Goal: Information Seeking & Learning: Compare options

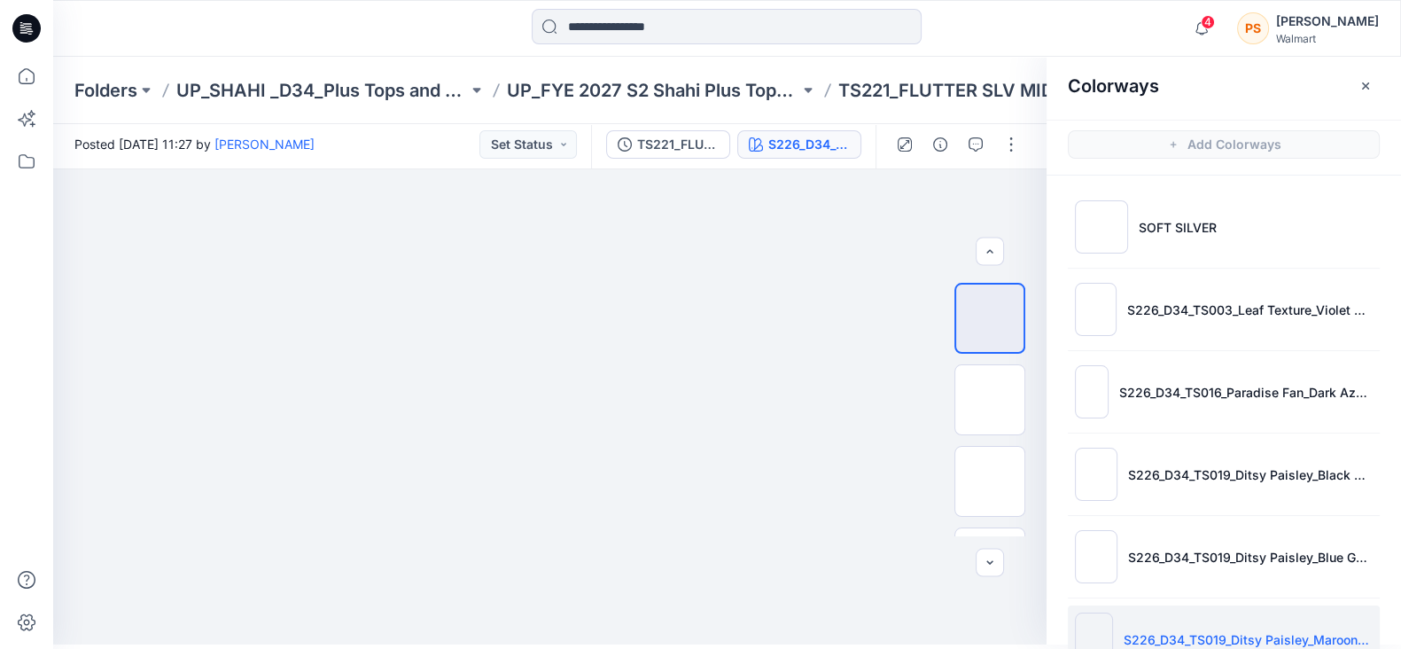
scroll to position [383, 0]
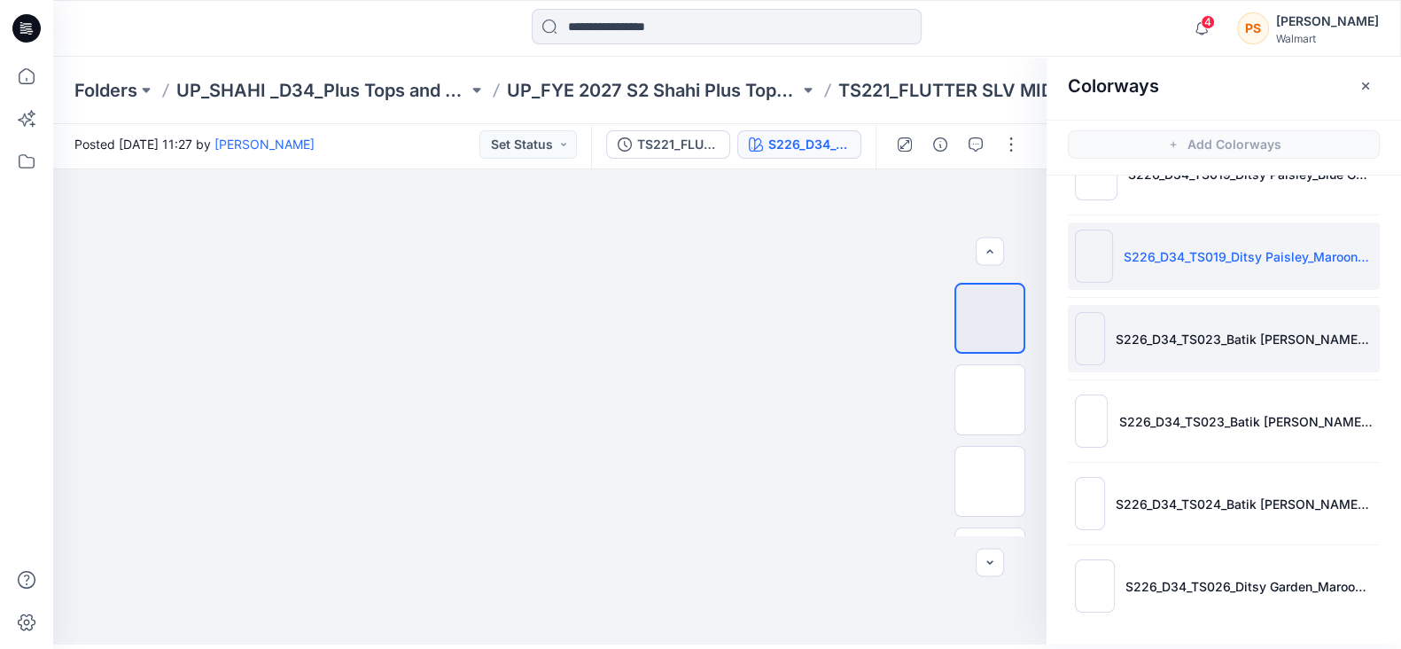
click at [1215, 346] on li "S226_D34_TS023_Batik Dotty Floral_Black Soot_21.33cm_4 colors" at bounding box center [1224, 338] width 312 height 67
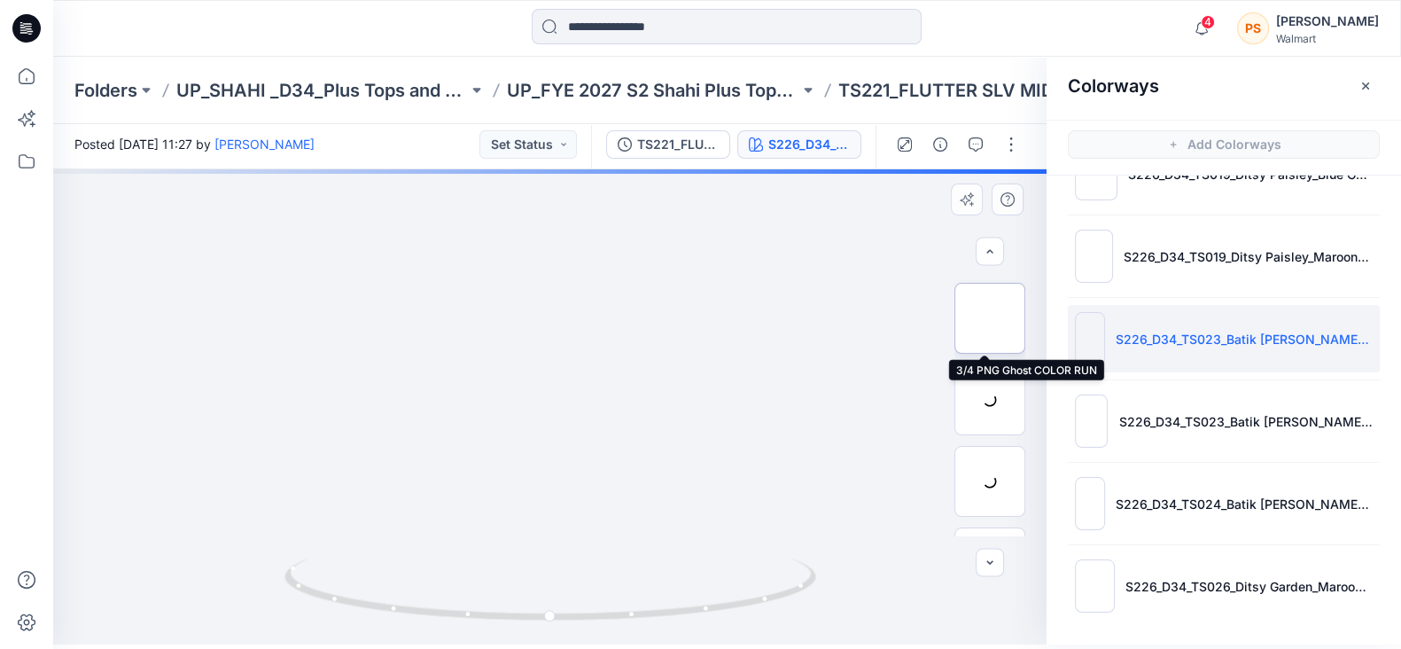
click at [990, 318] on img at bounding box center [990, 318] width 0 height 0
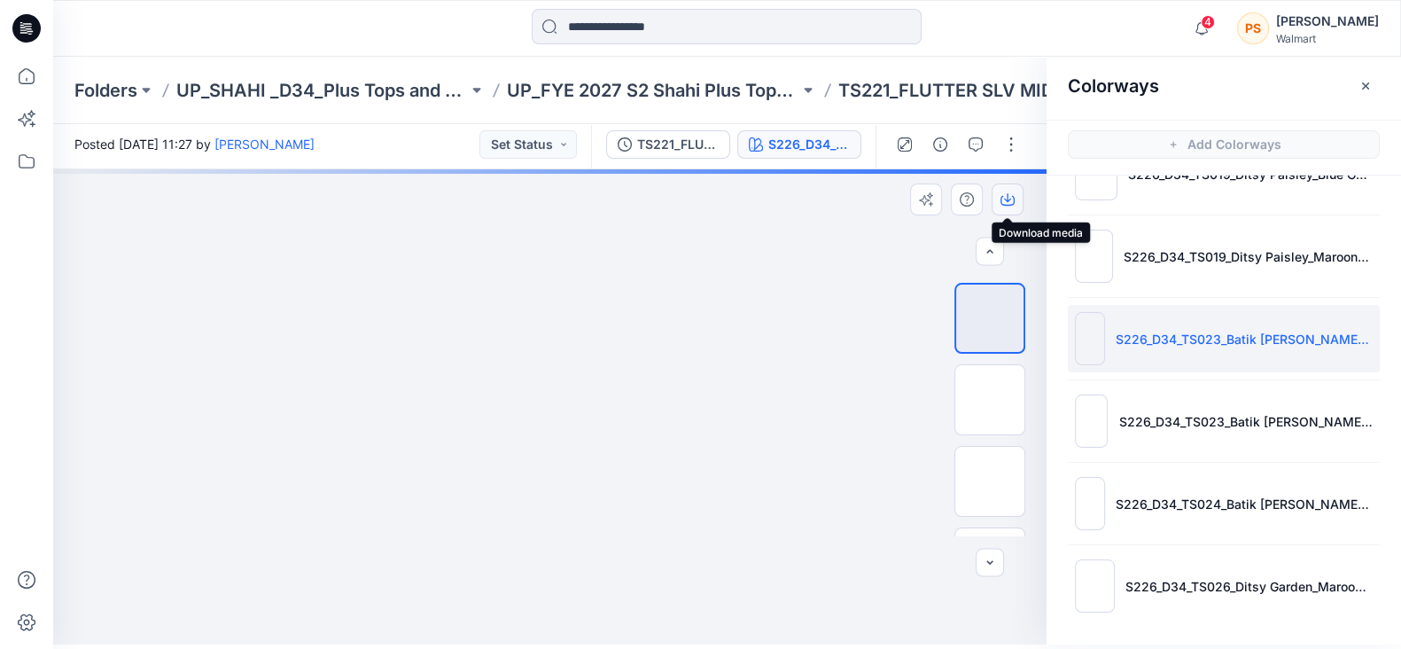
click at [1010, 201] on icon "button" at bounding box center [1007, 199] width 14 height 14
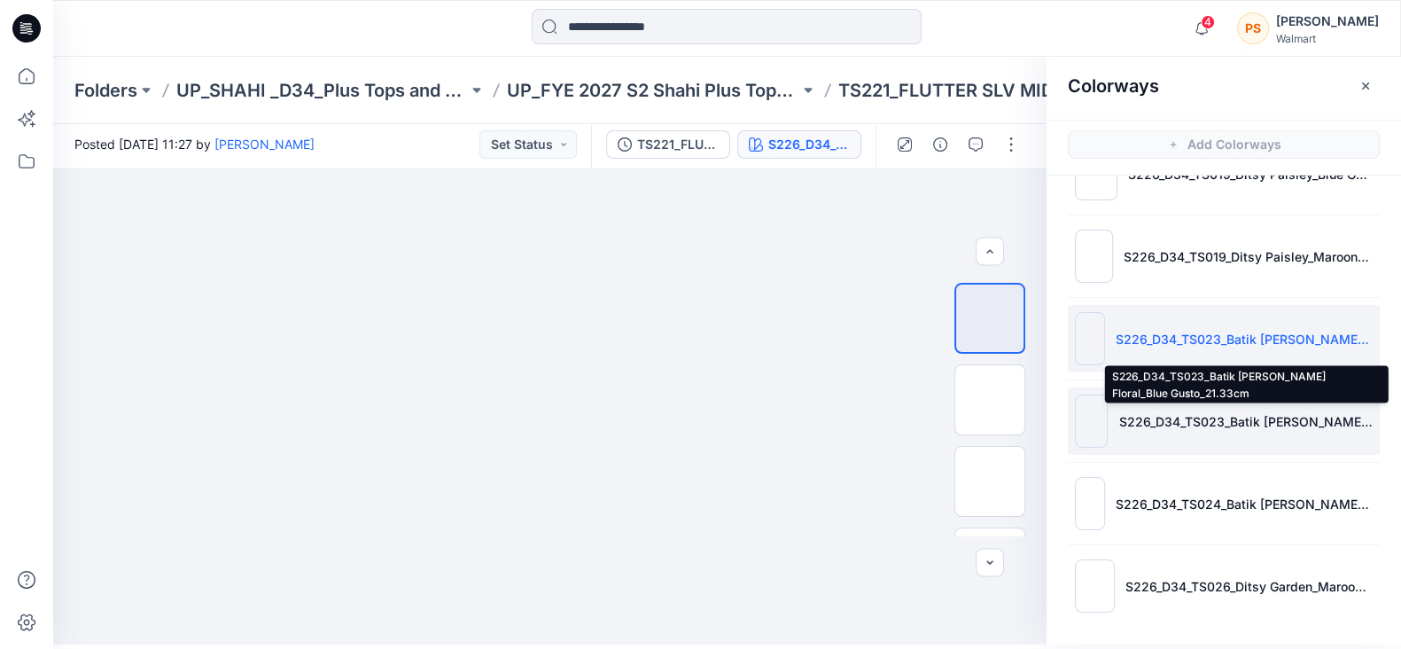
click at [1270, 417] on p "S226_D34_TS023_Batik [PERSON_NAME] Floral_Blue Gusto_21.33cm" at bounding box center [1245, 421] width 254 height 19
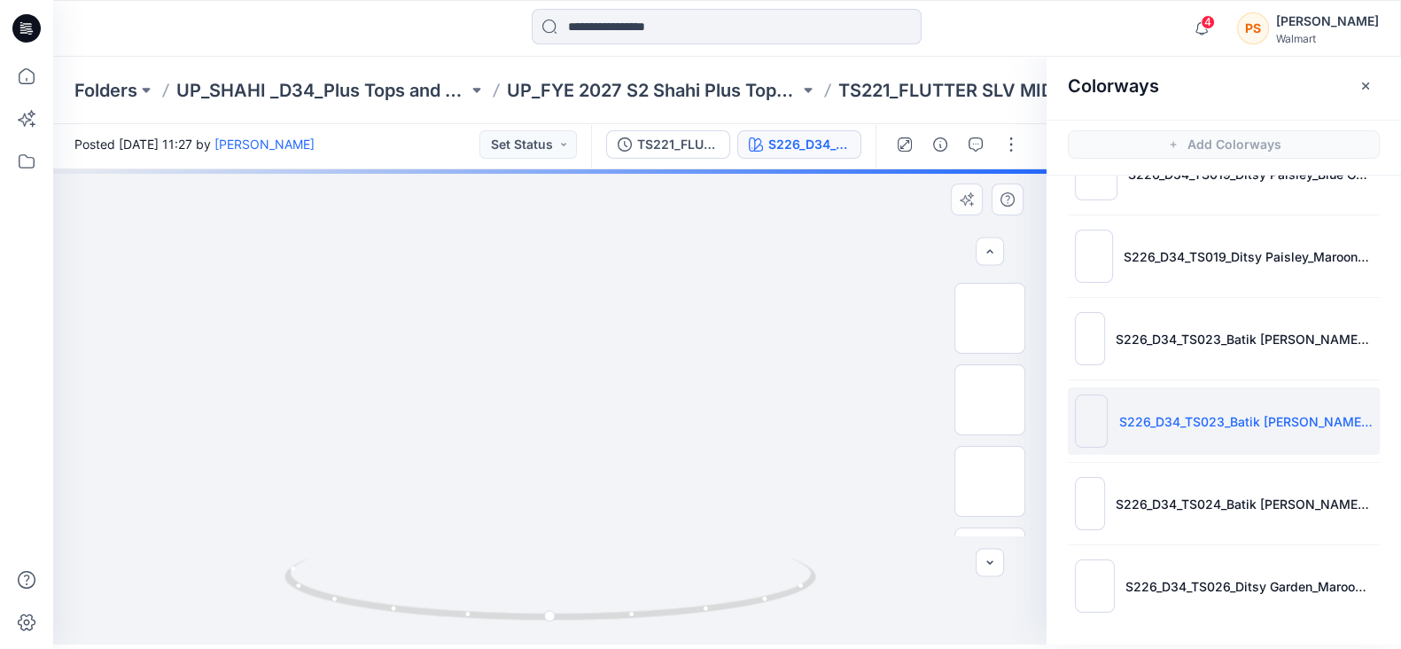
click at [808, 210] on div at bounding box center [549, 406] width 993 height 475
click at [990, 318] on img at bounding box center [990, 318] width 0 height 0
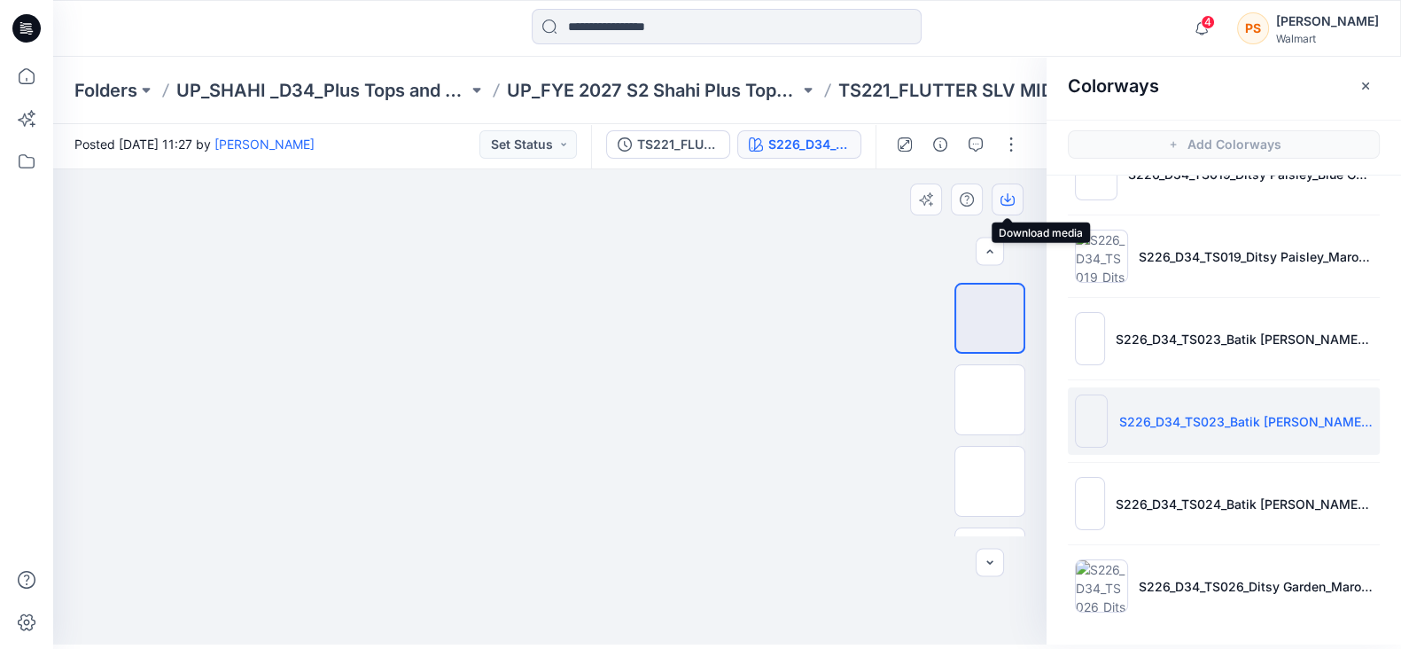
click at [1015, 200] on button "button" at bounding box center [1008, 199] width 32 height 32
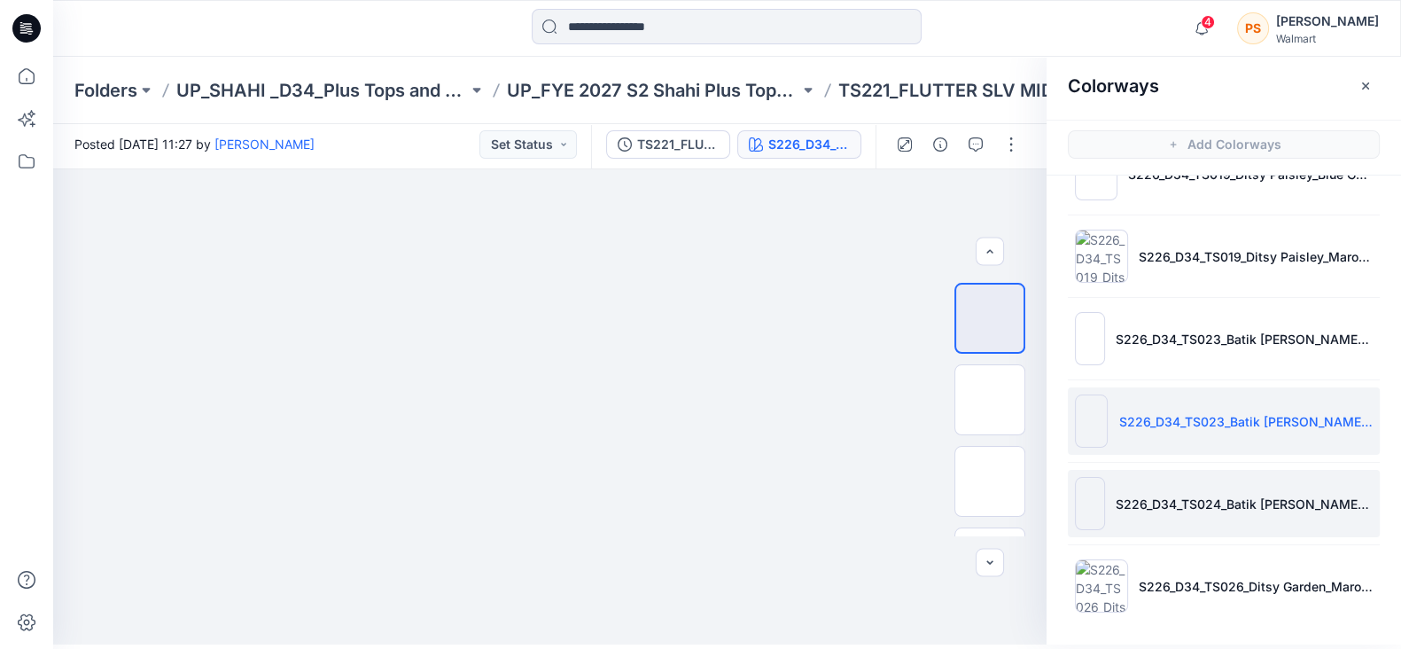
click at [1267, 528] on li "S226_D34_TS024_Batik Dotty Floral Multi_Crisp Clover_21.33cm" at bounding box center [1224, 503] width 312 height 67
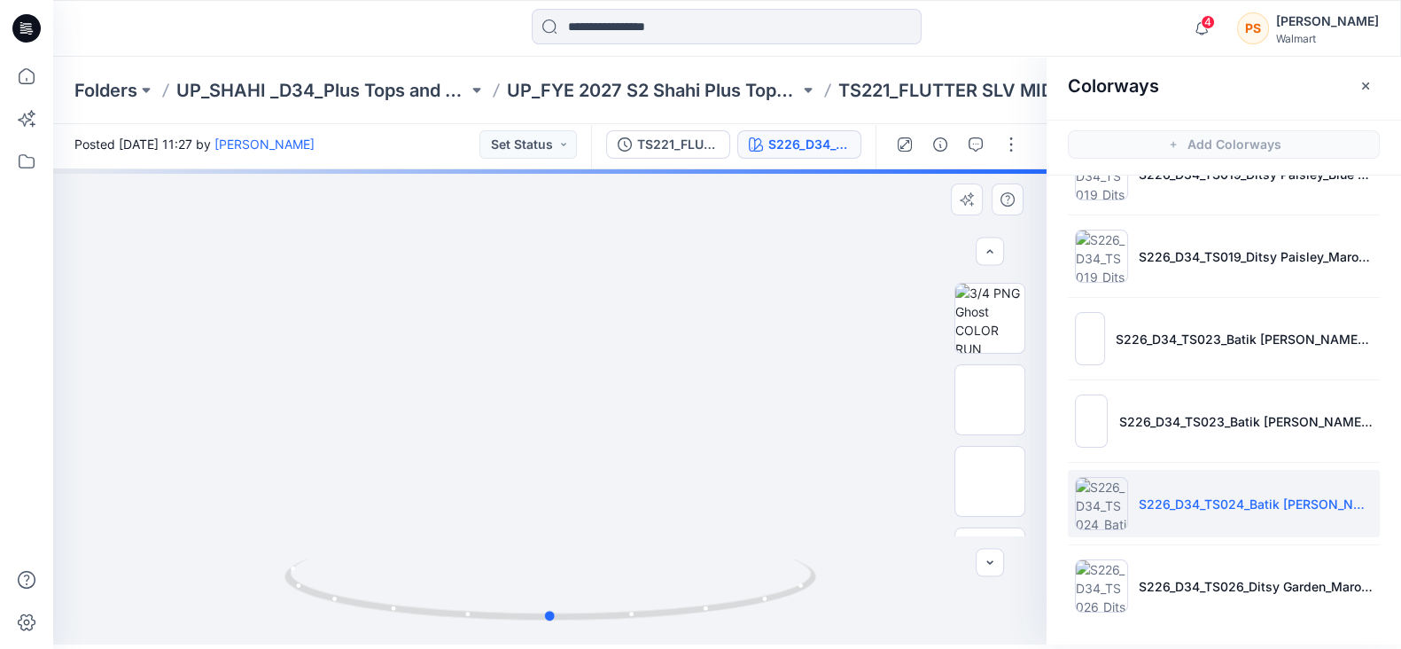
click at [775, 225] on div at bounding box center [549, 406] width 993 height 475
click at [981, 306] on img at bounding box center [989, 318] width 69 height 69
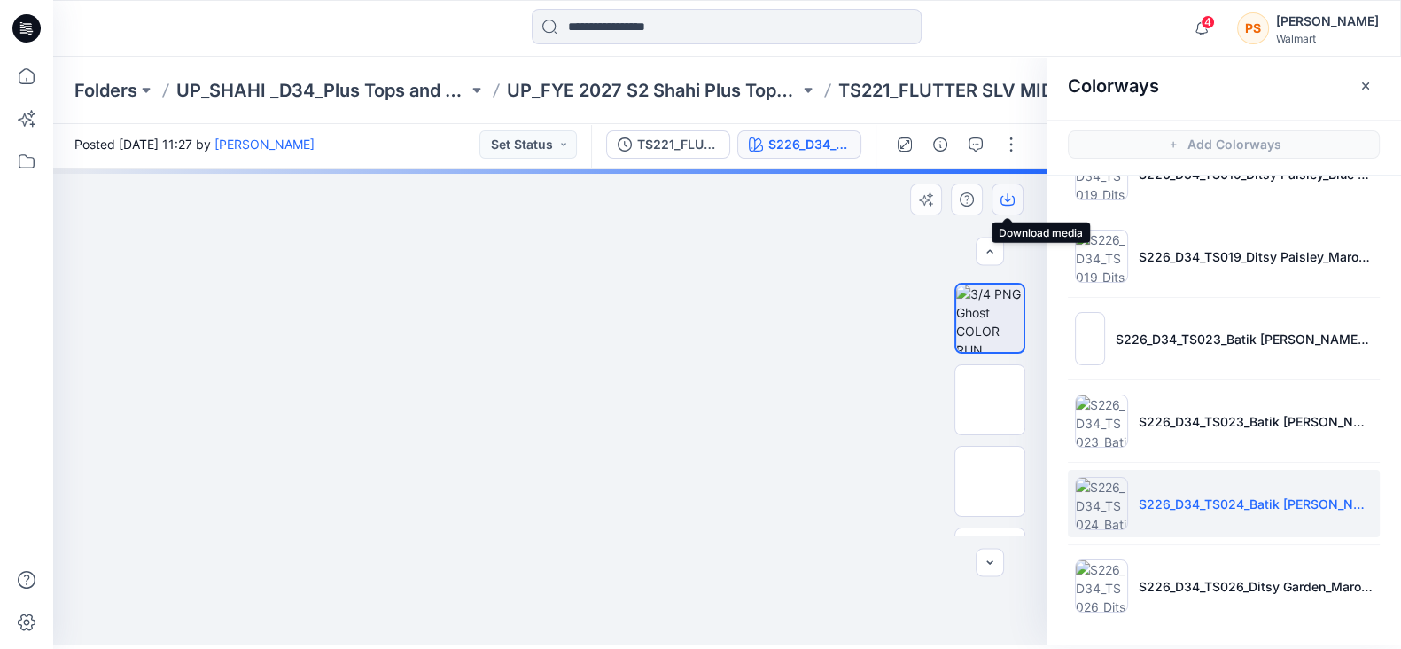
click at [1010, 193] on icon "button" at bounding box center [1007, 199] width 14 height 14
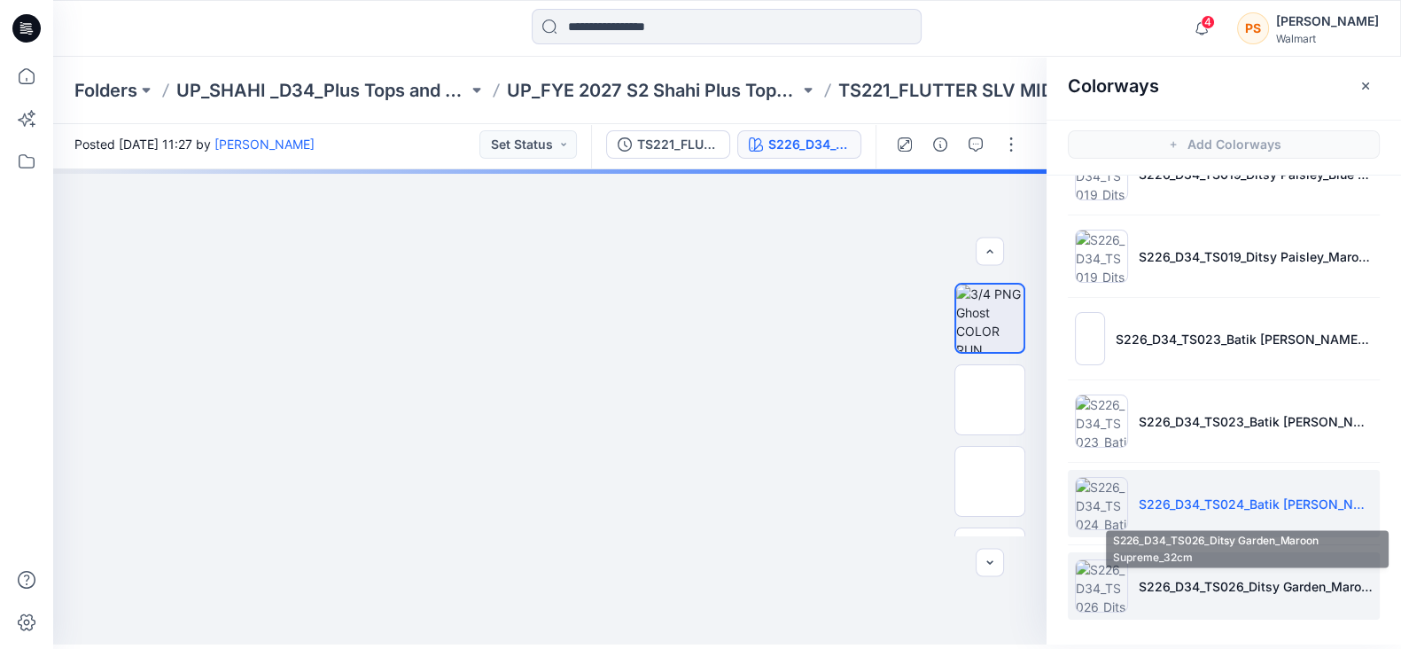
click at [1223, 588] on p "S226_D34_TS026_Ditsy Garden_Maroon Supreme_32cm" at bounding box center [1256, 586] width 234 height 19
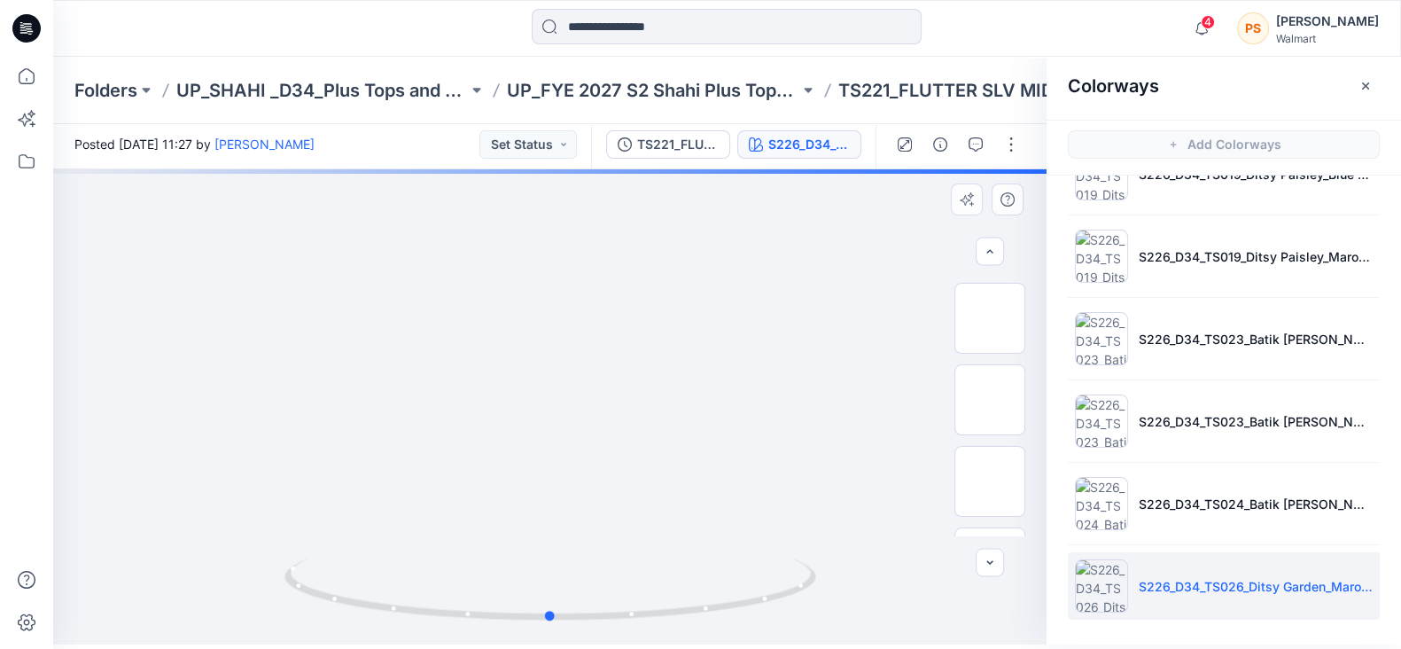
click at [841, 214] on div at bounding box center [549, 406] width 993 height 475
click at [990, 318] on img at bounding box center [990, 318] width 0 height 0
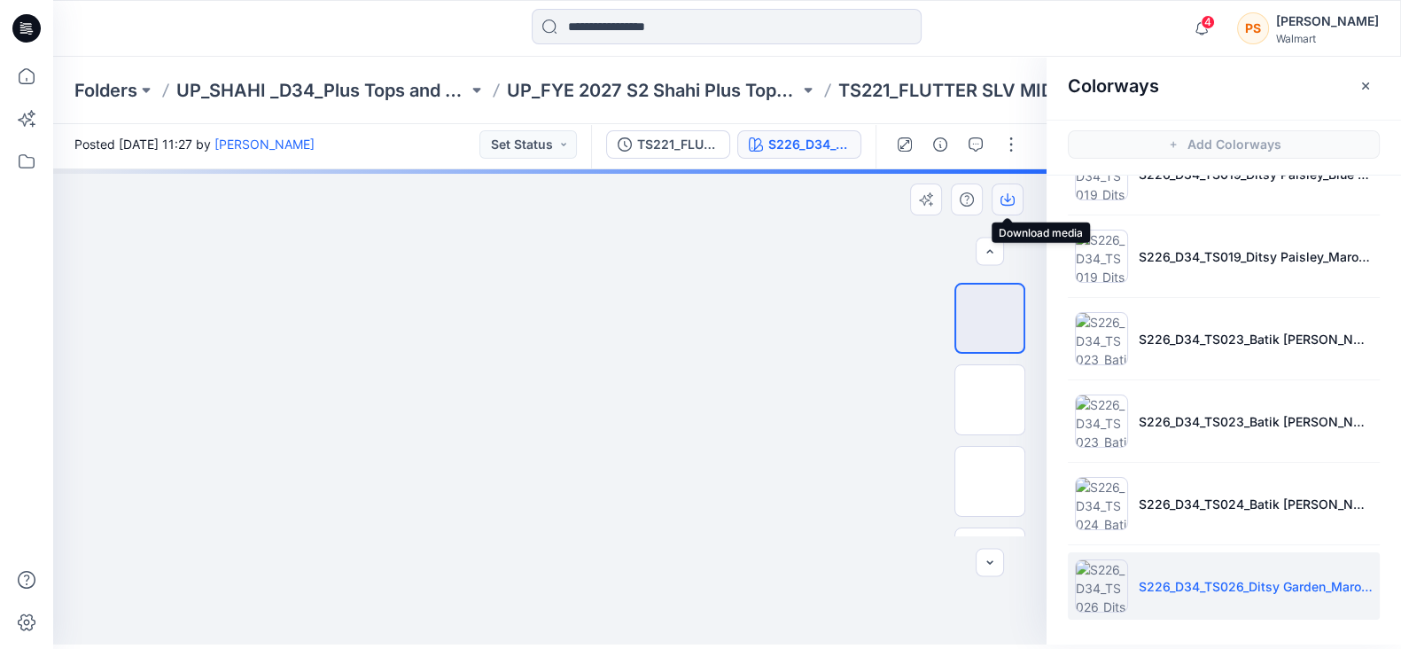
click at [1010, 197] on icon "button" at bounding box center [1007, 197] width 7 height 9
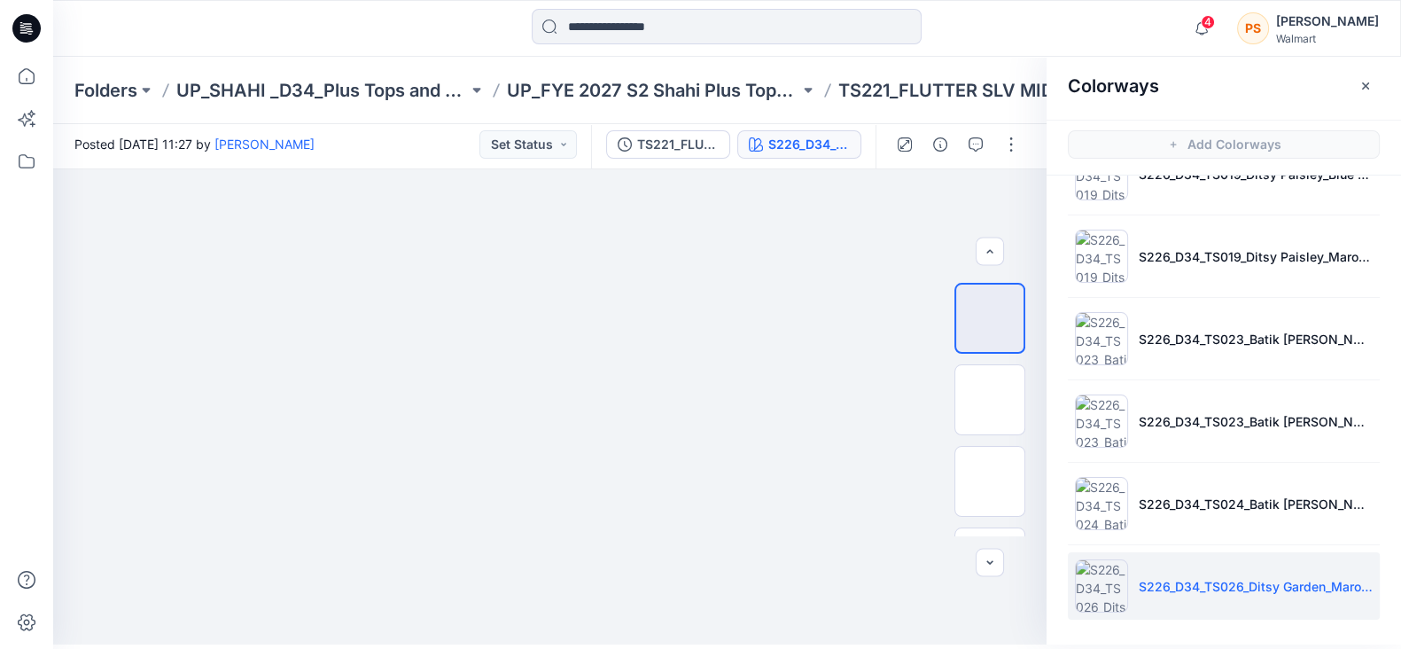
click at [430, 46] on div at bounding box center [726, 28] width 673 height 39
click at [1011, 206] on button "button" at bounding box center [1008, 199] width 32 height 32
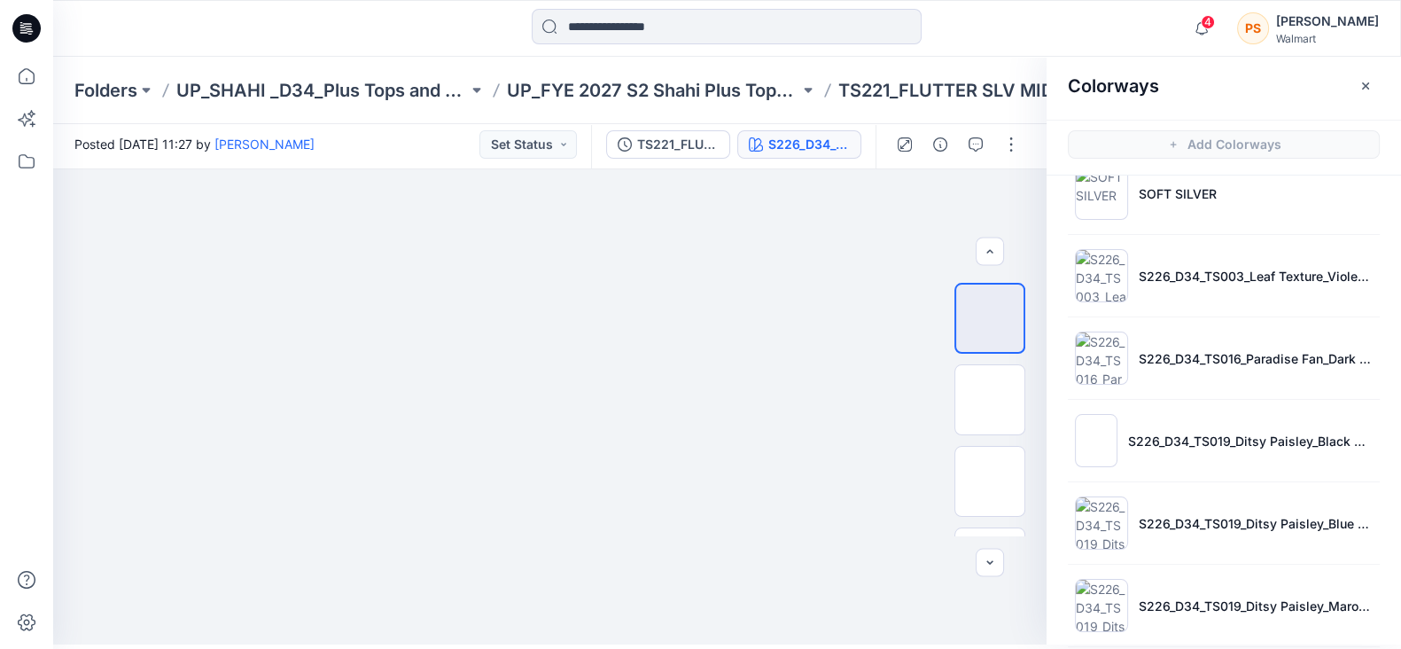
scroll to position [0, 0]
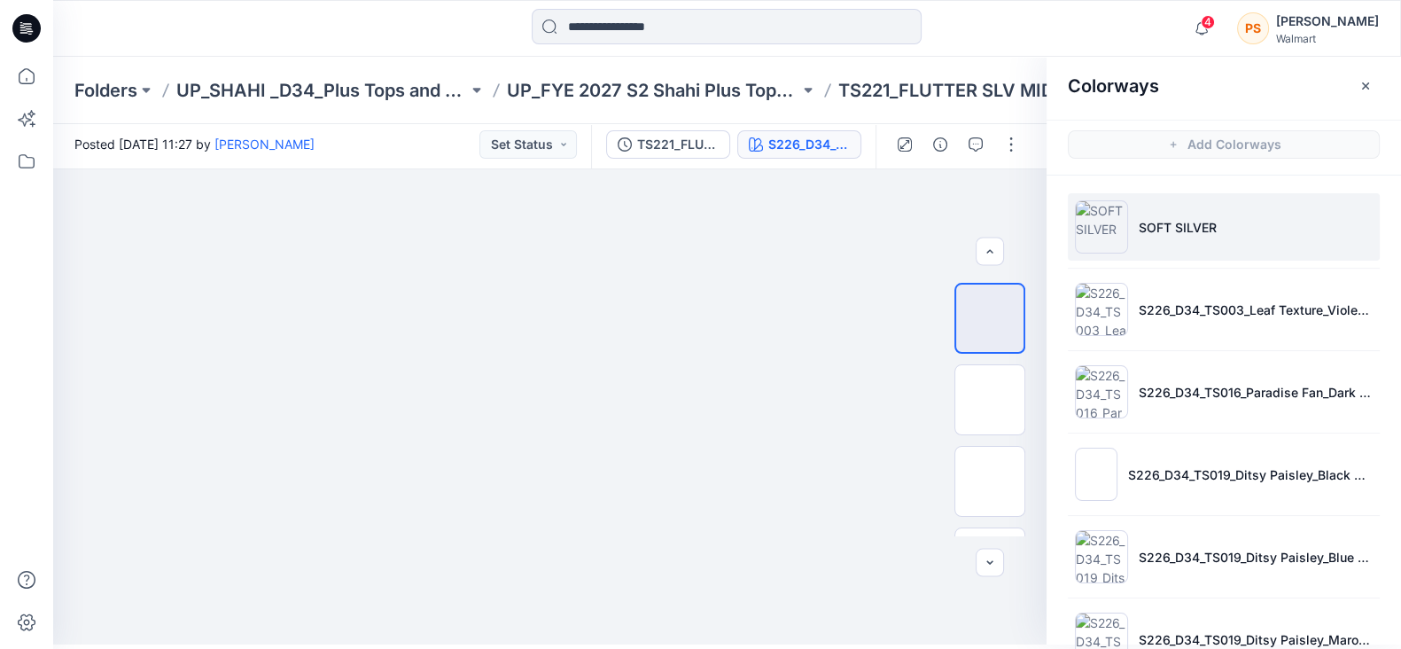
click at [1203, 241] on li "SOFT SILVER" at bounding box center [1224, 226] width 312 height 67
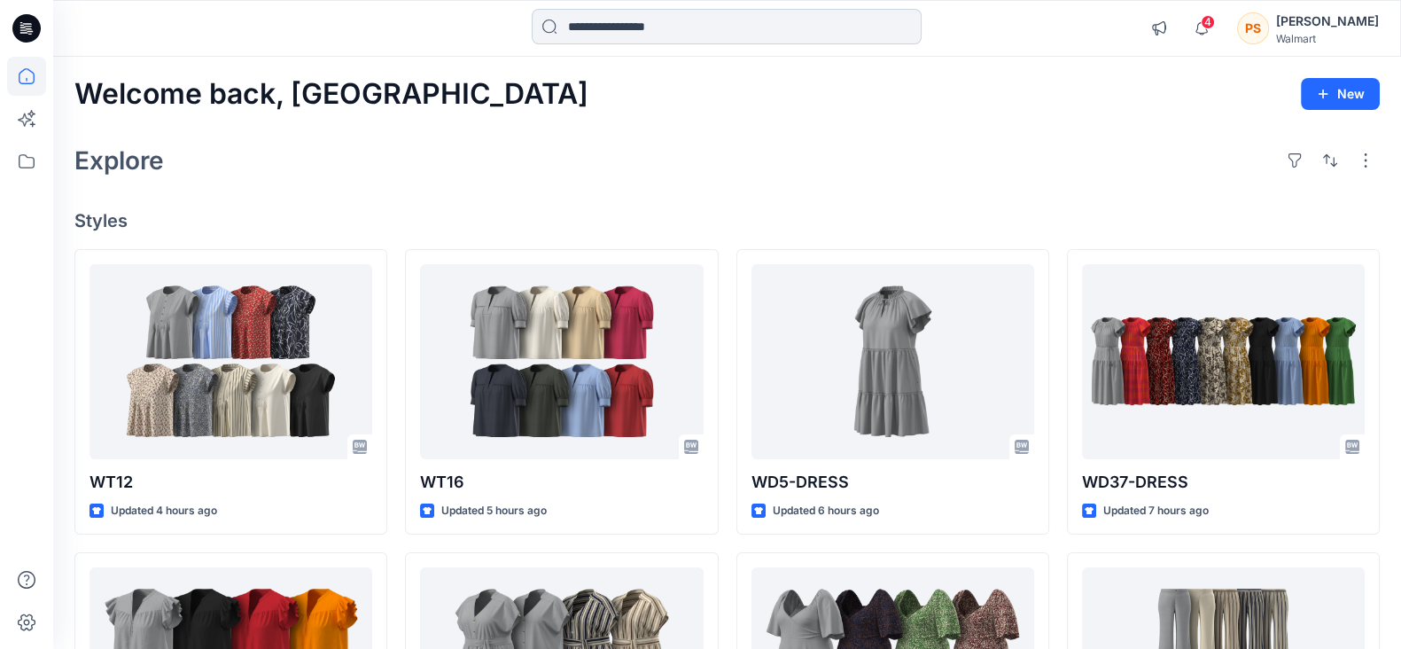
click at [661, 23] on input at bounding box center [727, 26] width 390 height 35
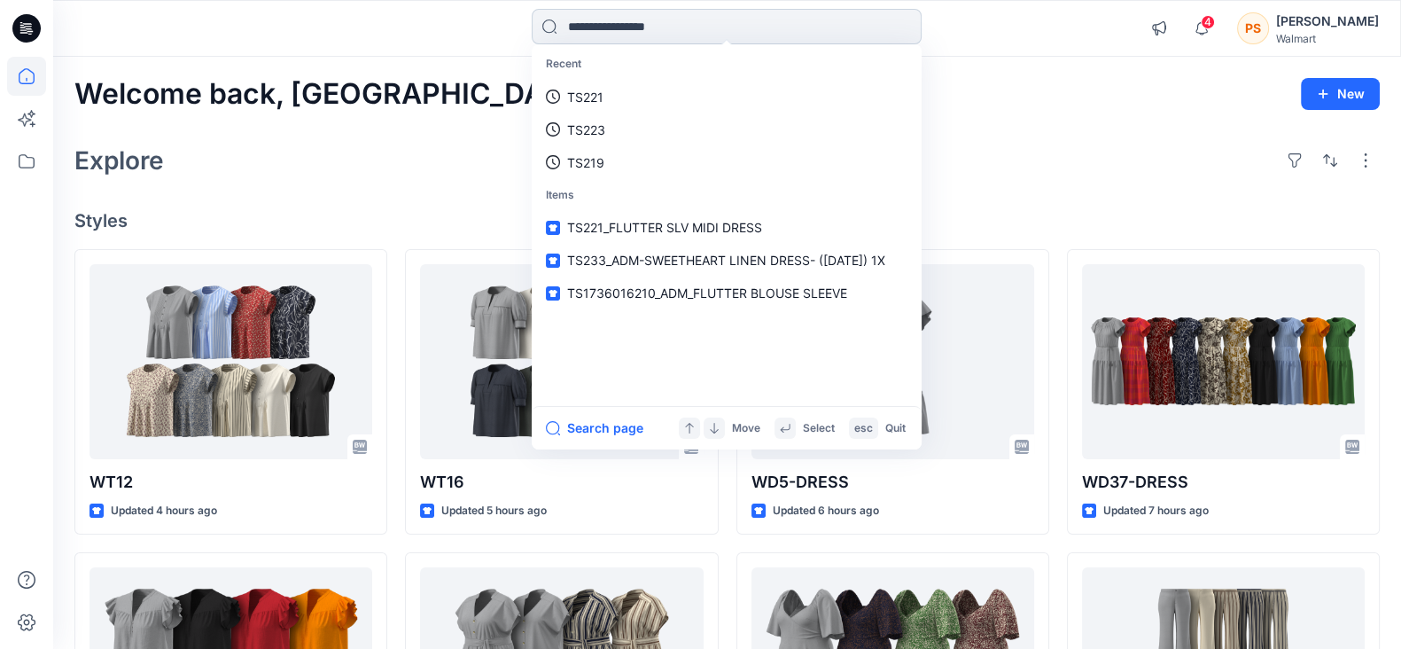
paste input "*****"
type input "*****"
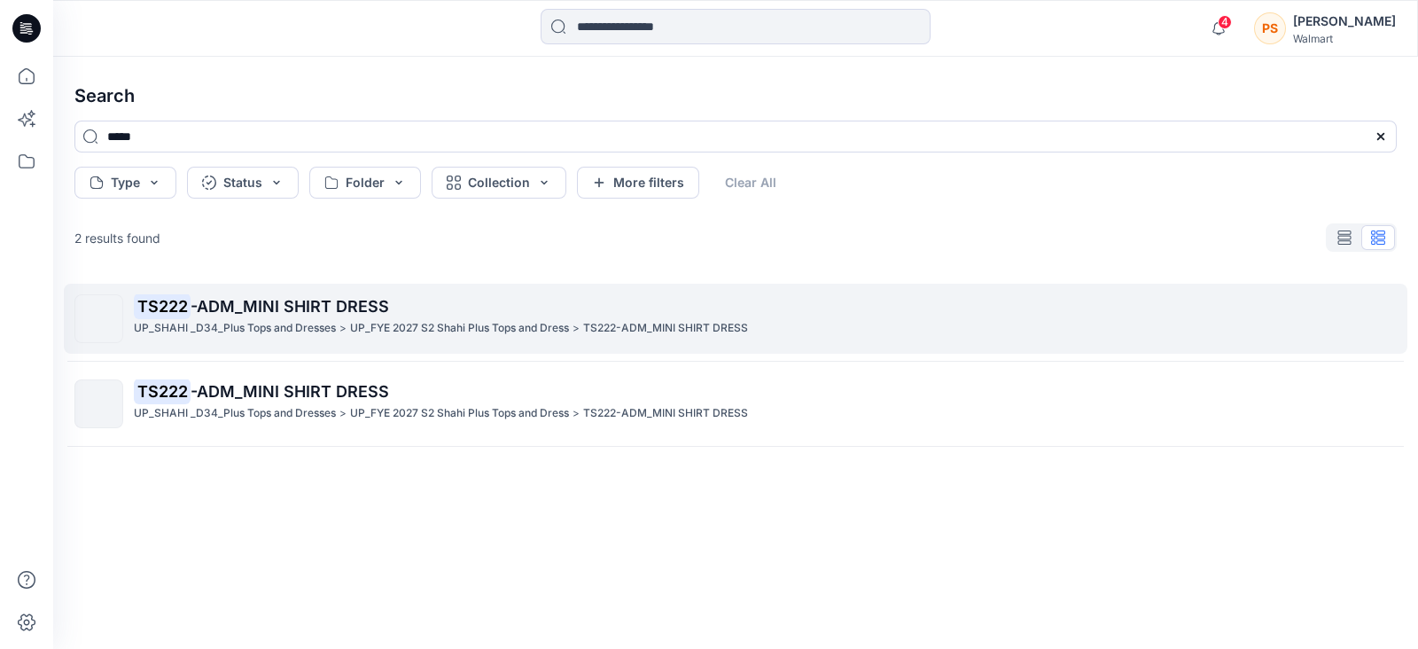
click at [341, 294] on p "TS222 -ADM_MINI SHIRT DRESS" at bounding box center [765, 306] width 1262 height 25
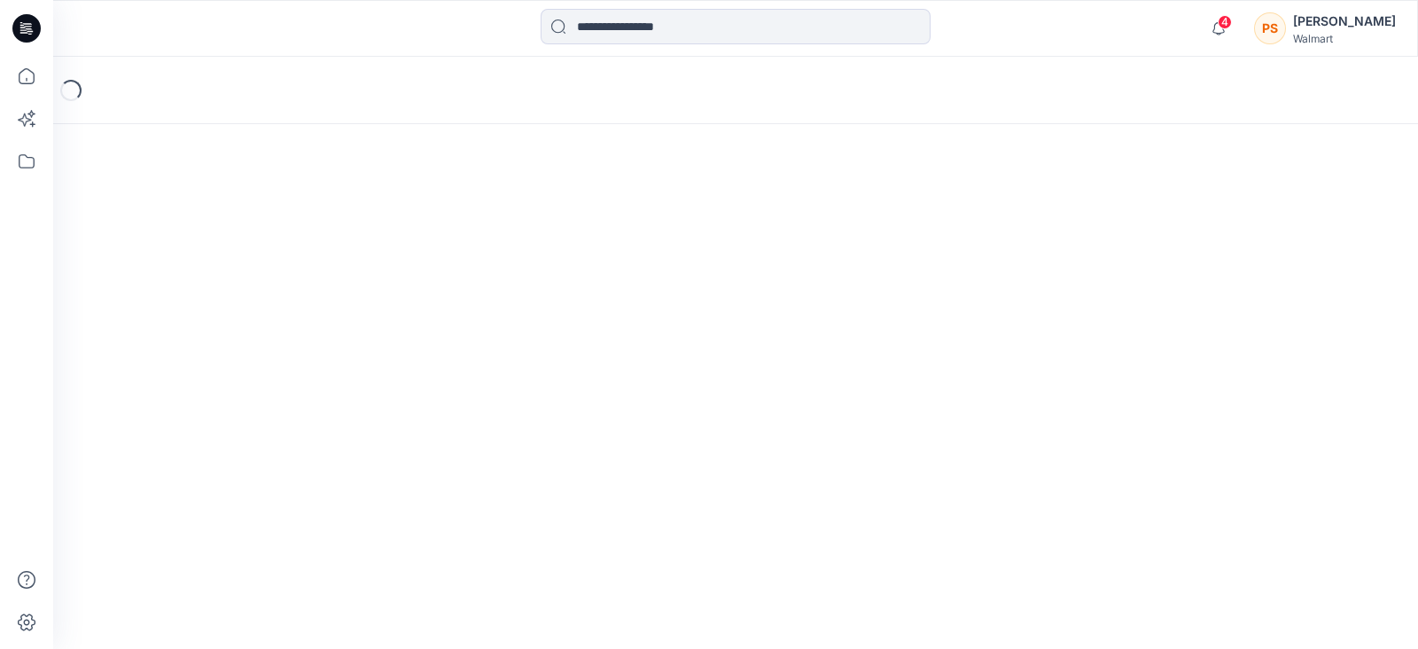
click at [341, 294] on div "Loading..." at bounding box center [735, 353] width 1365 height 592
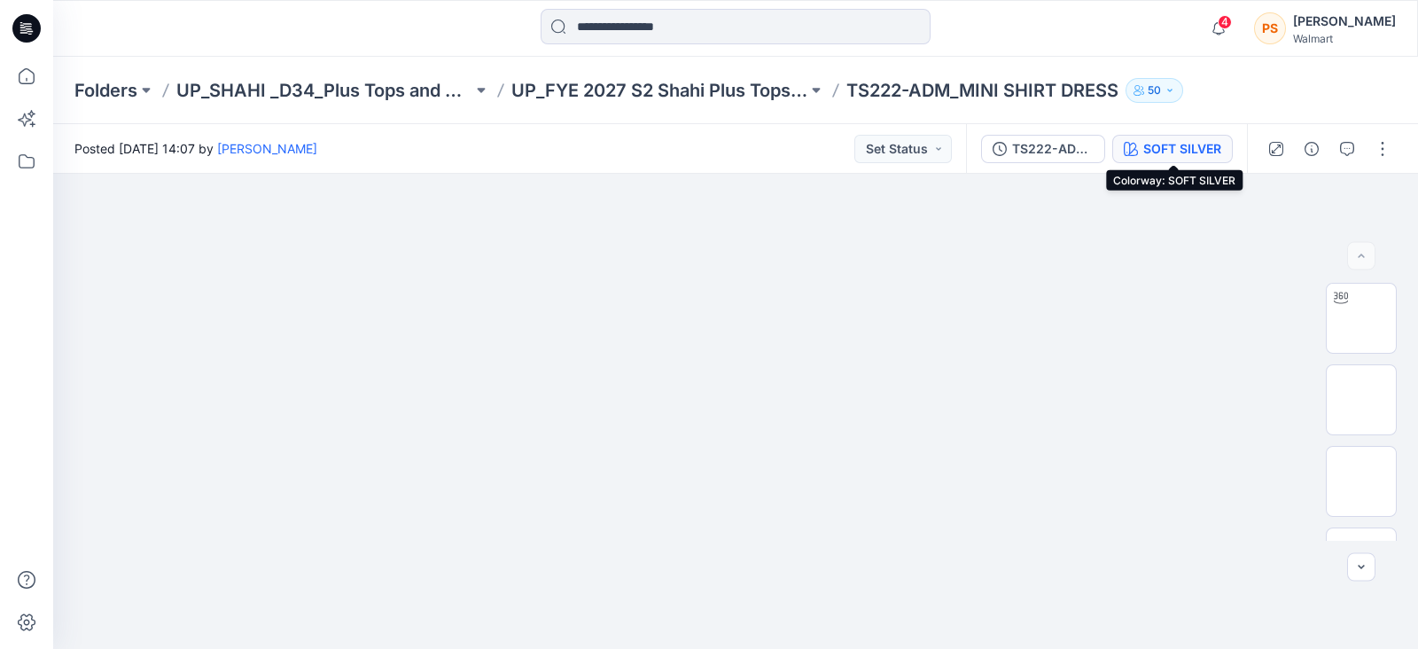
click at [1170, 148] on div "SOFT SILVER" at bounding box center [1182, 148] width 78 height 19
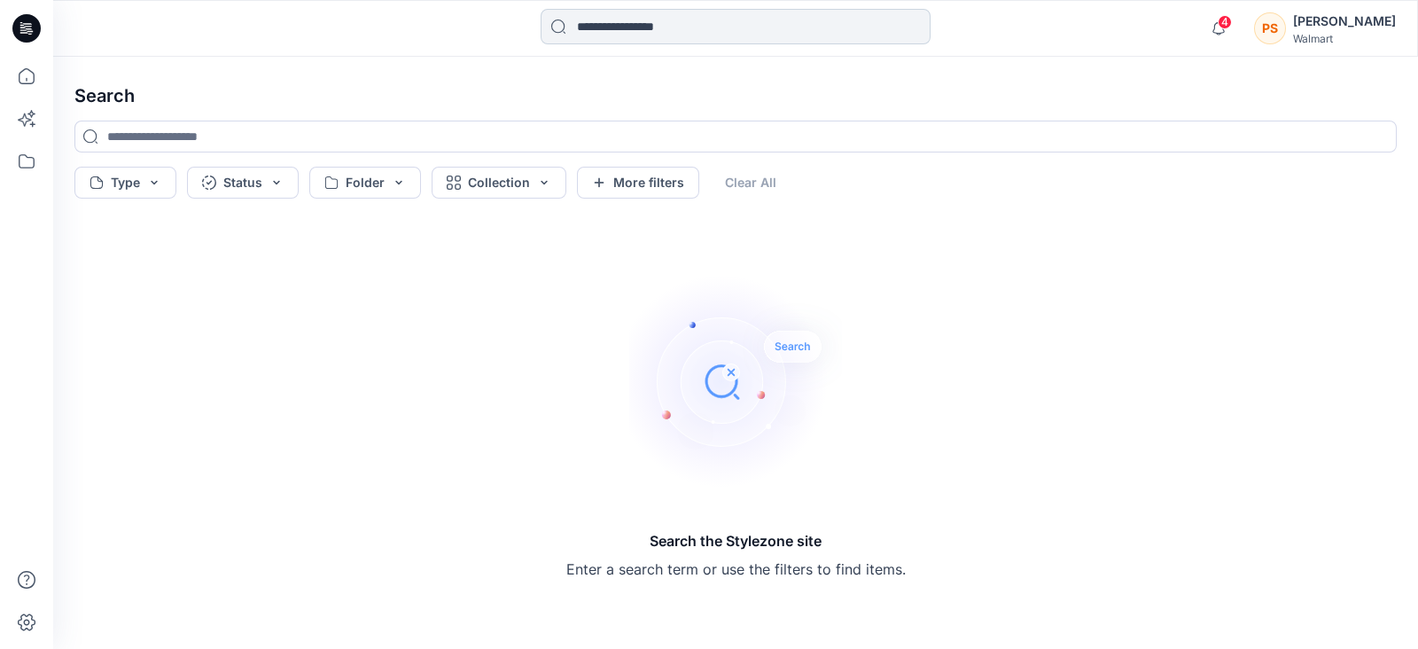
click at [656, 27] on input at bounding box center [736, 26] width 390 height 35
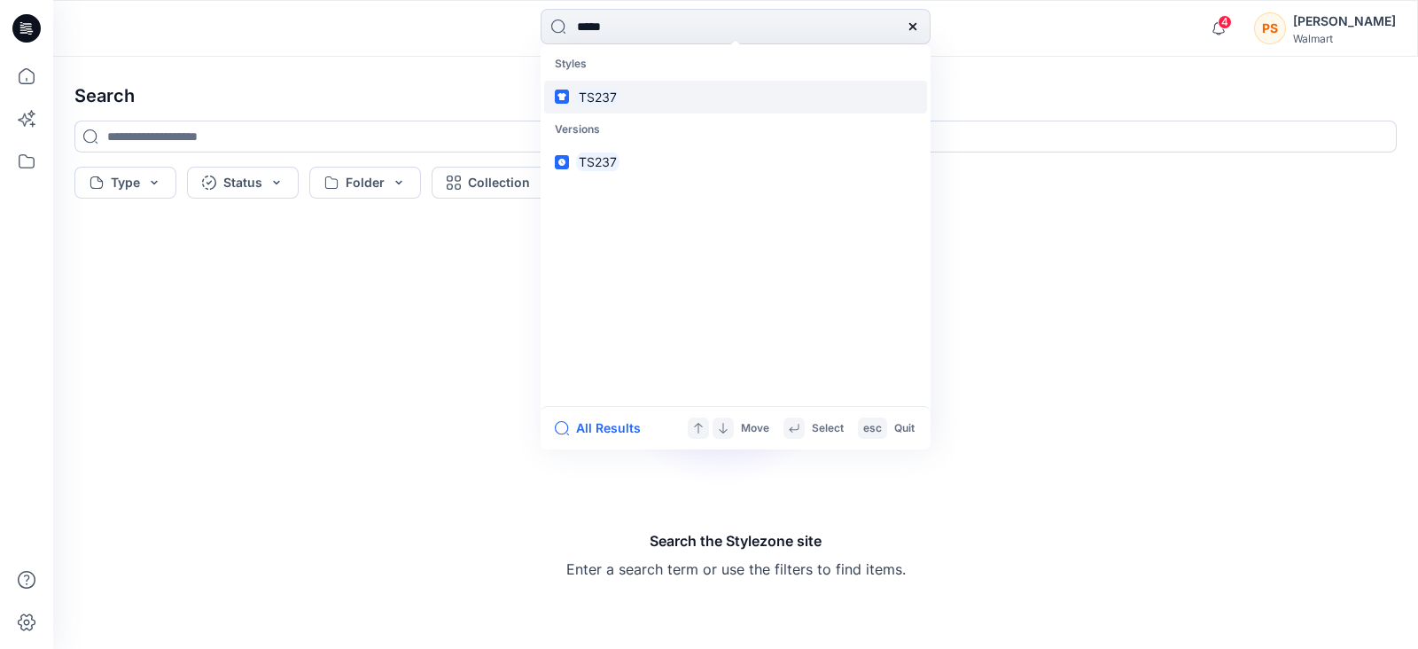
type input "*****"
click at [603, 106] on link "TS237" at bounding box center [735, 97] width 383 height 33
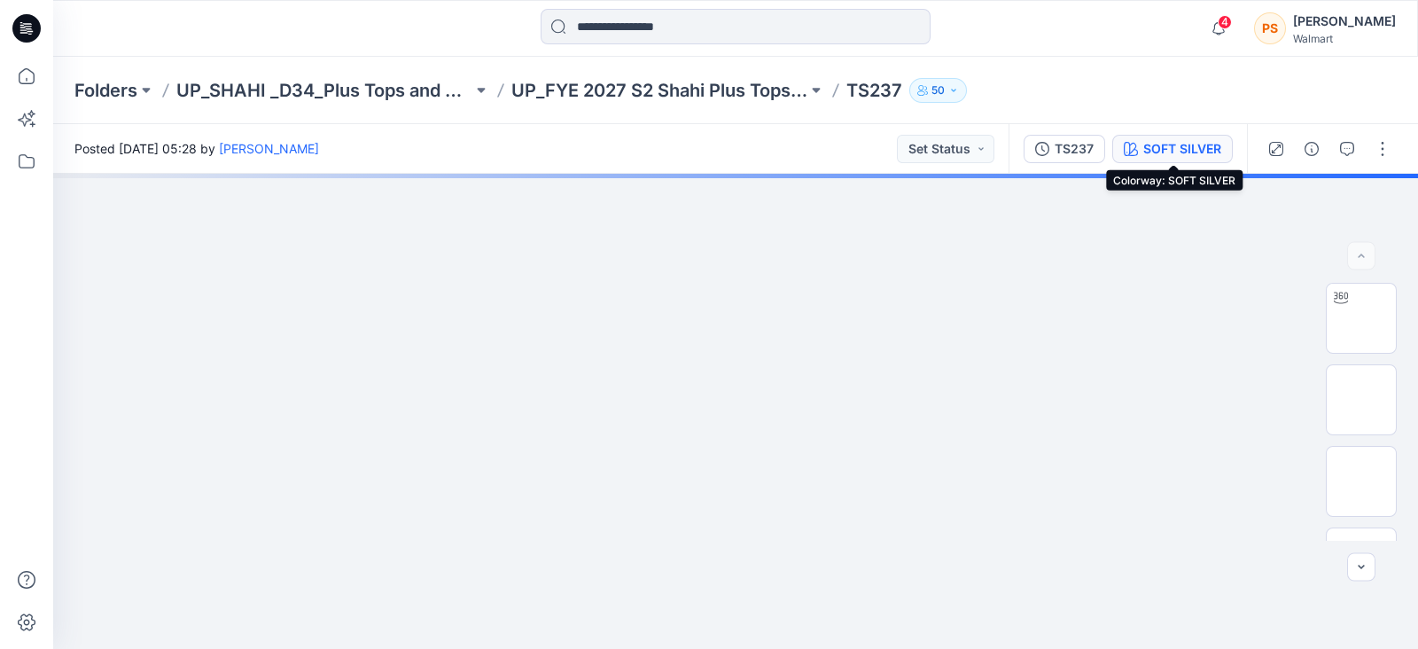
click at [1202, 142] on div "SOFT SILVER" at bounding box center [1182, 148] width 78 height 19
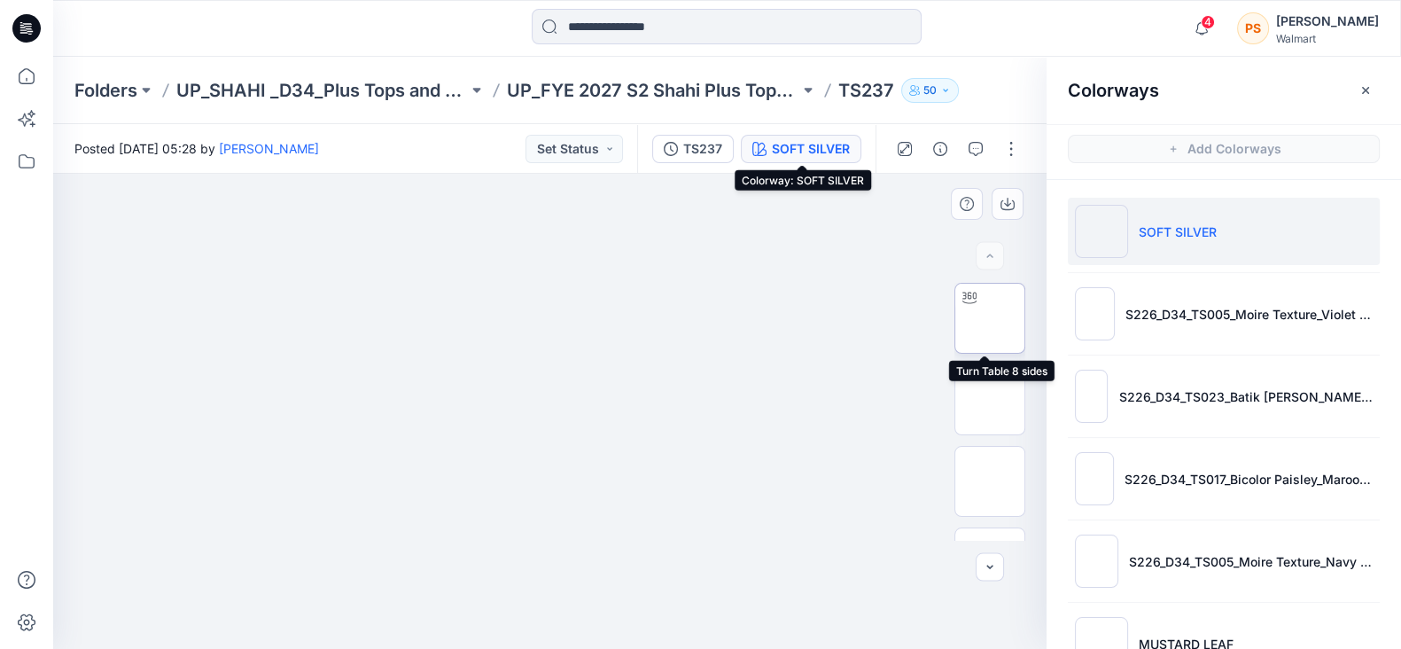
click at [990, 318] on img at bounding box center [990, 318] width 0 height 0
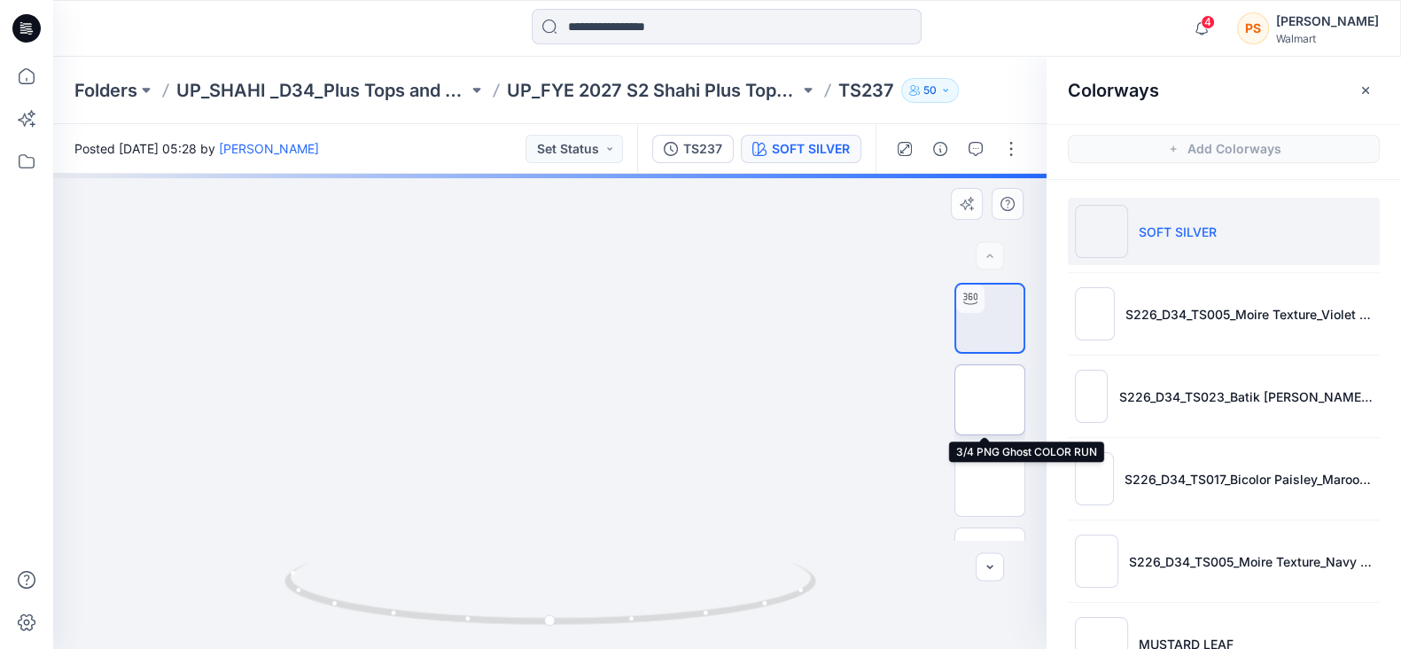
click at [990, 400] on img at bounding box center [990, 400] width 0 height 0
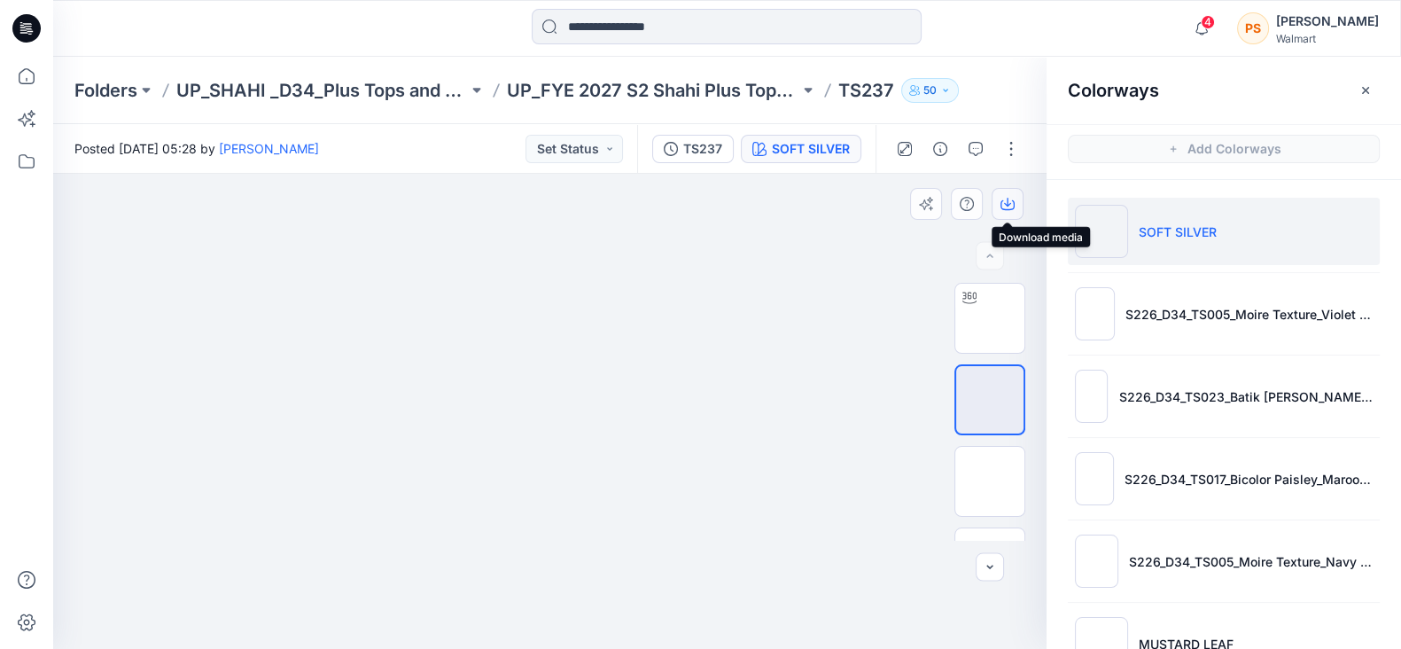
click at [1006, 206] on icon "button" at bounding box center [1007, 204] width 14 height 14
click at [1011, 202] on icon "button" at bounding box center [1007, 204] width 14 height 14
click at [990, 481] on img at bounding box center [990, 481] width 0 height 0
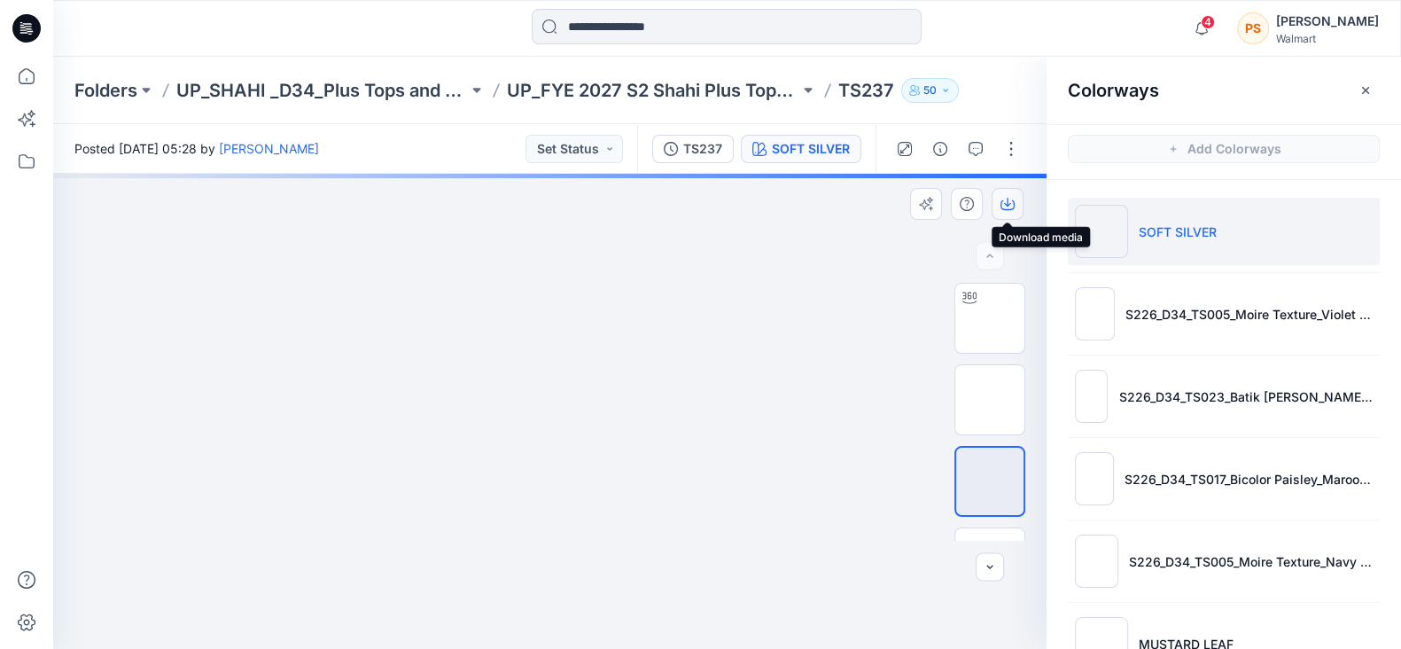
click at [1008, 202] on icon "button" at bounding box center [1007, 204] width 14 height 14
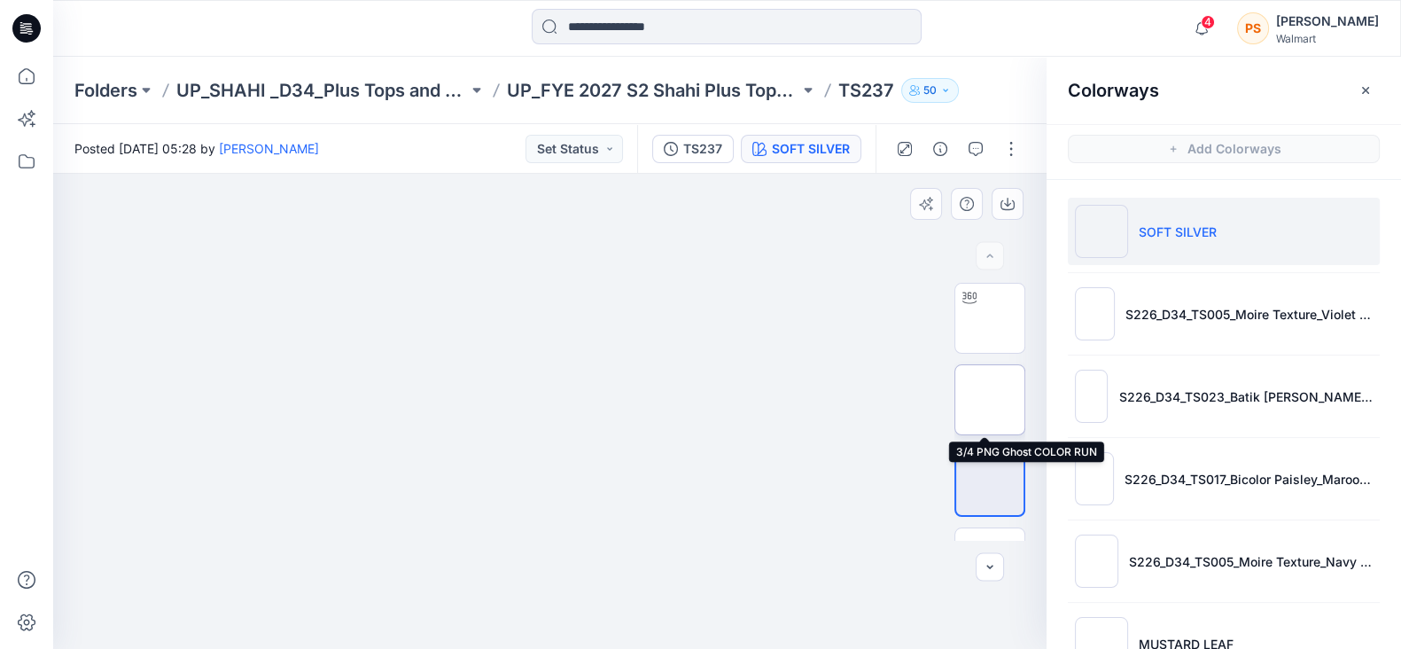
click at [990, 400] on img at bounding box center [990, 400] width 0 height 0
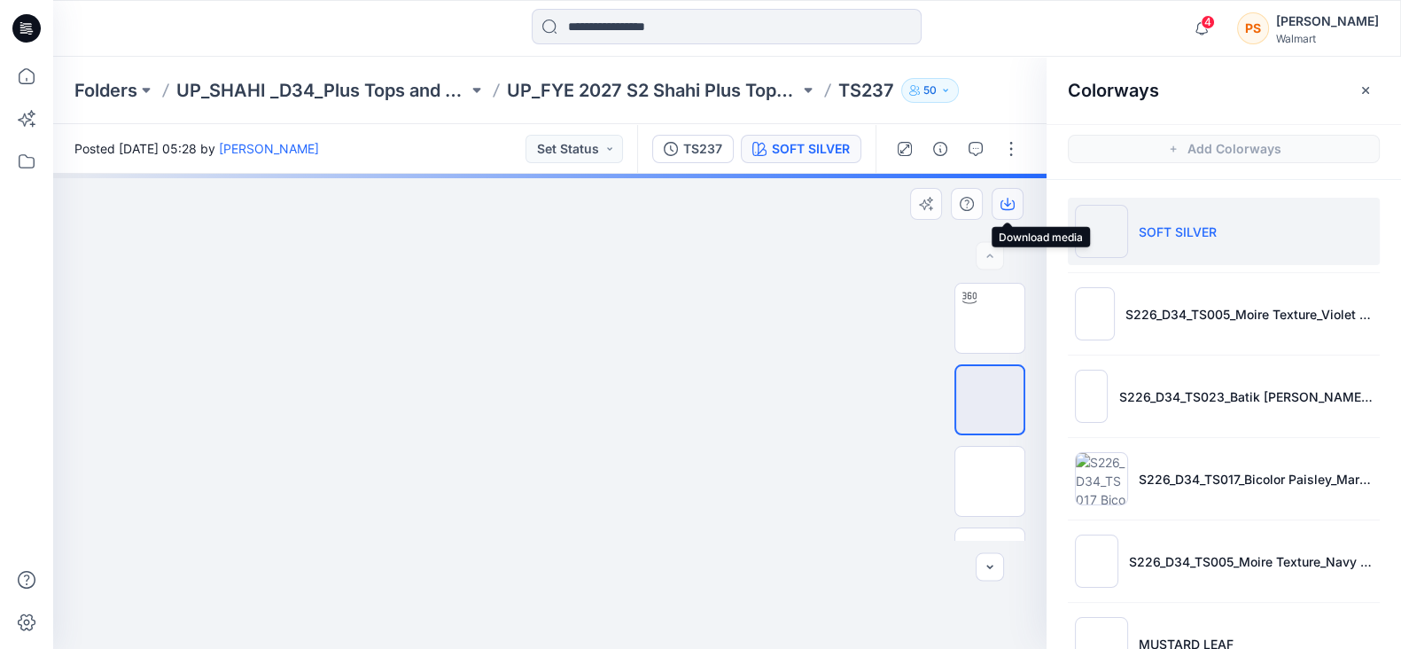
click at [1010, 206] on icon "button" at bounding box center [1007, 204] width 14 height 14
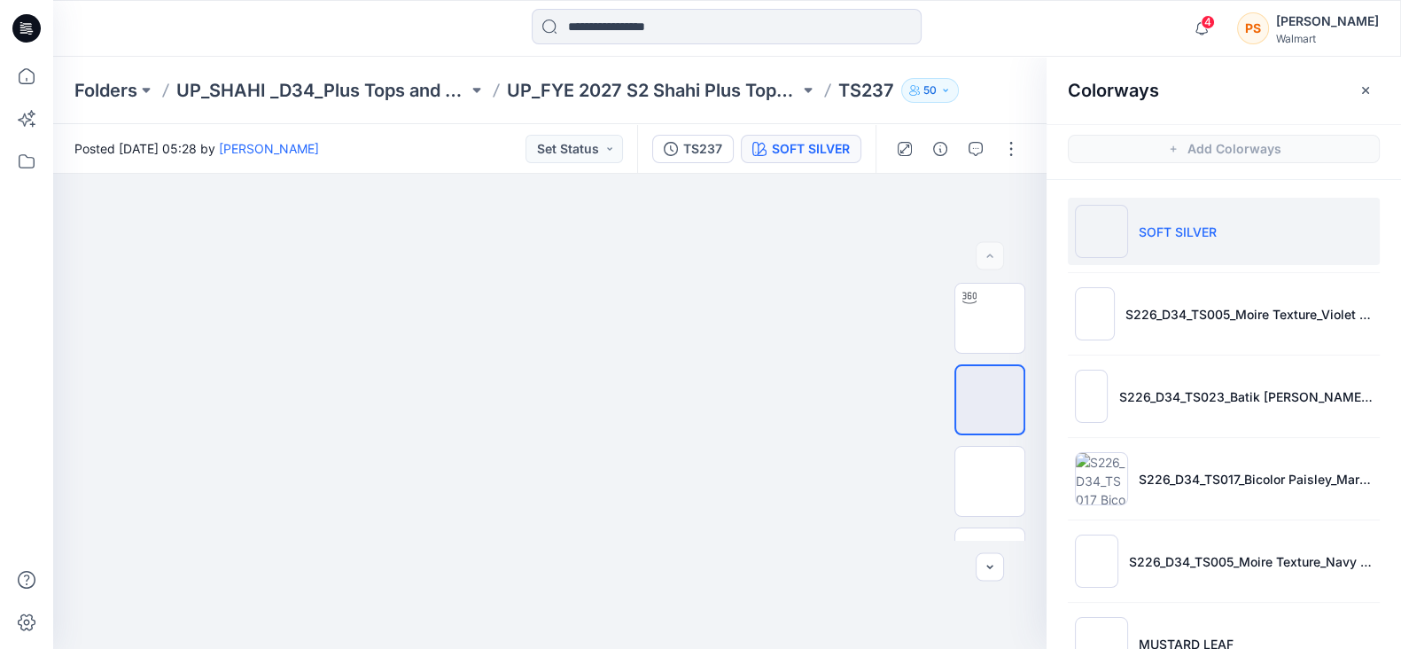
click at [1326, 81] on div "Colorways" at bounding box center [1224, 90] width 354 height 66
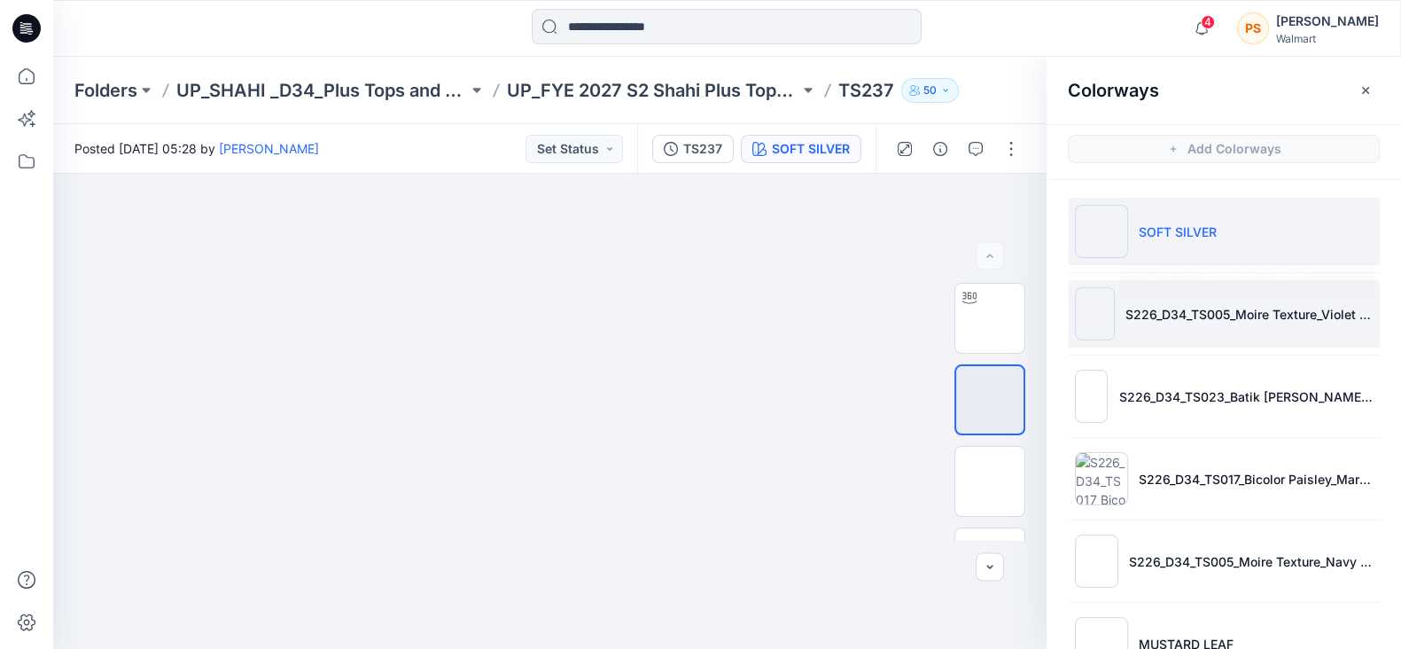
click at [1221, 315] on p "S226_D34_TS005_Moire Texture_Violet Surprise_9.14cm" at bounding box center [1248, 314] width 247 height 19
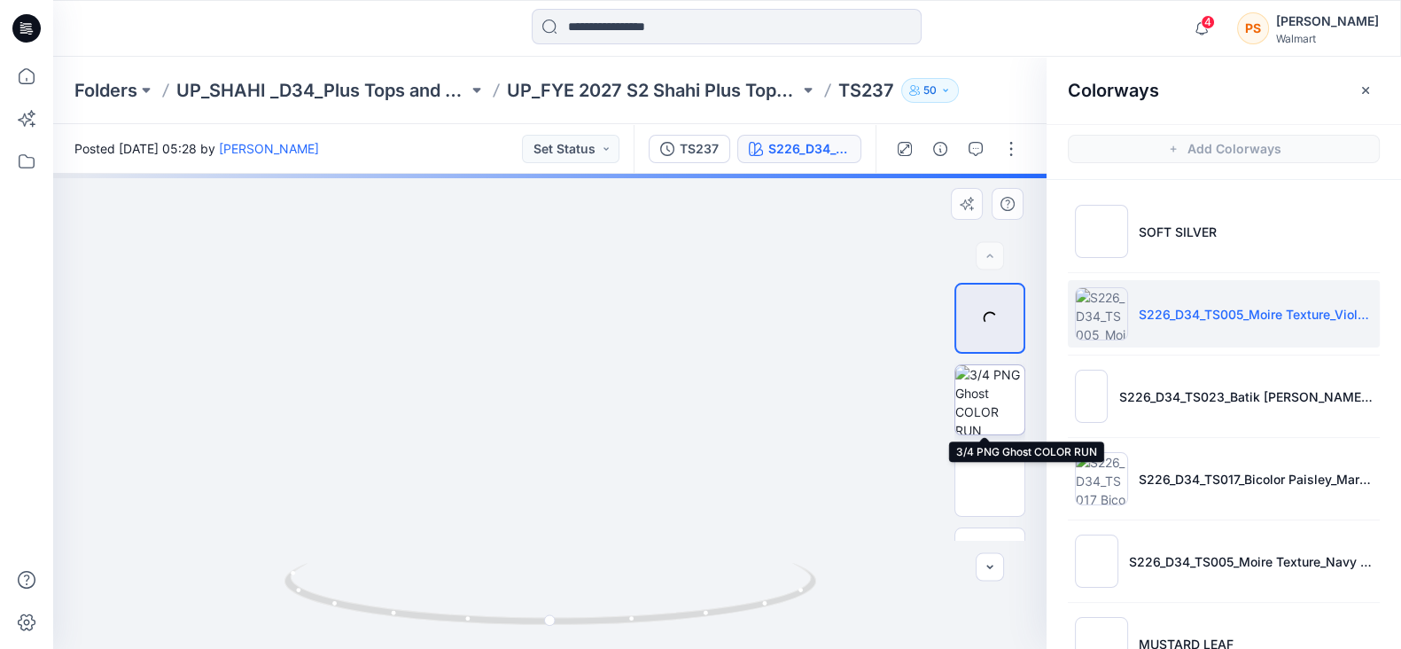
click at [988, 398] on img at bounding box center [989, 399] width 69 height 69
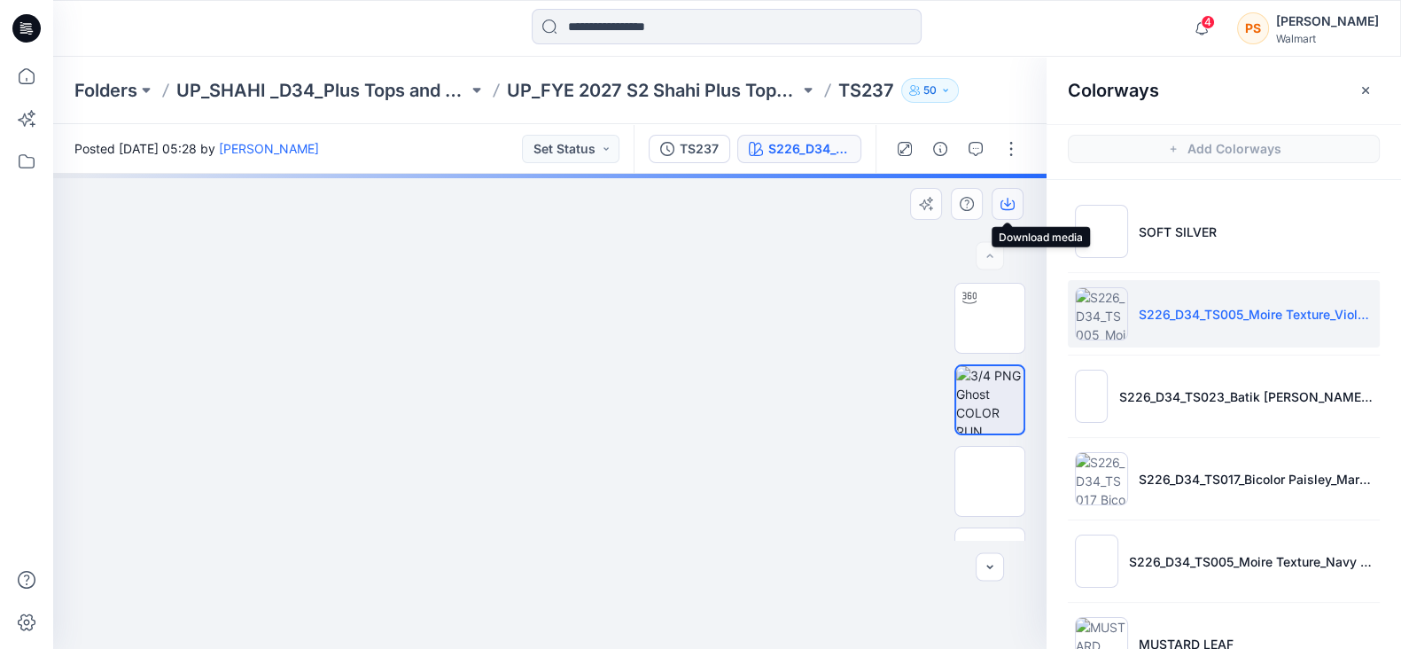
click at [1008, 207] on icon "button" at bounding box center [1007, 204] width 14 height 14
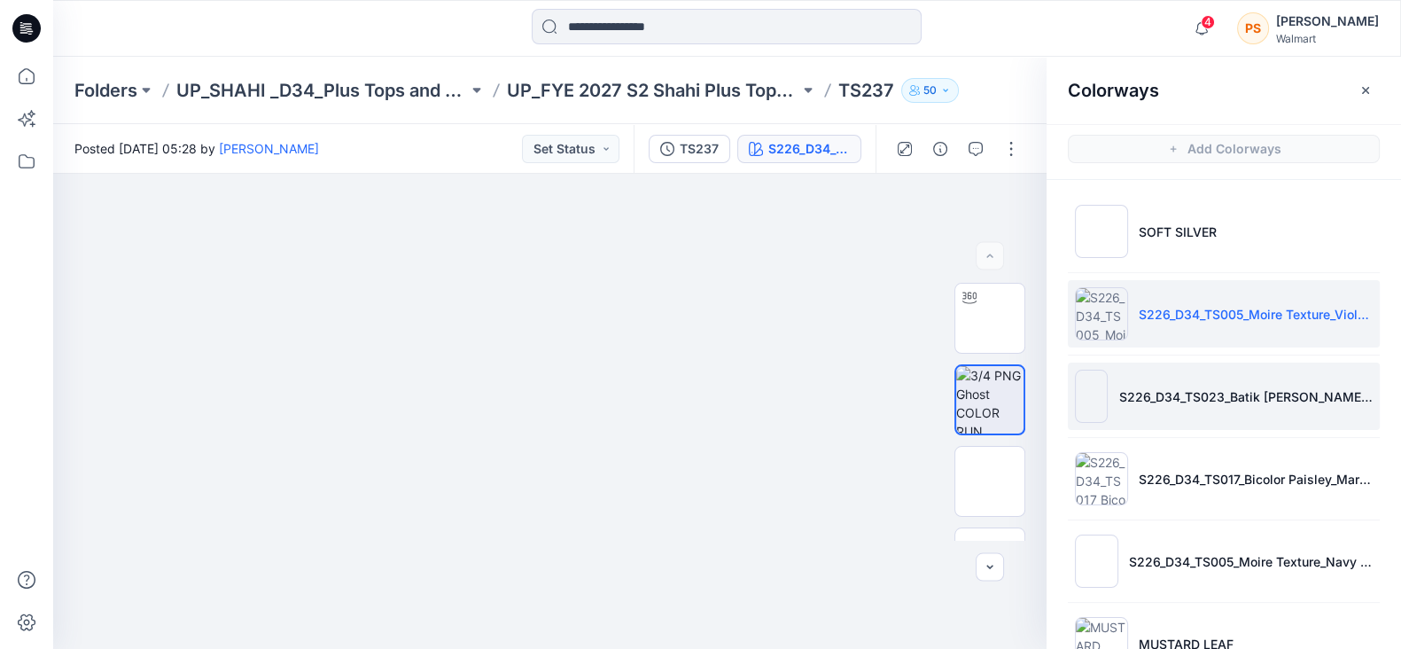
click at [1205, 406] on li "S226_D34_TS023_Batik [PERSON_NAME] Floral_Blue Gusto_21.33cm" at bounding box center [1224, 395] width 312 height 67
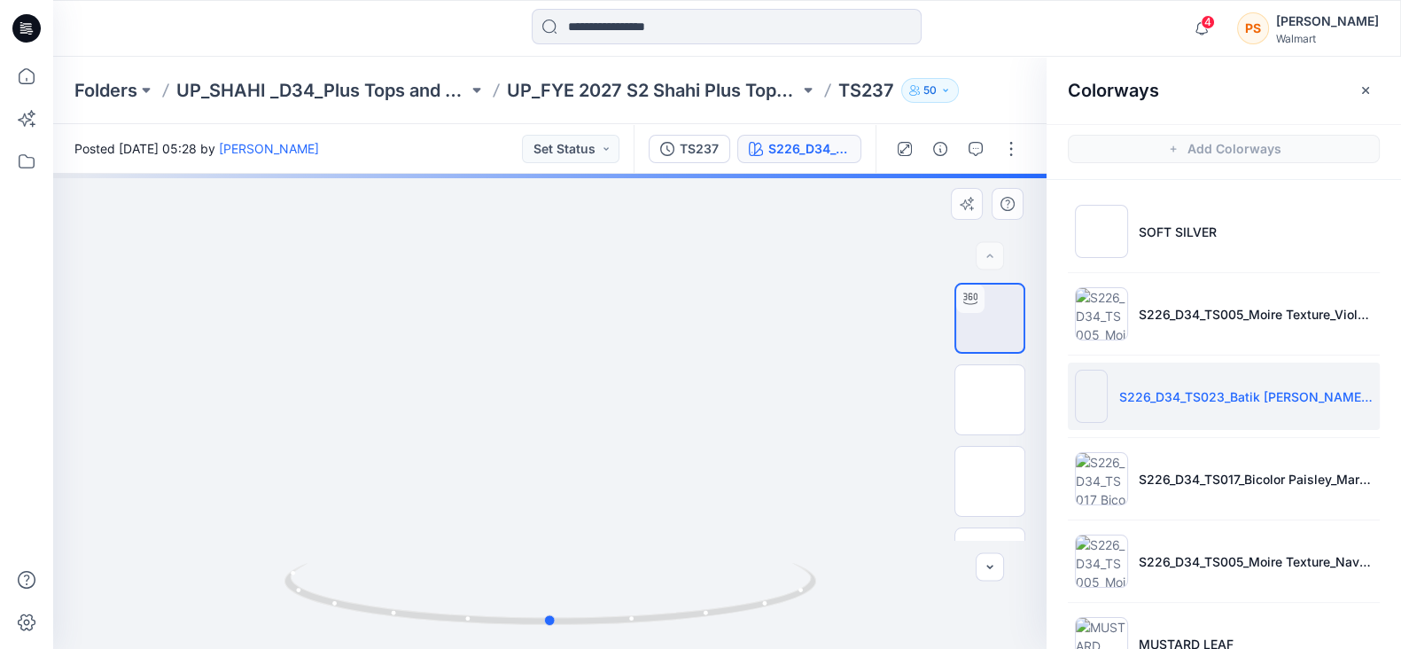
click at [861, 318] on div at bounding box center [549, 411] width 993 height 475
click at [990, 400] on img at bounding box center [990, 400] width 0 height 0
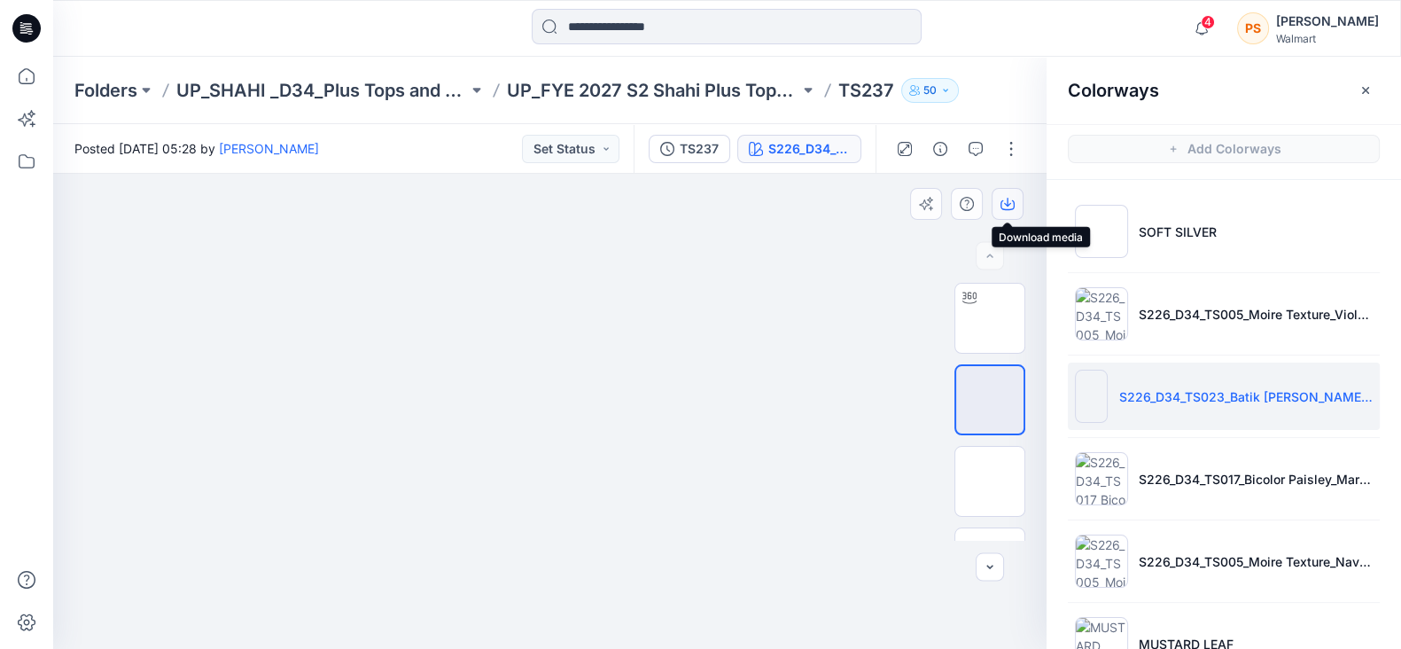
click at [1006, 206] on icon "button" at bounding box center [1007, 202] width 7 height 9
click at [1008, 205] on icon "button" at bounding box center [1007, 202] width 7 height 9
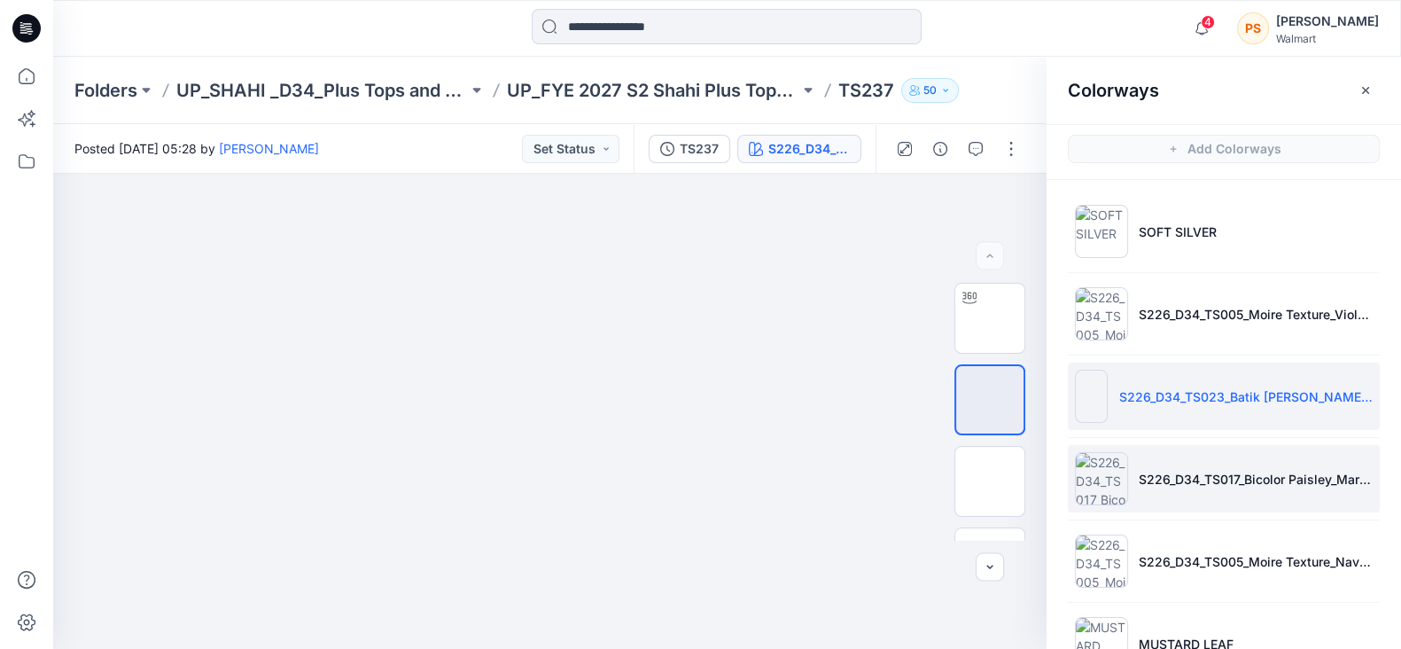
click at [1223, 458] on li "S226_D34_TS017_Bicolor Paisley_Maroon Supreme_64cm" at bounding box center [1224, 478] width 312 height 67
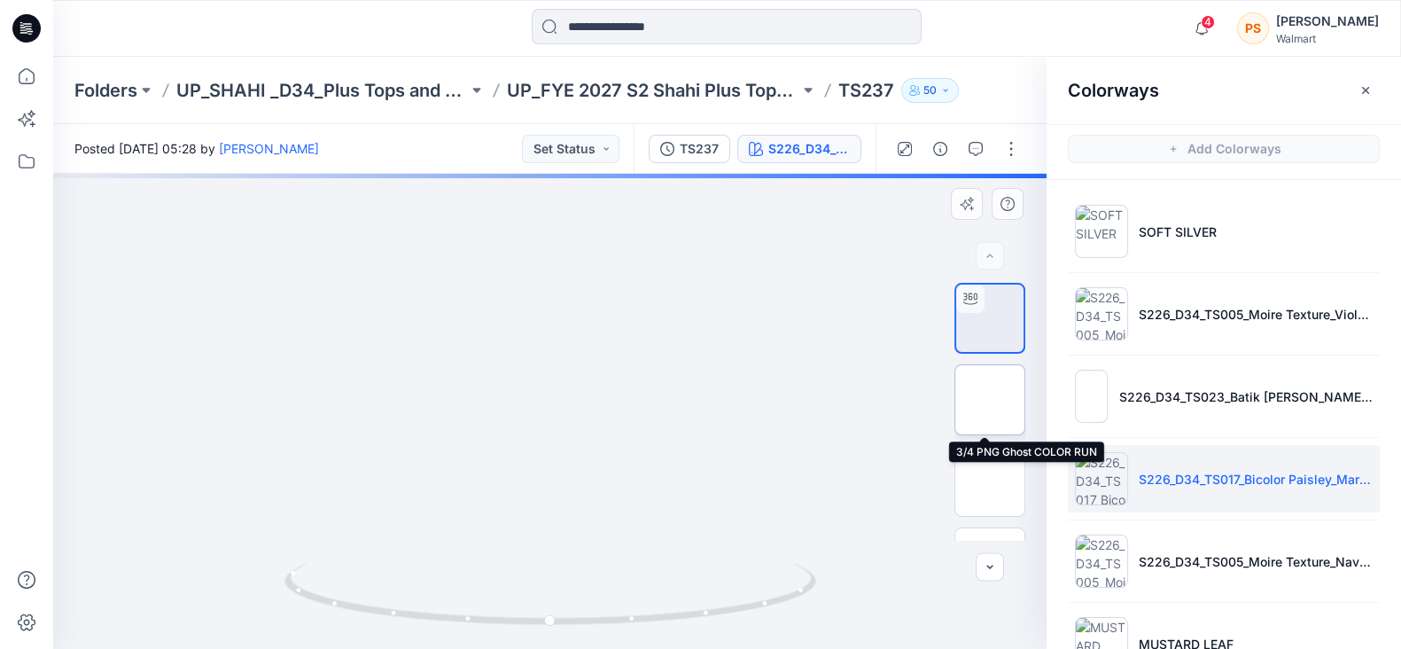
click at [990, 400] on img at bounding box center [990, 400] width 0 height 0
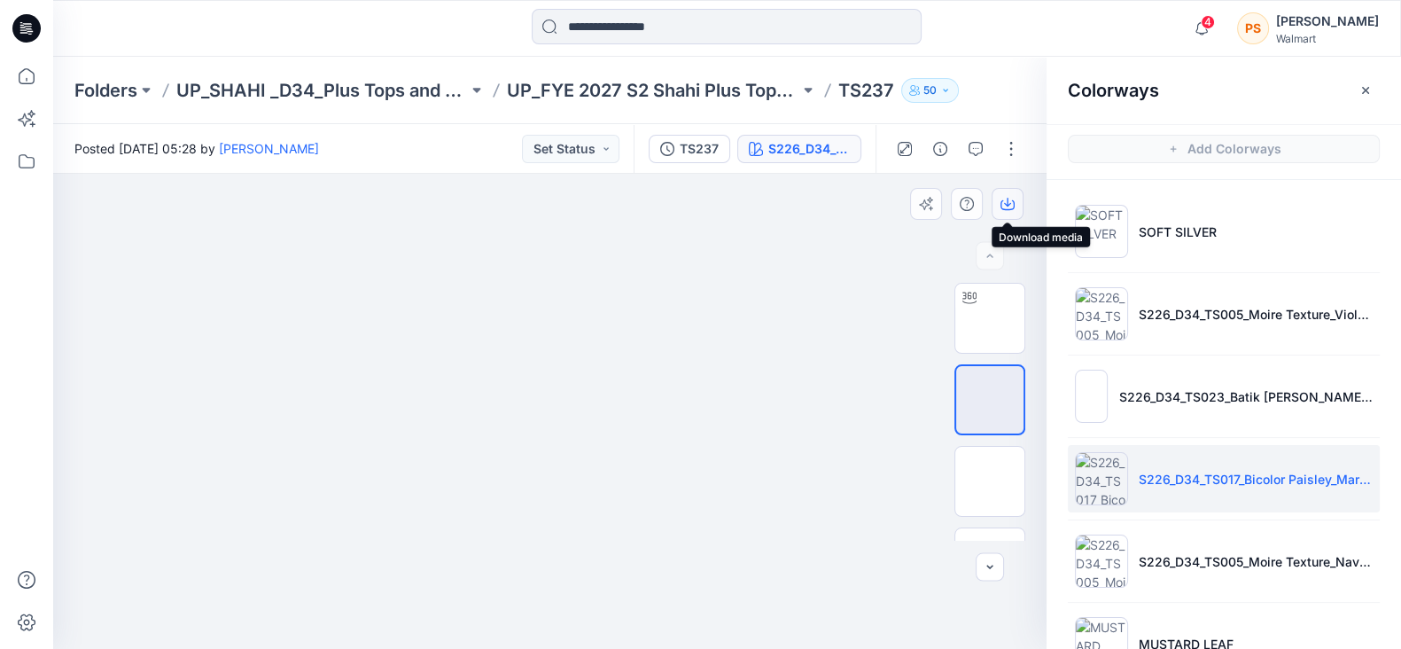
click at [1004, 204] on icon "button" at bounding box center [1007, 204] width 14 height 14
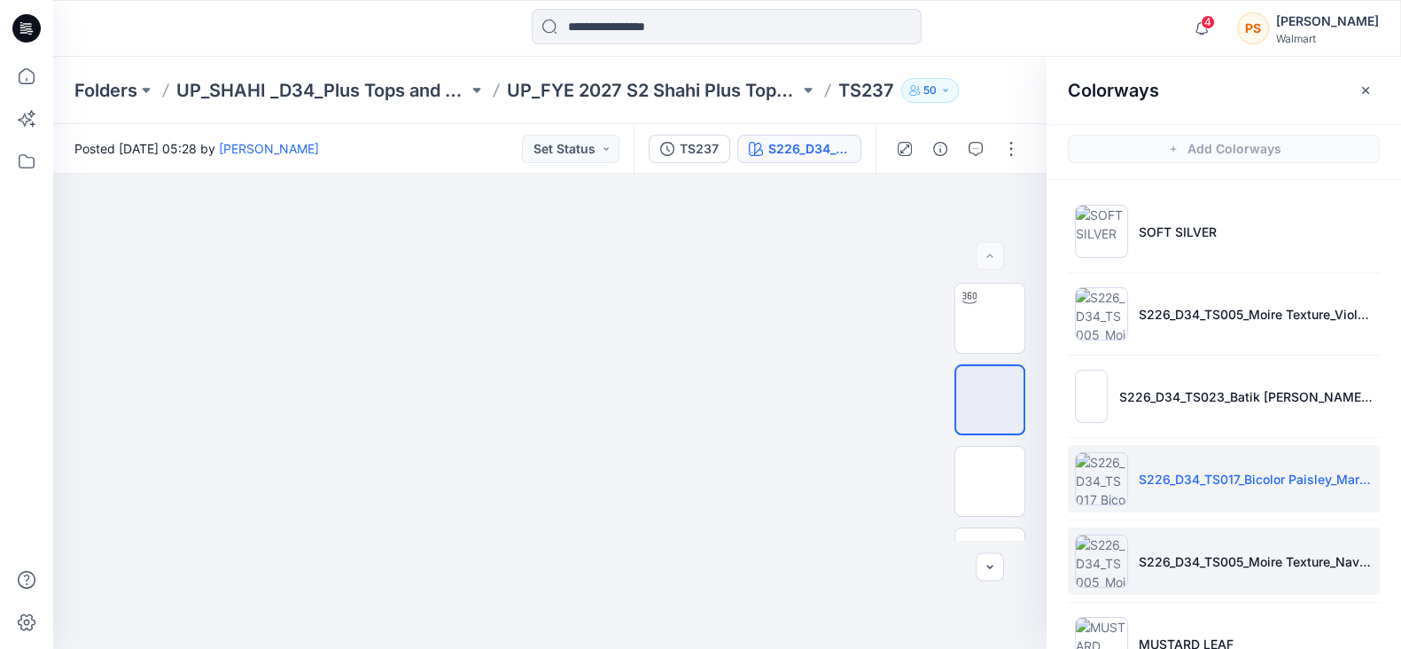
click at [1263, 569] on li "S226_D34_TS005_Moire Texture_Navy Sky_9.14cm" at bounding box center [1224, 560] width 312 height 67
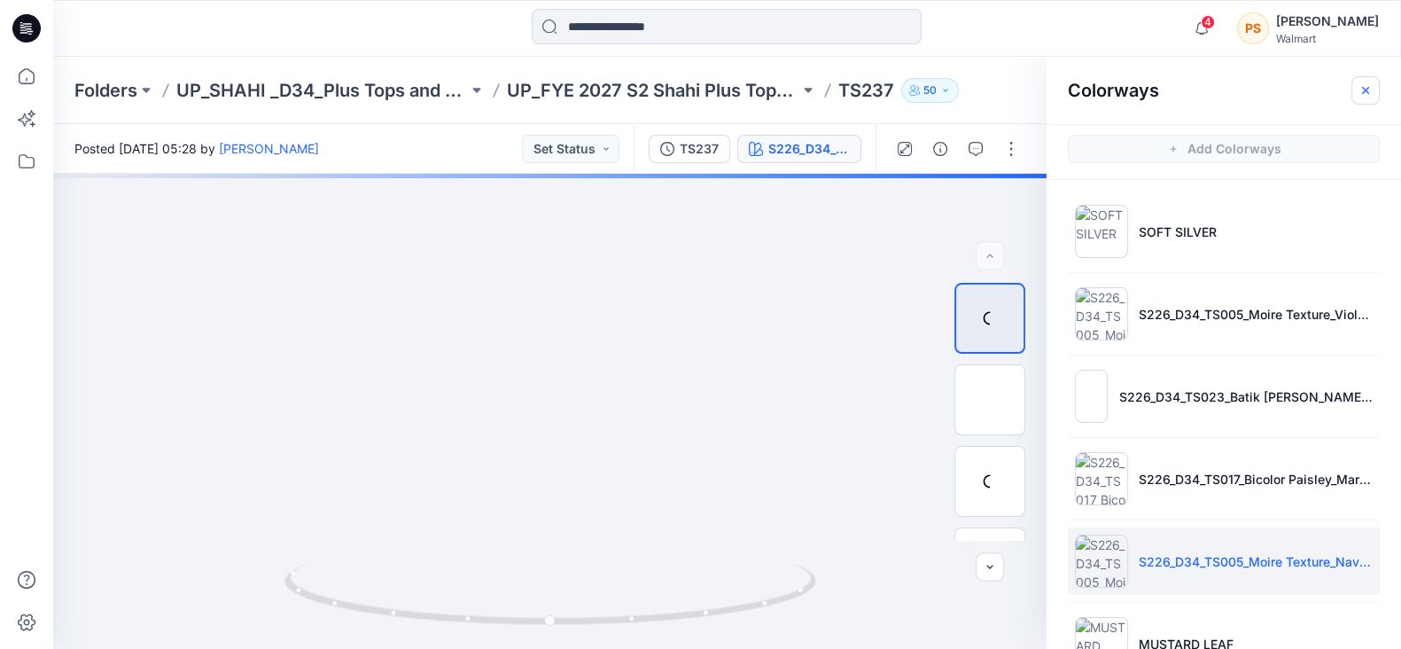
click at [1360, 85] on icon "button" at bounding box center [1366, 90] width 14 height 14
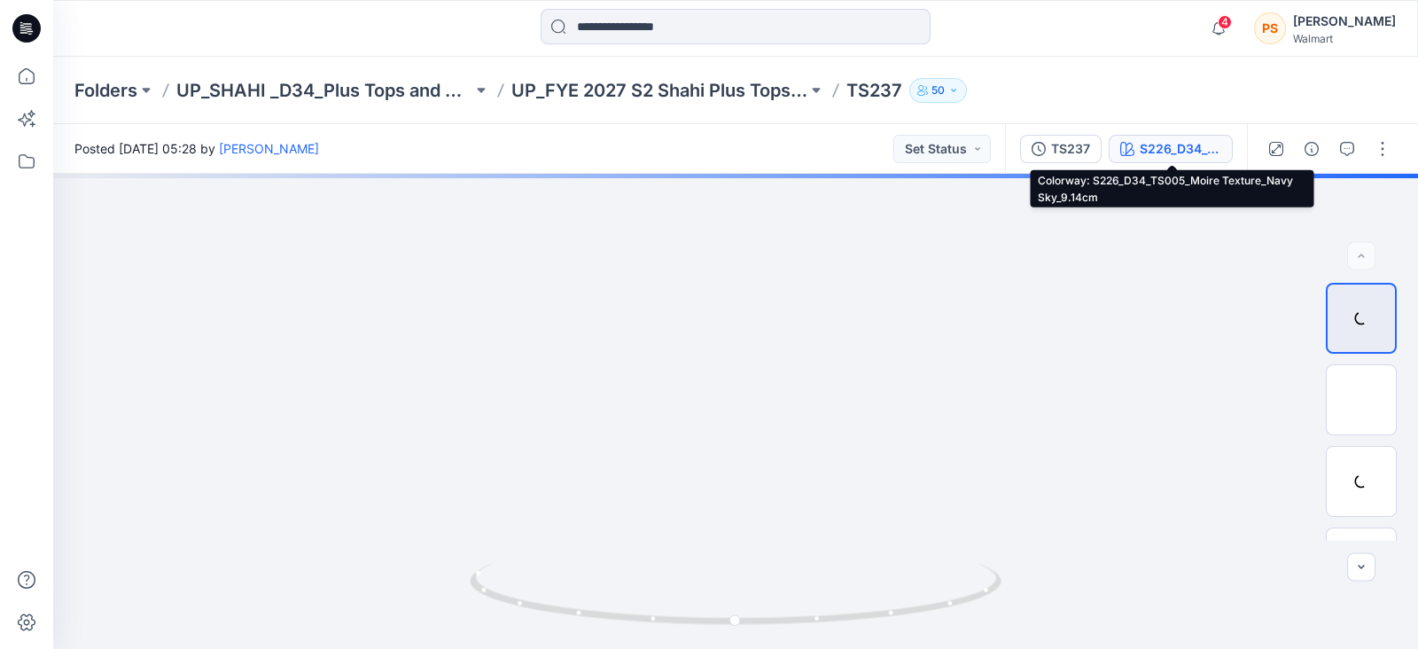
click at [1173, 152] on div "S226_D34_TS005_Moire Texture_Navy Sky_9.14cm" at bounding box center [1181, 148] width 82 height 19
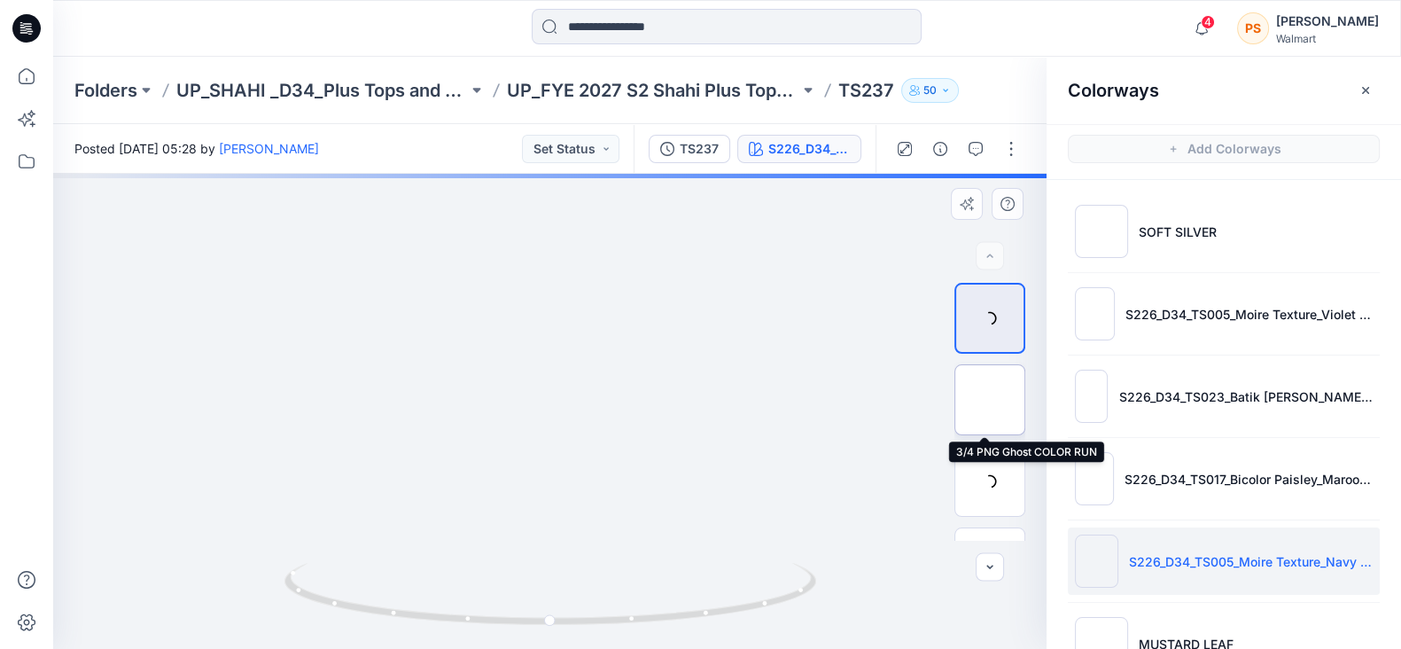
click at [990, 400] on img at bounding box center [990, 400] width 0 height 0
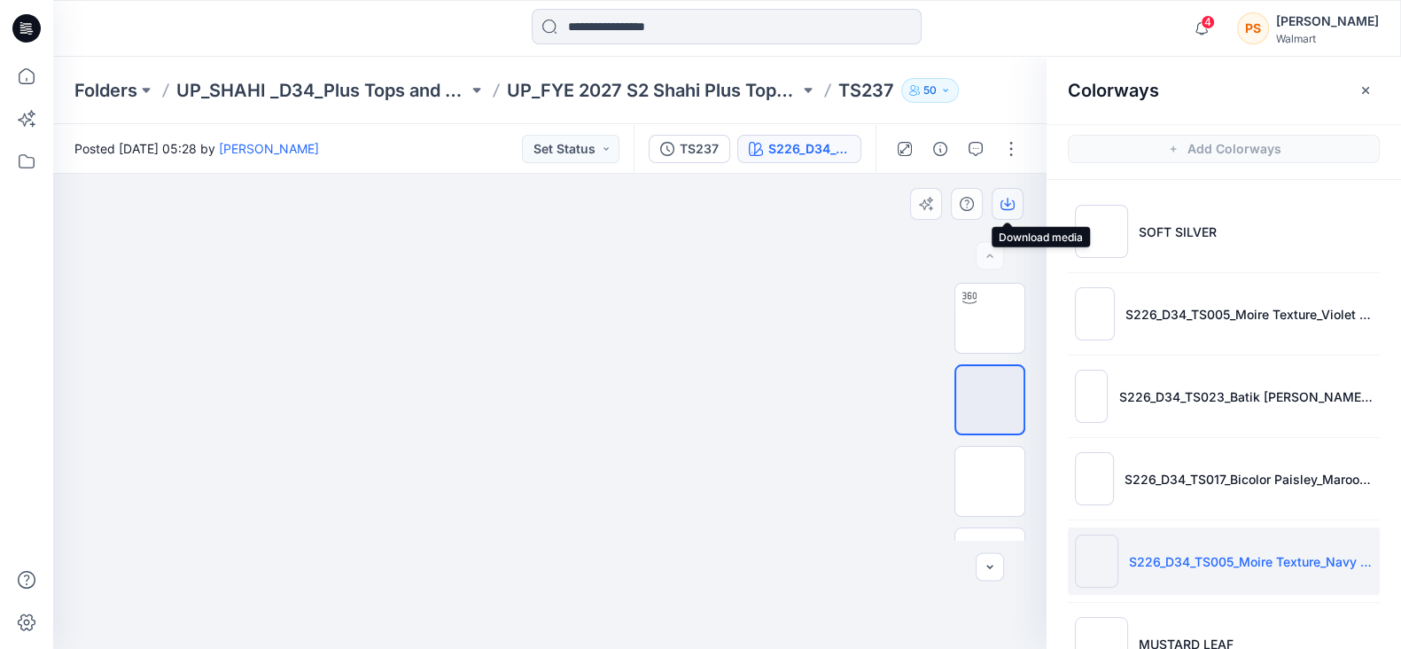
click at [1006, 201] on icon "button" at bounding box center [1007, 204] width 14 height 14
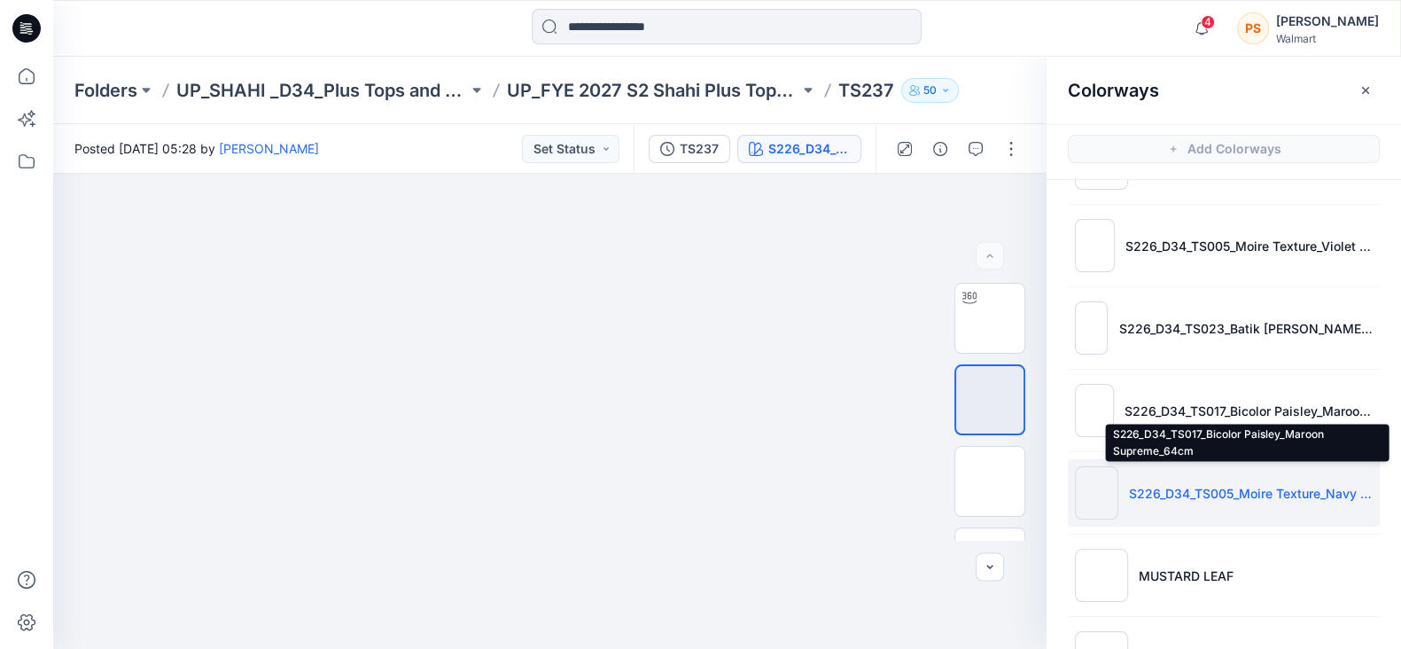
scroll to position [110, 0]
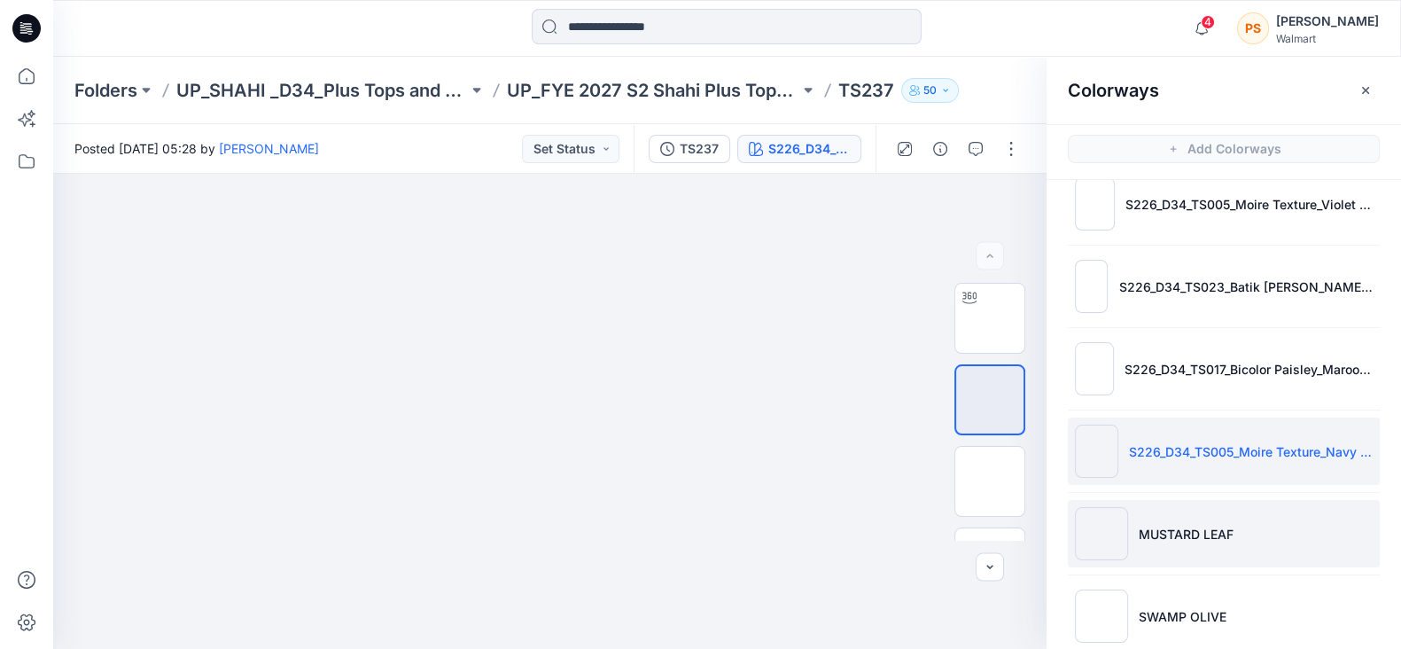
click at [1203, 533] on p "MUSTARD LEAF" at bounding box center [1186, 534] width 95 height 19
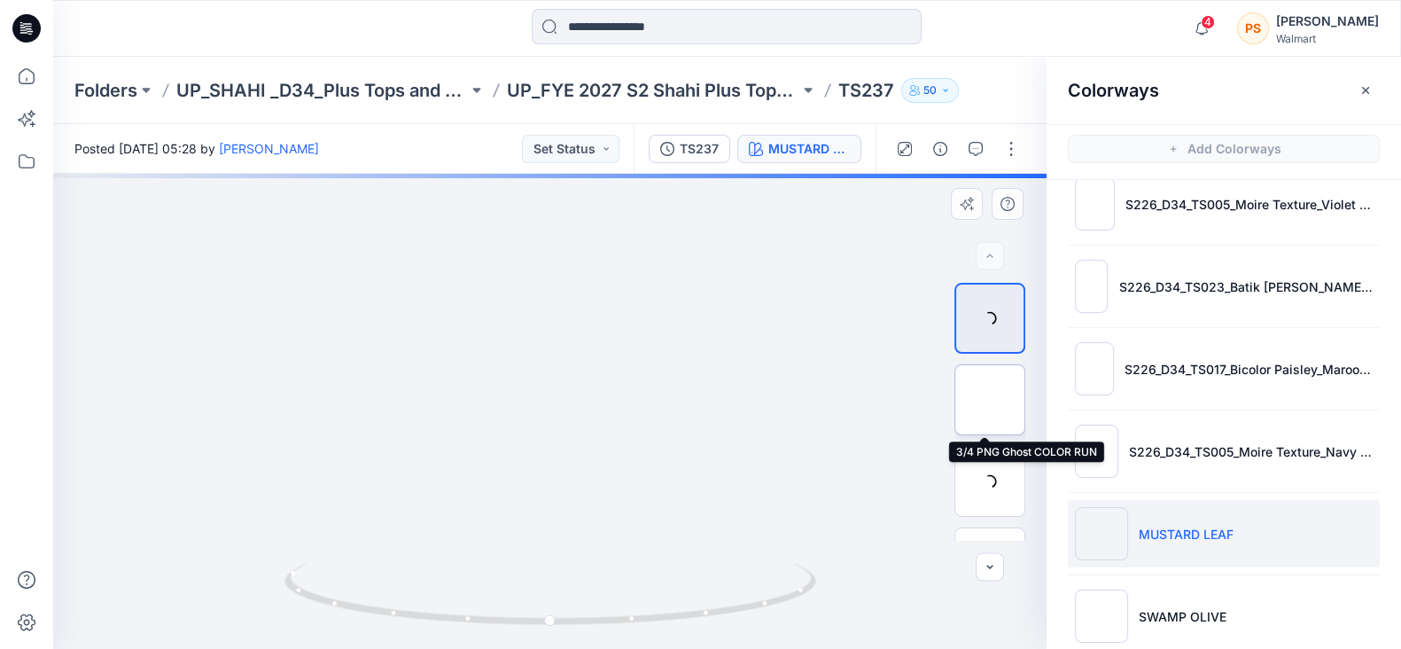
click at [990, 400] on img at bounding box center [990, 400] width 0 height 0
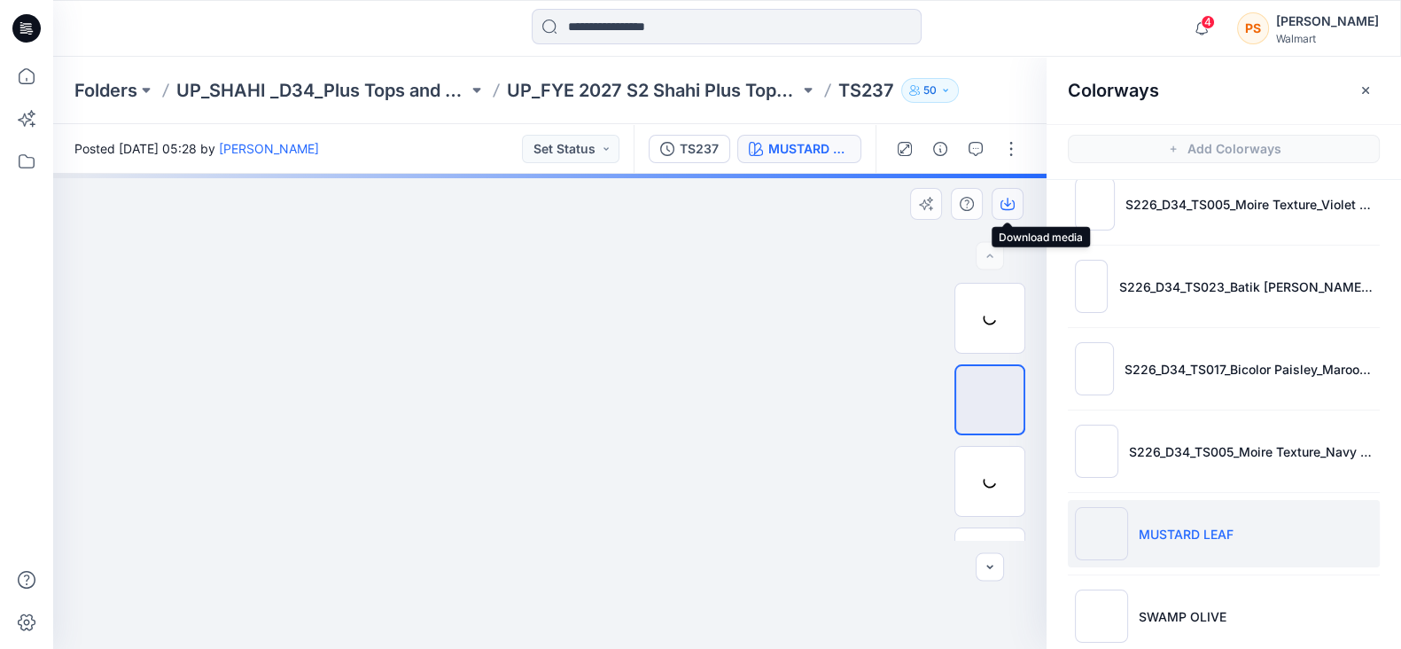
click at [1008, 207] on icon "button" at bounding box center [1007, 204] width 14 height 14
click at [502, 46] on div at bounding box center [726, 28] width 673 height 39
click at [1002, 208] on icon "button" at bounding box center [1007, 205] width 14 height 10
click at [1008, 201] on icon "button" at bounding box center [1007, 204] width 14 height 14
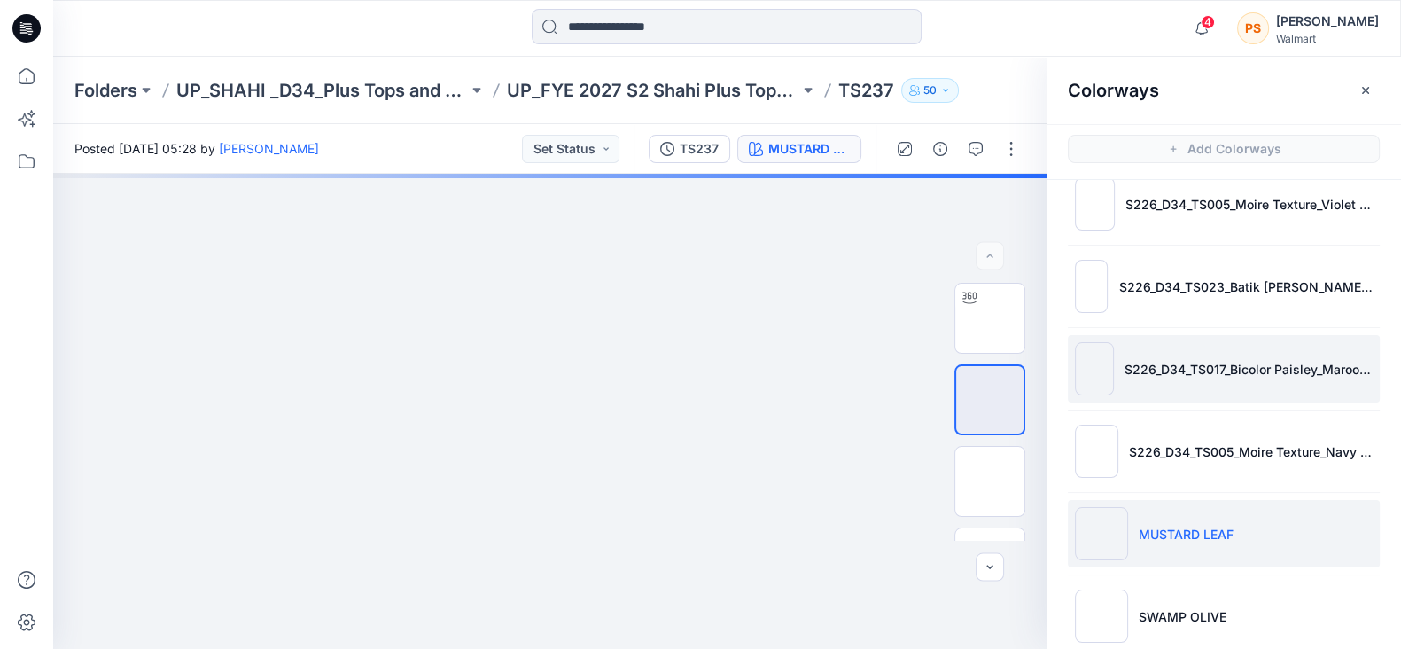
scroll to position [442, 0]
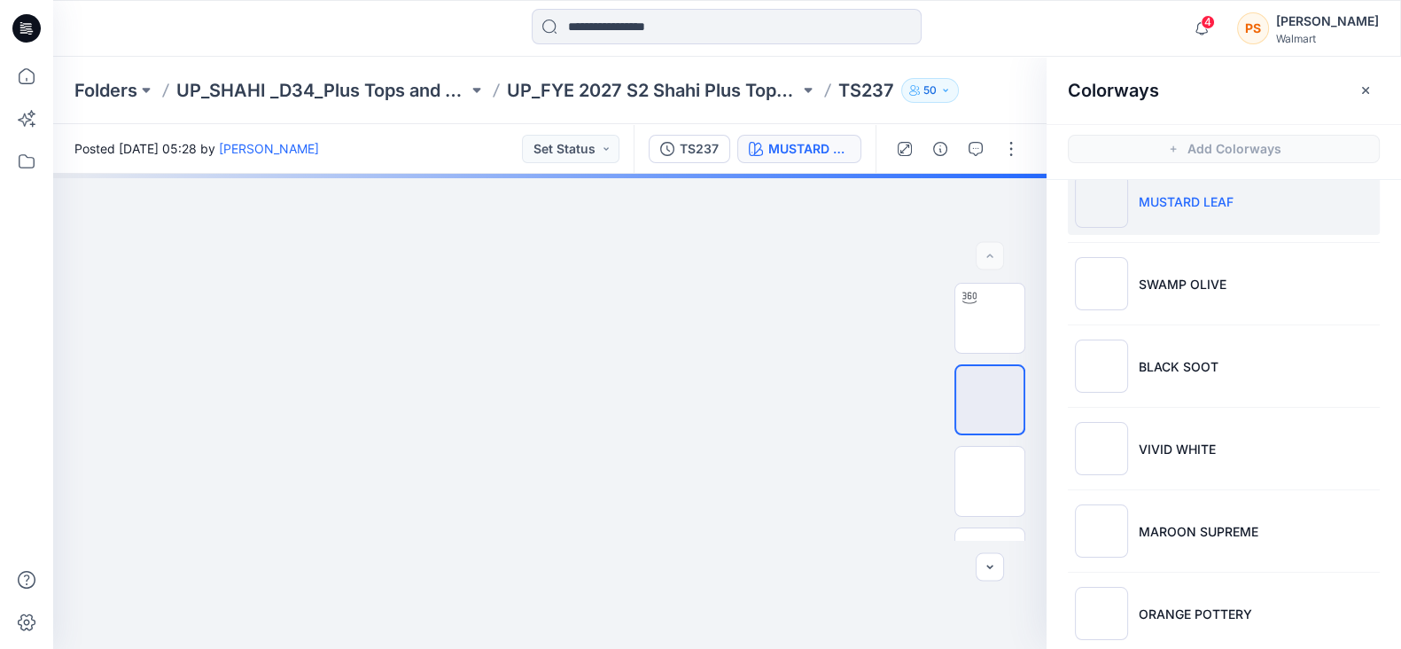
click at [384, 33] on div at bounding box center [221, 28] width 337 height 39
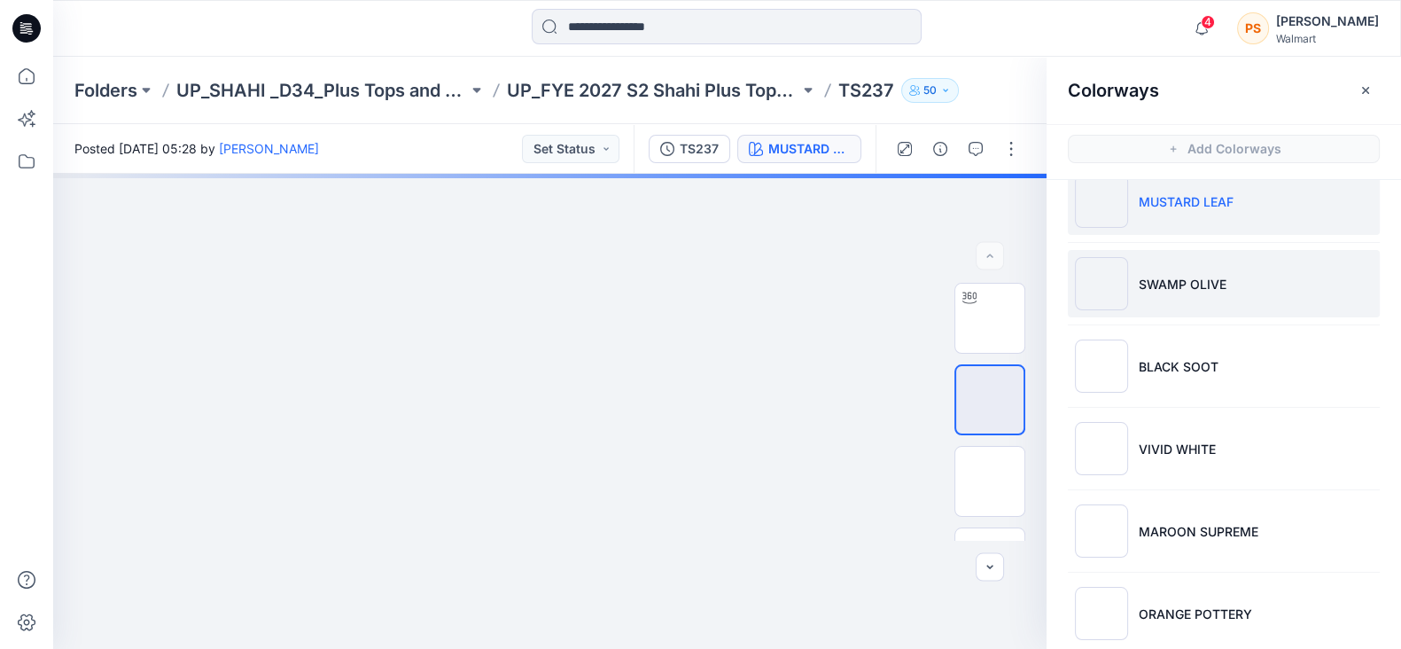
click at [1178, 278] on p "SWAMP OLIVE" at bounding box center [1183, 284] width 88 height 19
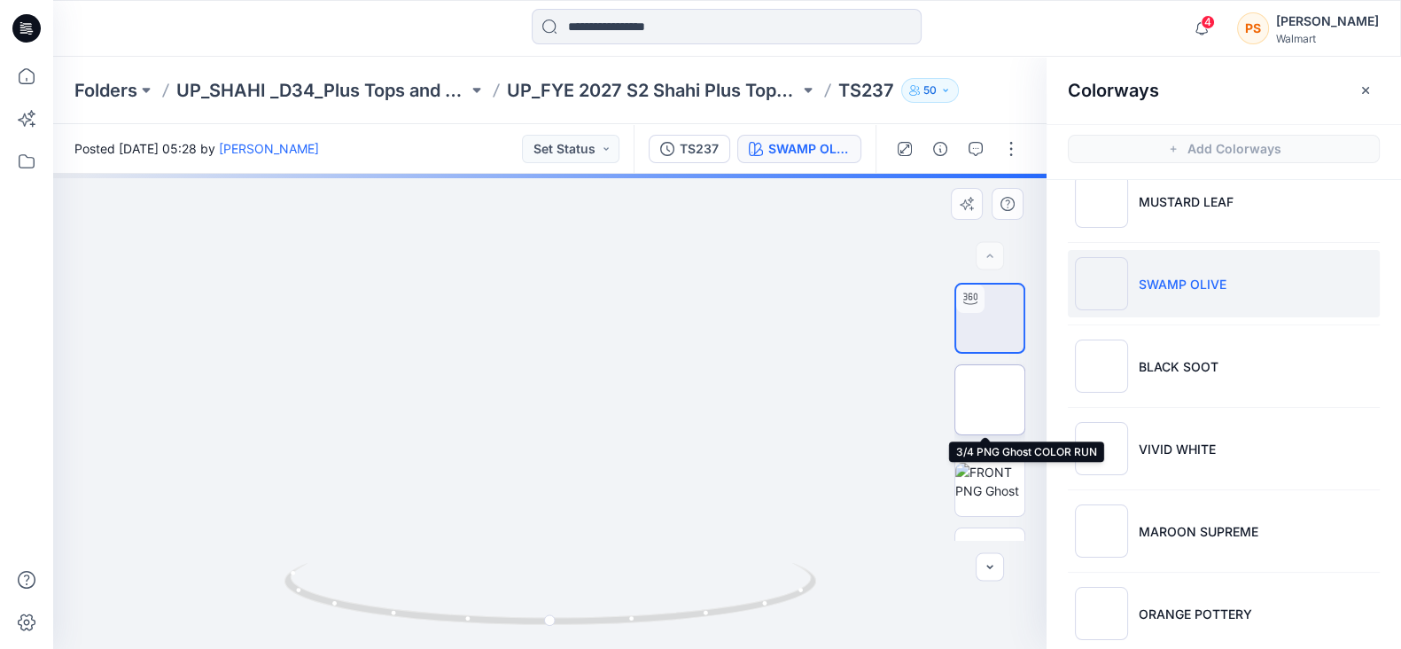
click at [990, 400] on img at bounding box center [990, 400] width 0 height 0
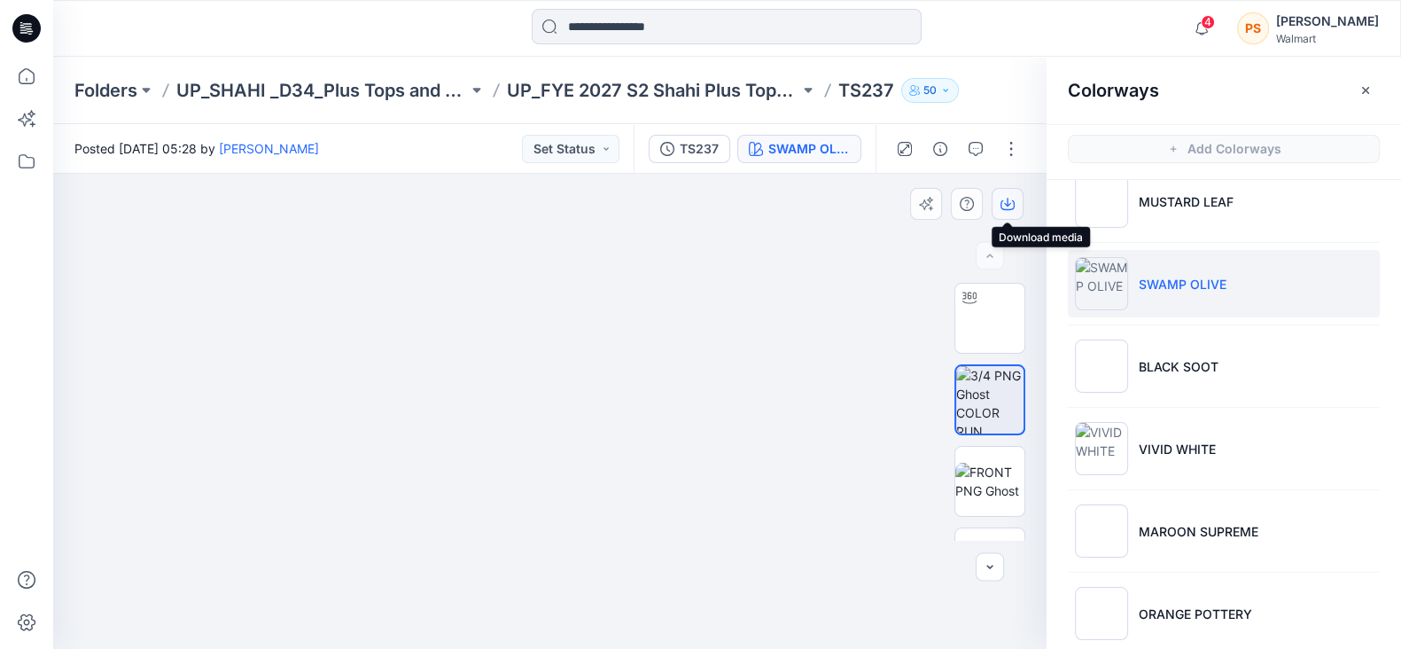
click at [1008, 207] on icon "button" at bounding box center [1007, 204] width 14 height 14
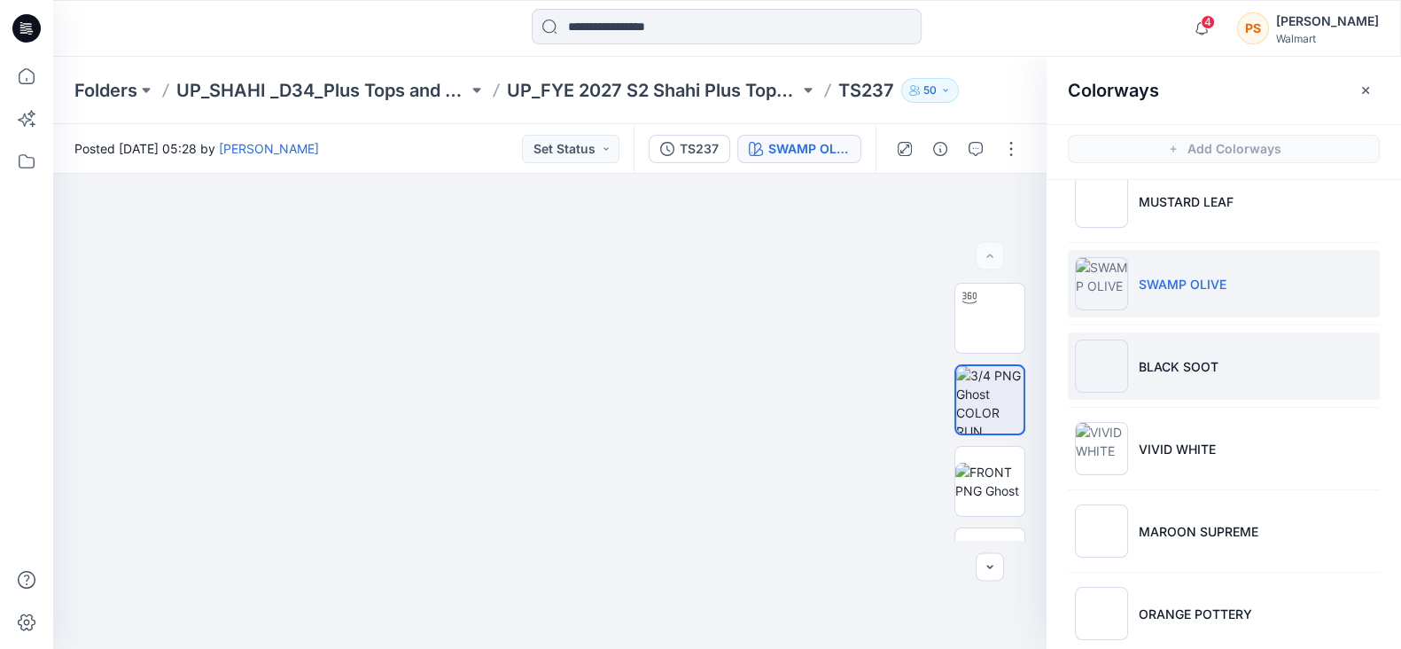
click at [1183, 367] on p "BLACK SOOT" at bounding box center [1179, 366] width 80 height 19
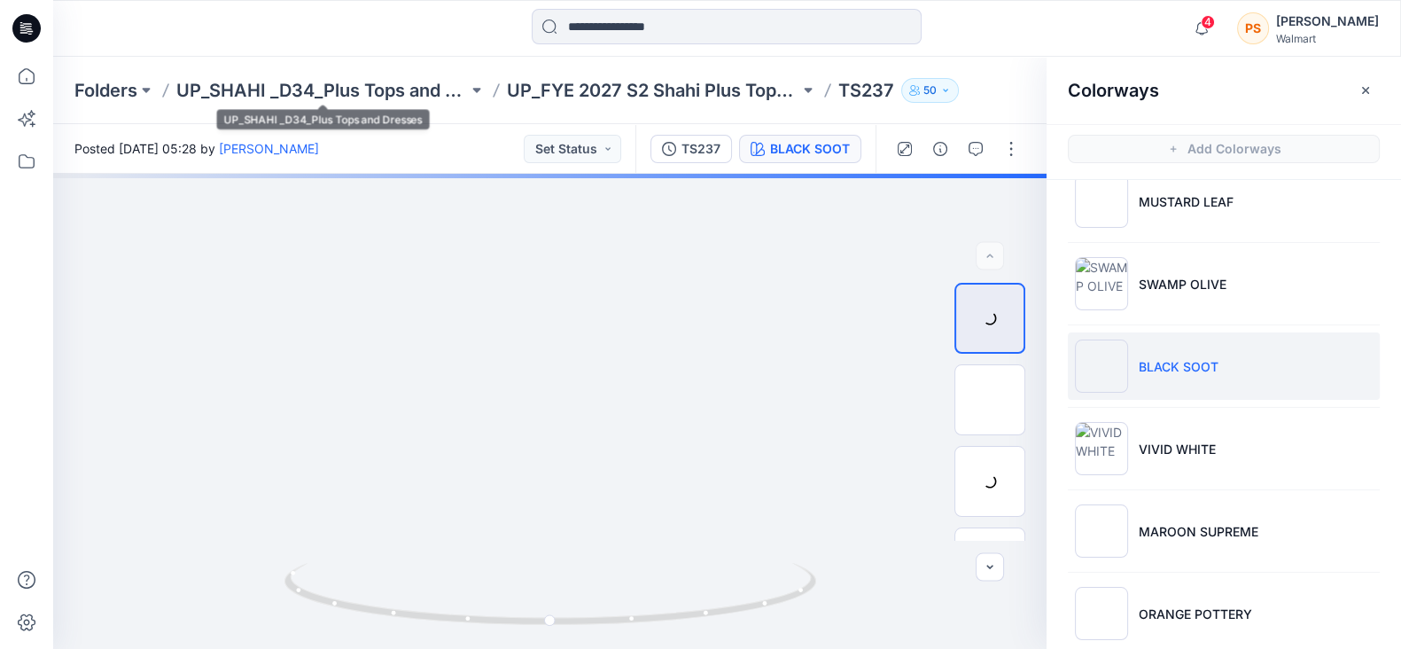
click at [441, 42] on div at bounding box center [726, 28] width 673 height 39
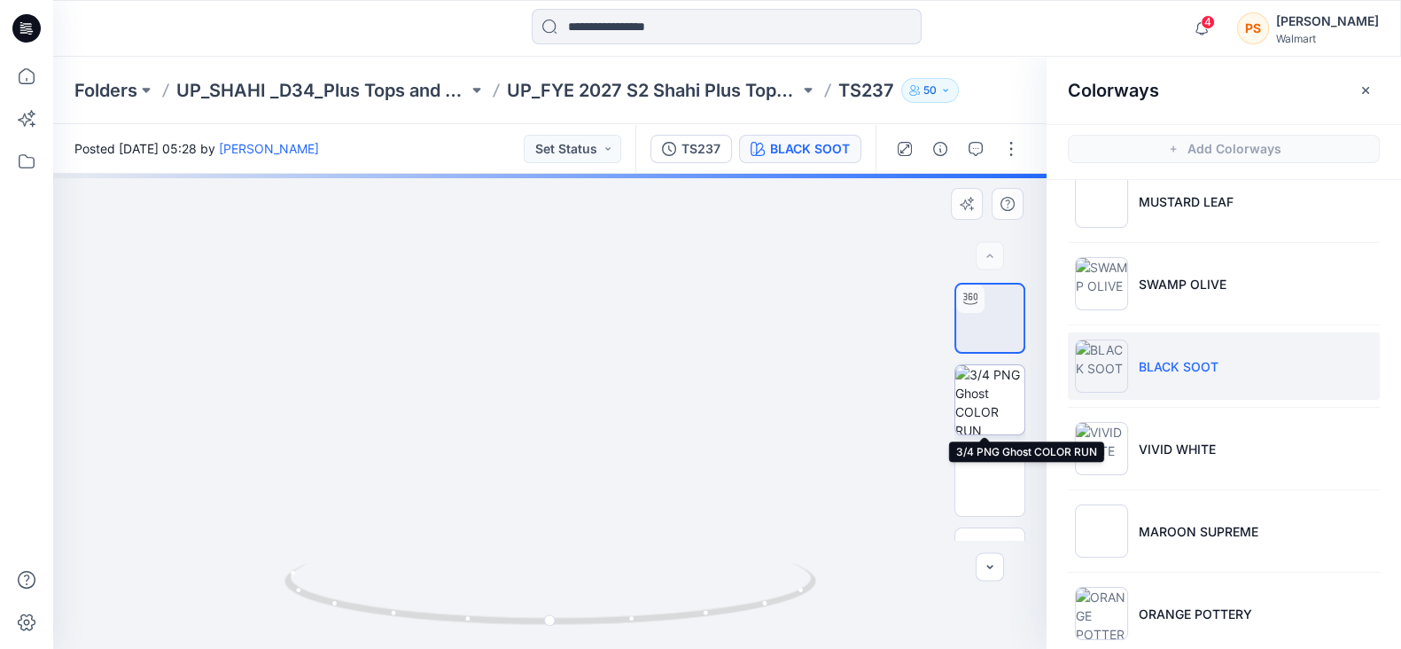
click at [979, 374] on img at bounding box center [989, 399] width 69 height 69
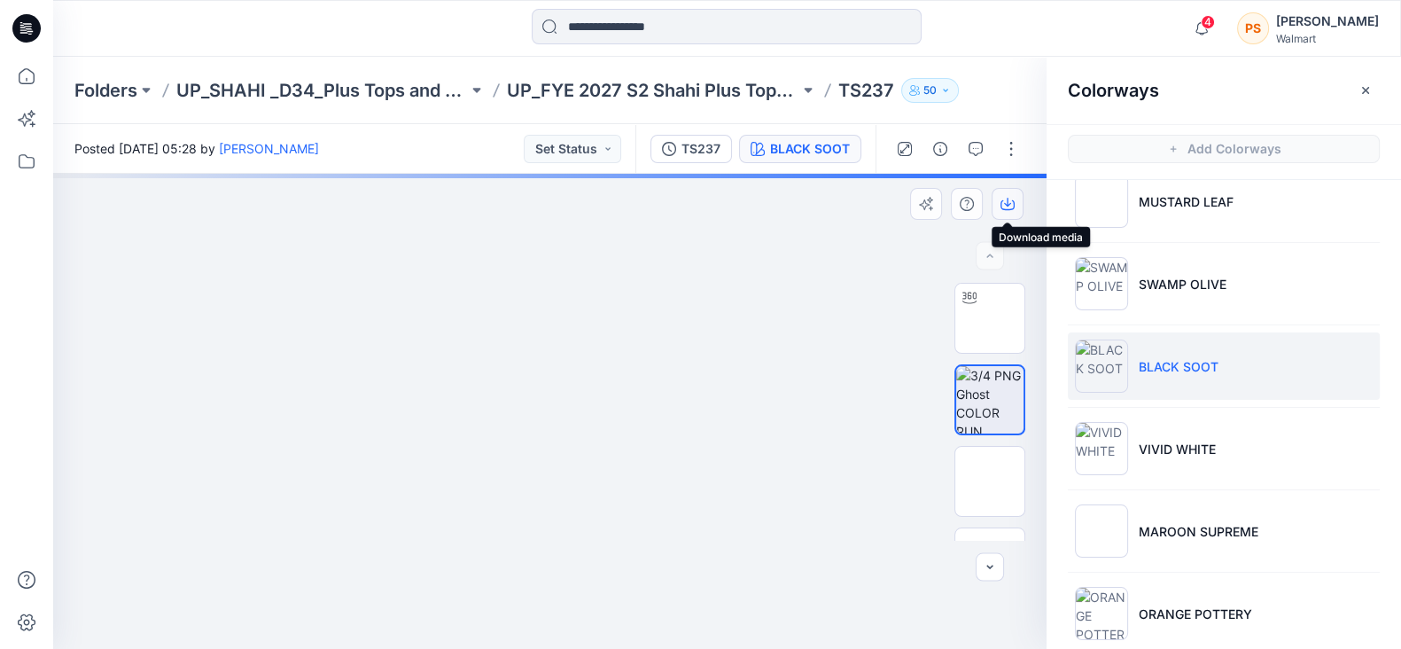
click at [1014, 208] on icon "button" at bounding box center [1007, 204] width 14 height 14
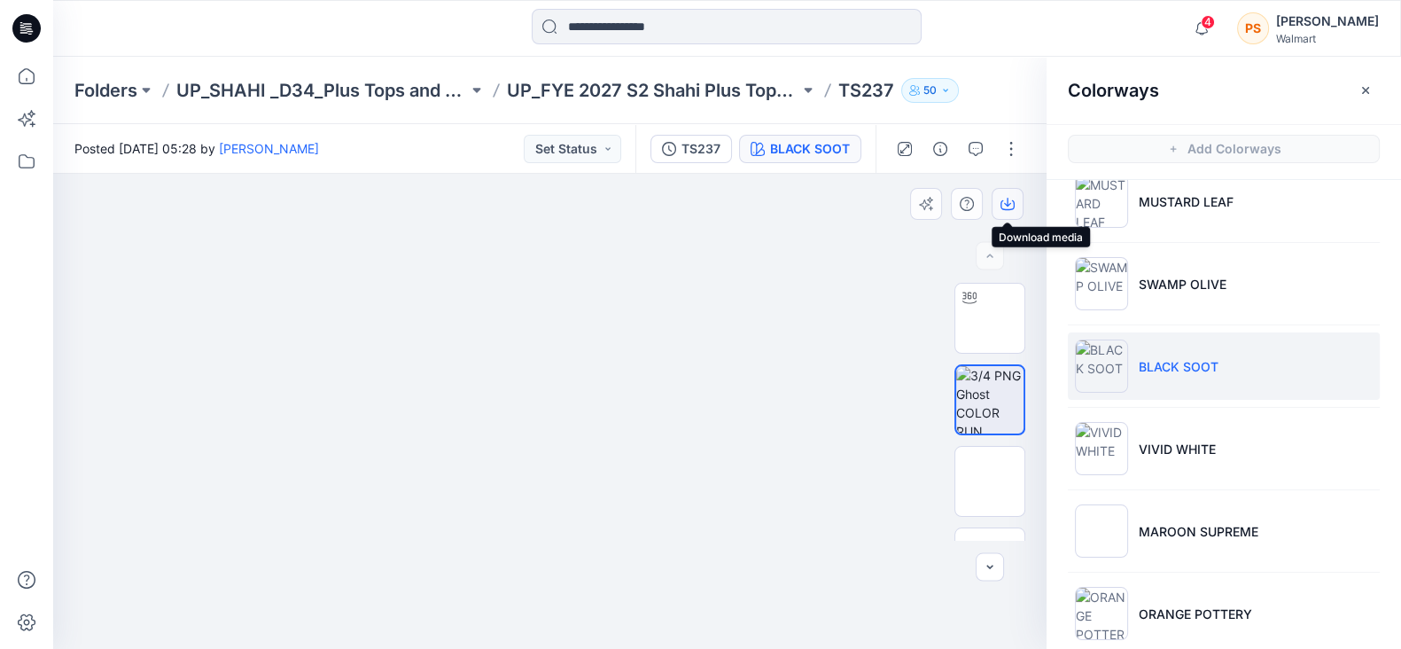
click at [1011, 201] on icon "button" at bounding box center [1007, 204] width 14 height 14
click at [408, 15] on div at bounding box center [726, 28] width 673 height 39
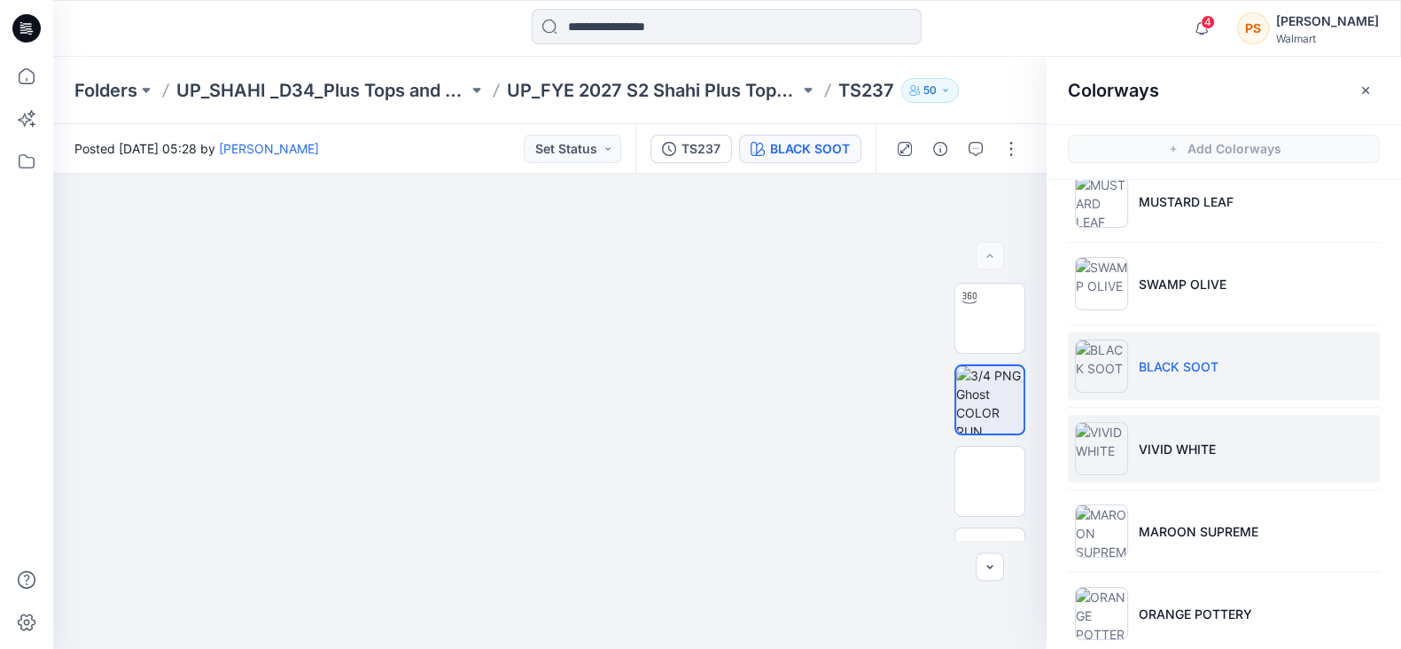
click at [1231, 457] on li "VIVID WHITE" at bounding box center [1224, 448] width 312 height 67
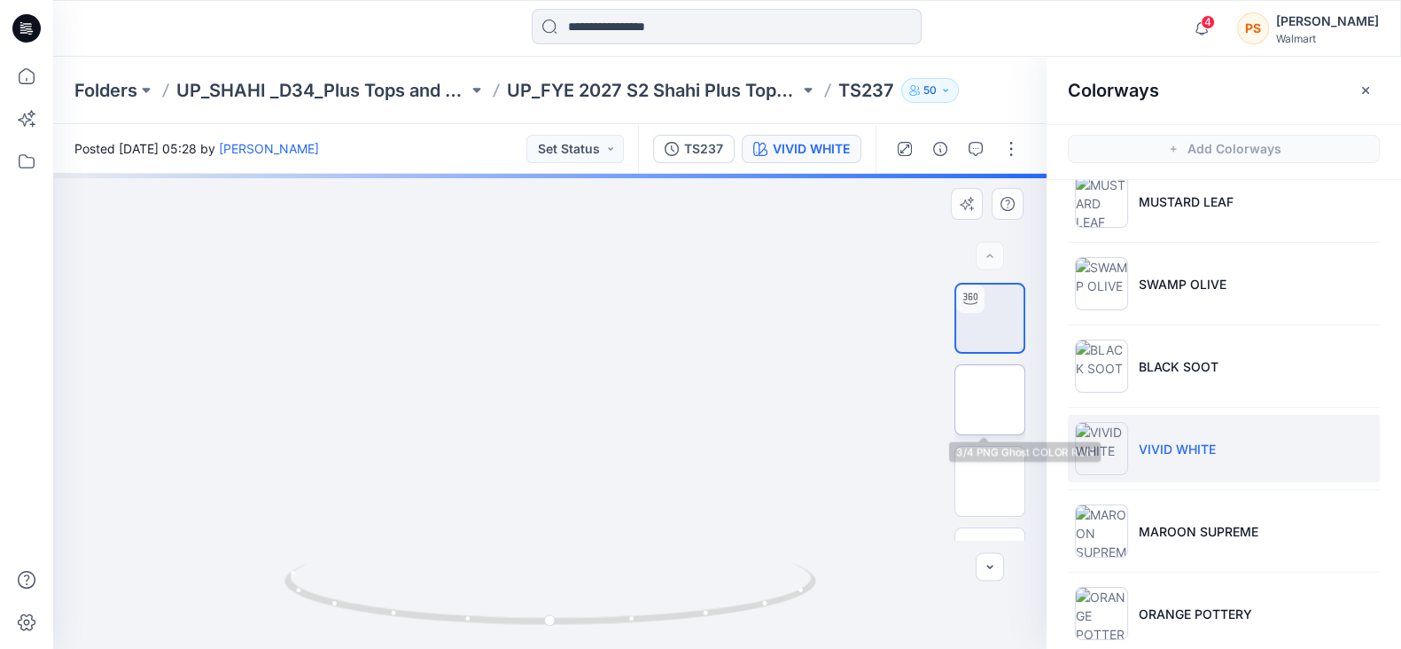
click at [990, 400] on img at bounding box center [990, 400] width 0 height 0
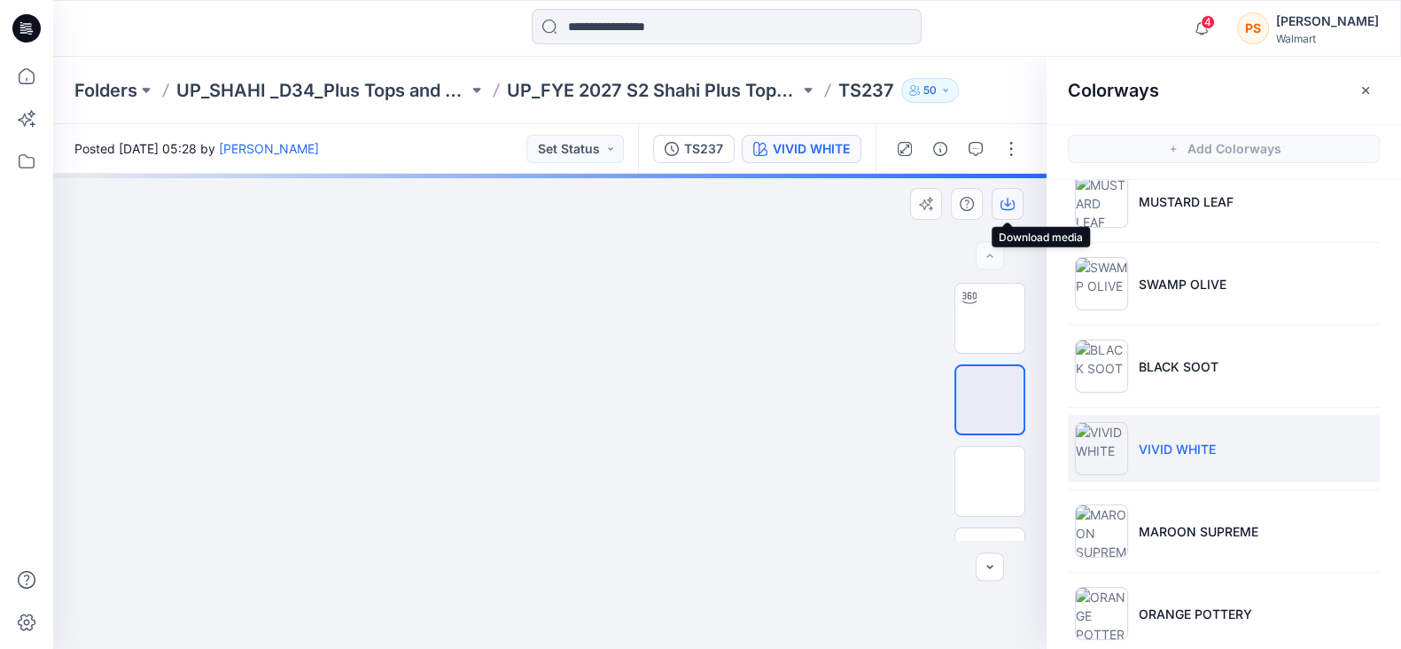
click at [1012, 206] on icon "button" at bounding box center [1007, 204] width 14 height 14
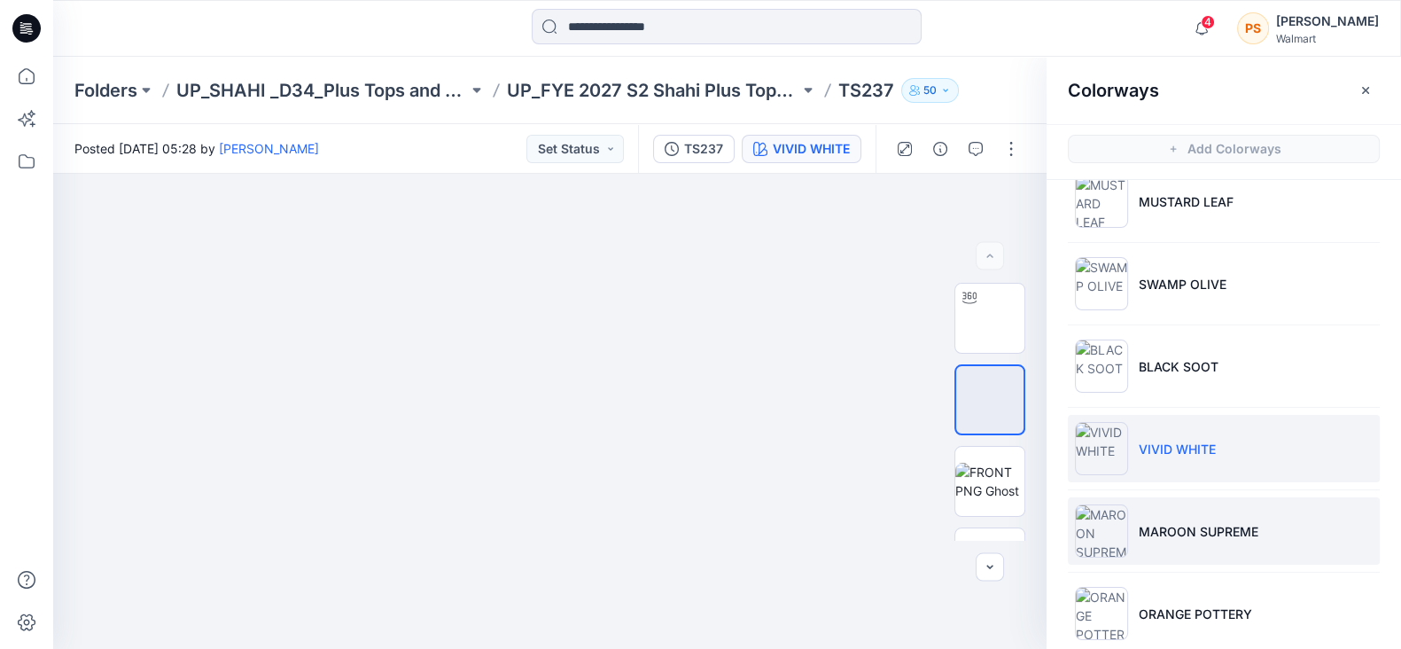
click at [1163, 539] on li "MAROON SUPREME" at bounding box center [1224, 530] width 312 height 67
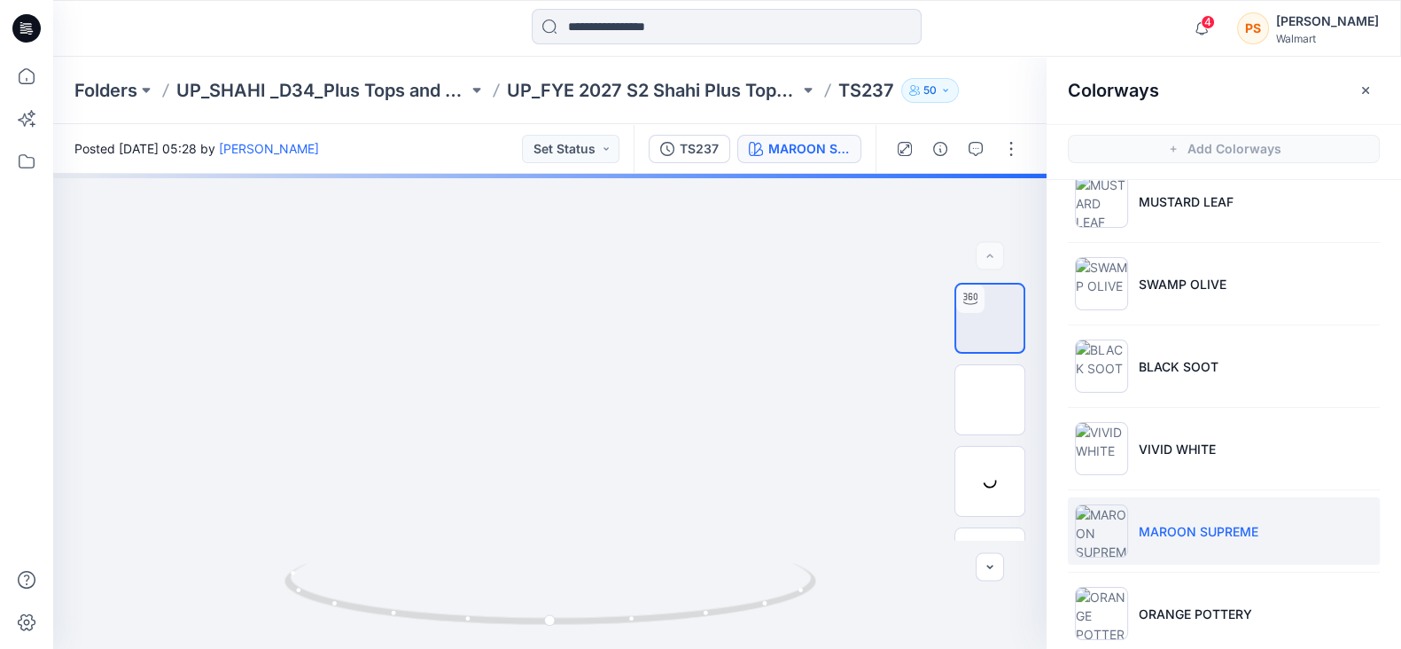
click at [214, 31] on div at bounding box center [221, 28] width 337 height 39
click at [990, 400] on img at bounding box center [990, 400] width 0 height 0
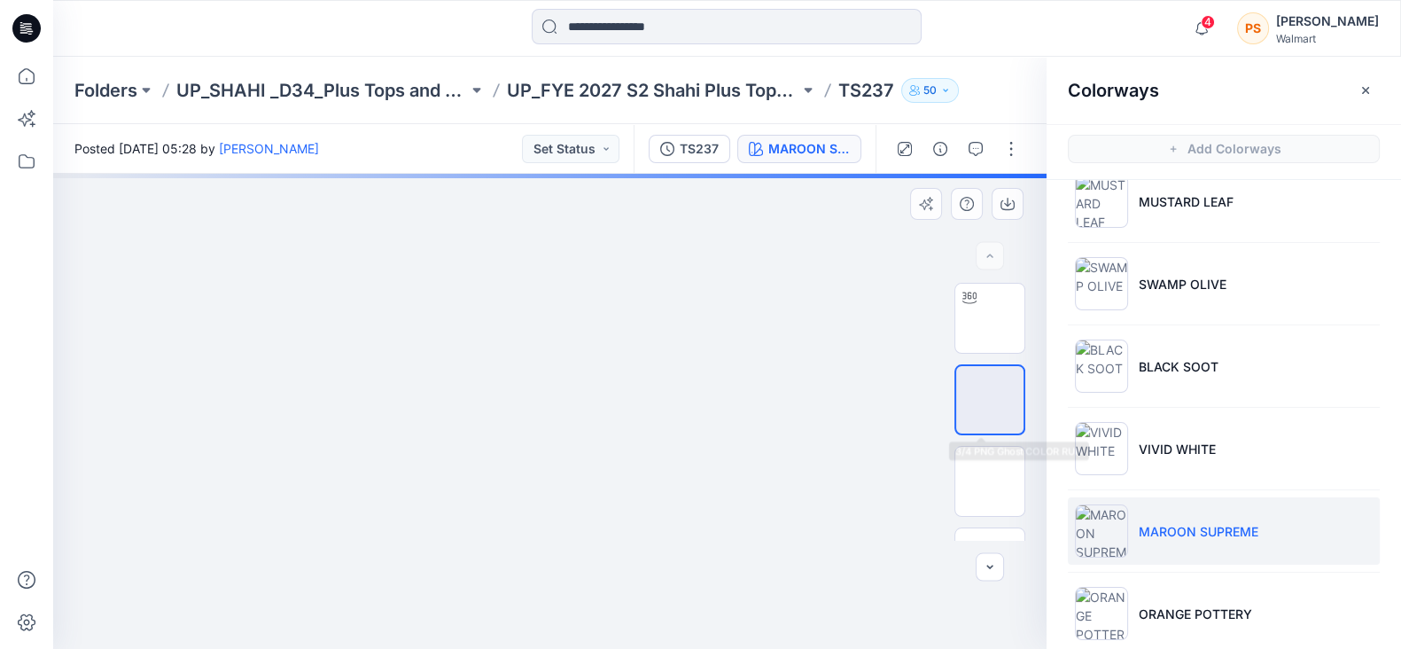
click at [990, 400] on img at bounding box center [990, 400] width 0 height 0
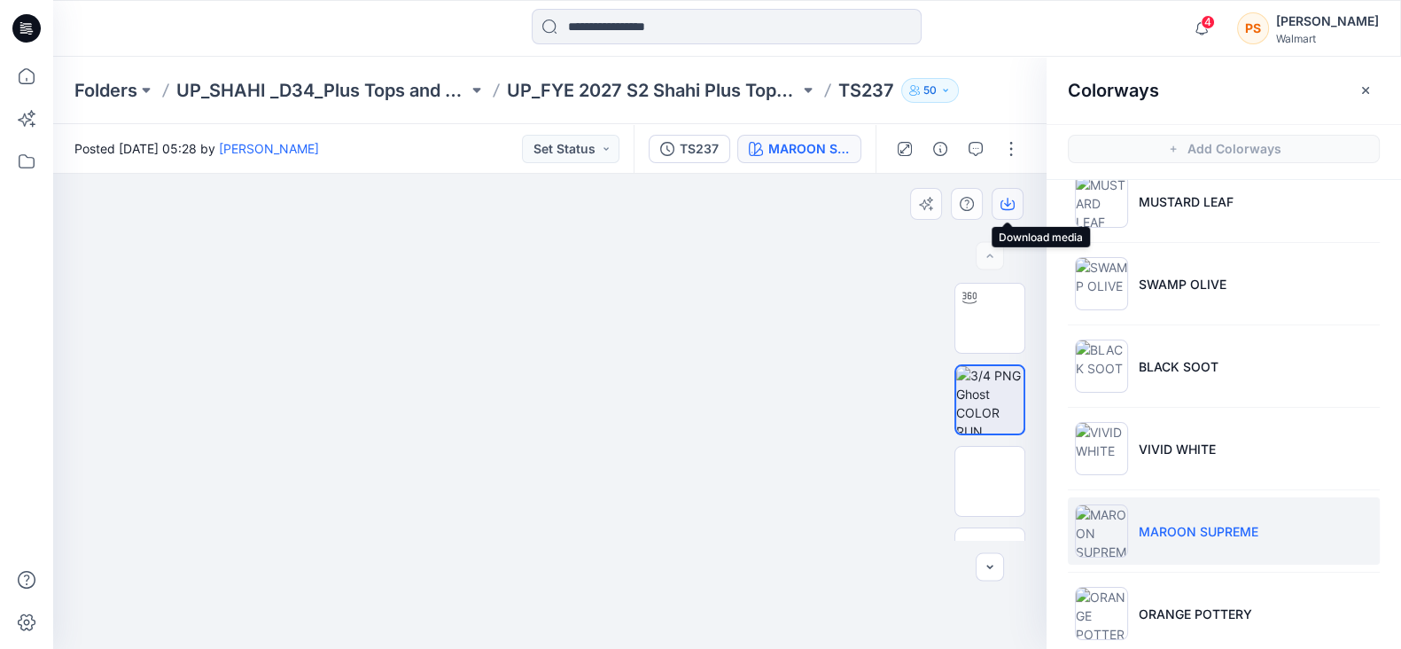
click at [1009, 204] on icon "button" at bounding box center [1007, 202] width 7 height 9
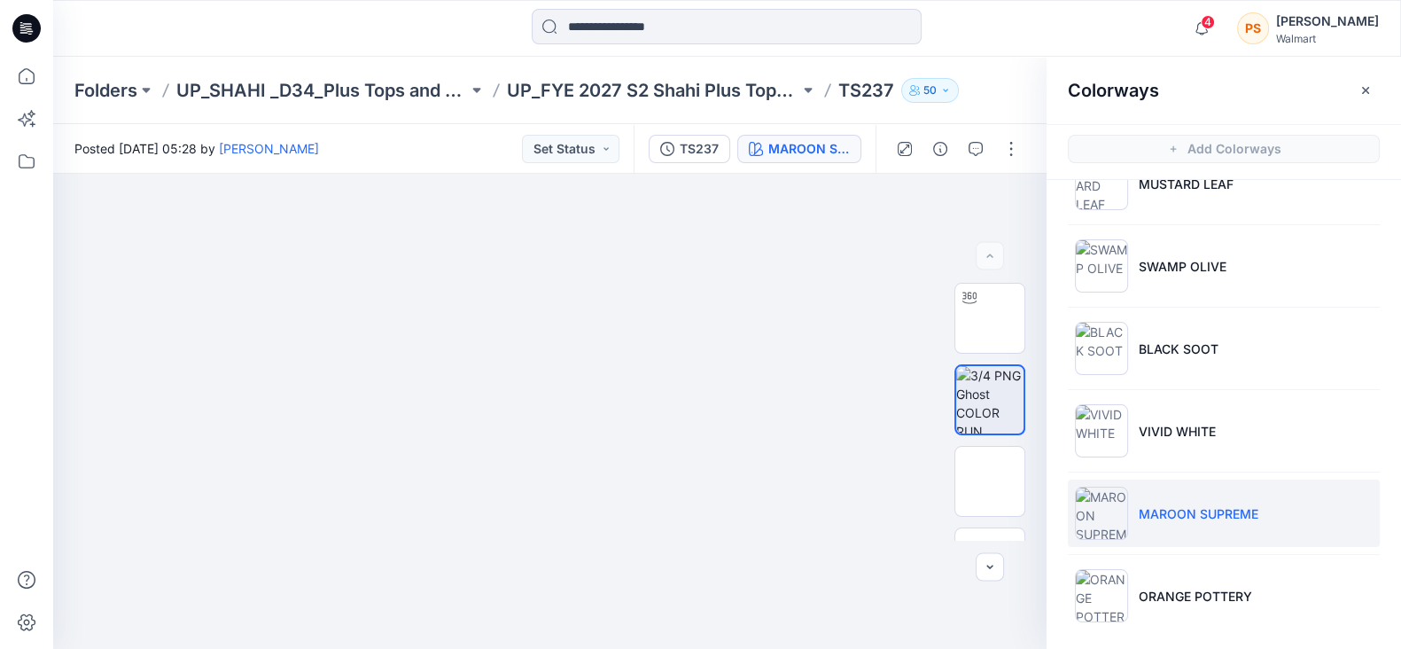
scroll to position [465, 0]
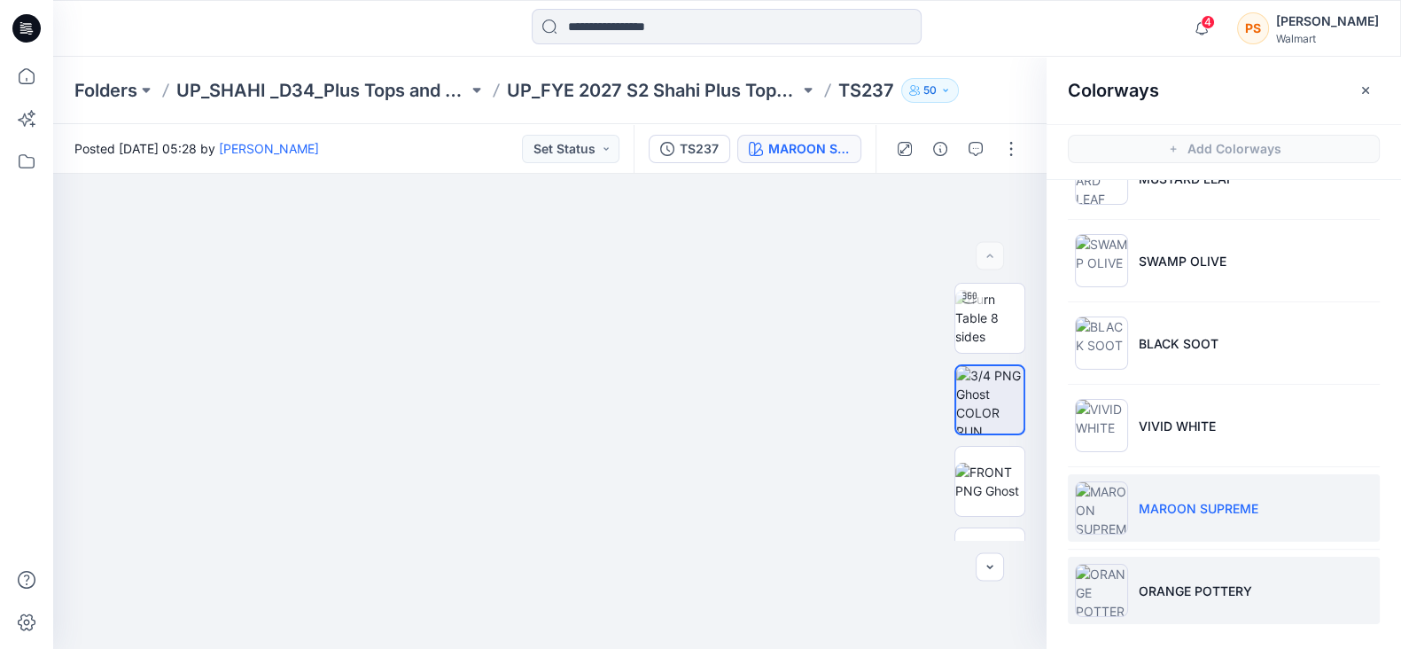
click at [1204, 595] on p "ORANGE POTTERY" at bounding box center [1195, 590] width 113 height 19
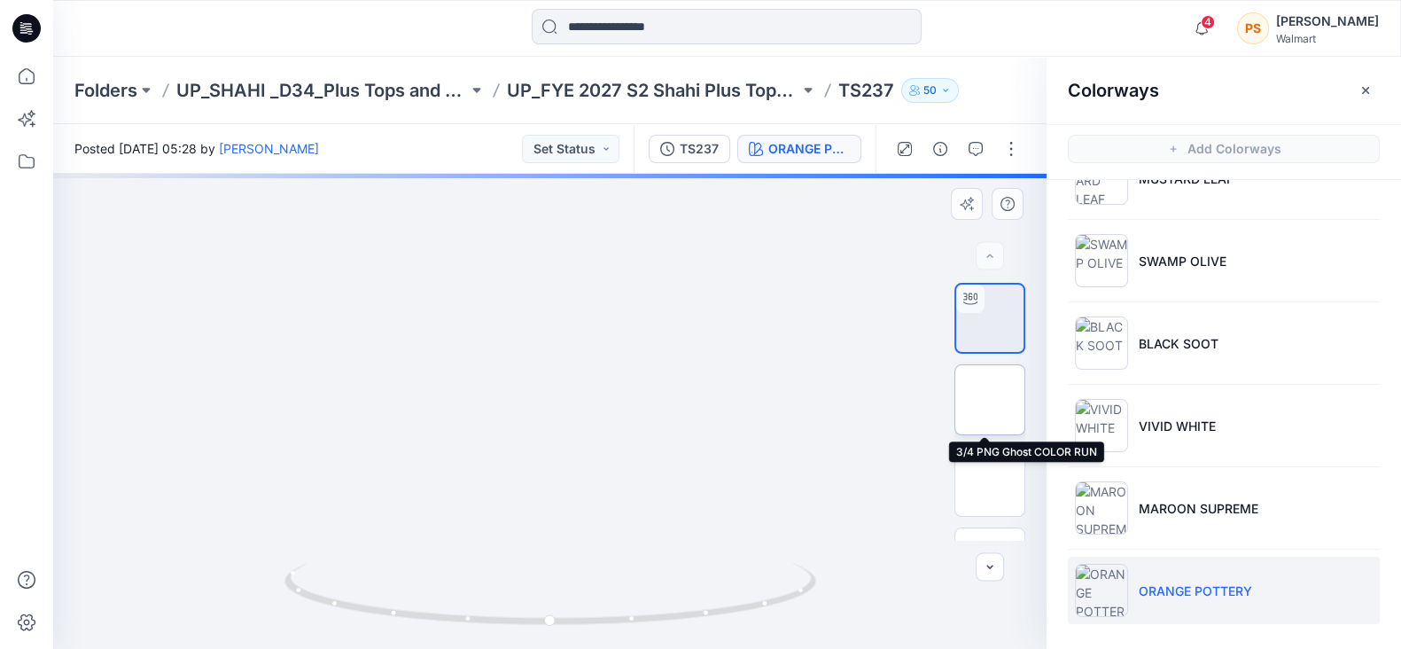
click at [990, 400] on img at bounding box center [990, 400] width 0 height 0
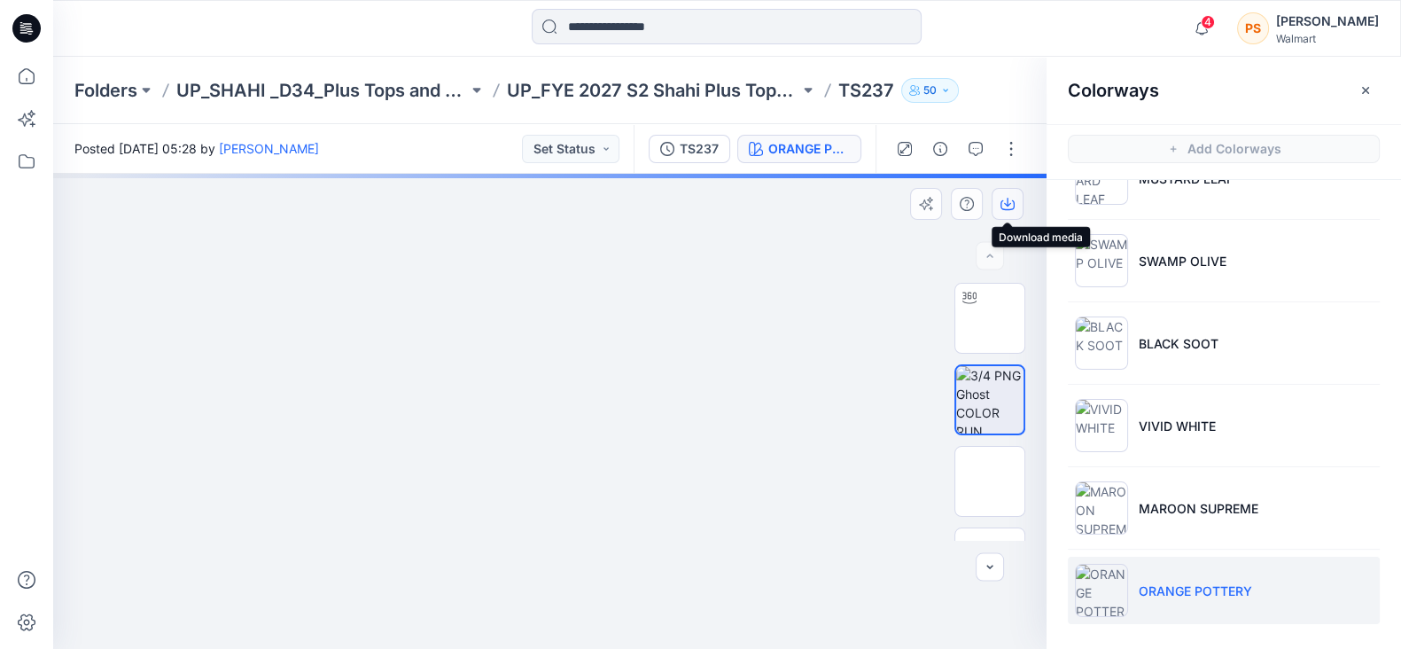
click at [1010, 202] on icon "button" at bounding box center [1007, 204] width 14 height 14
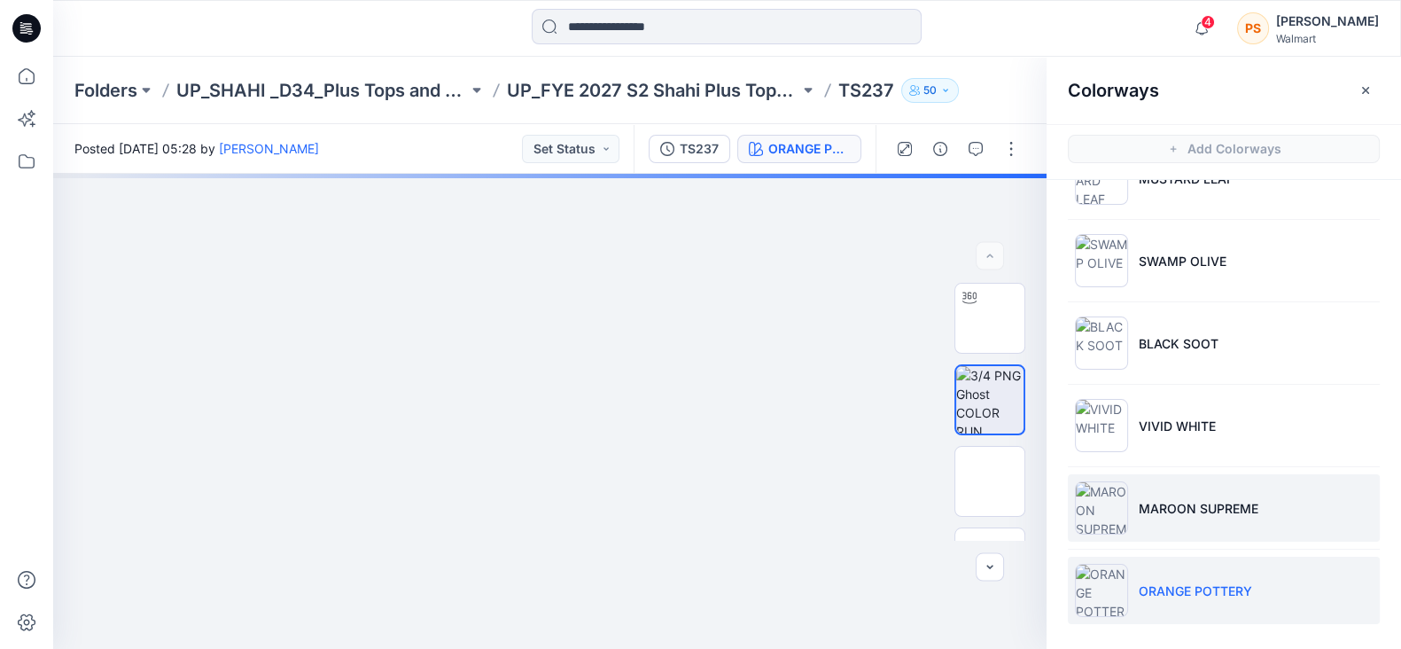
scroll to position [4, 0]
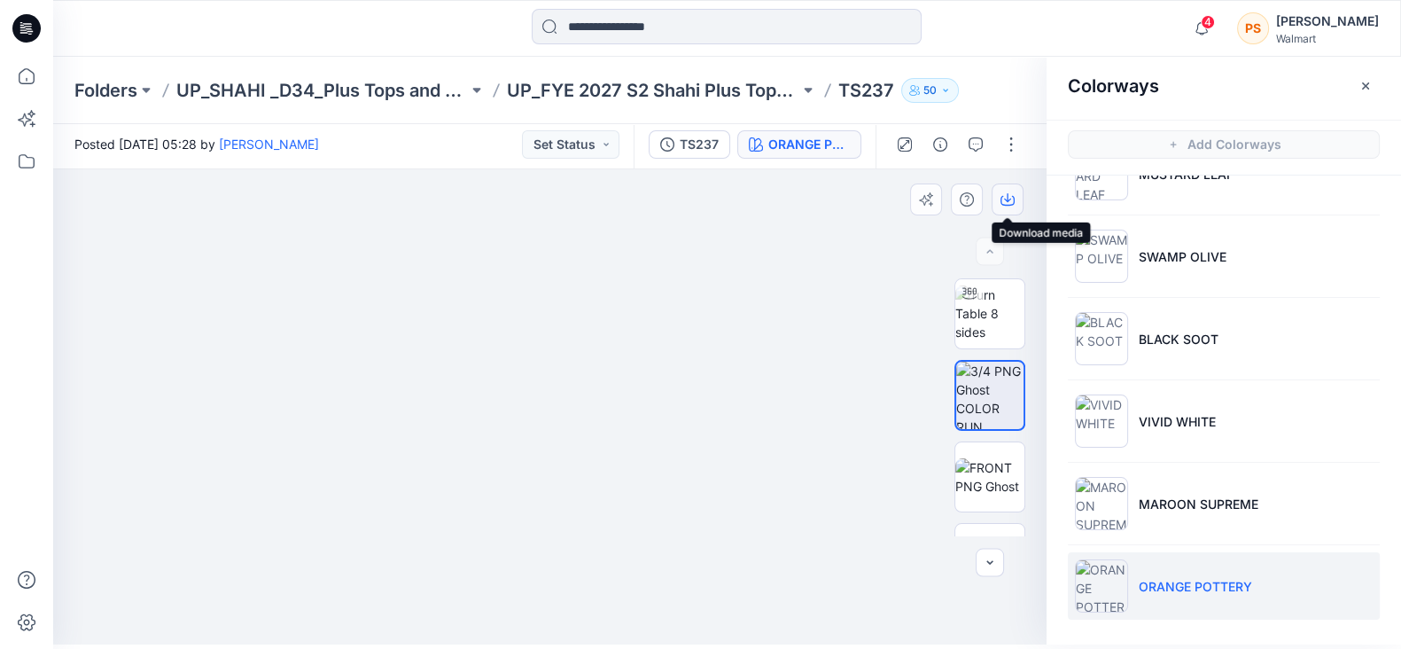
click at [1009, 206] on icon "button" at bounding box center [1007, 199] width 14 height 14
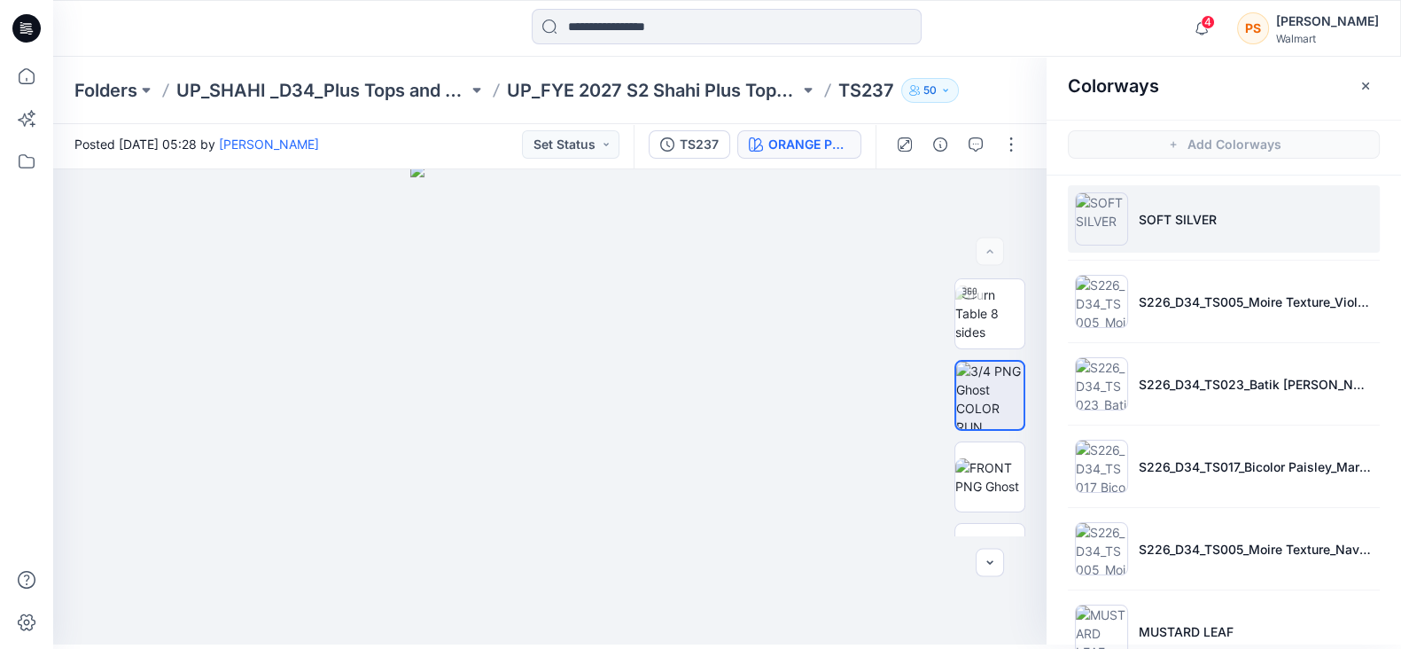
scroll to position [0, 0]
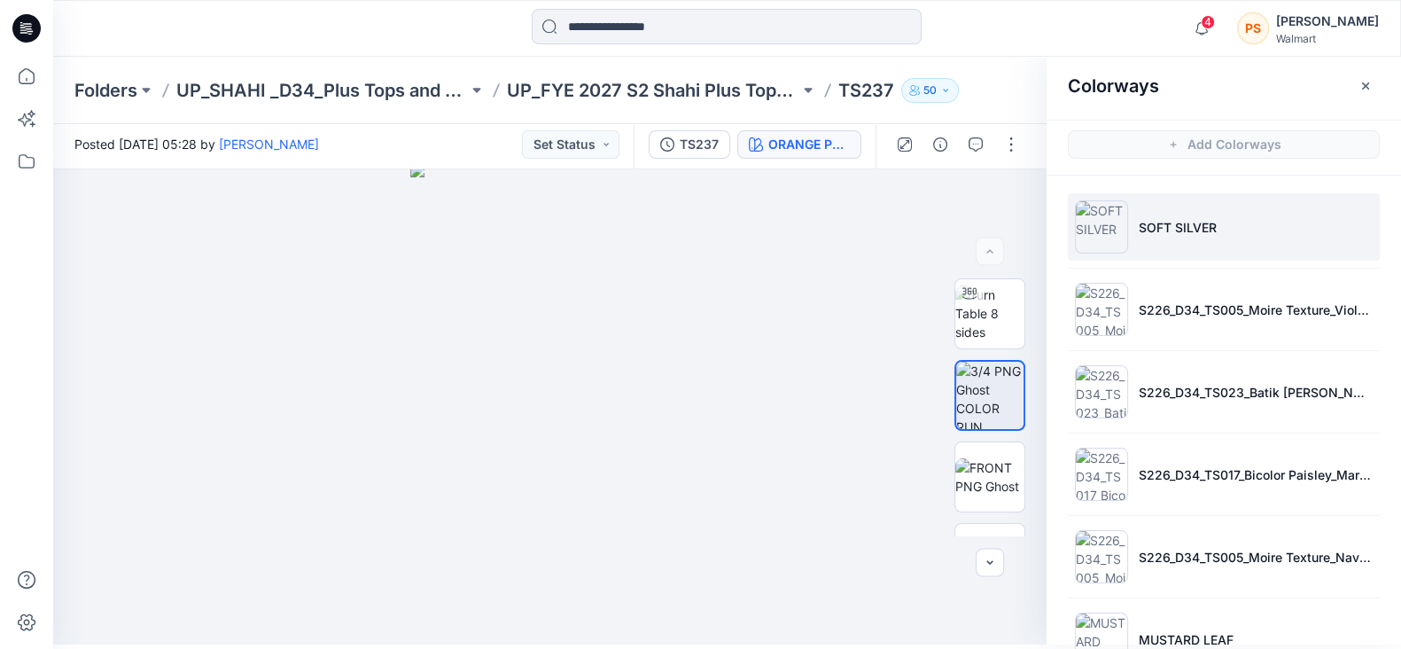
click at [1194, 213] on li "SOFT SILVER" at bounding box center [1224, 226] width 312 height 67
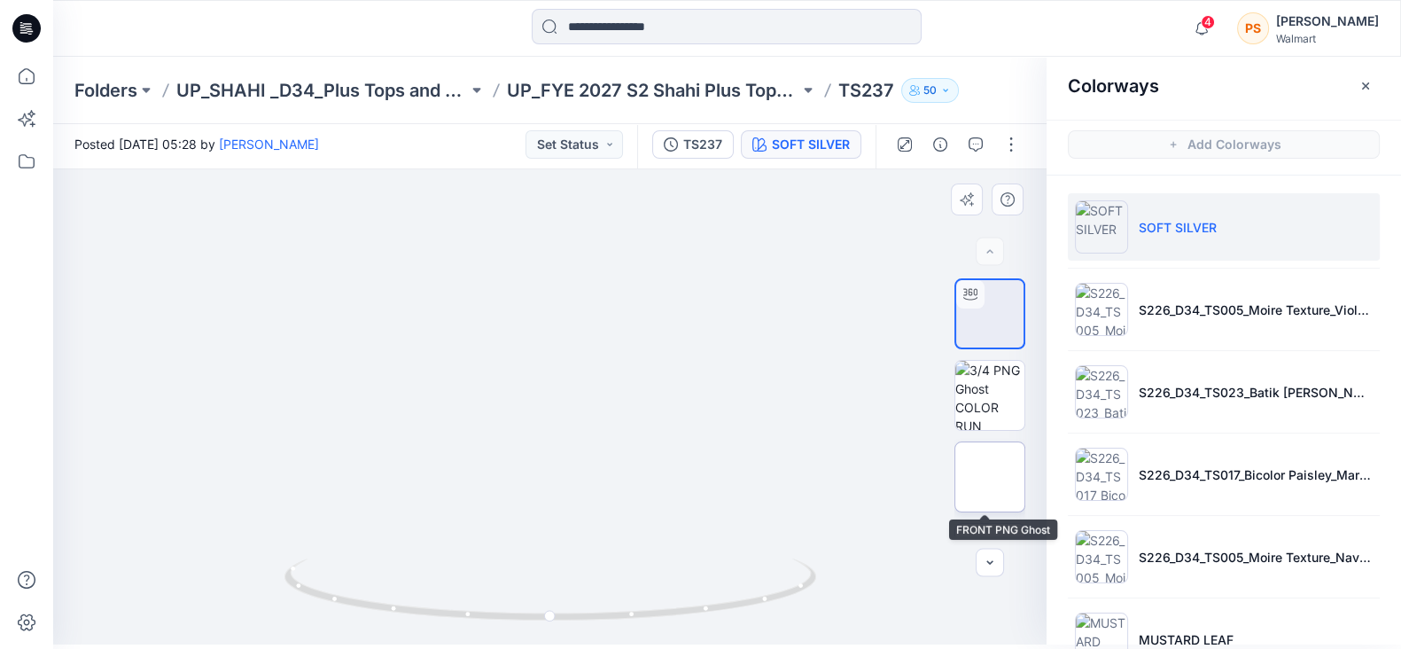
click at [990, 477] on img at bounding box center [990, 477] width 0 height 0
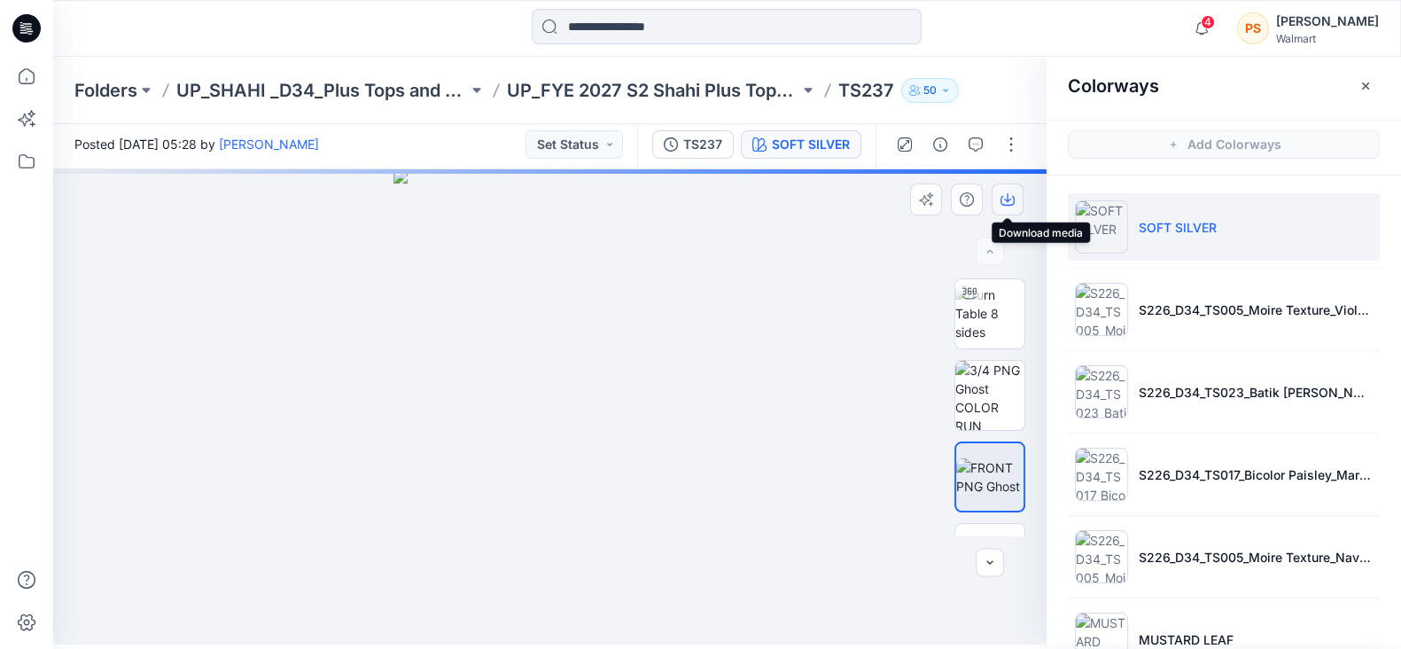
click at [1010, 196] on icon "button" at bounding box center [1007, 199] width 14 height 14
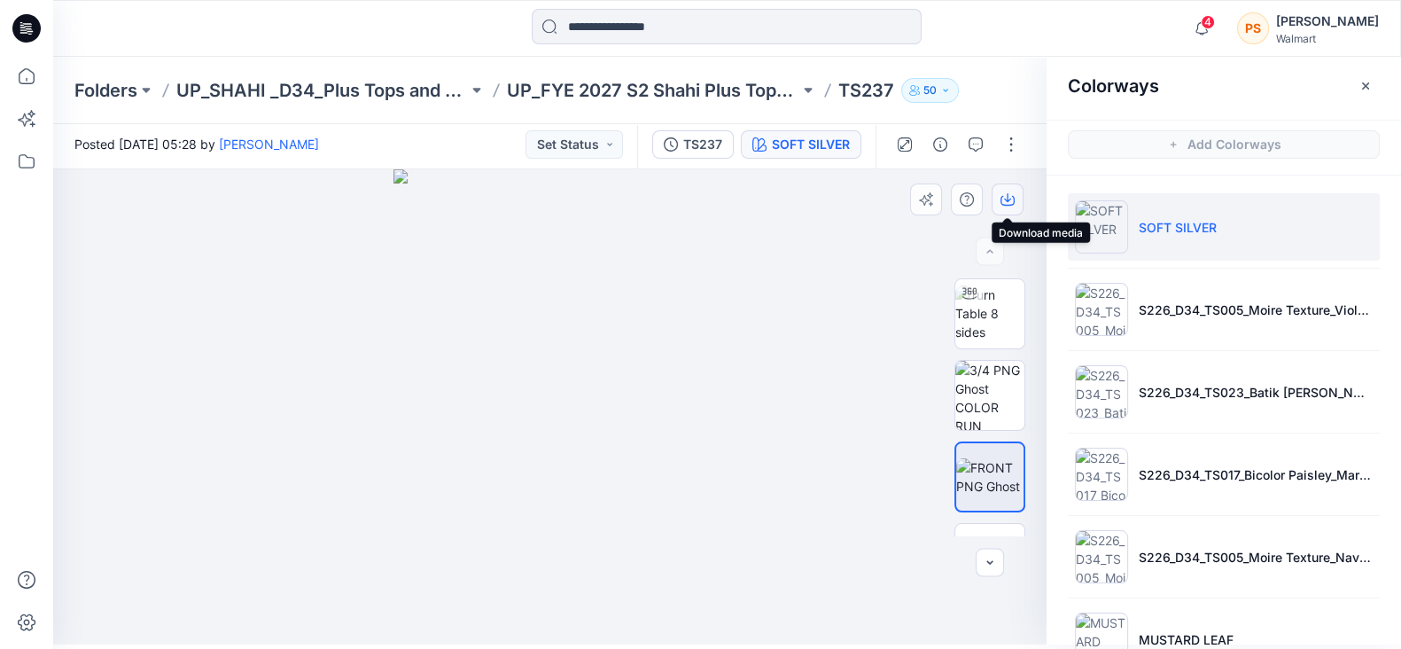
click at [1007, 195] on icon "button" at bounding box center [1007, 197] width 7 height 9
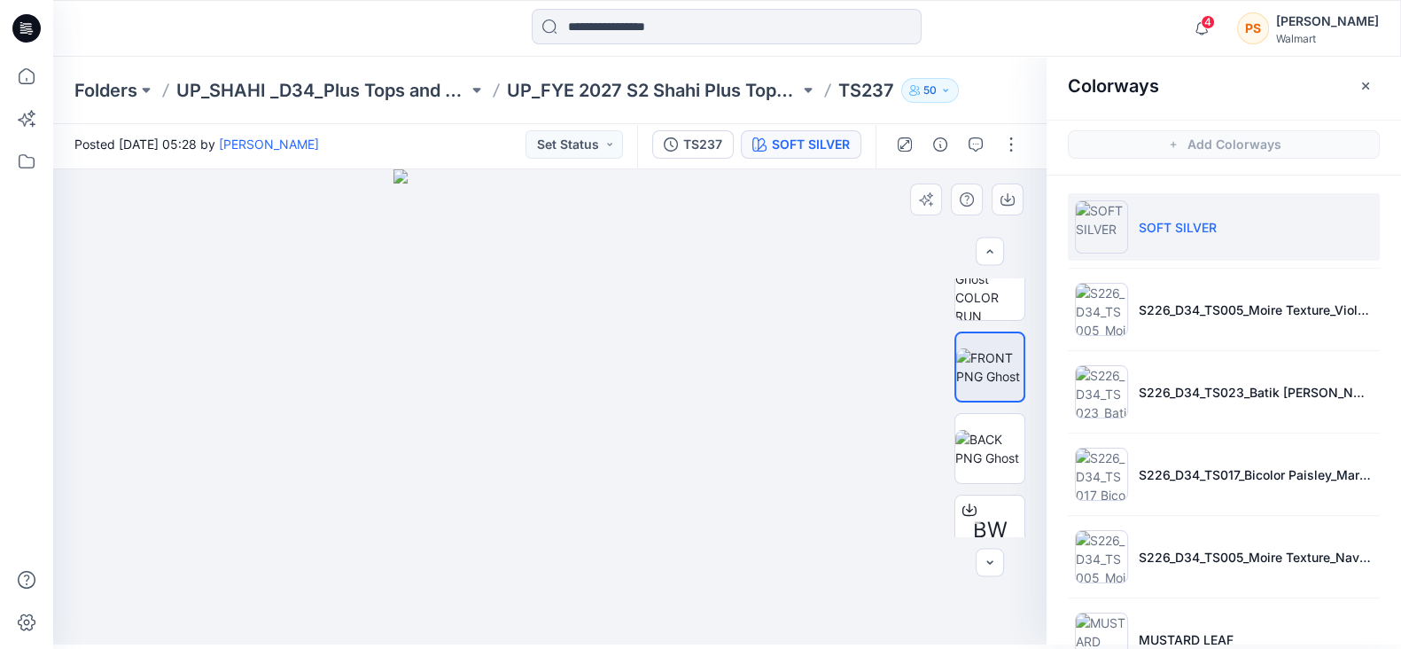
click at [840, 238] on div at bounding box center [549, 406] width 993 height 475
click at [978, 440] on img at bounding box center [989, 448] width 69 height 37
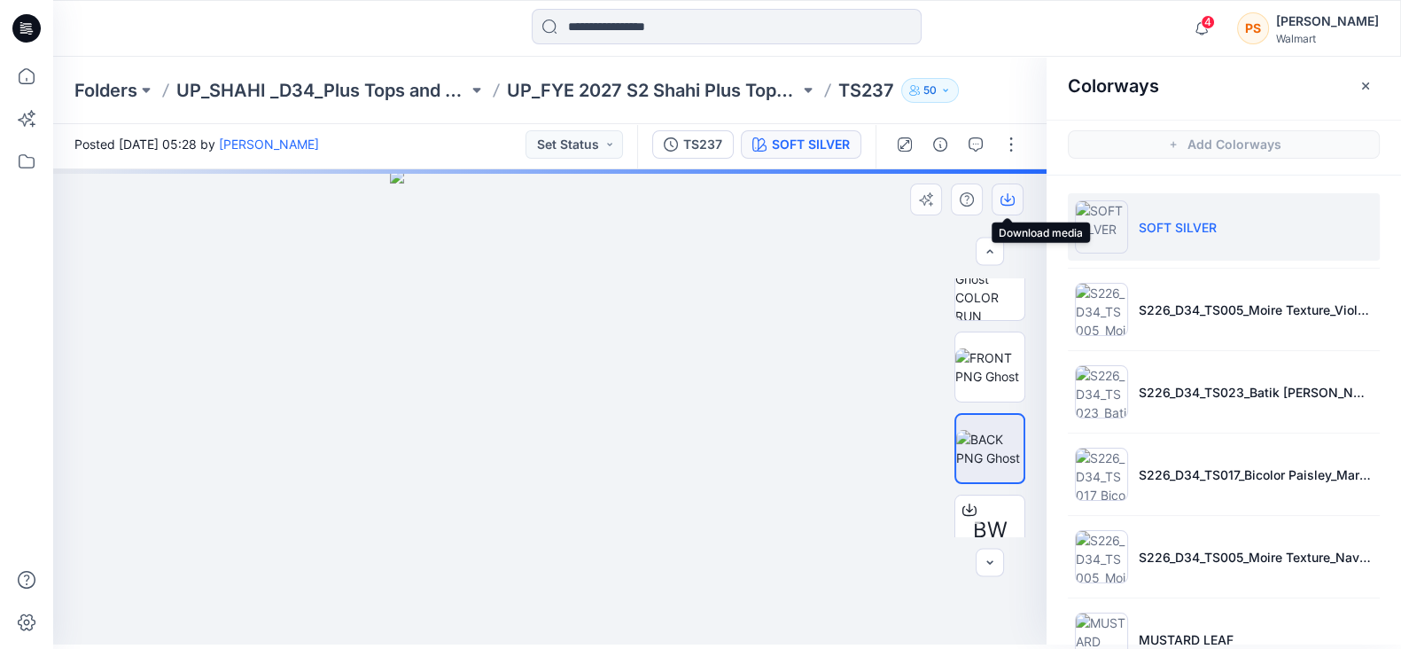
click at [1015, 194] on button "button" at bounding box center [1008, 199] width 32 height 32
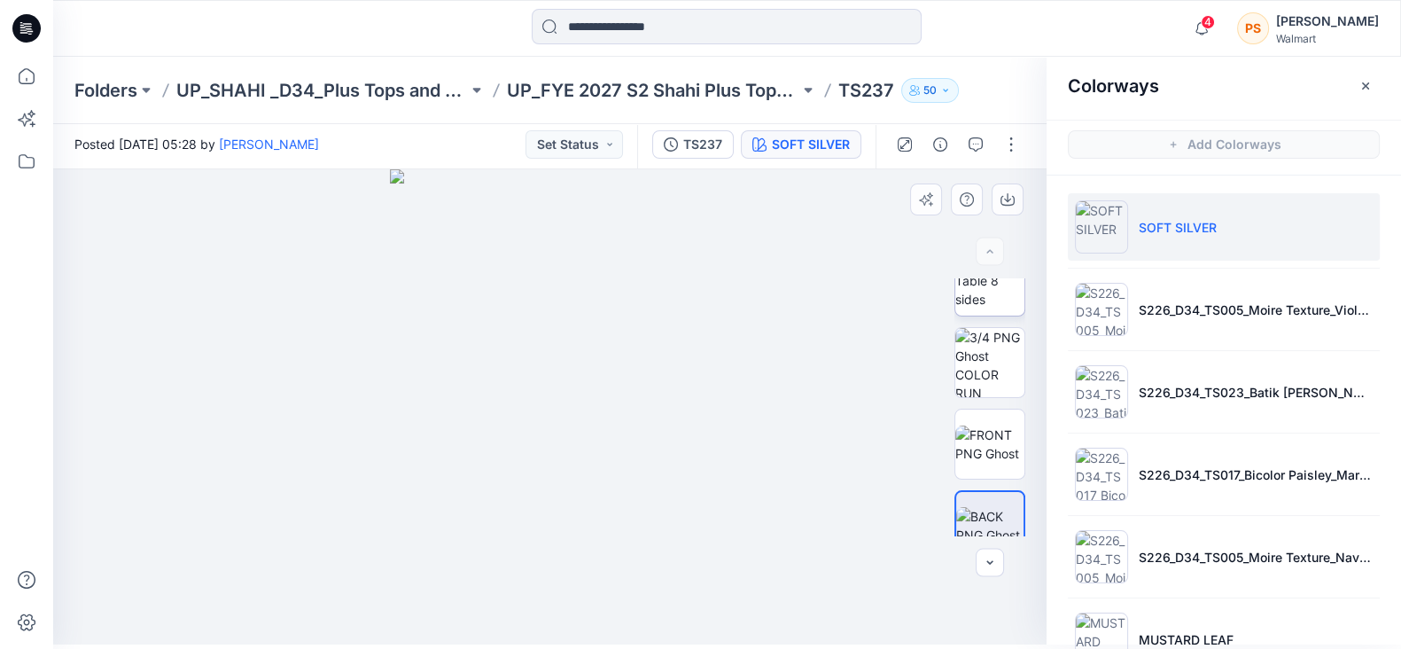
scroll to position [0, 0]
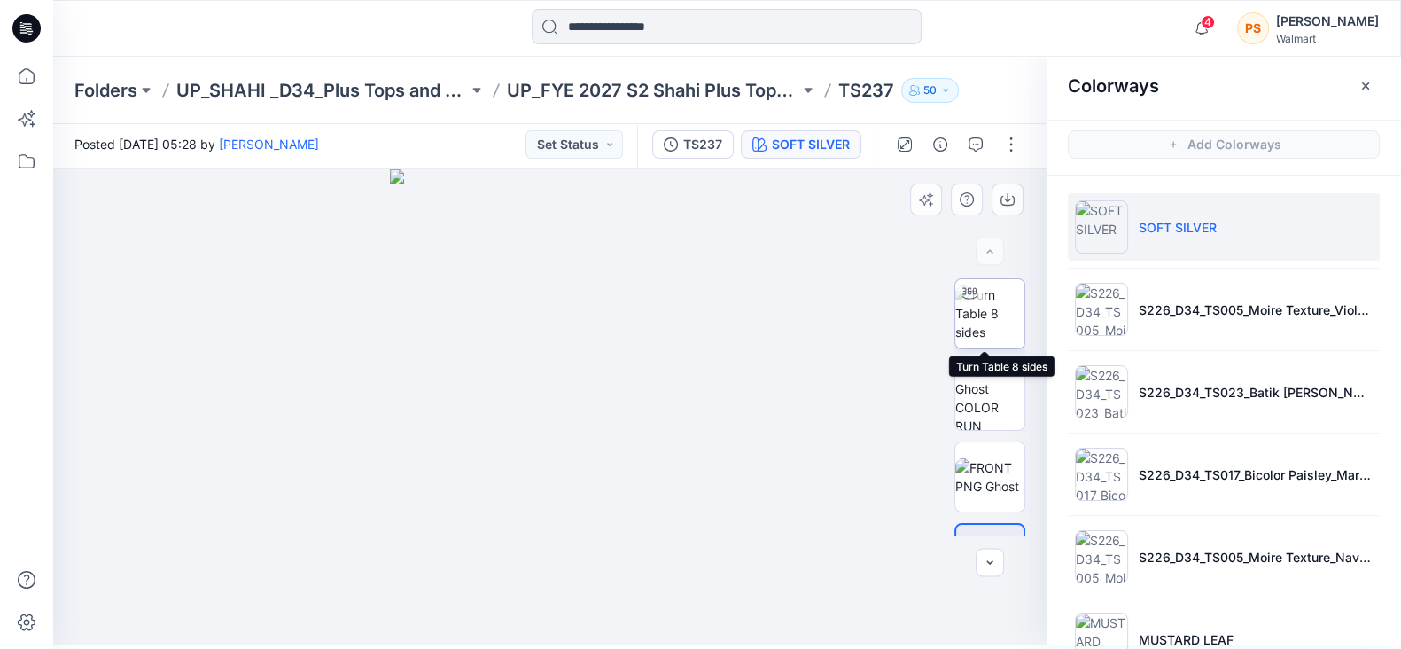
click at [982, 321] on img at bounding box center [989, 313] width 69 height 56
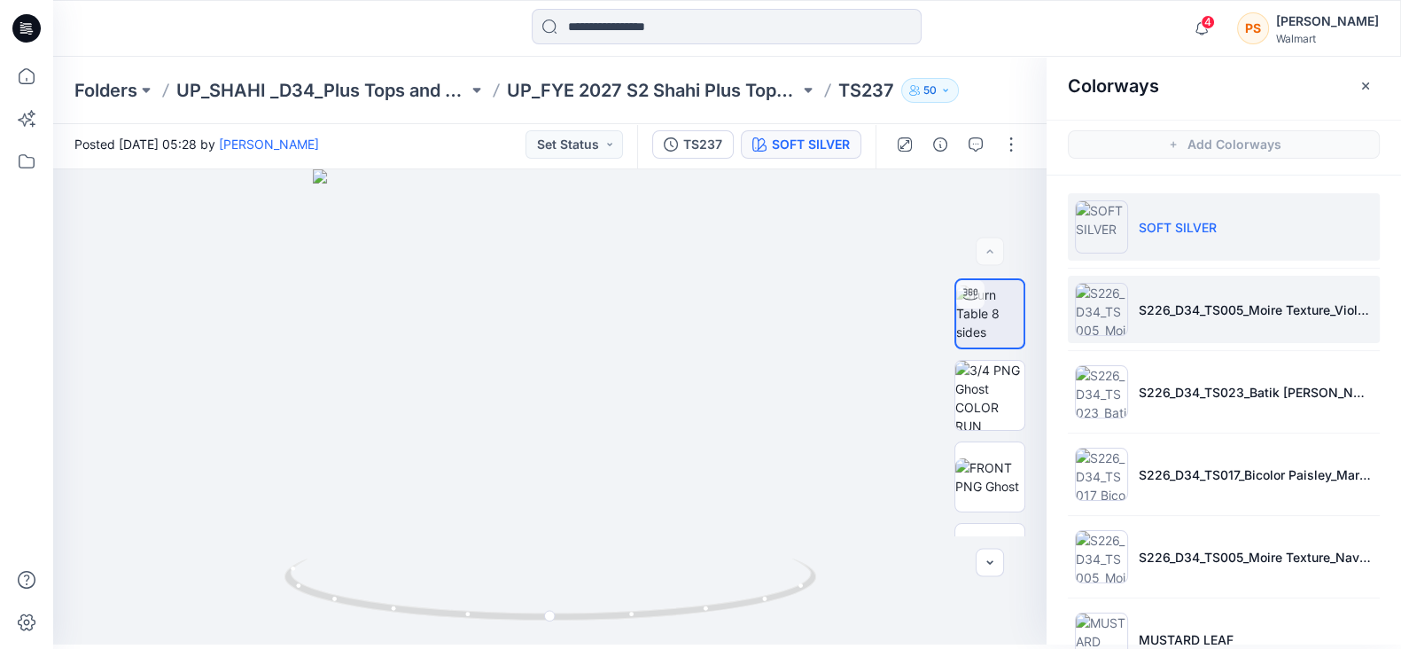
click at [1177, 300] on p "S226_D34_TS005_Moire Texture_Violet Surprise_9.14cm" at bounding box center [1256, 309] width 234 height 19
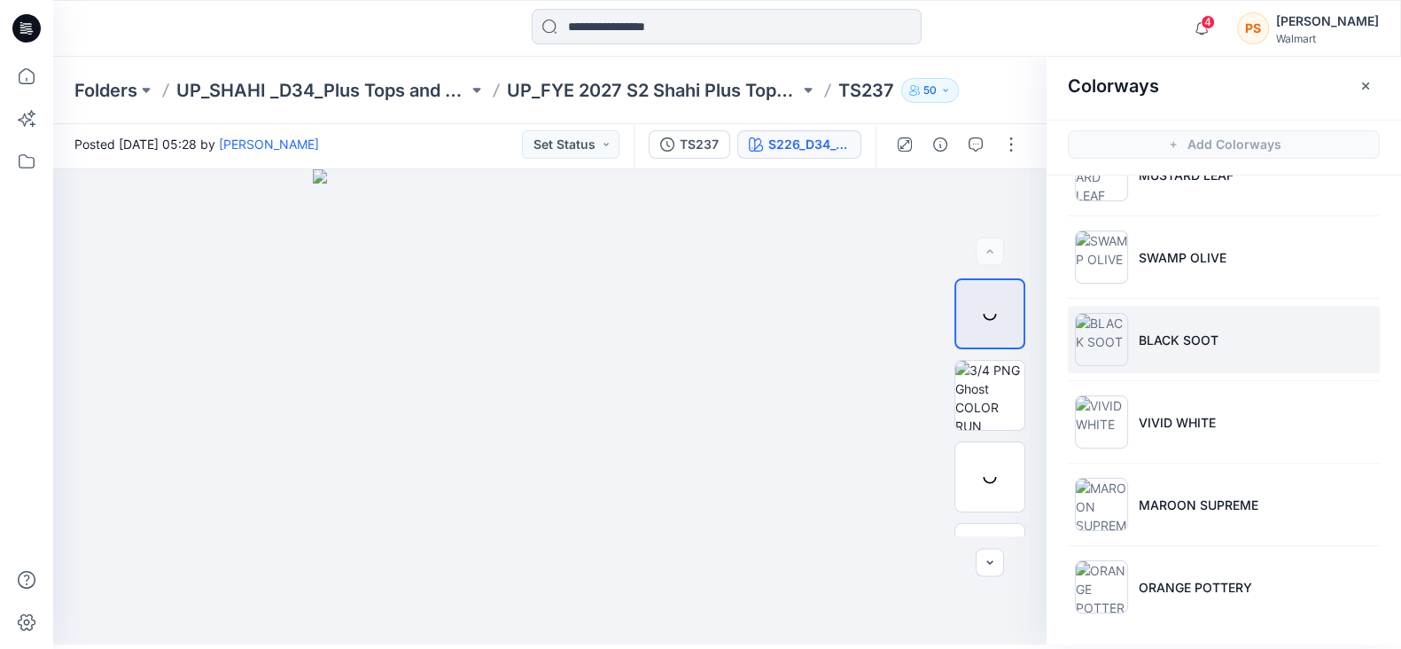
scroll to position [465, 0]
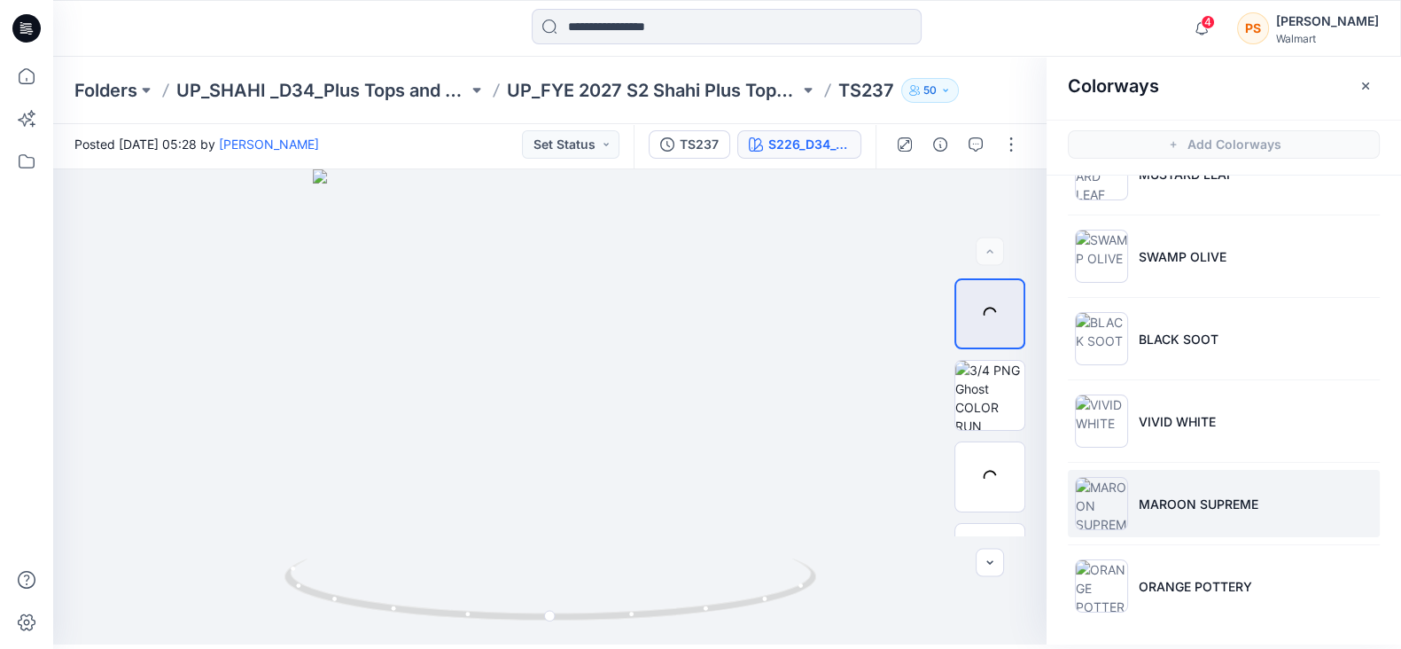
click at [1205, 507] on p "MAROON SUPREME" at bounding box center [1199, 503] width 120 height 19
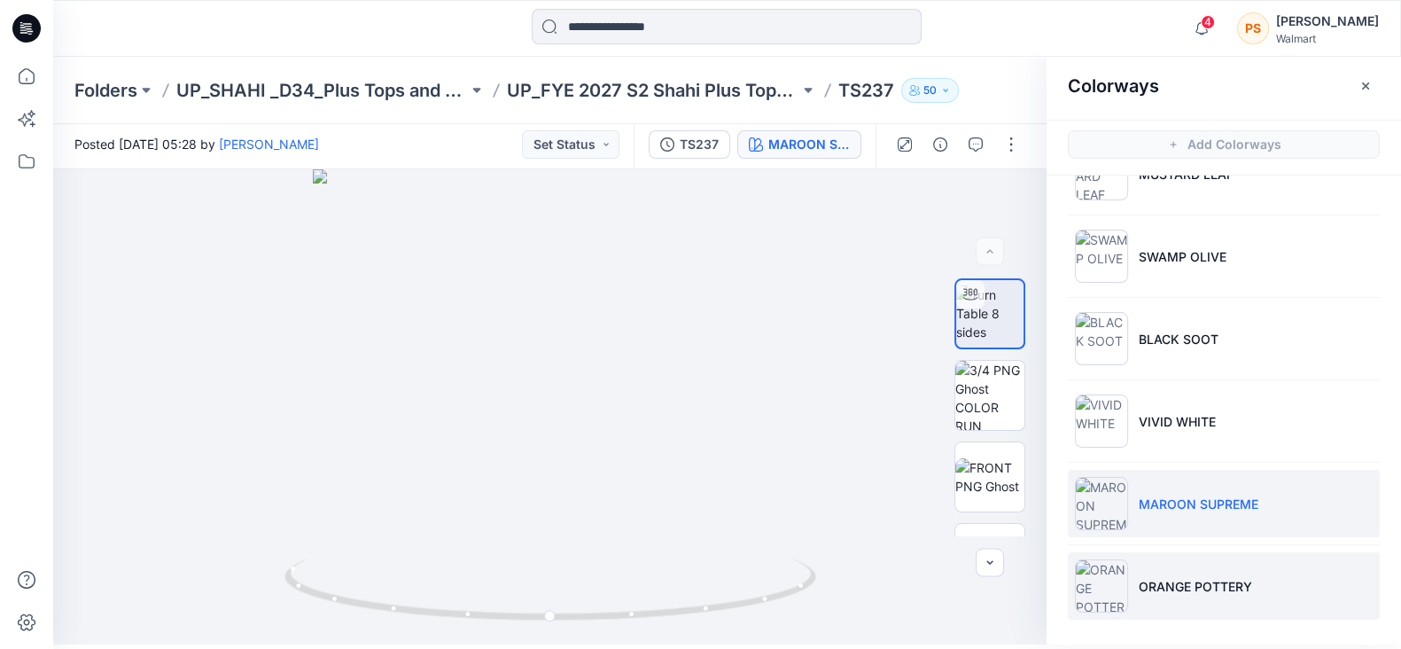
click at [1223, 581] on p "ORANGE POTTERY" at bounding box center [1195, 586] width 113 height 19
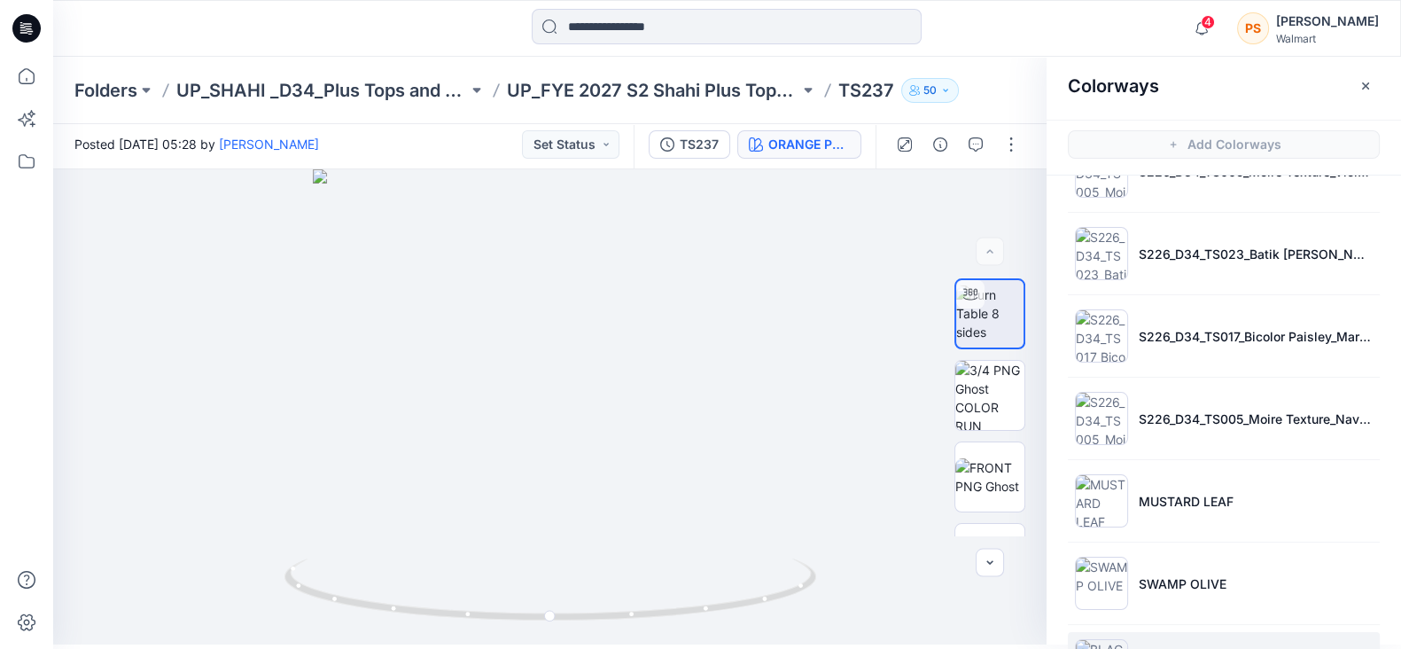
scroll to position [0, 0]
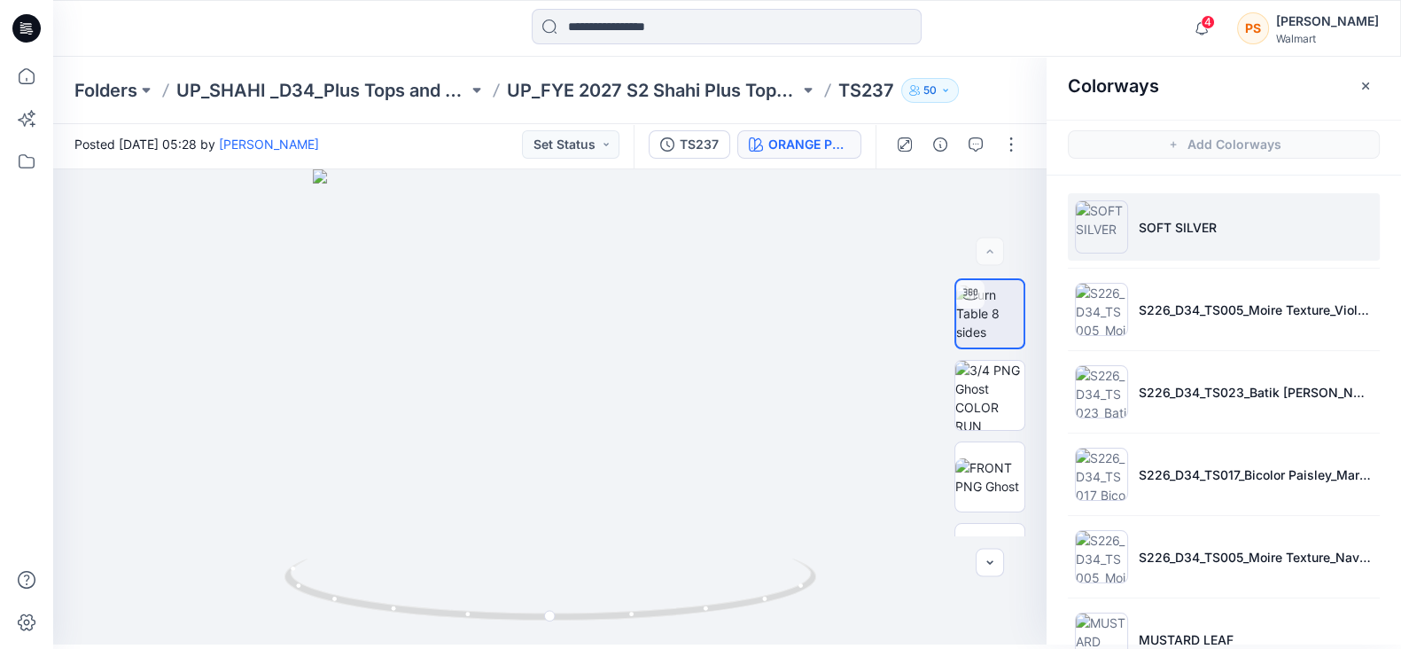
drag, startPoint x: 1199, startPoint y: 238, endPoint x: 1200, endPoint y: 248, distance: 9.8
click at [1200, 237] on li "SOFT SILVER" at bounding box center [1224, 226] width 312 height 67
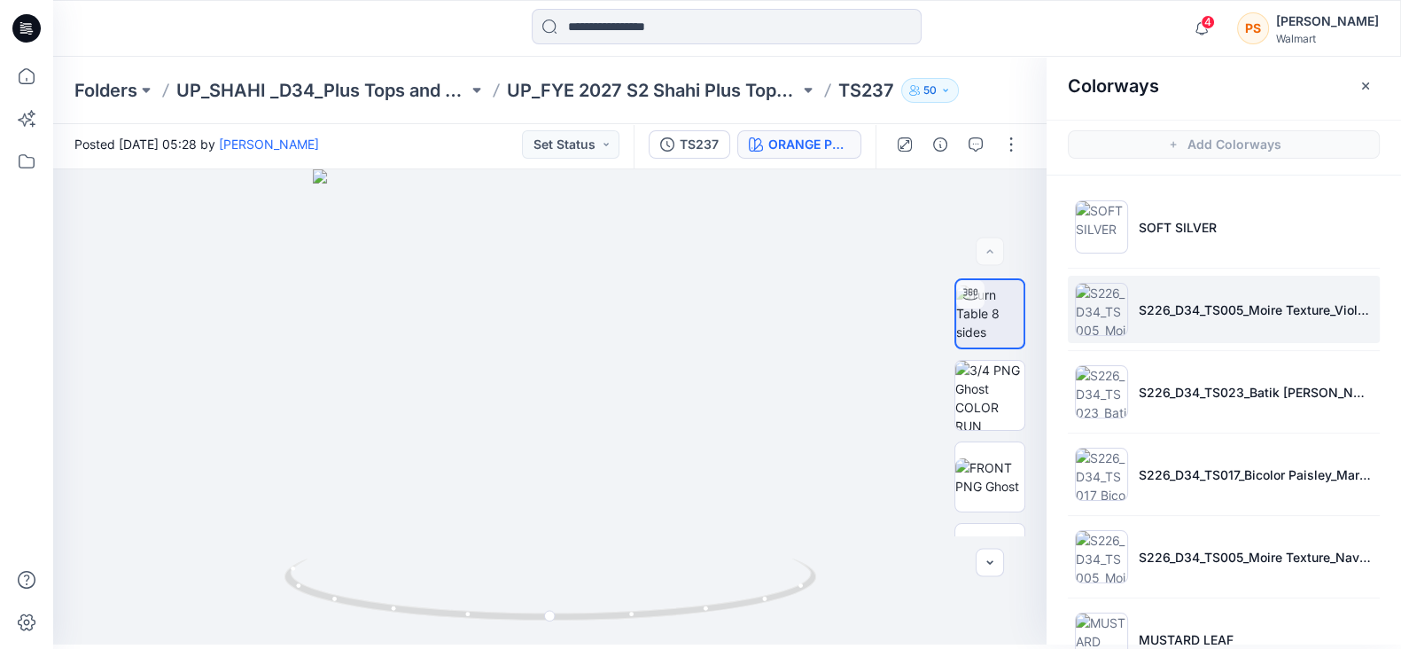
click at [1218, 328] on li "S226_D34_TS005_Moire Texture_Violet Surprise_9.14cm" at bounding box center [1224, 309] width 312 height 67
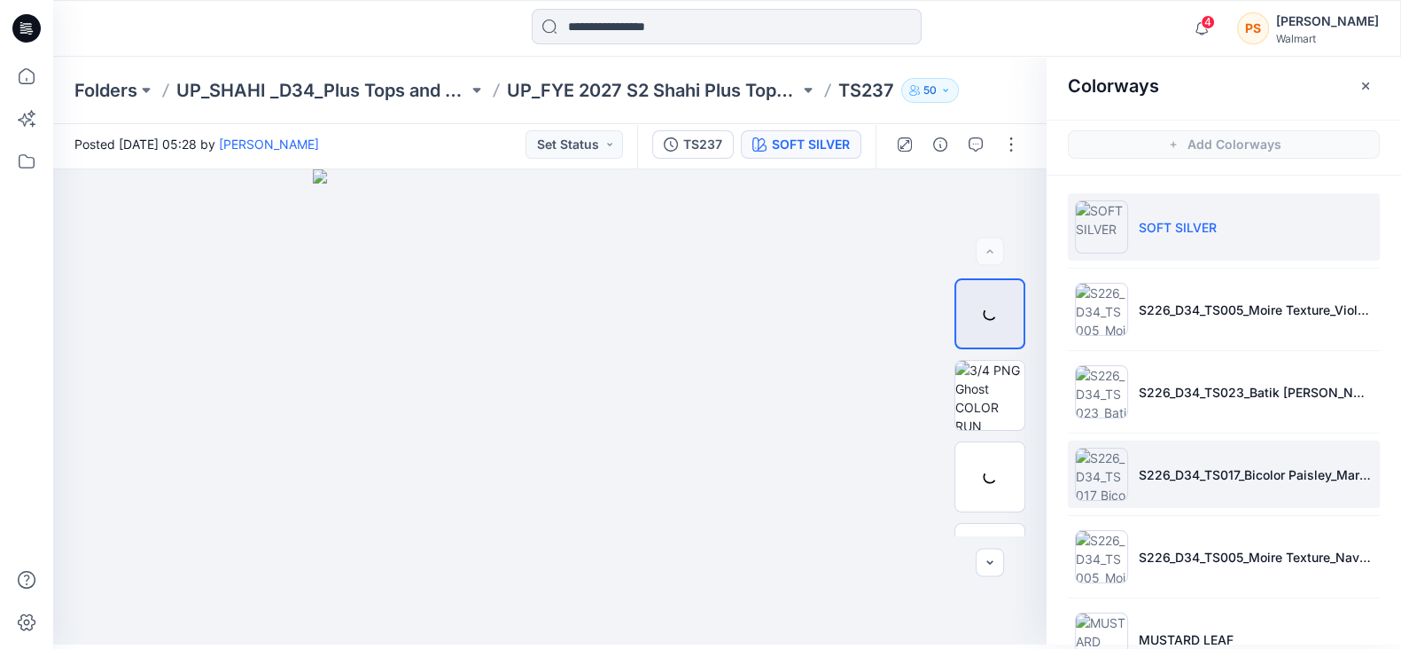
drag, startPoint x: 1210, startPoint y: 413, endPoint x: 1179, endPoint y: 494, distance: 86.4
click at [1210, 414] on li "S226_D34_TS023_Batik [PERSON_NAME] Floral_Blue Gusto_21.33cm" at bounding box center [1224, 391] width 312 height 67
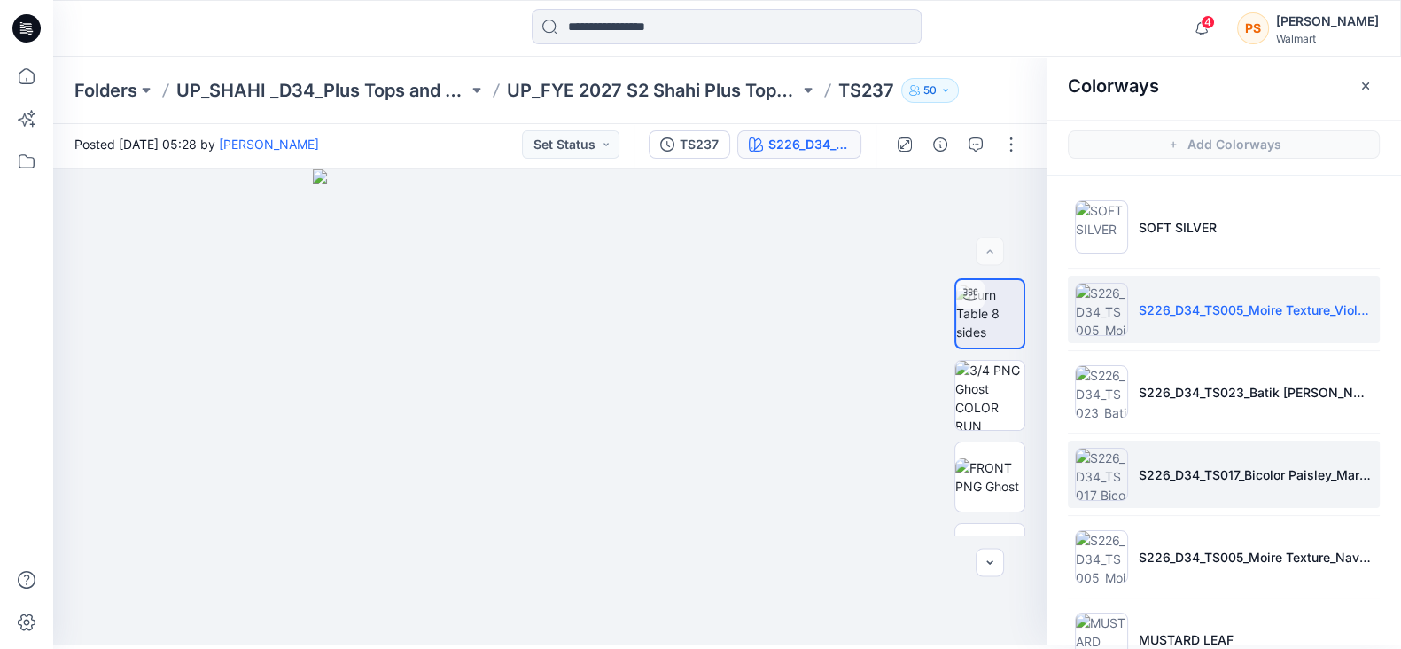
click at [1174, 472] on p "S226_D34_TS017_Bicolor Paisley_Maroon Supreme_64cm" at bounding box center [1256, 474] width 234 height 19
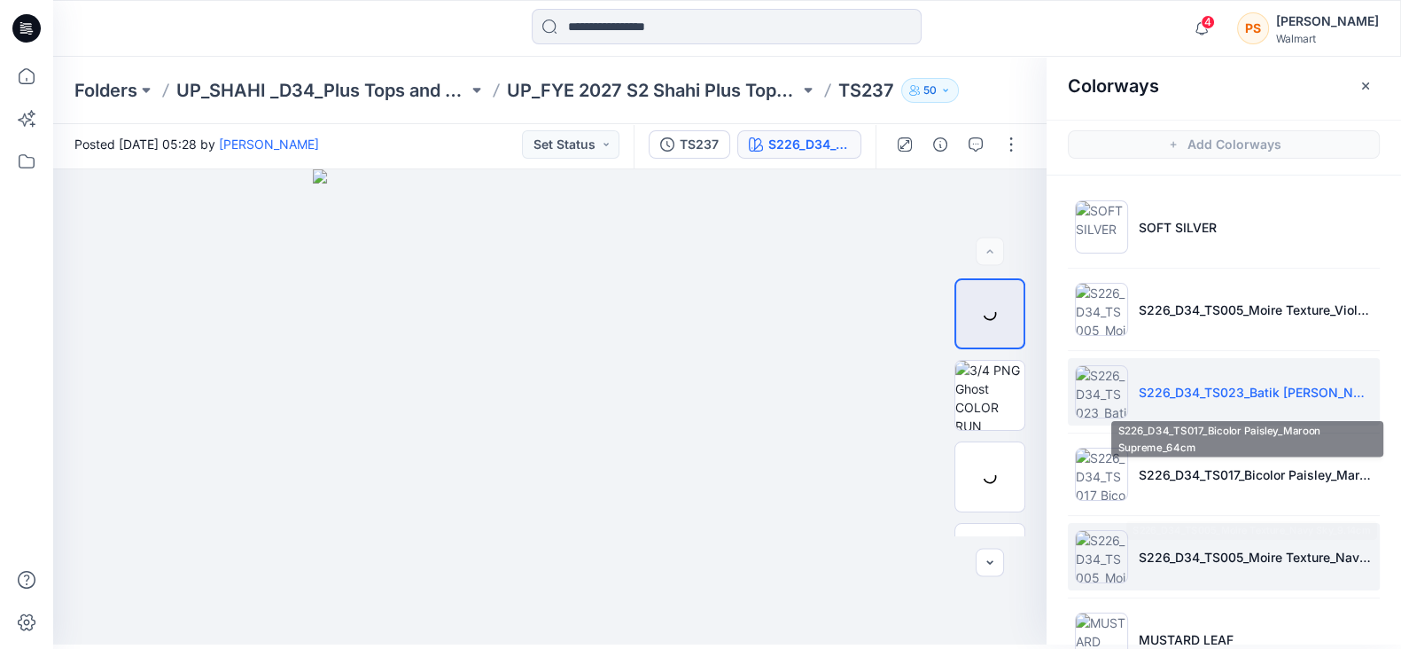
click at [1168, 558] on p "S226_D34_TS005_Moire Texture_Navy Sky_9.14cm" at bounding box center [1256, 557] width 234 height 19
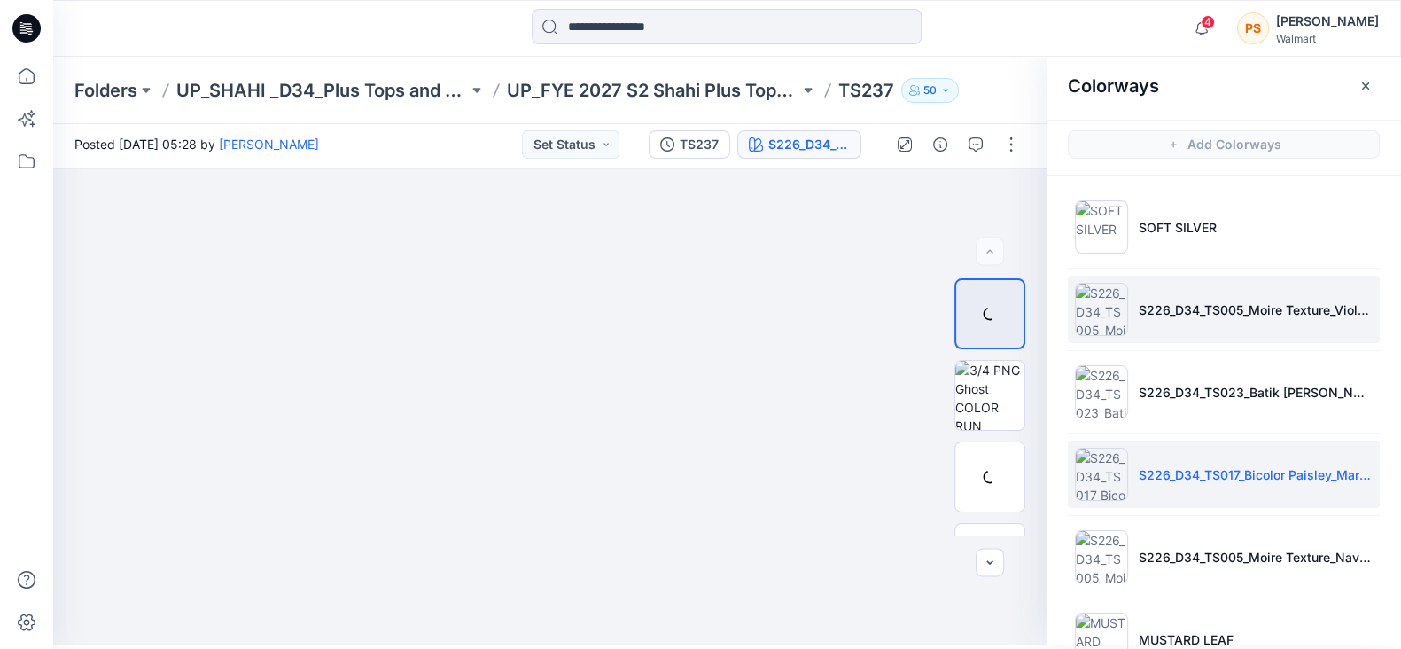
scroll to position [332, 0]
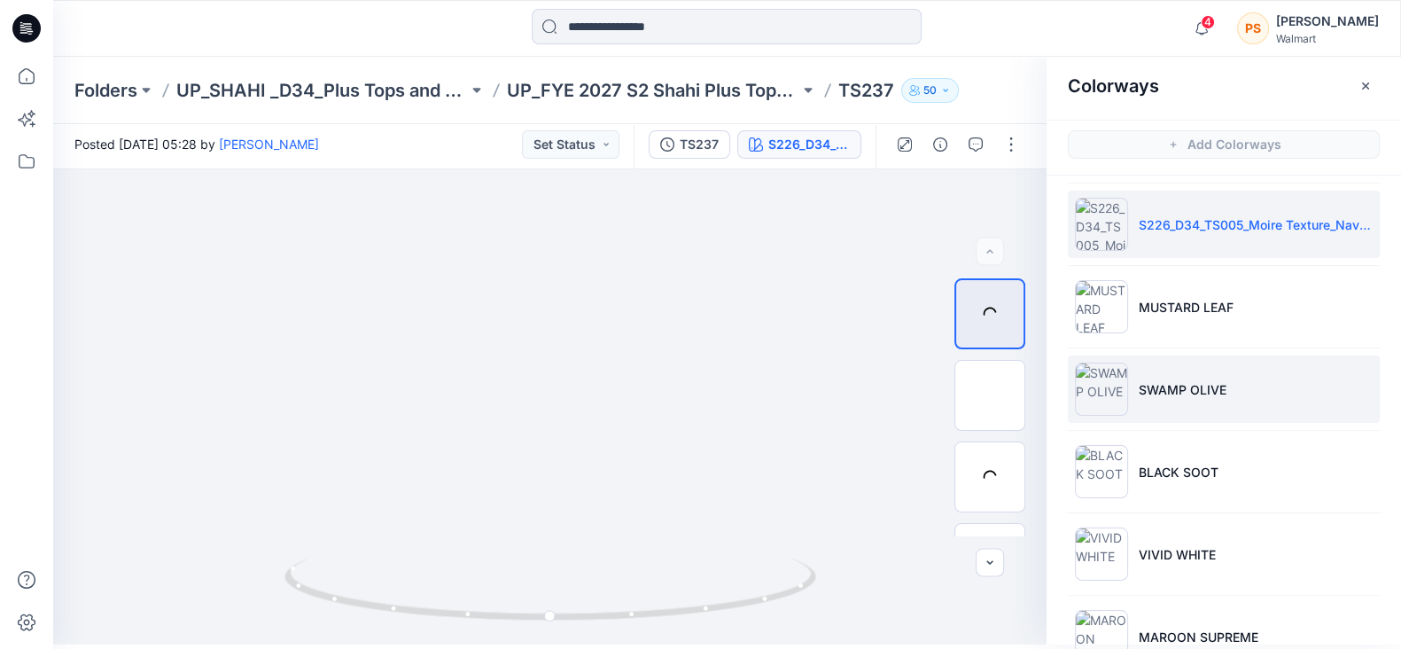
click at [1203, 371] on li "SWAMP OLIVE" at bounding box center [1224, 388] width 312 height 67
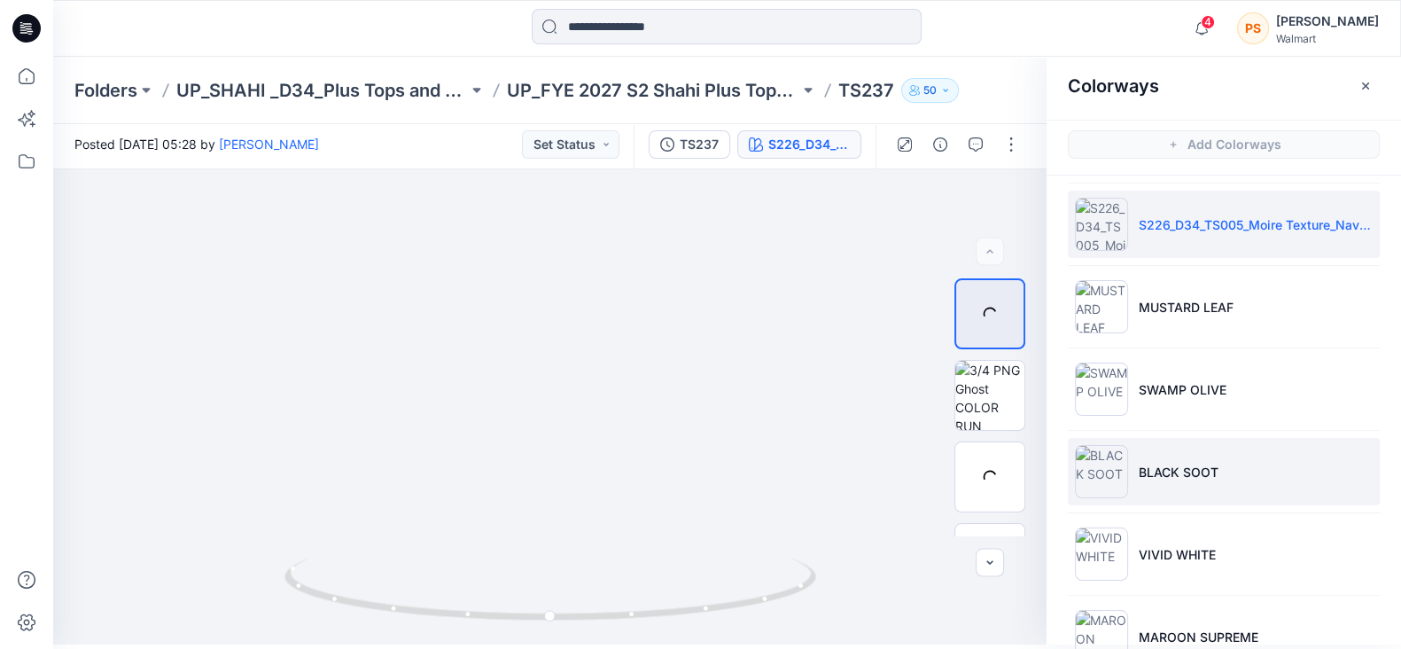
click at [1200, 467] on p "BLACK SOOT" at bounding box center [1179, 472] width 80 height 19
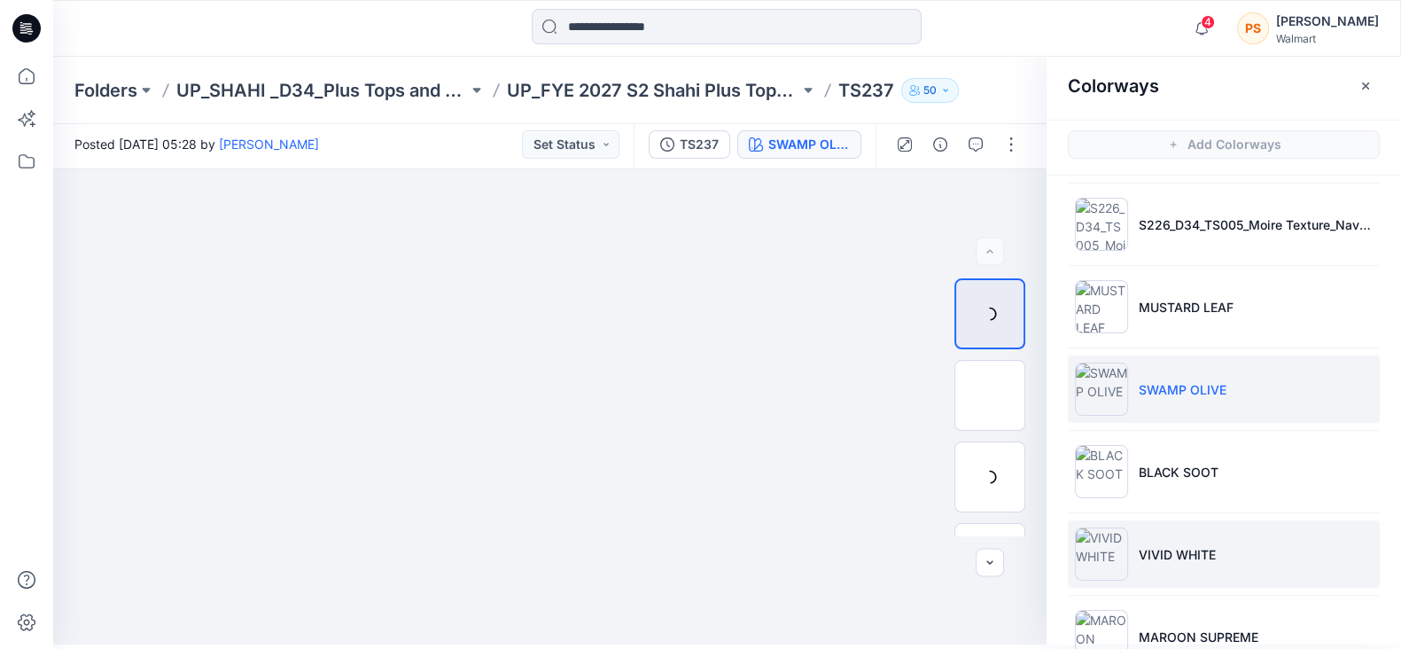
click at [1200, 557] on p "VIVID WHITE" at bounding box center [1177, 554] width 77 height 19
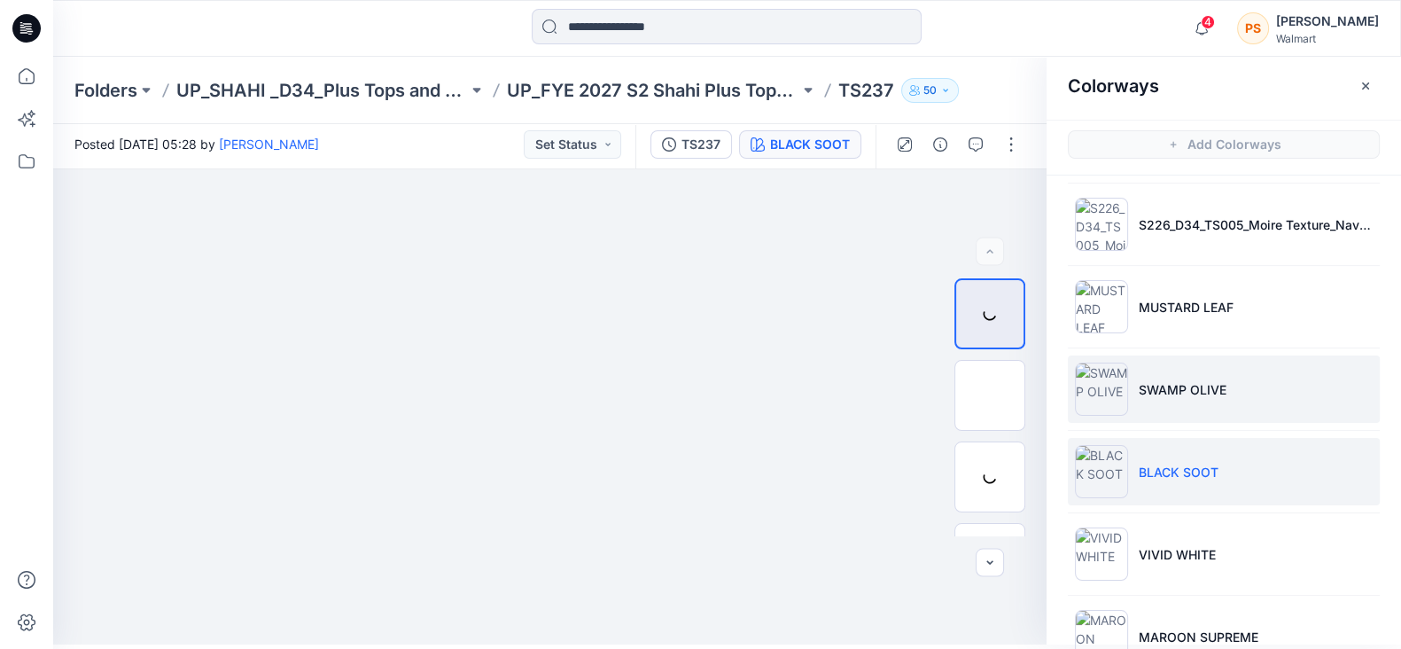
scroll to position [465, 0]
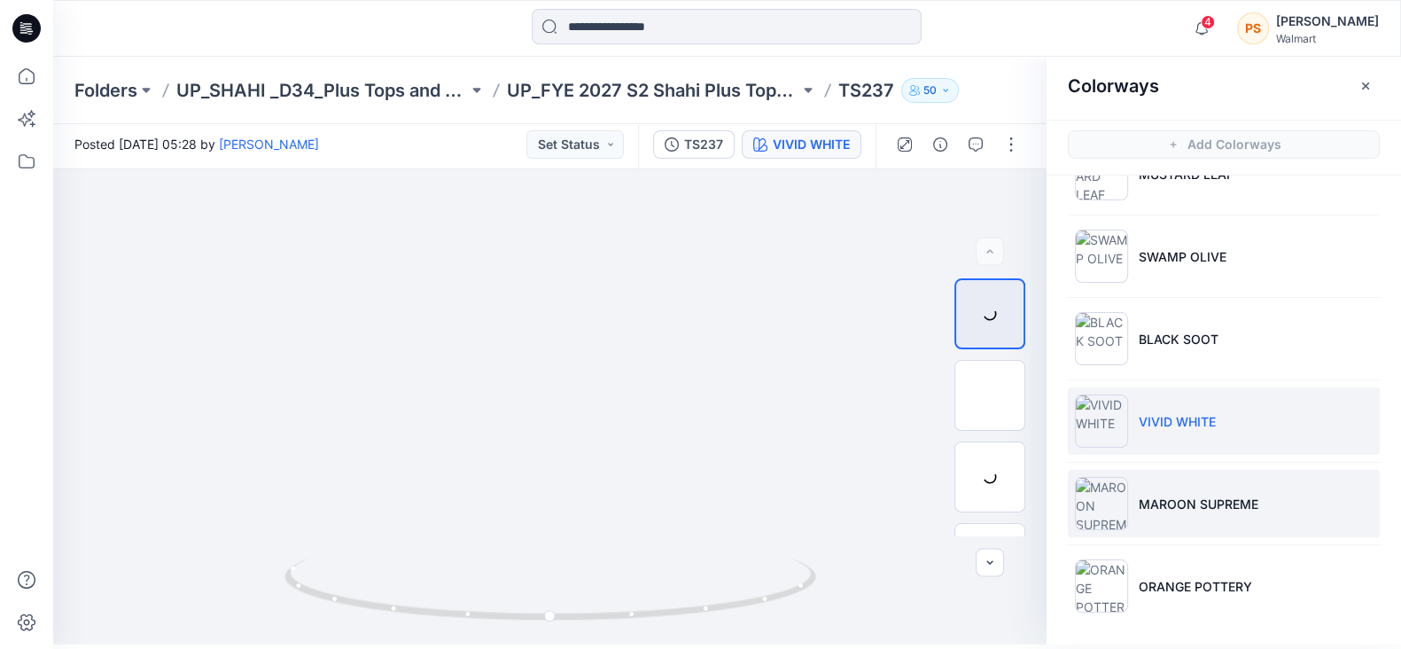
click at [1228, 494] on p "MAROON SUPREME" at bounding box center [1199, 503] width 120 height 19
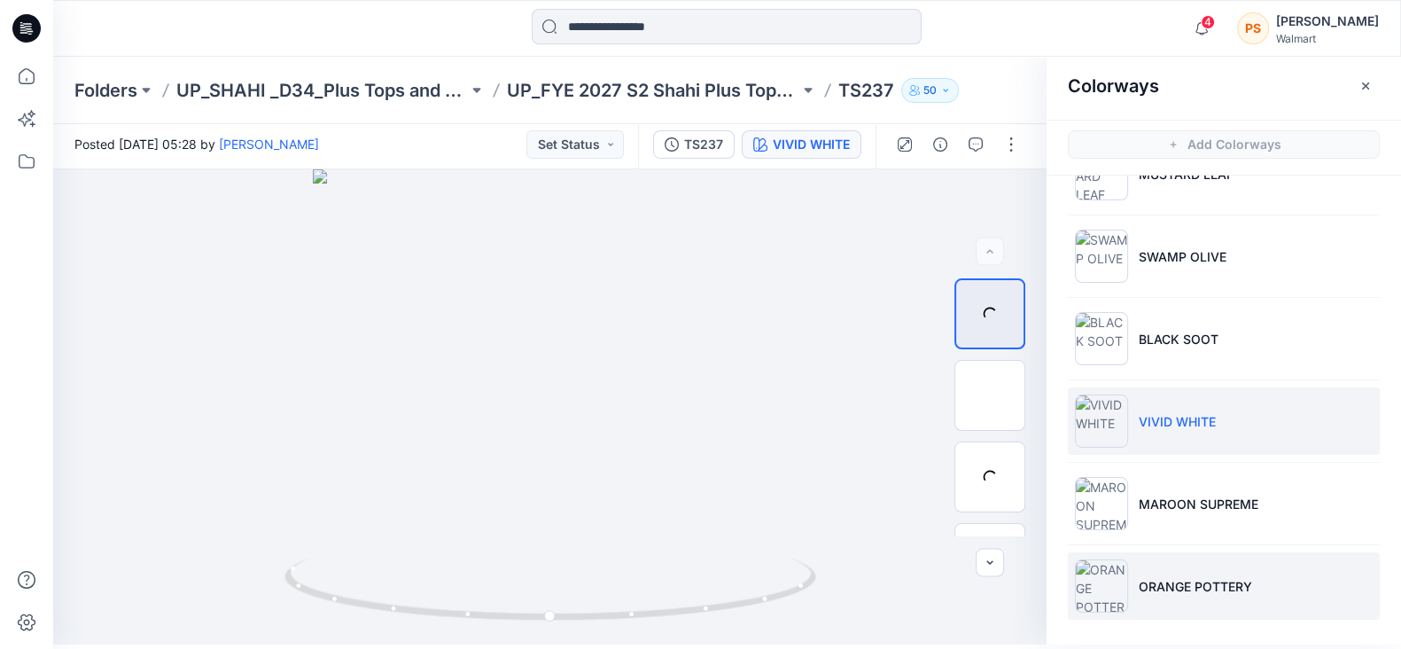
click at [1215, 592] on li "ORANGE POTTERY" at bounding box center [1224, 585] width 312 height 67
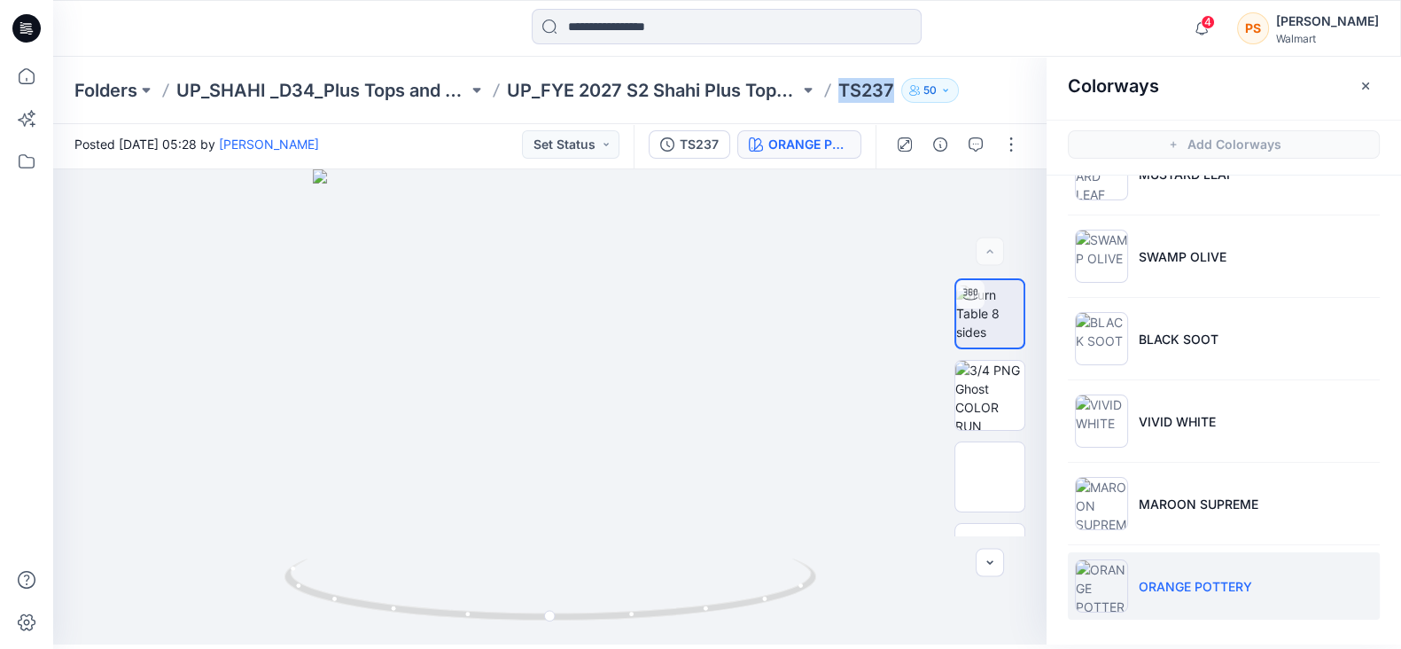
drag, startPoint x: 838, startPoint y: 95, endPoint x: 895, endPoint y: 88, distance: 57.2
click at [895, 88] on div "Folders UP_SHAHI _D34_Plus Tops and Dresses UP_FYE 2027 S2 Shahi Plus Tops and …" at bounding box center [657, 90] width 1167 height 25
copy p "TS237"
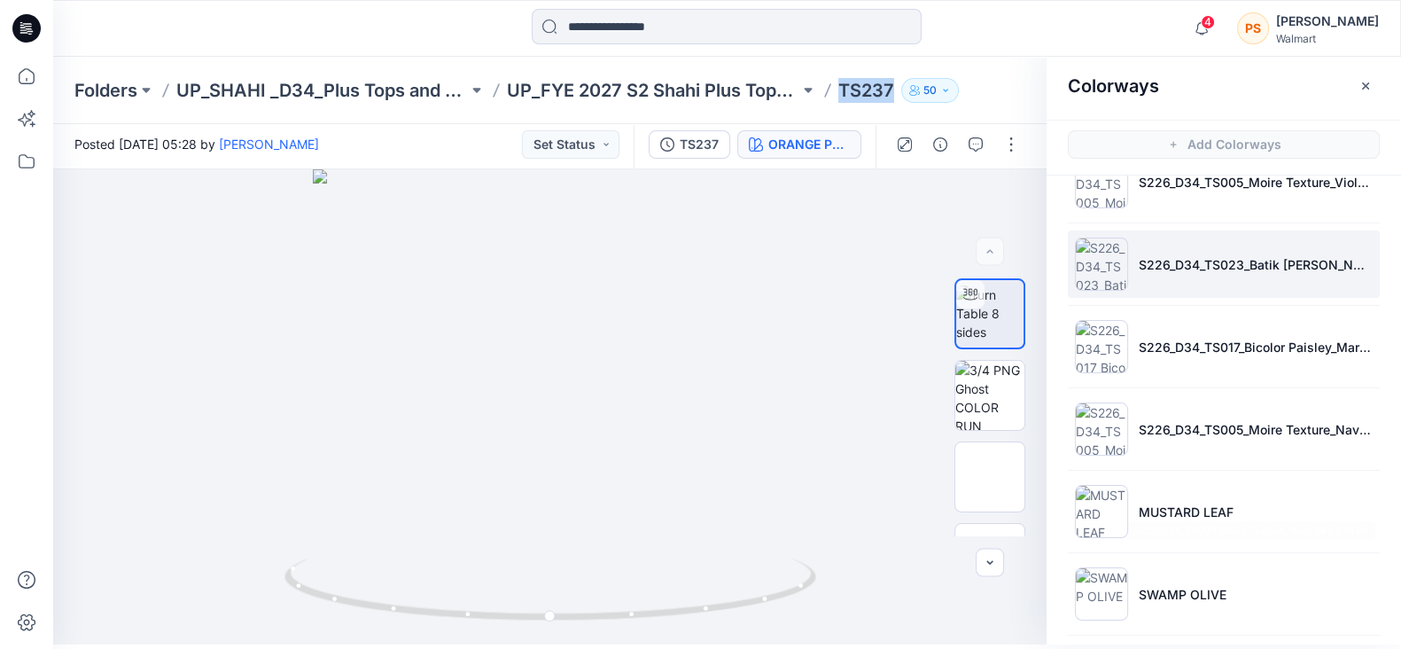
scroll to position [0, 0]
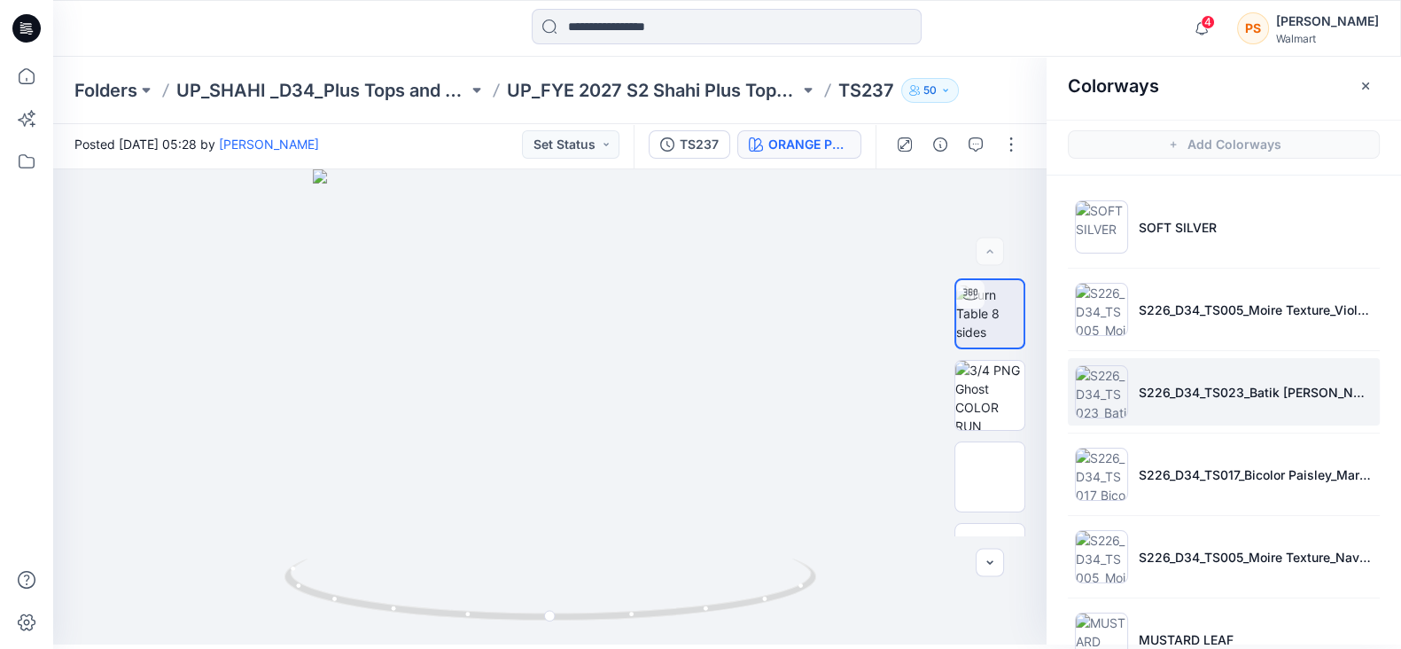
click at [1212, 407] on li "S226_D34_TS023_Batik [PERSON_NAME] Floral_Blue Gusto_21.33cm" at bounding box center [1224, 391] width 312 height 67
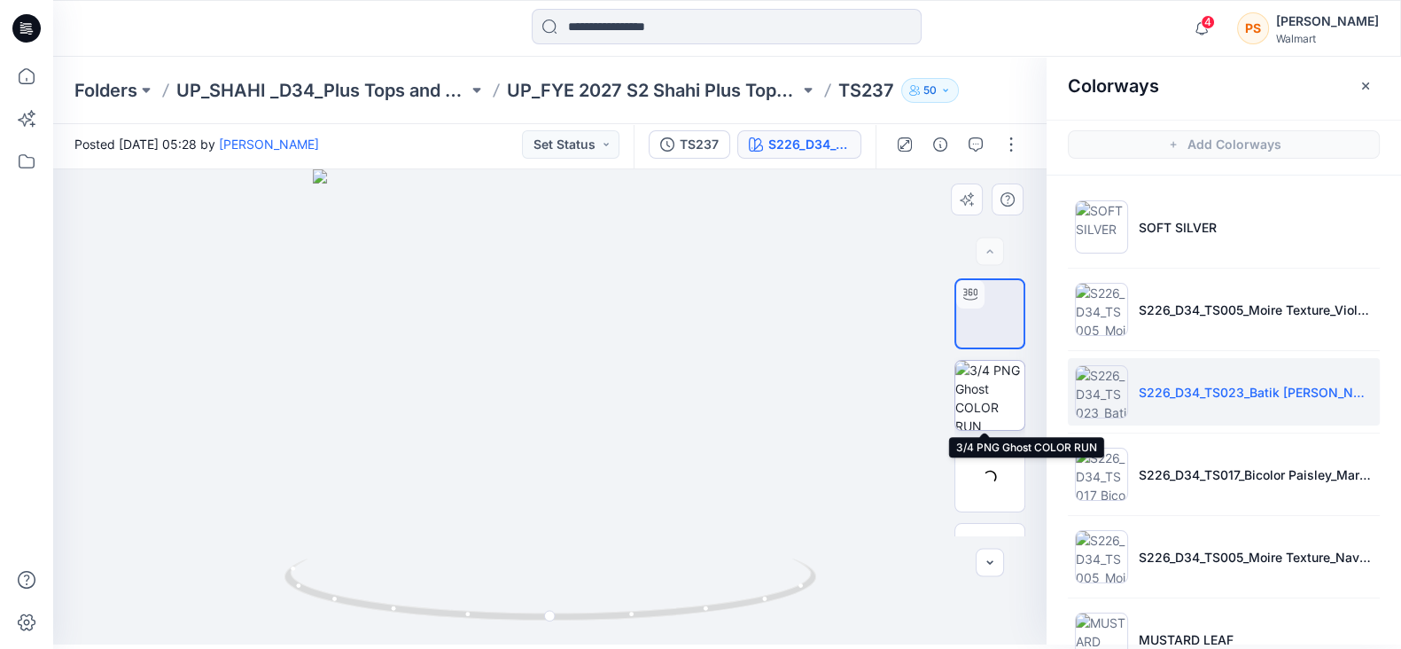
click at [1007, 421] on img at bounding box center [989, 395] width 69 height 69
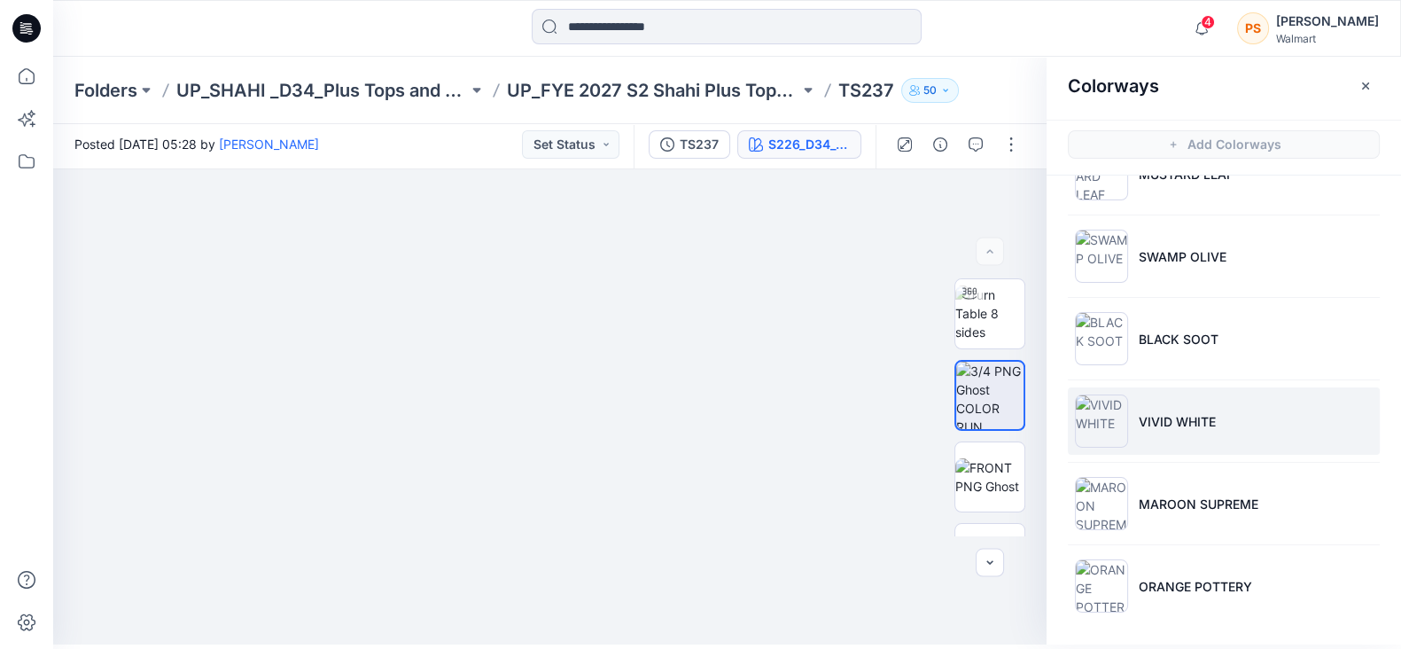
scroll to position [21, 0]
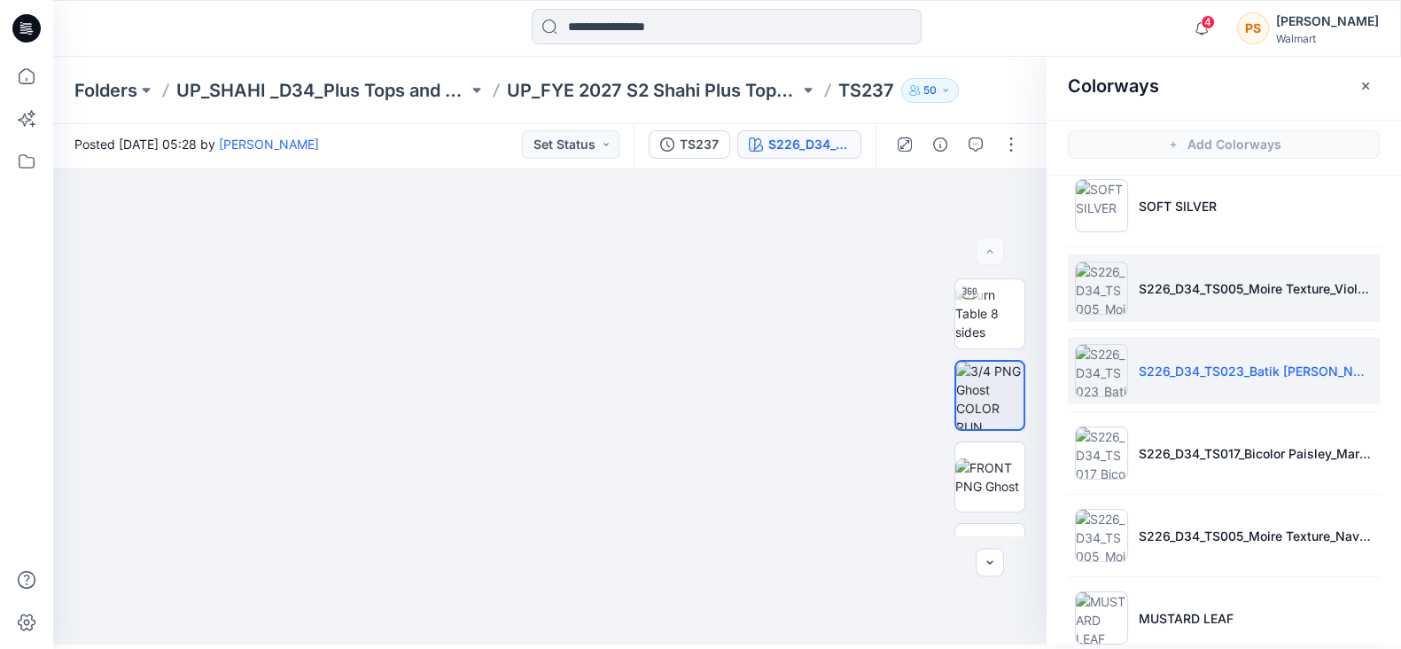
click at [1237, 302] on li "S226_D34_TS005_Moire Texture_Violet Surprise_9.14cm" at bounding box center [1224, 287] width 312 height 67
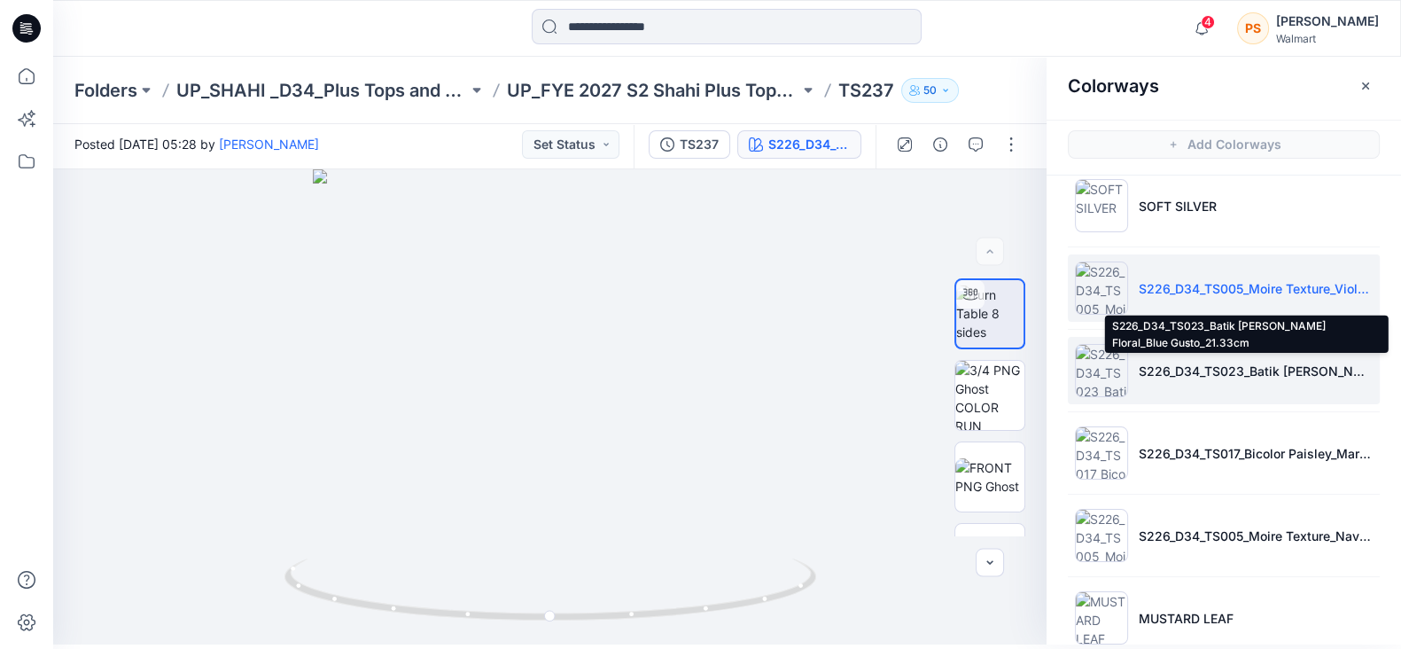
click at [1254, 374] on p "S226_D34_TS023_Batik [PERSON_NAME] Floral_Blue Gusto_21.33cm" at bounding box center [1256, 371] width 234 height 19
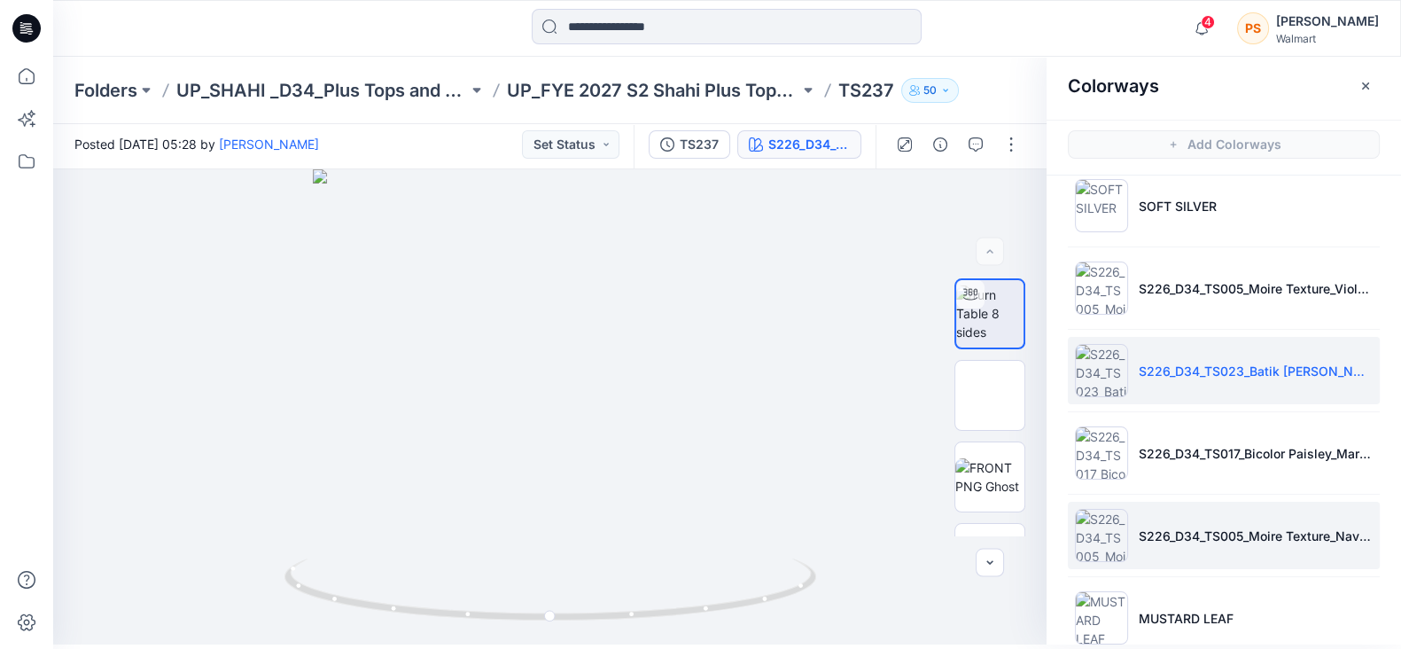
click at [1214, 538] on p "S226_D34_TS005_Moire Texture_Navy Sky_9.14cm" at bounding box center [1256, 535] width 234 height 19
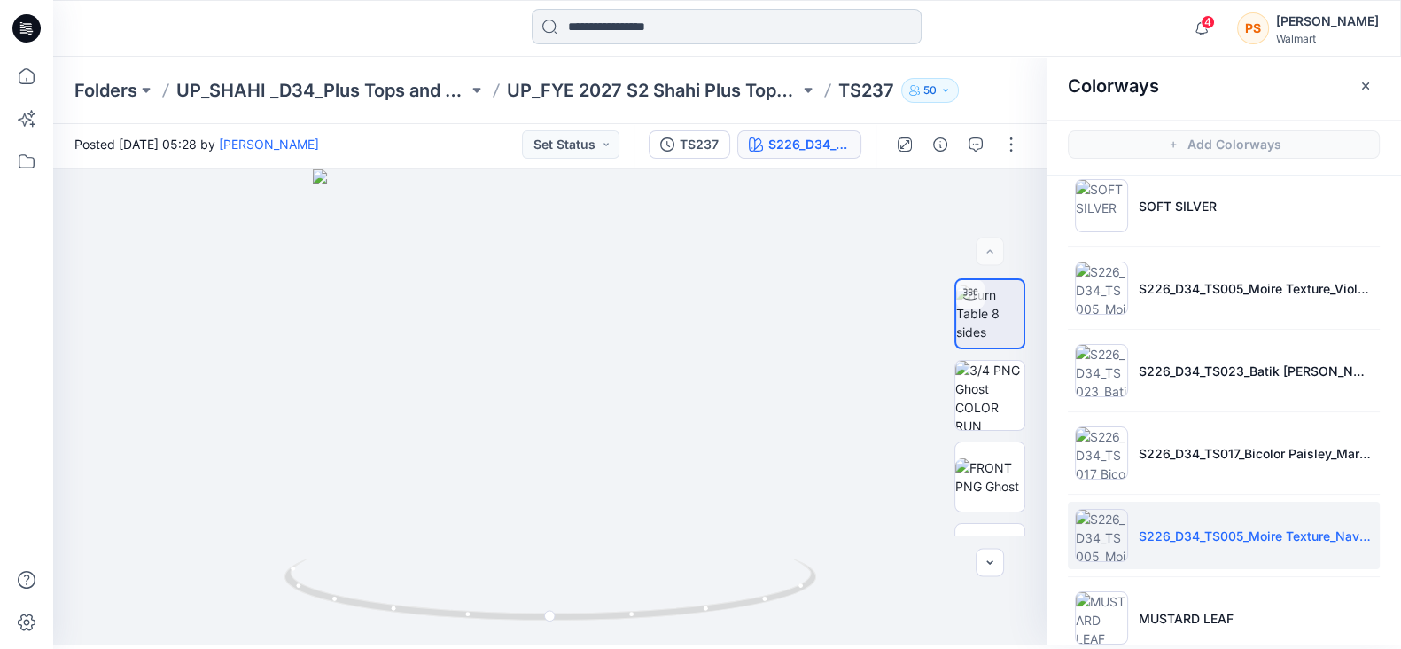
click at [604, 34] on input at bounding box center [727, 26] width 390 height 35
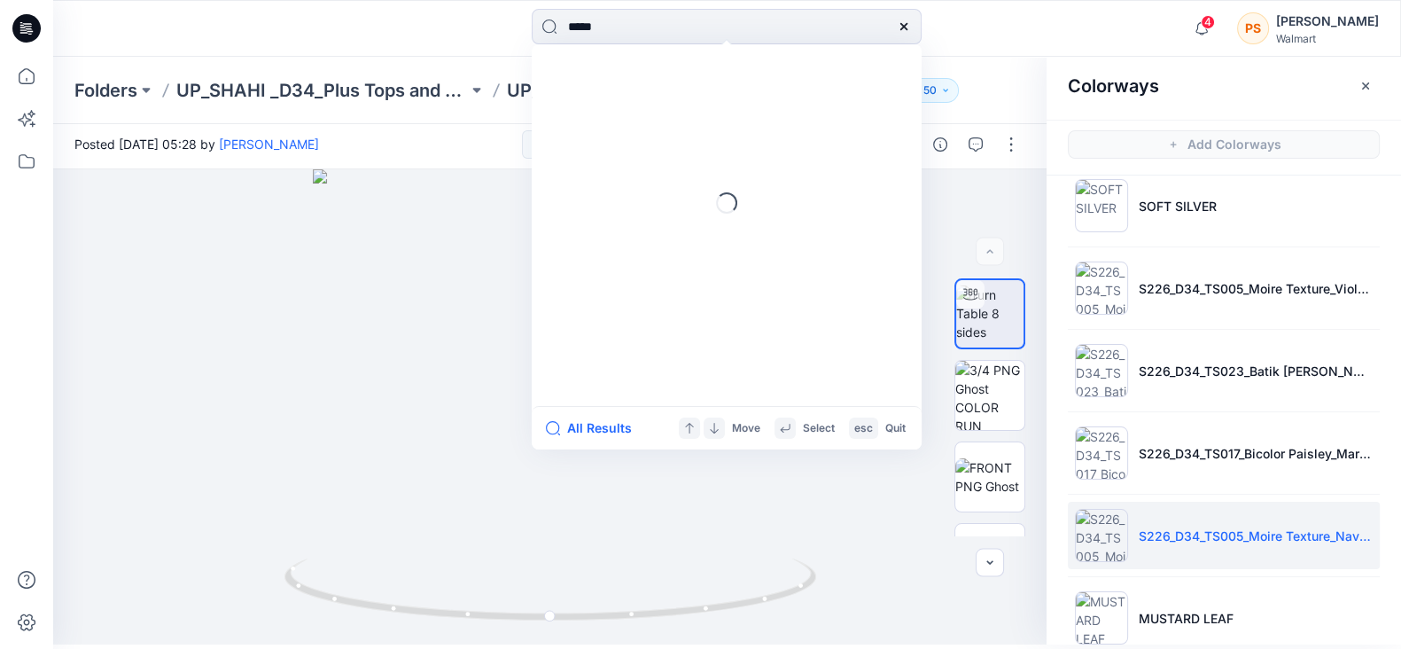
type input "*****"
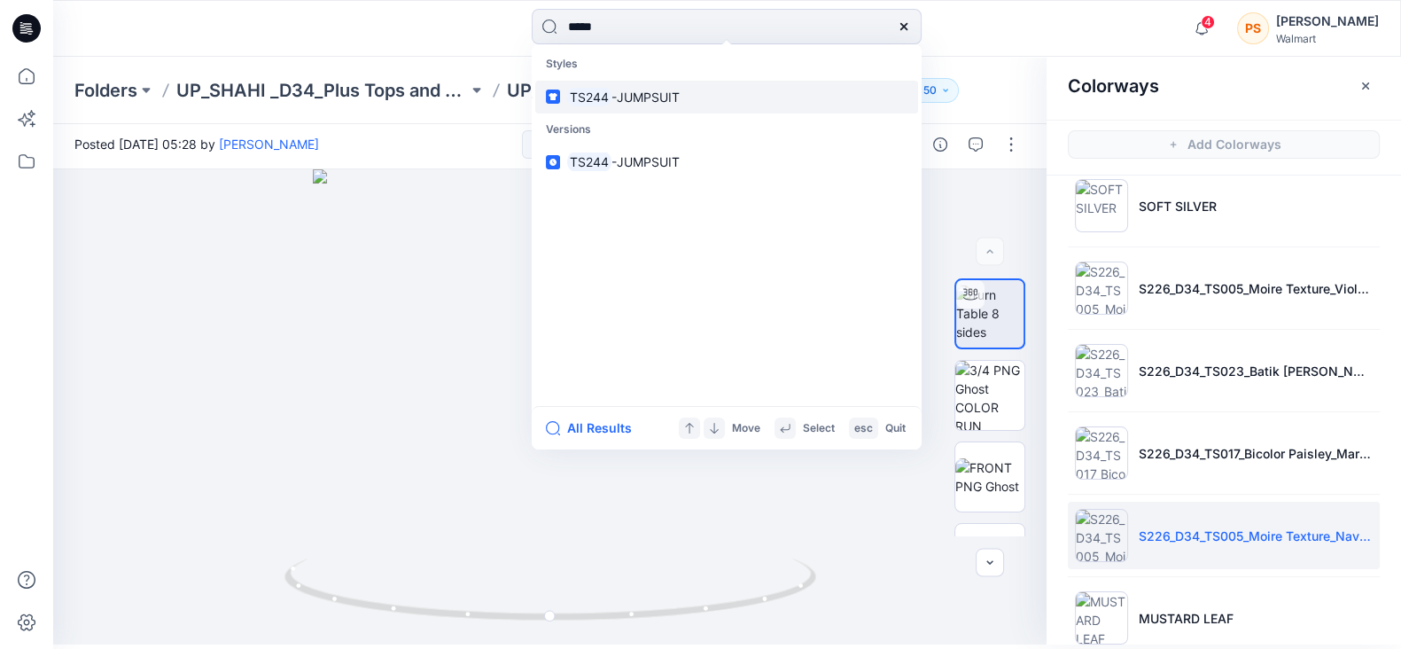
click at [735, 93] on link "TS244 -JUMPSUIT" at bounding box center [726, 97] width 383 height 33
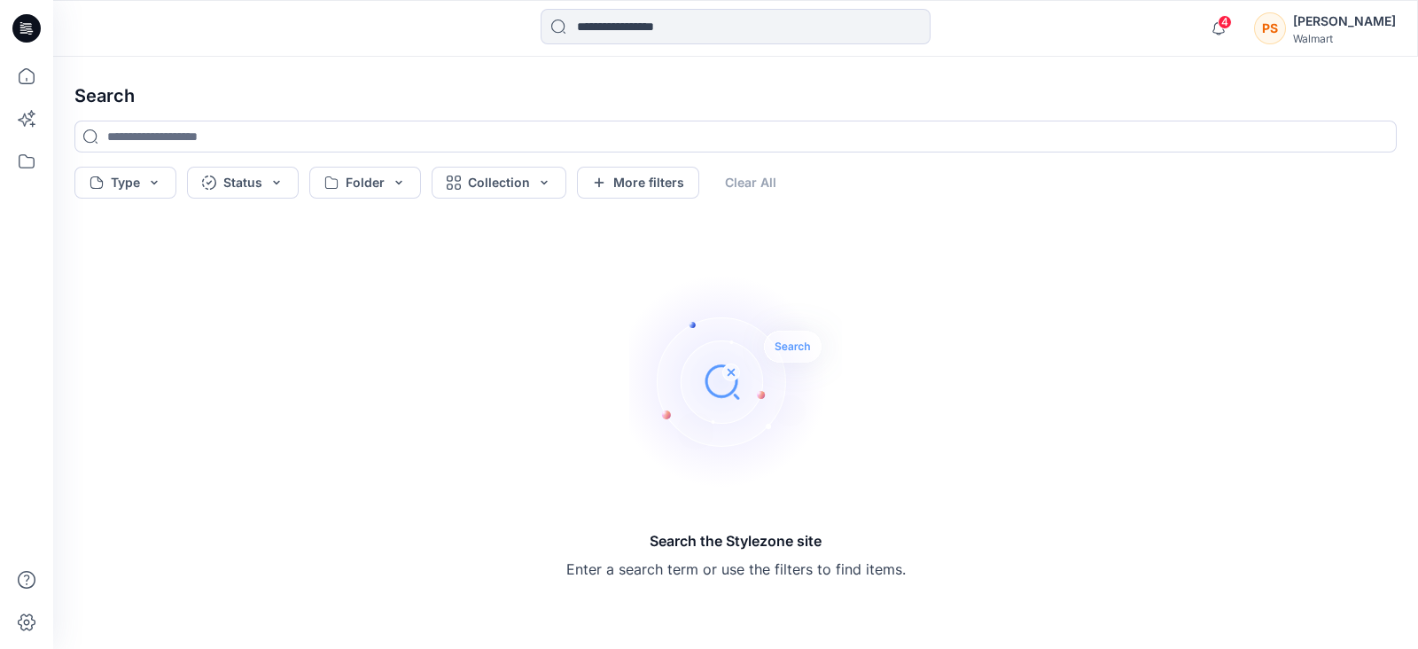
click at [29, 42] on icon at bounding box center [26, 28] width 28 height 28
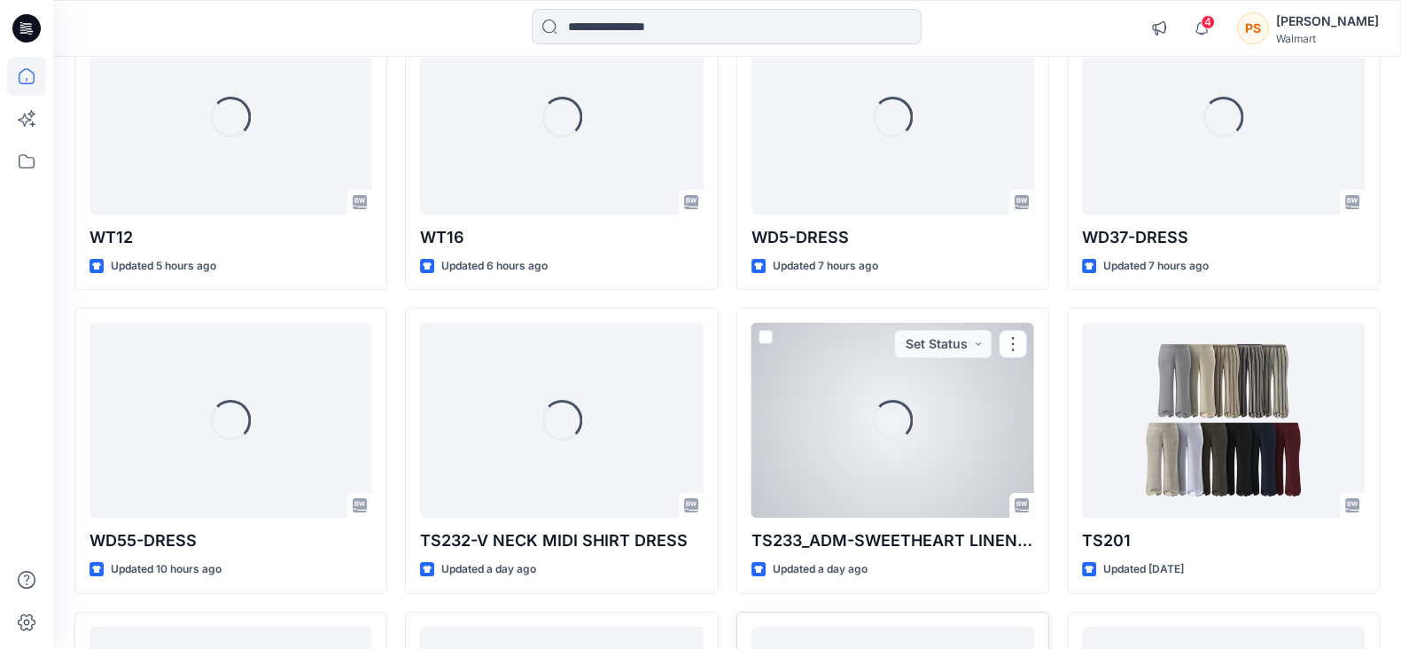
scroll to position [577, 0]
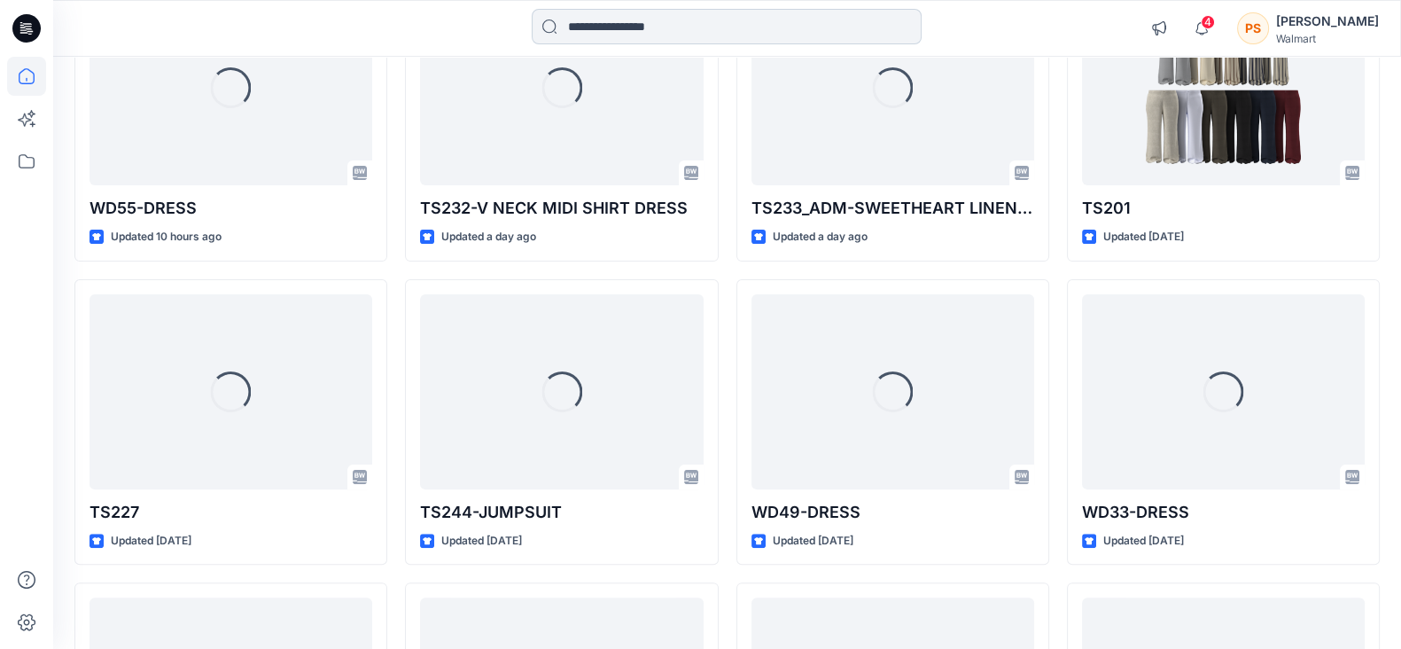
click at [624, 16] on input at bounding box center [727, 26] width 390 height 35
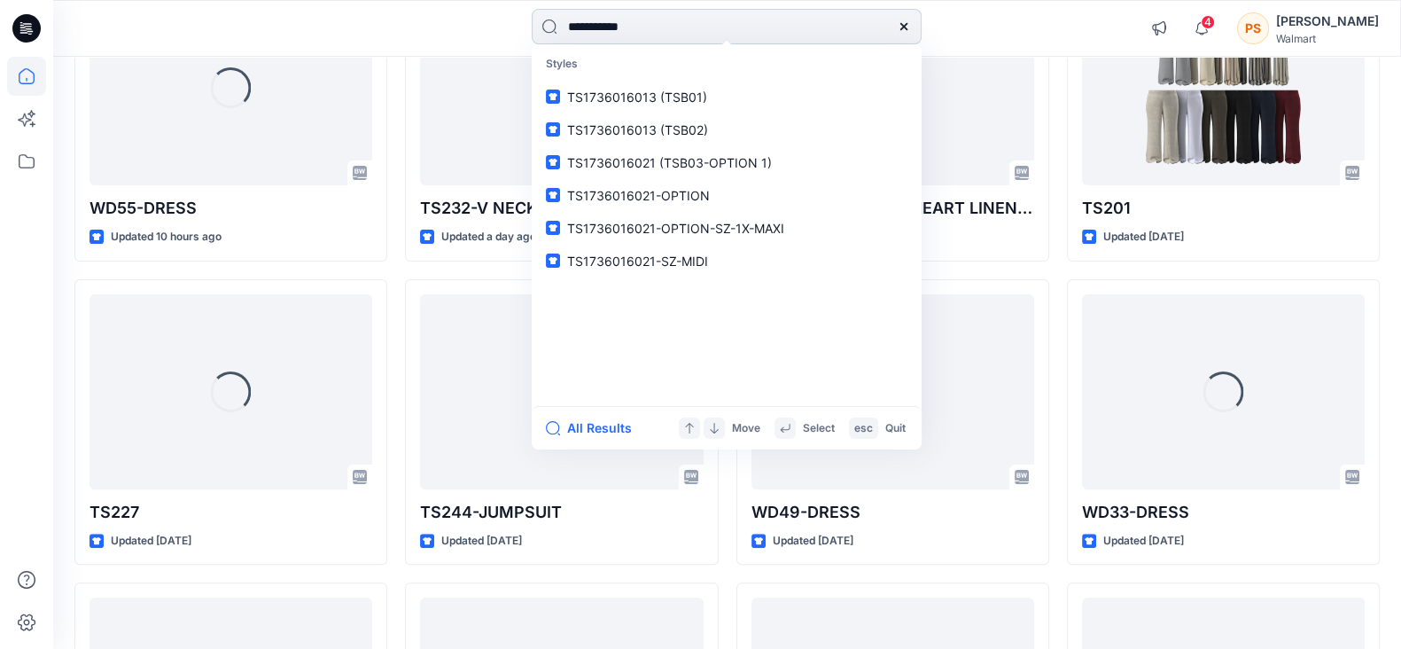
type input "**********"
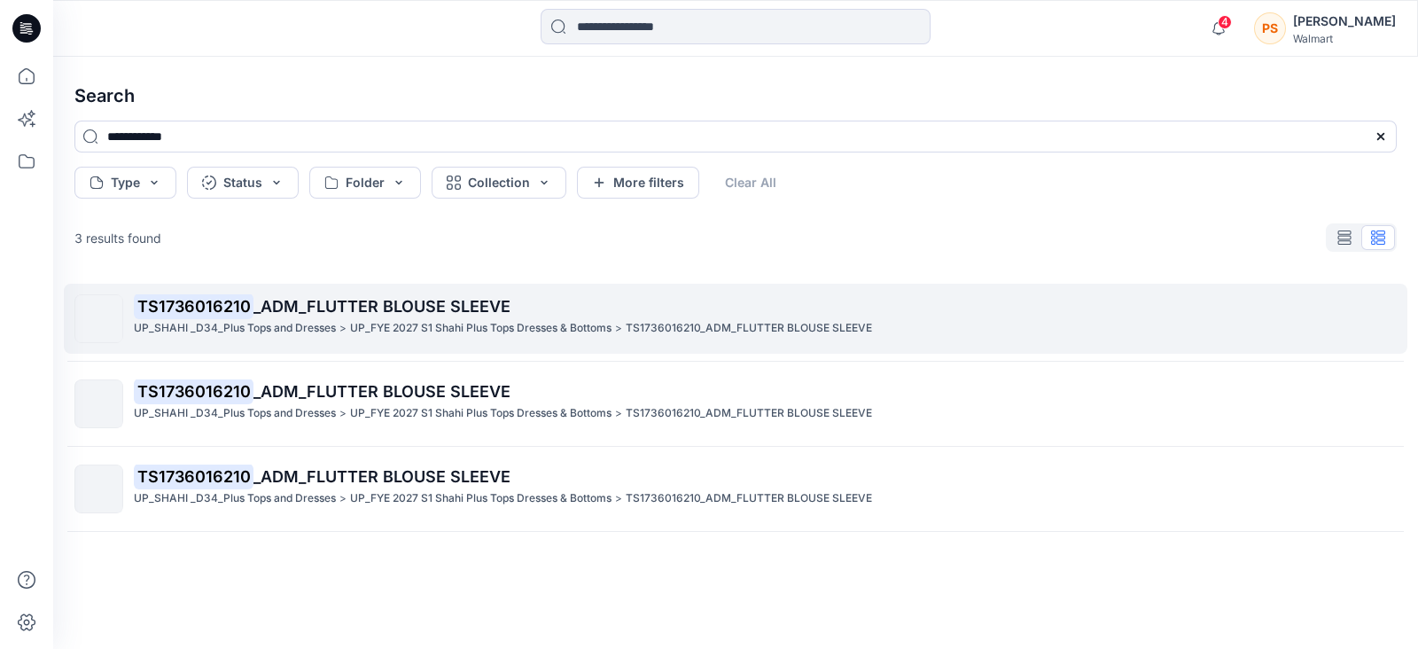
click at [492, 325] on p "UP_FYE 2027 S1 Shahi Plus Tops Dresses & Bottoms" at bounding box center [480, 328] width 261 height 19
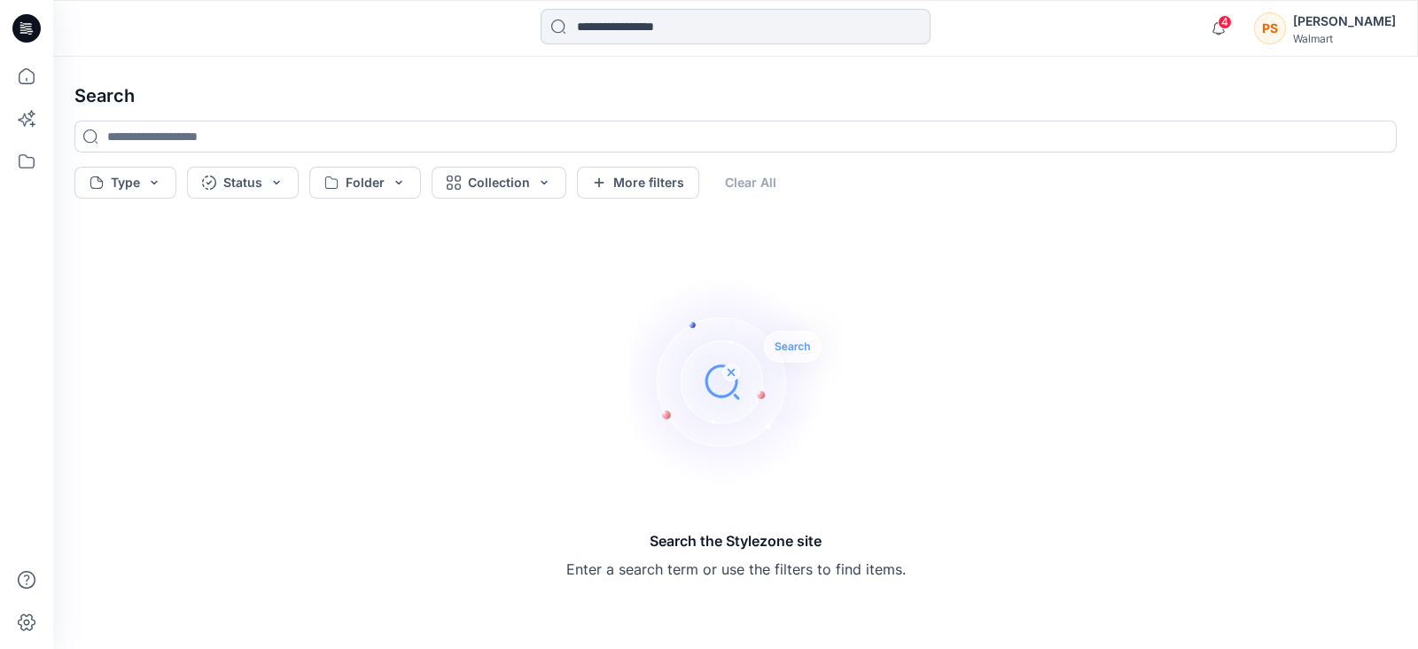
click at [635, 32] on input at bounding box center [736, 26] width 390 height 35
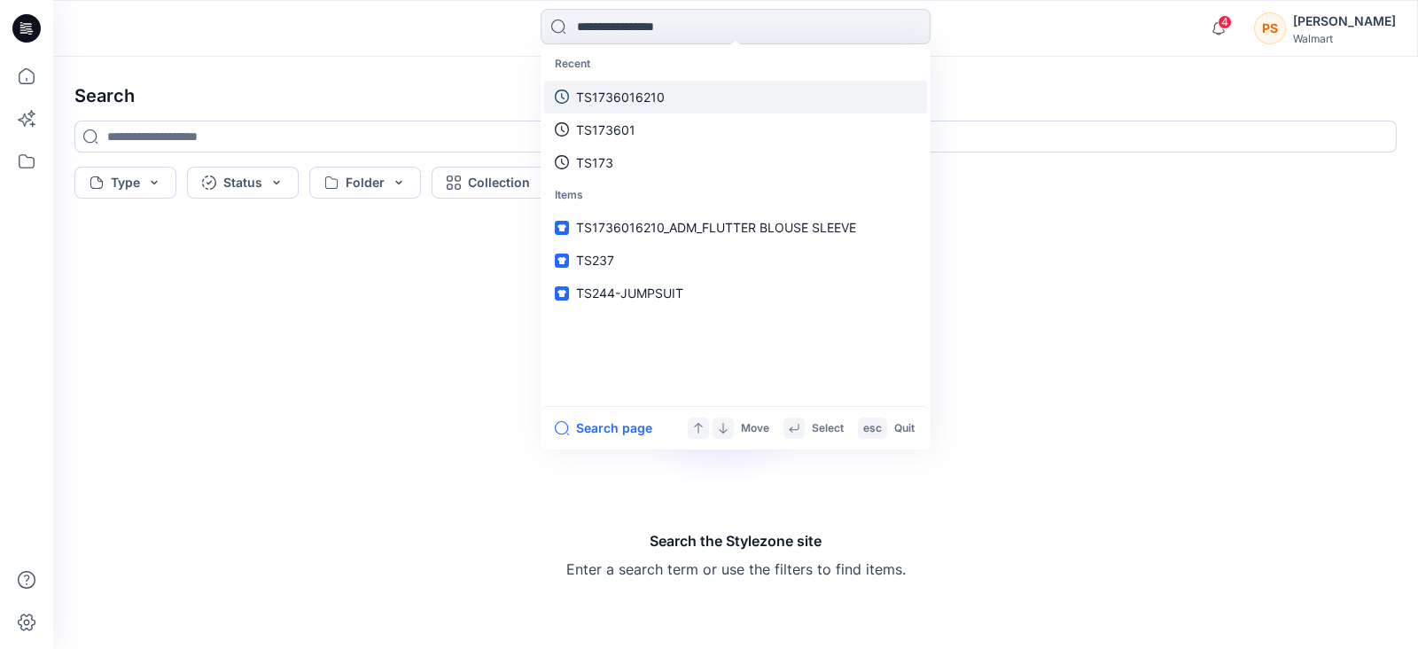
click at [671, 95] on link "TS1736016210" at bounding box center [735, 97] width 383 height 33
type input "**********"
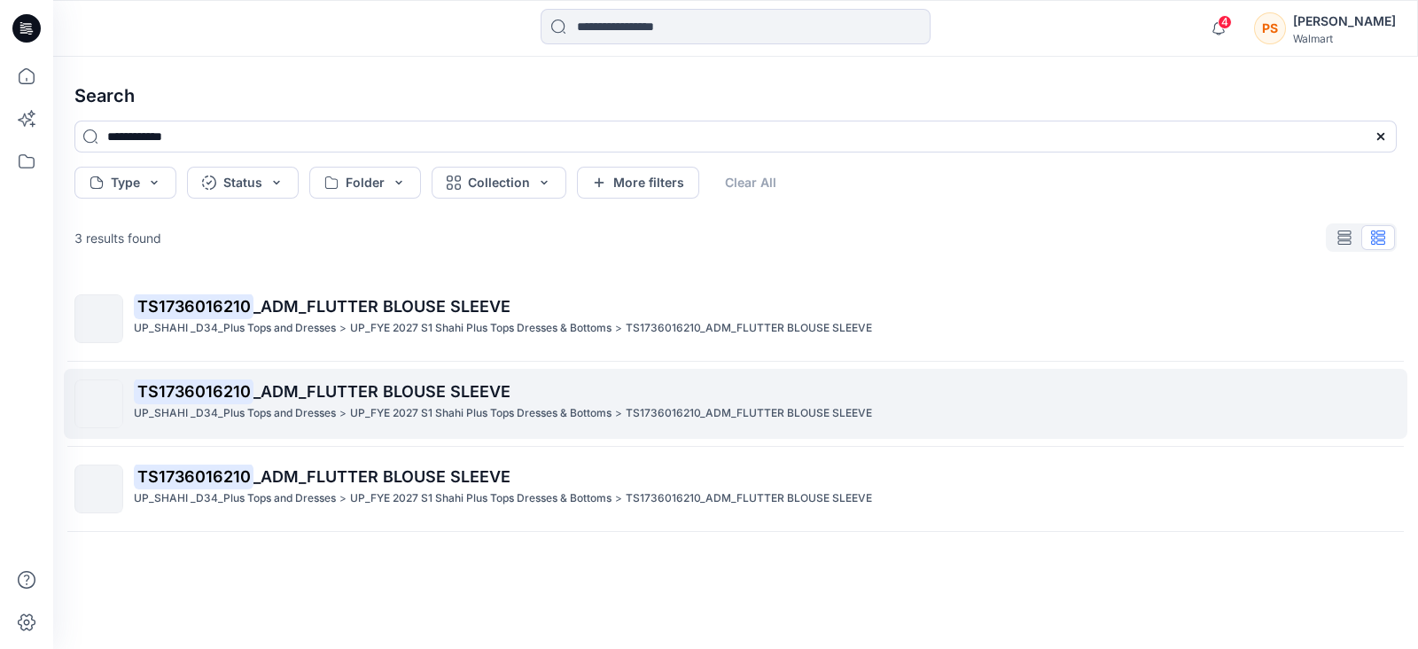
click at [550, 409] on p "UP_FYE 2027 S1 Shahi Plus Tops Dresses & Bottoms" at bounding box center [480, 413] width 261 height 19
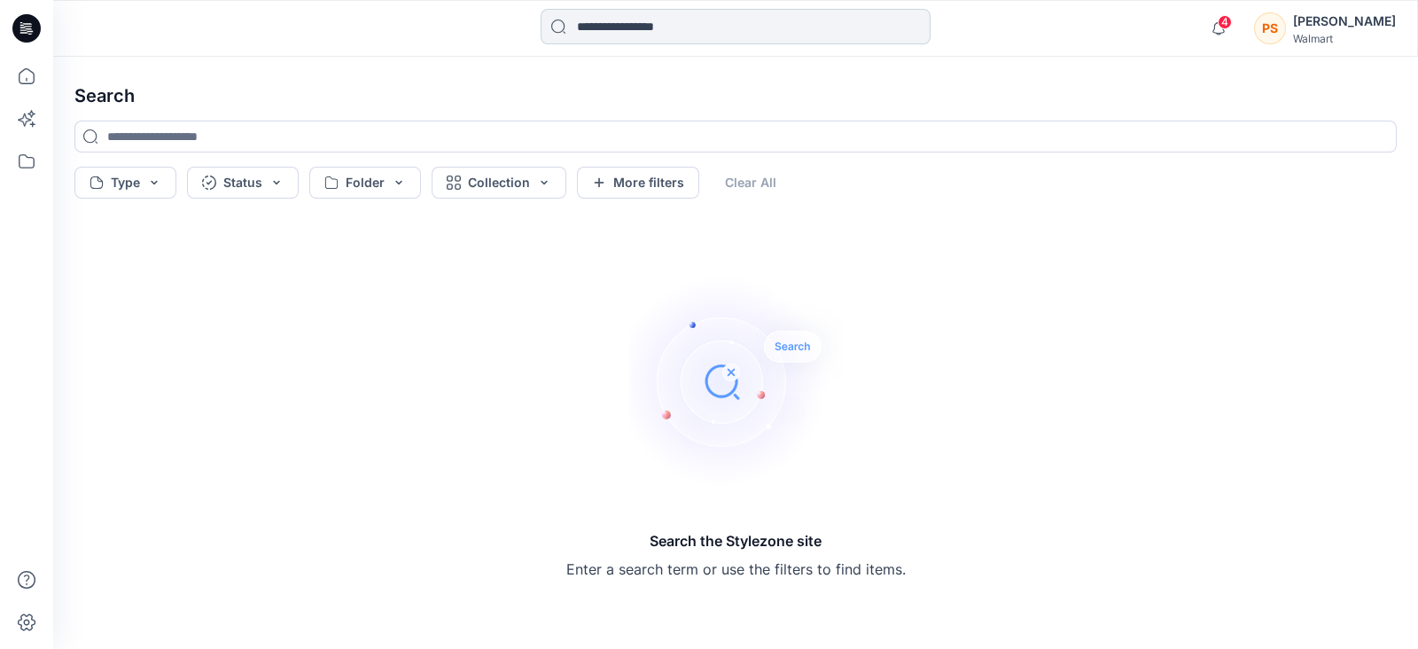
click at [683, 21] on input at bounding box center [736, 26] width 390 height 35
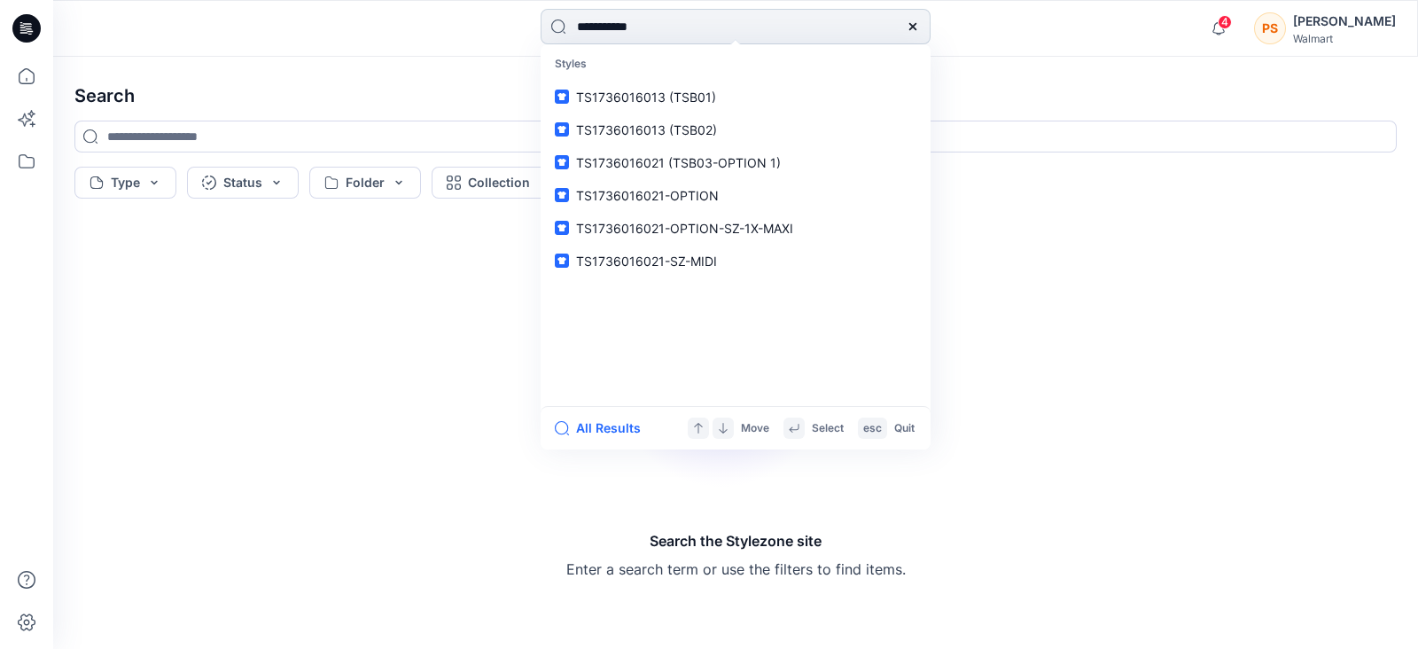
type input "**********"
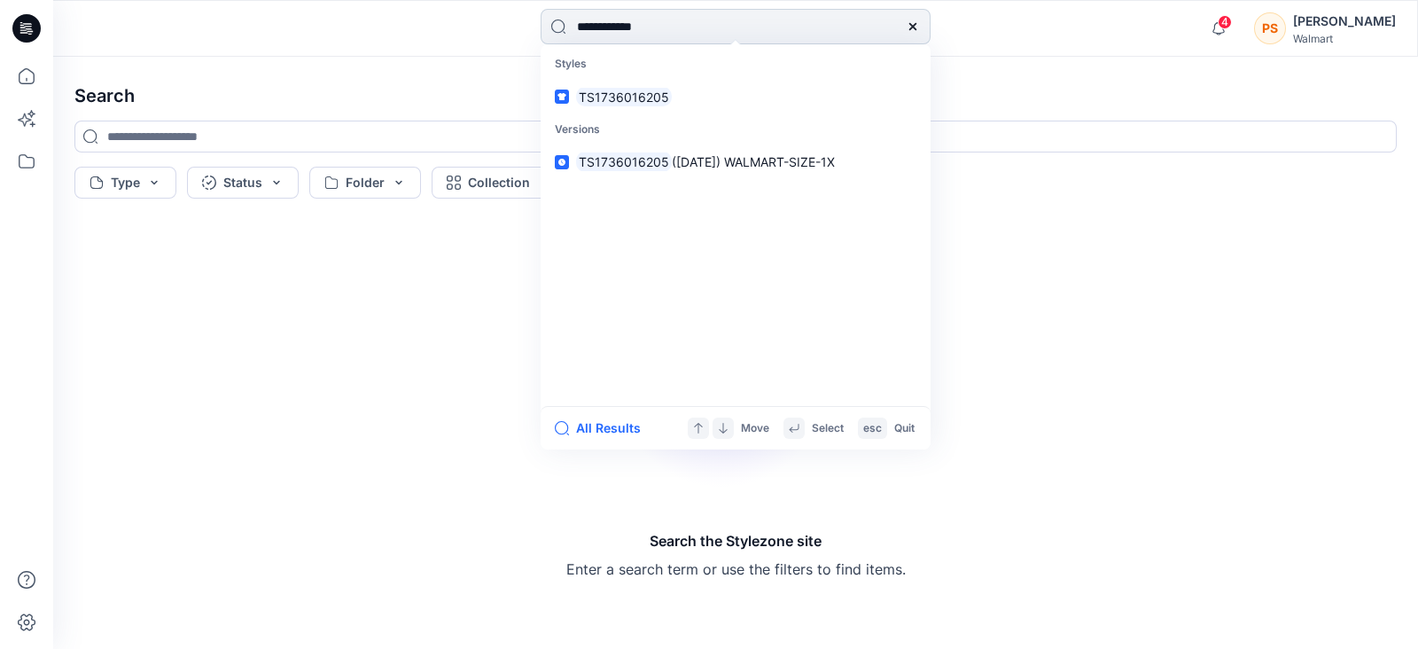
type input "**********"
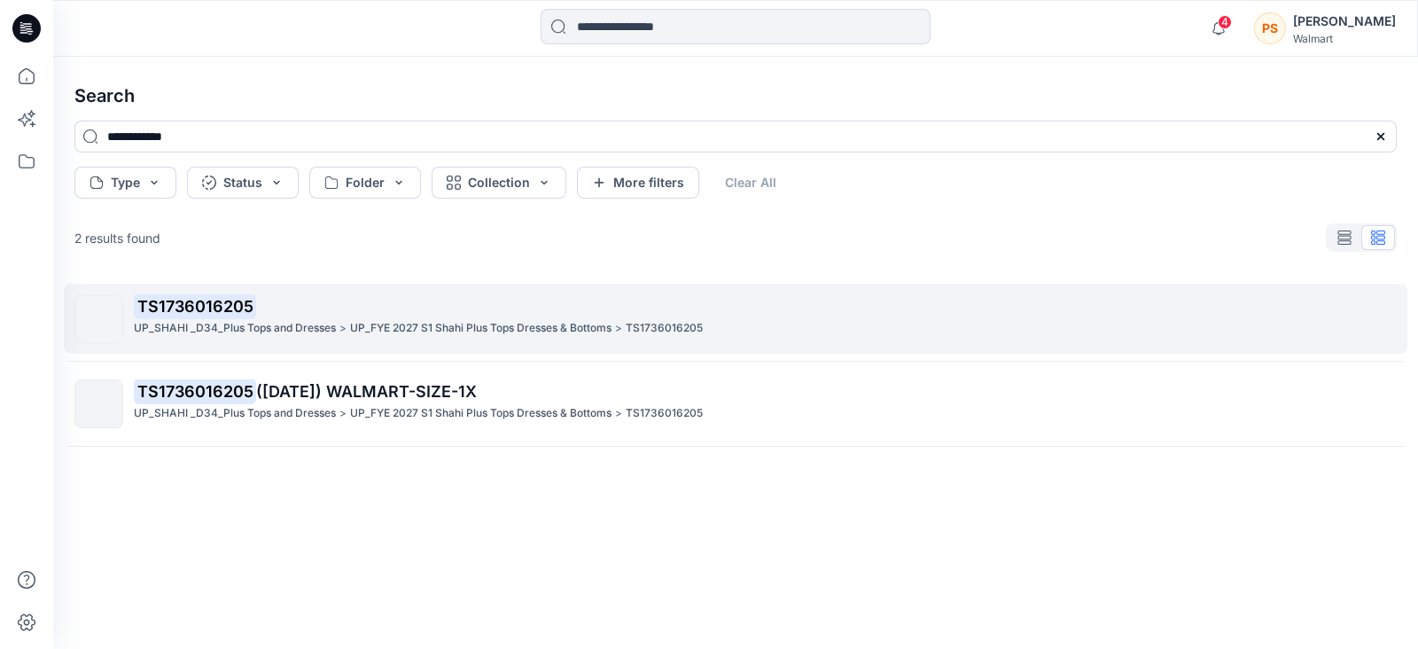
click at [338, 308] on p "TS1736016205" at bounding box center [765, 306] width 1262 height 25
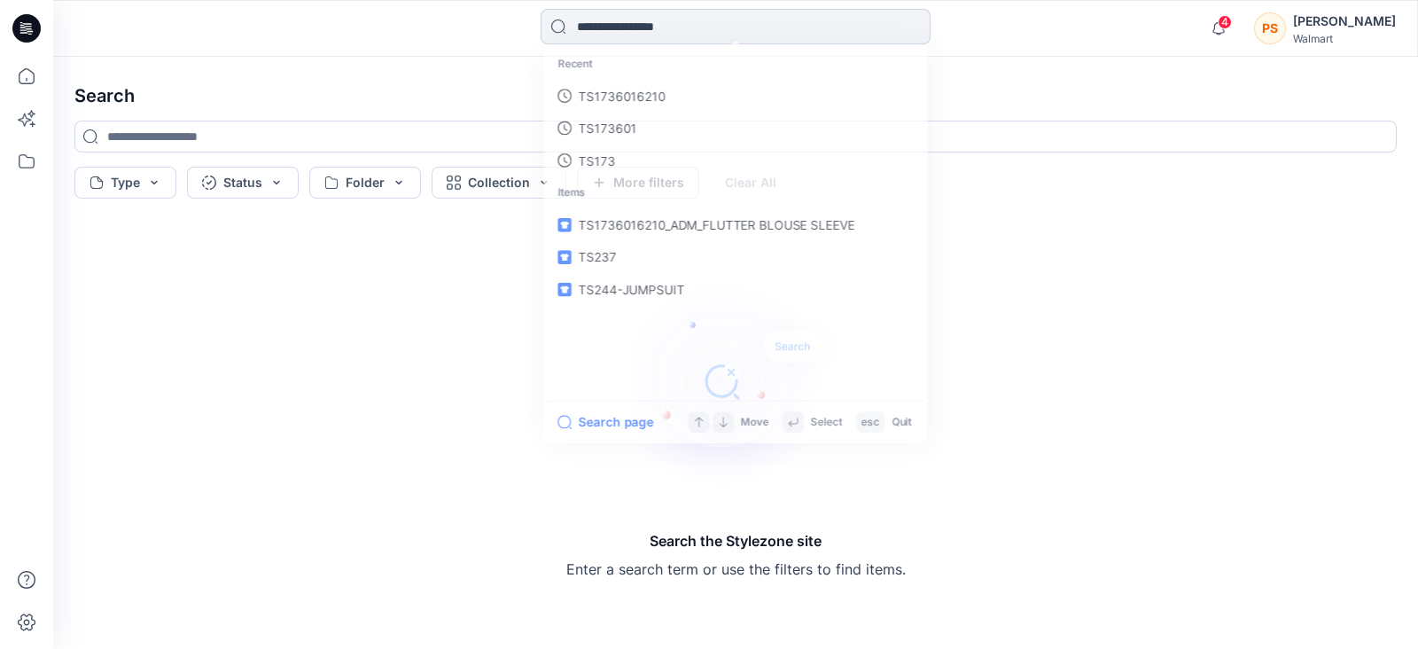
click at [764, 33] on input at bounding box center [736, 26] width 390 height 35
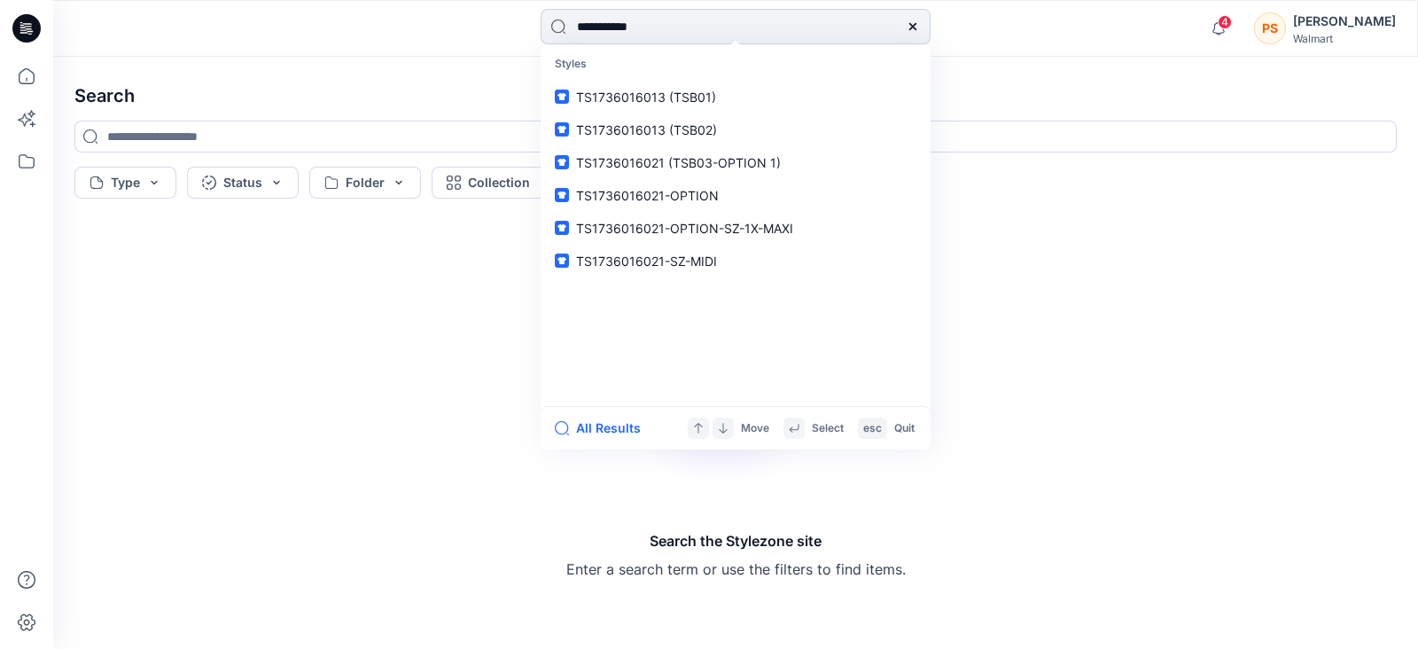
type input "**********"
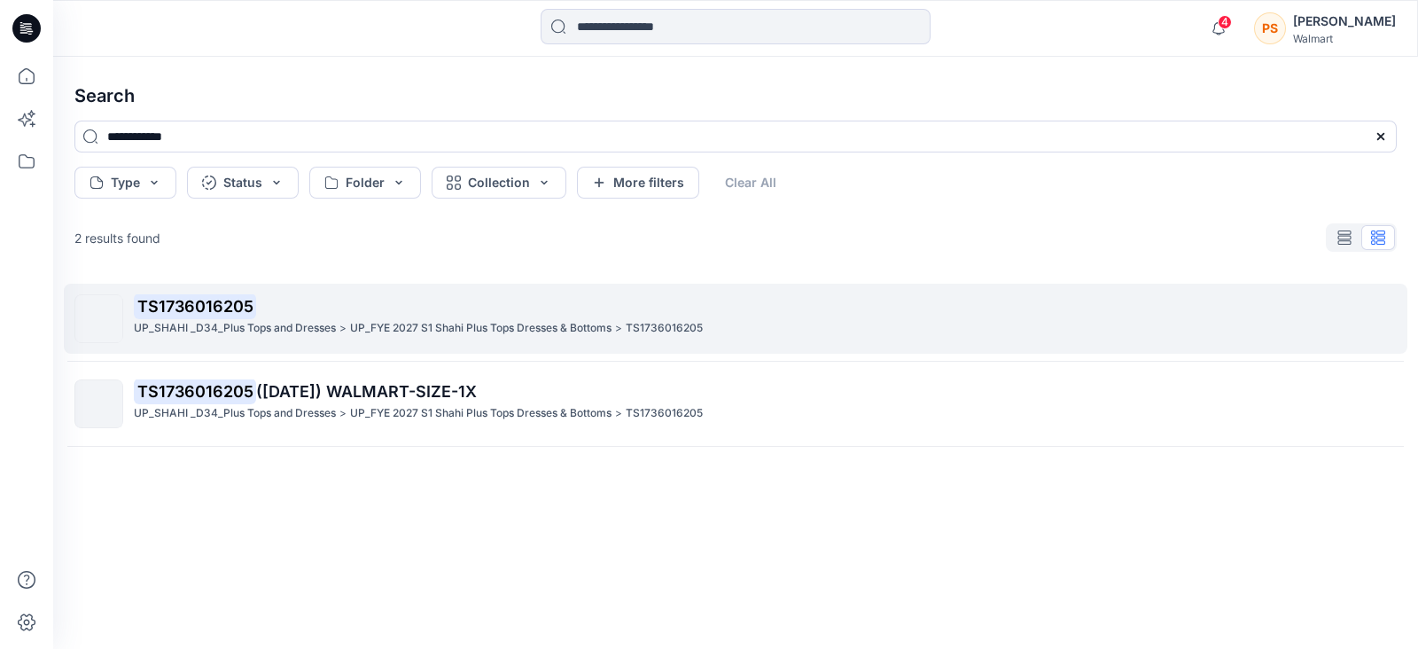
click at [292, 309] on p "TS1736016205" at bounding box center [765, 306] width 1262 height 25
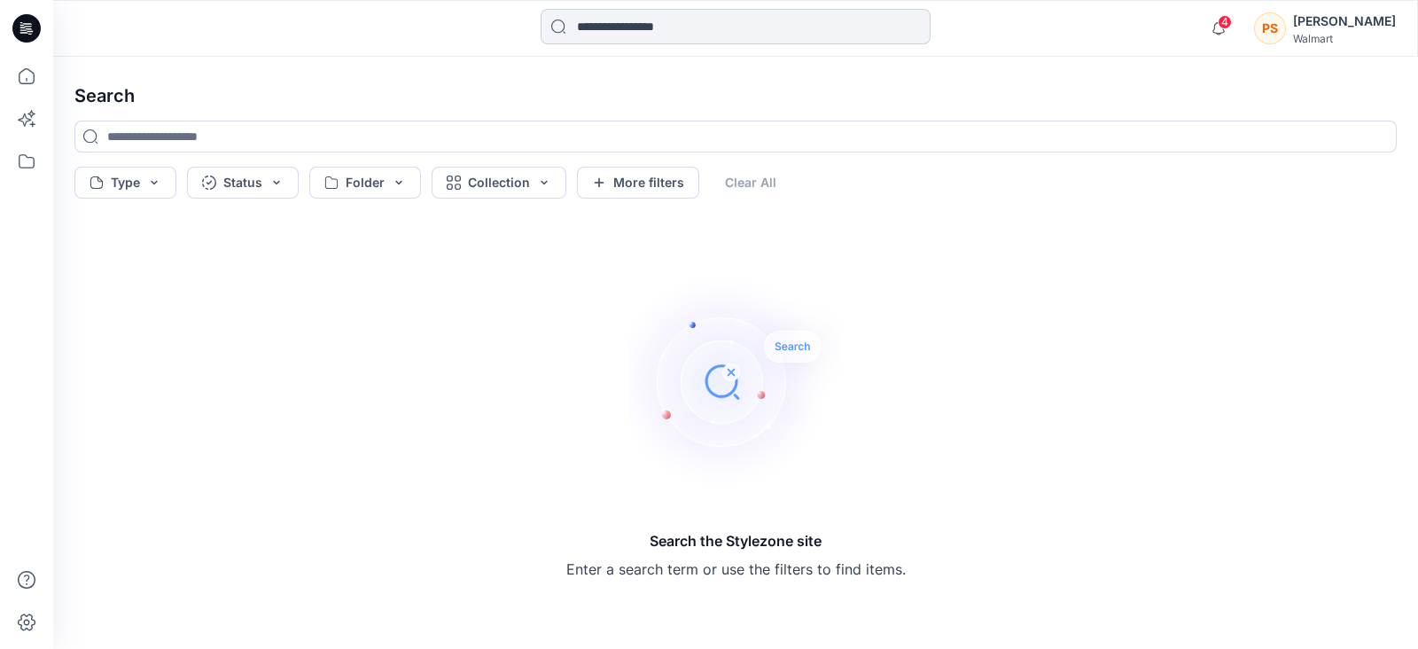
click at [683, 33] on input at bounding box center [736, 26] width 390 height 35
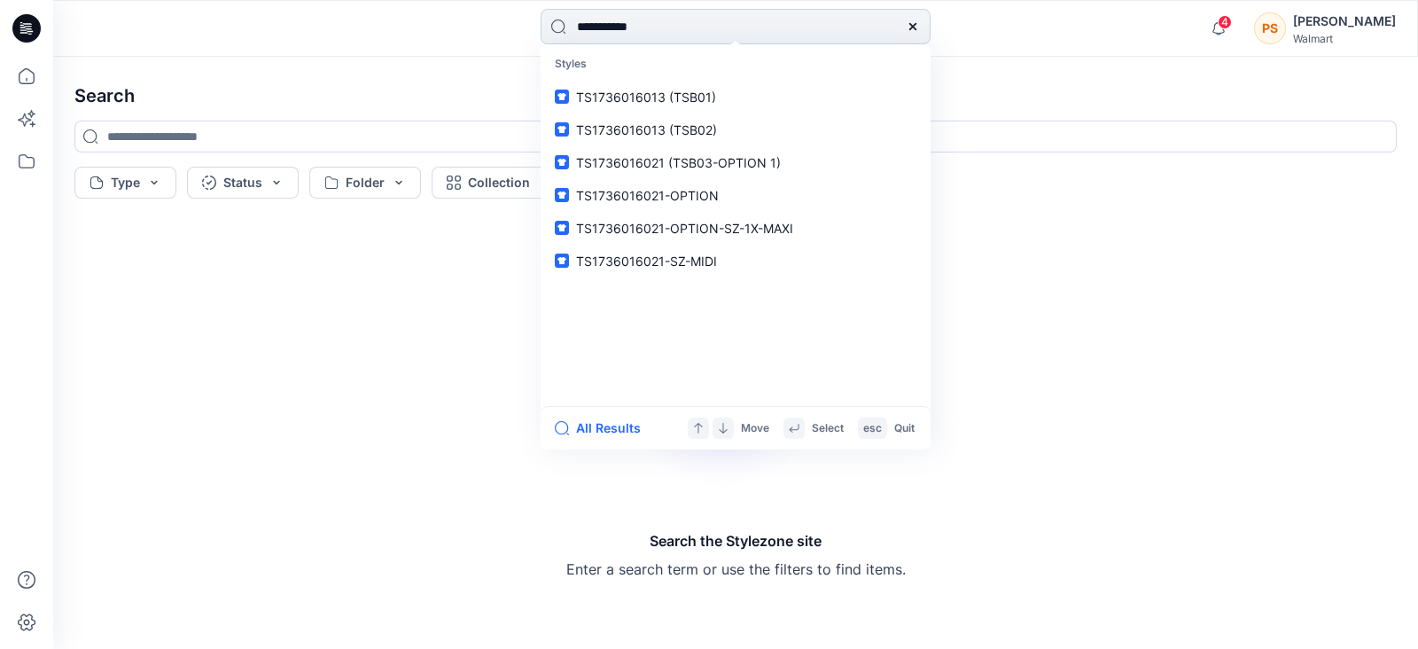
type input "**********"
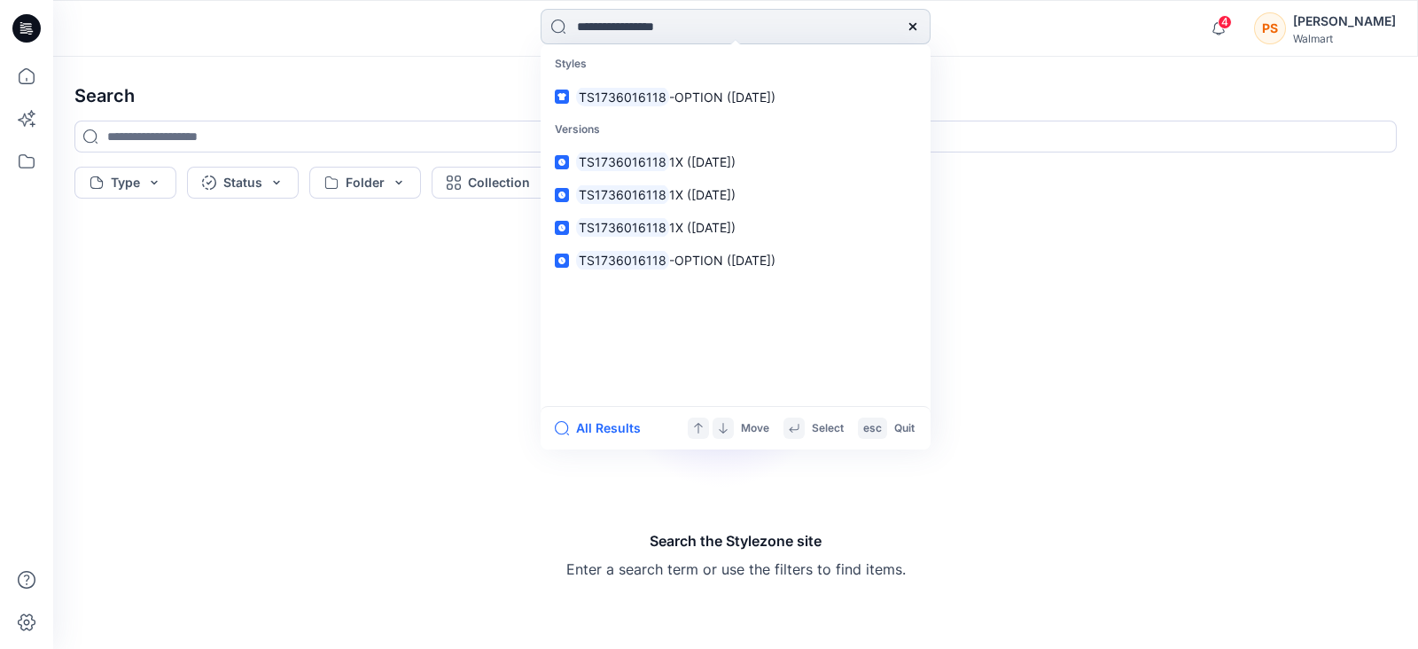
type input "**********"
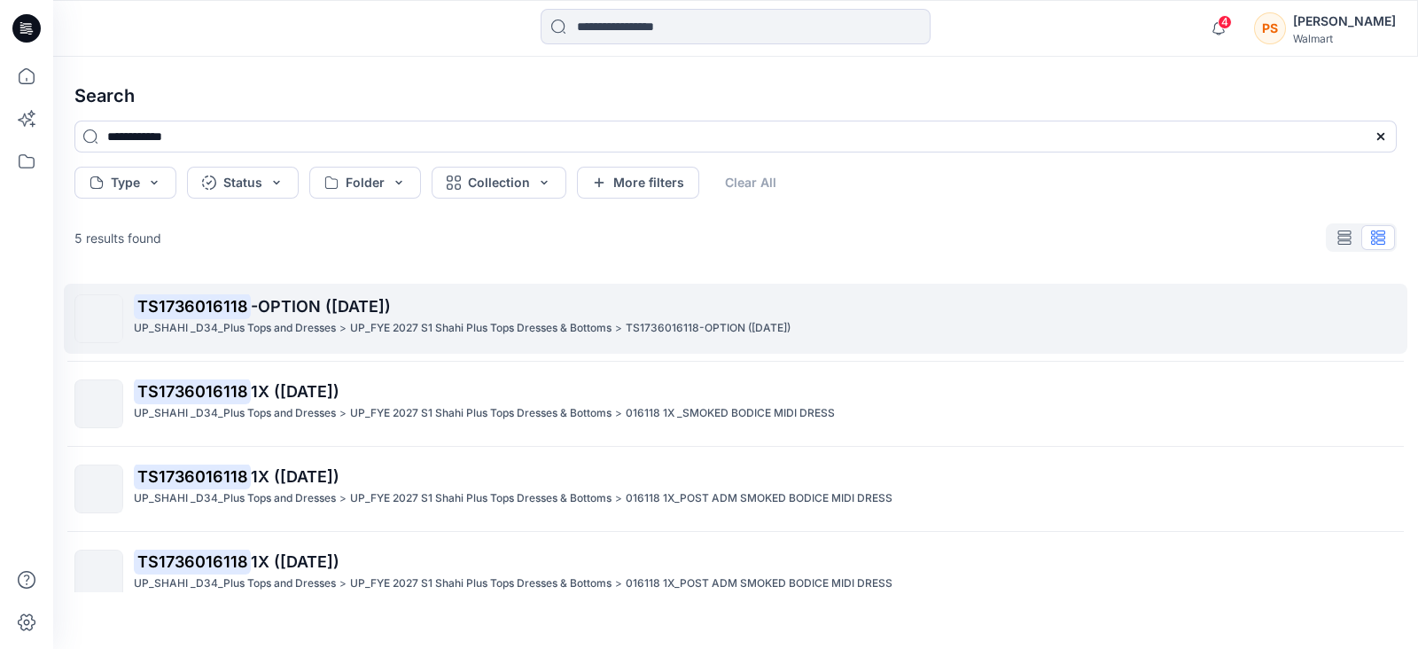
click at [279, 325] on p "UP_SHAHI _D34_Plus Tops and Dresses" at bounding box center [235, 328] width 202 height 19
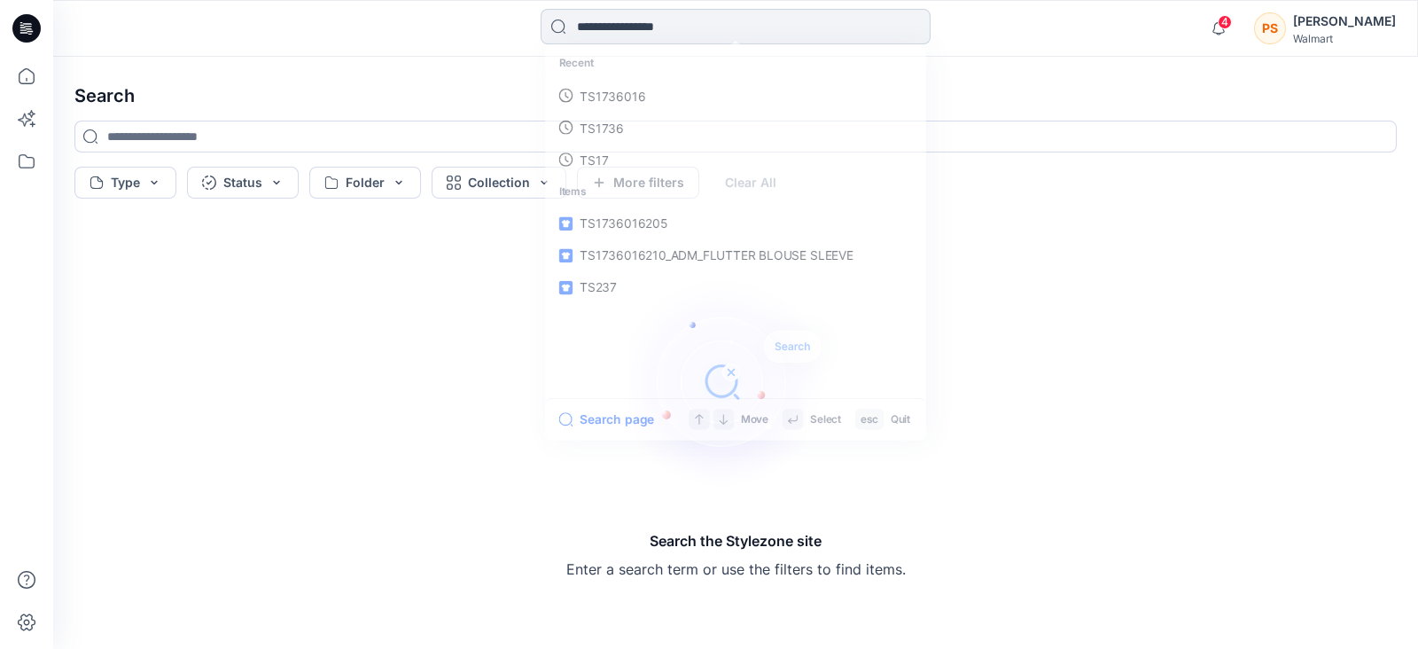
click at [680, 35] on input at bounding box center [736, 26] width 390 height 35
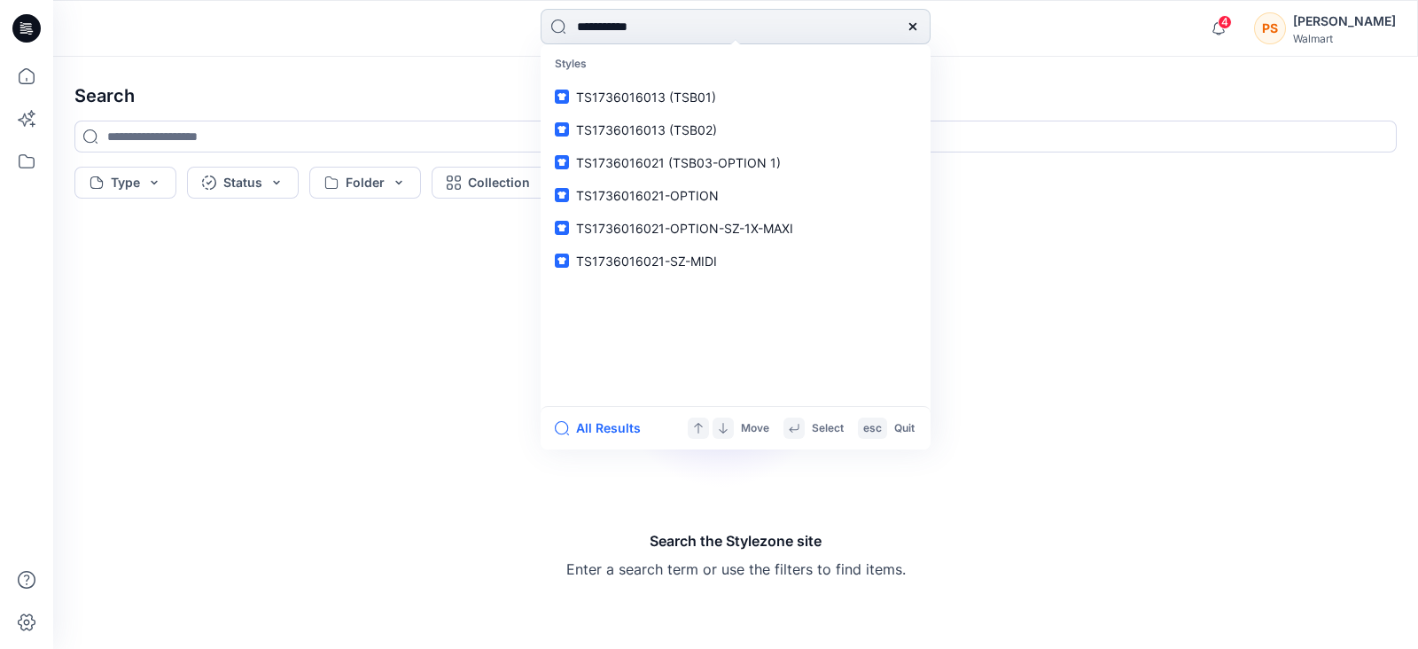
type input "**********"
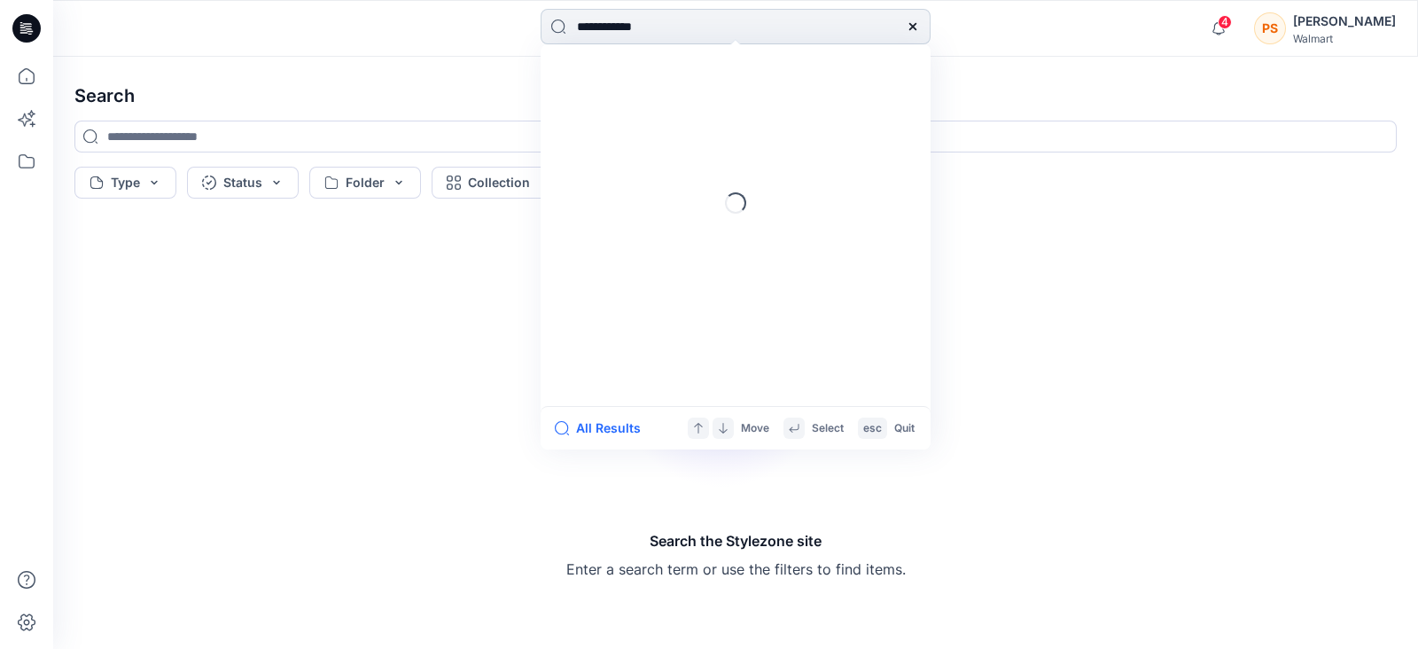
type input "**********"
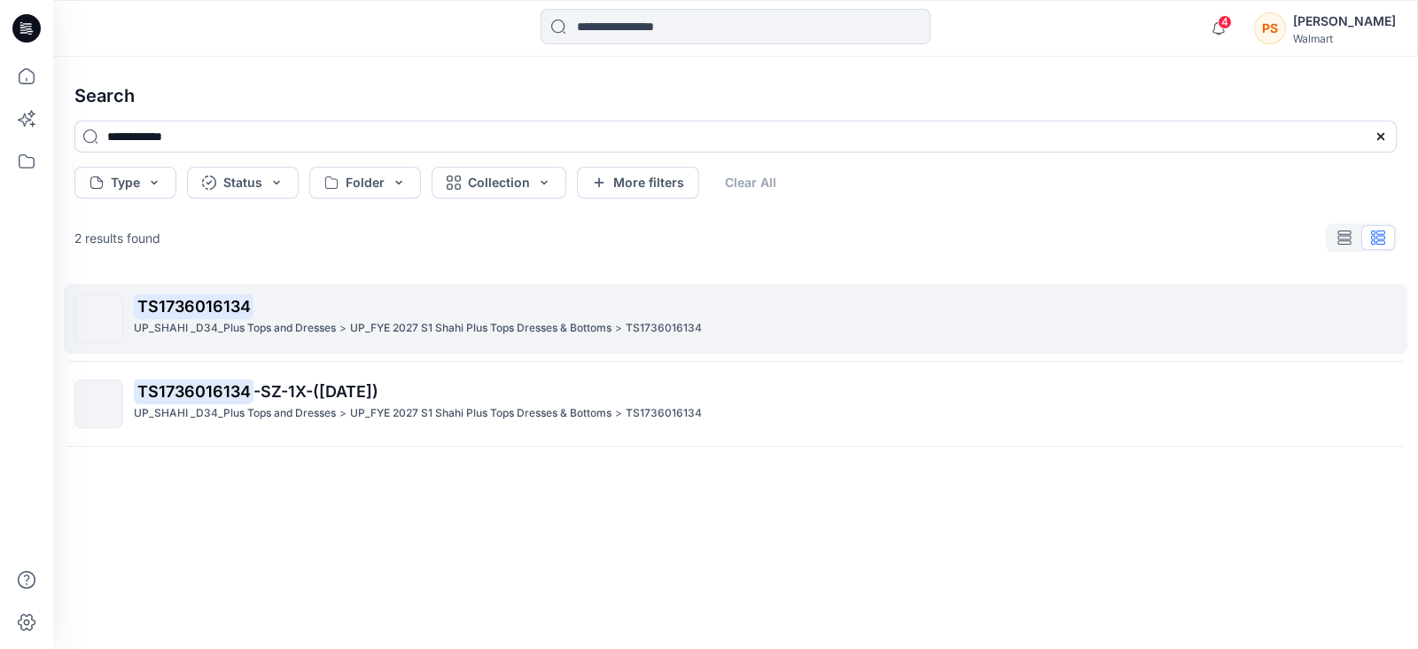
click at [312, 308] on p "TS1736016134" at bounding box center [765, 306] width 1262 height 25
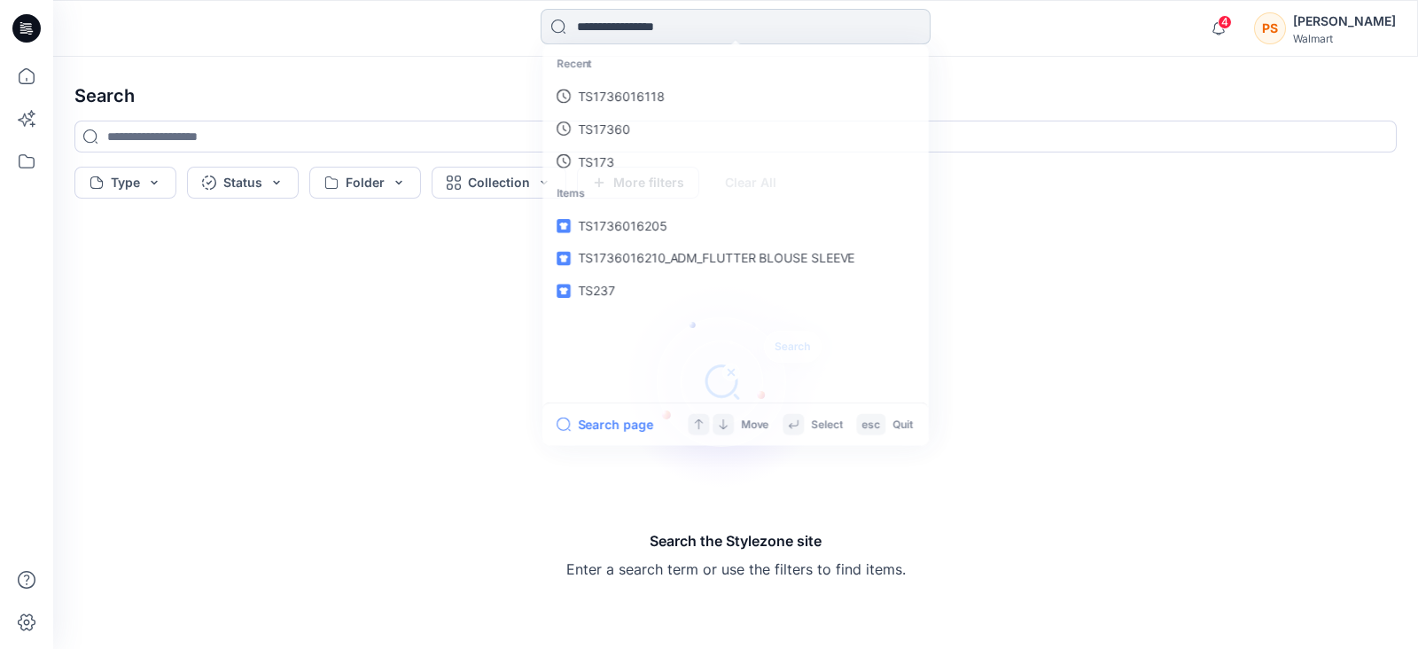
click at [656, 27] on input at bounding box center [736, 26] width 390 height 35
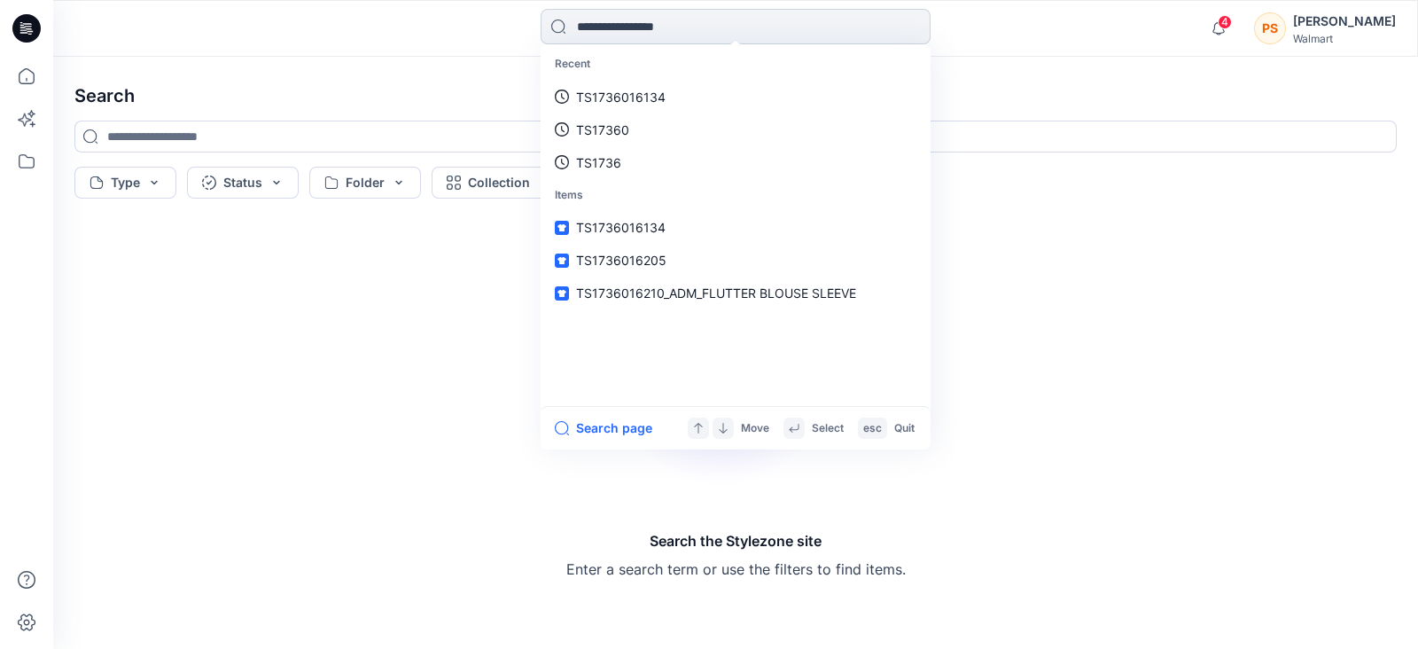
paste input "*****"
type input "*****"
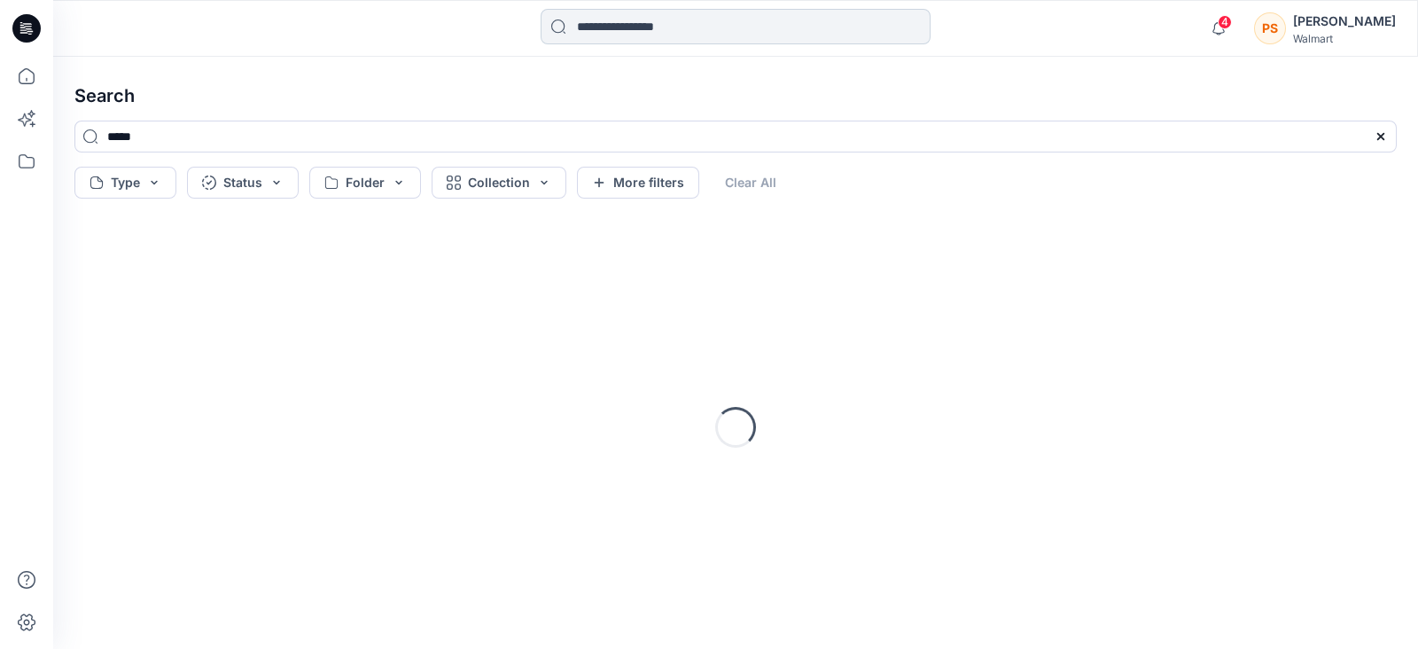
click at [644, 28] on input at bounding box center [736, 26] width 390 height 35
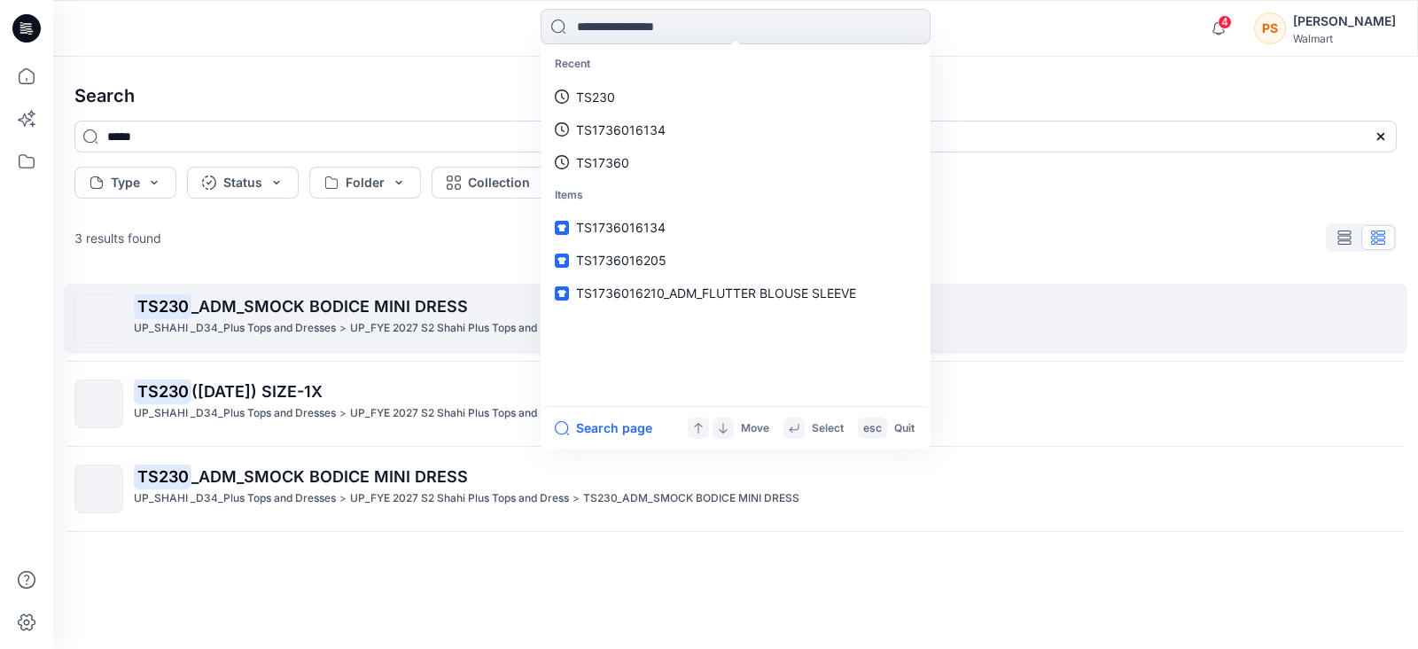
click at [333, 302] on span "_ADM_SMOCK BODICE MINI DRESS" at bounding box center [329, 306] width 276 height 19
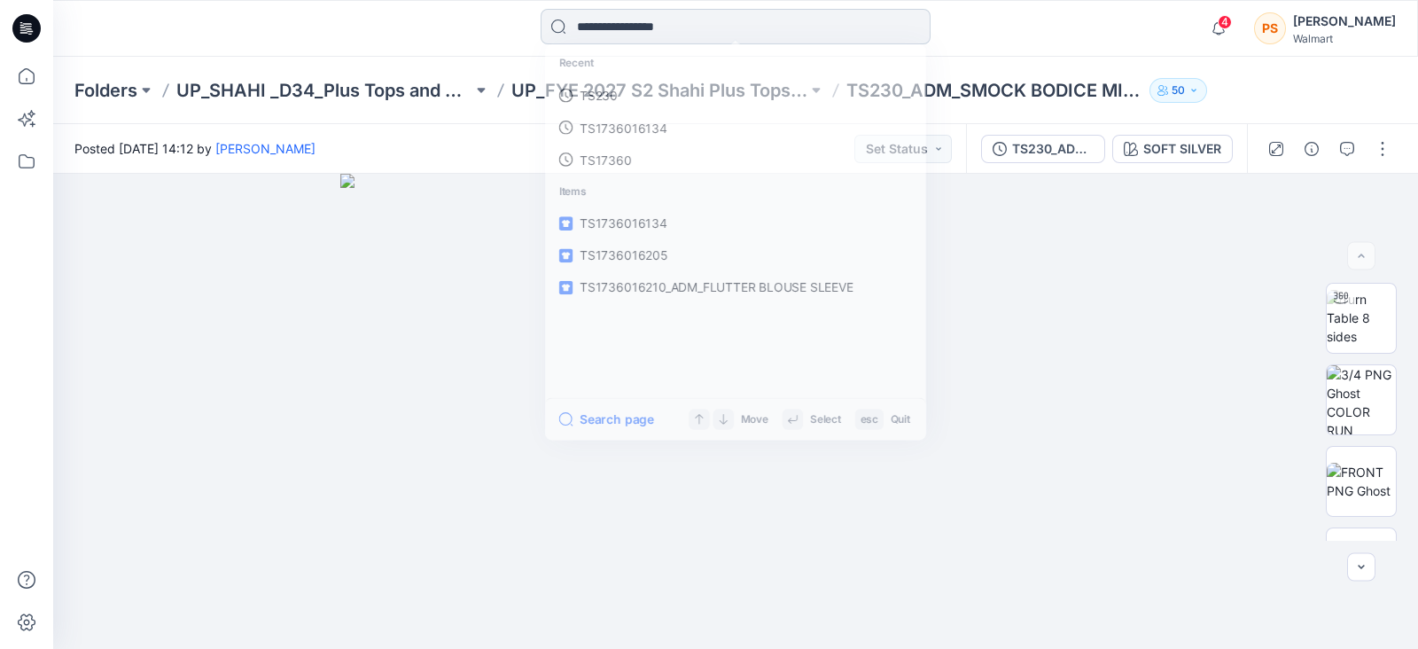
click at [744, 15] on input at bounding box center [736, 26] width 390 height 35
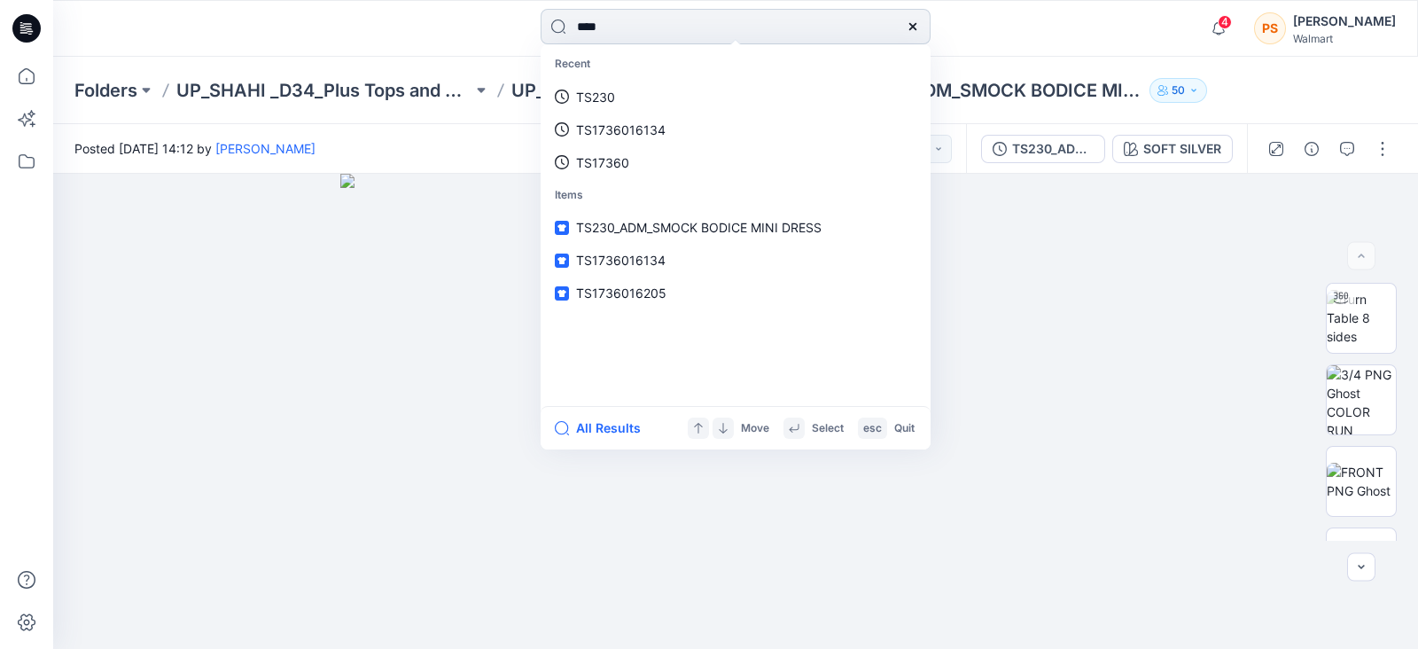
type input "*****"
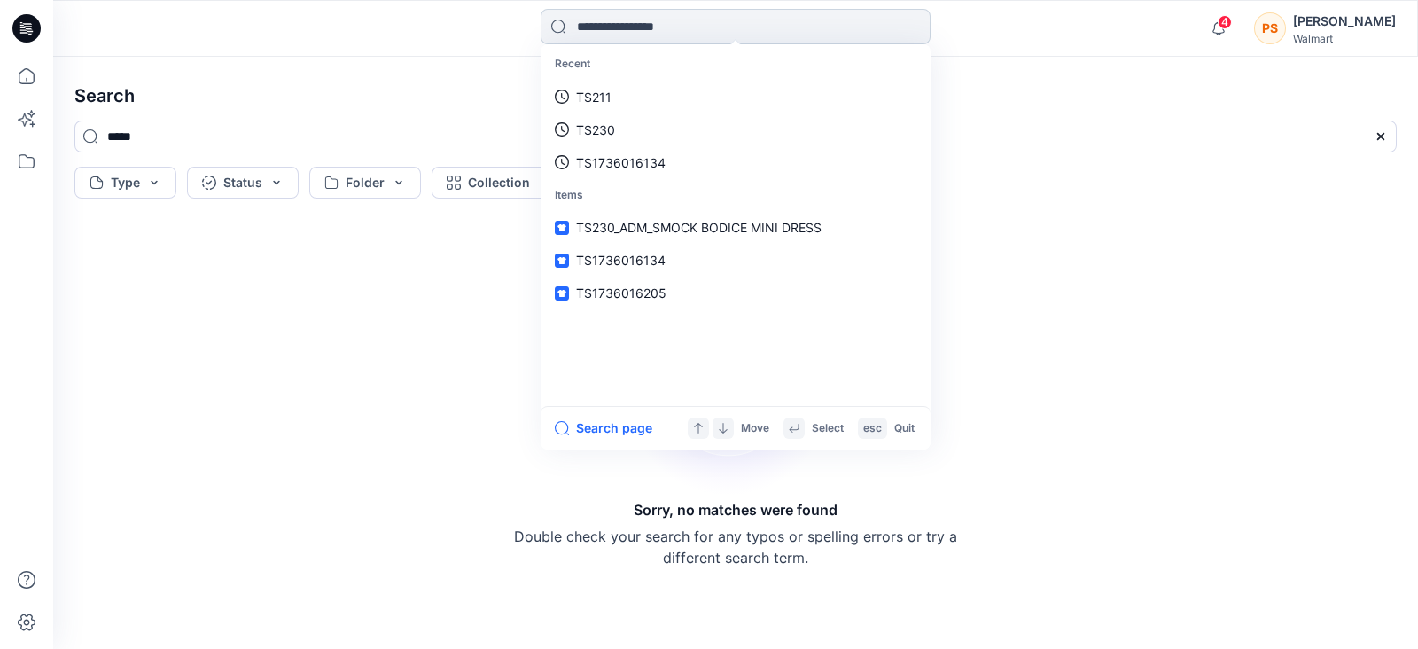
paste input "**********"
type input "**********"
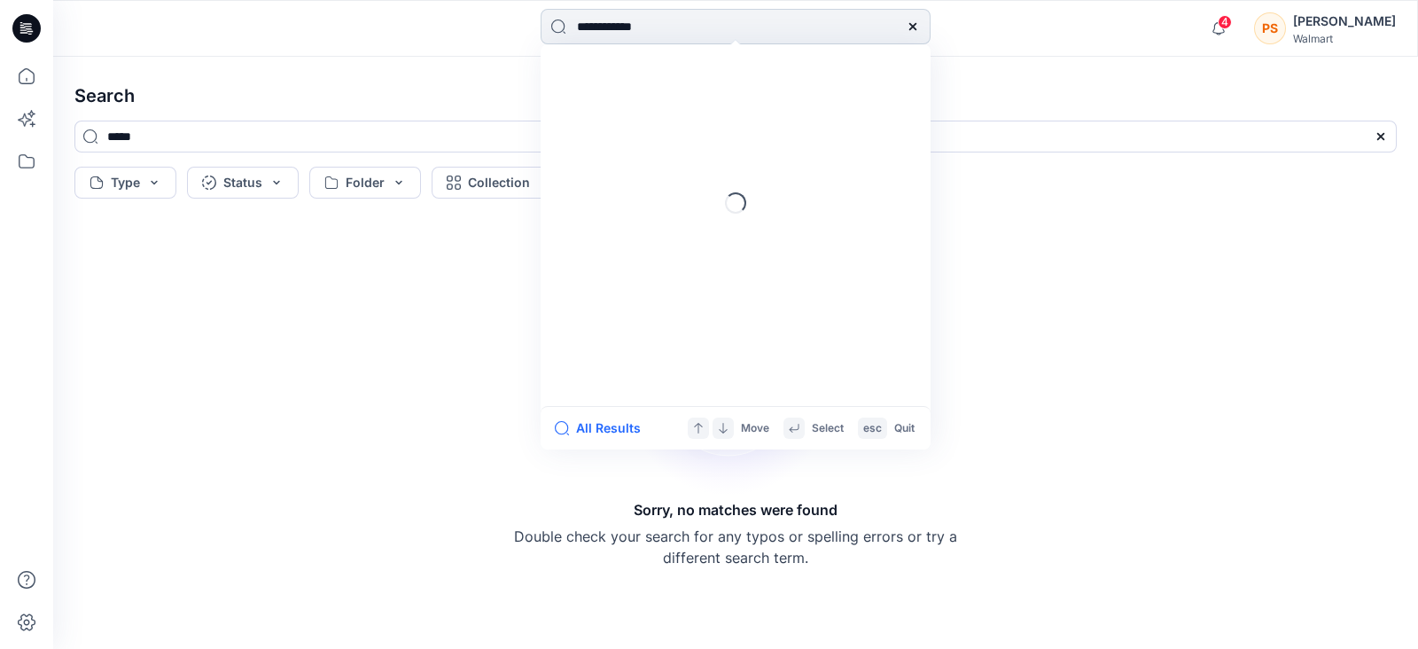
type input "**********"
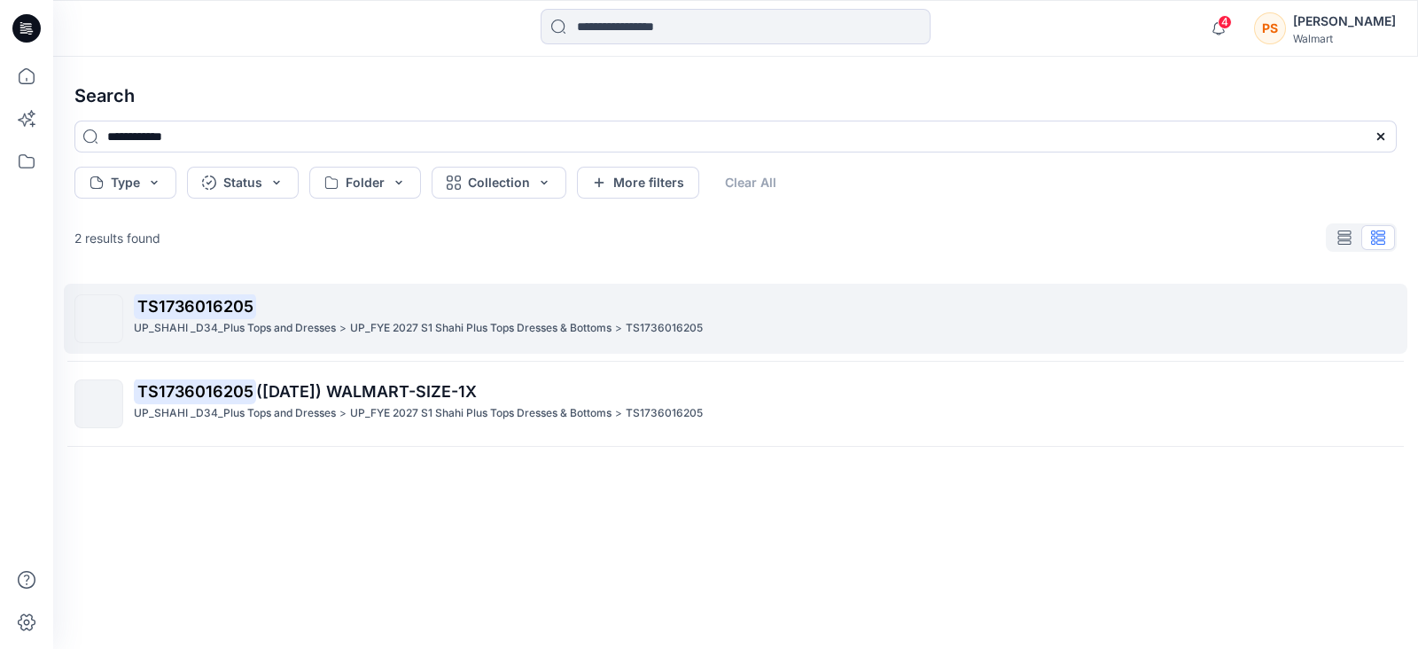
click at [301, 300] on p "TS1736016205" at bounding box center [765, 306] width 1262 height 25
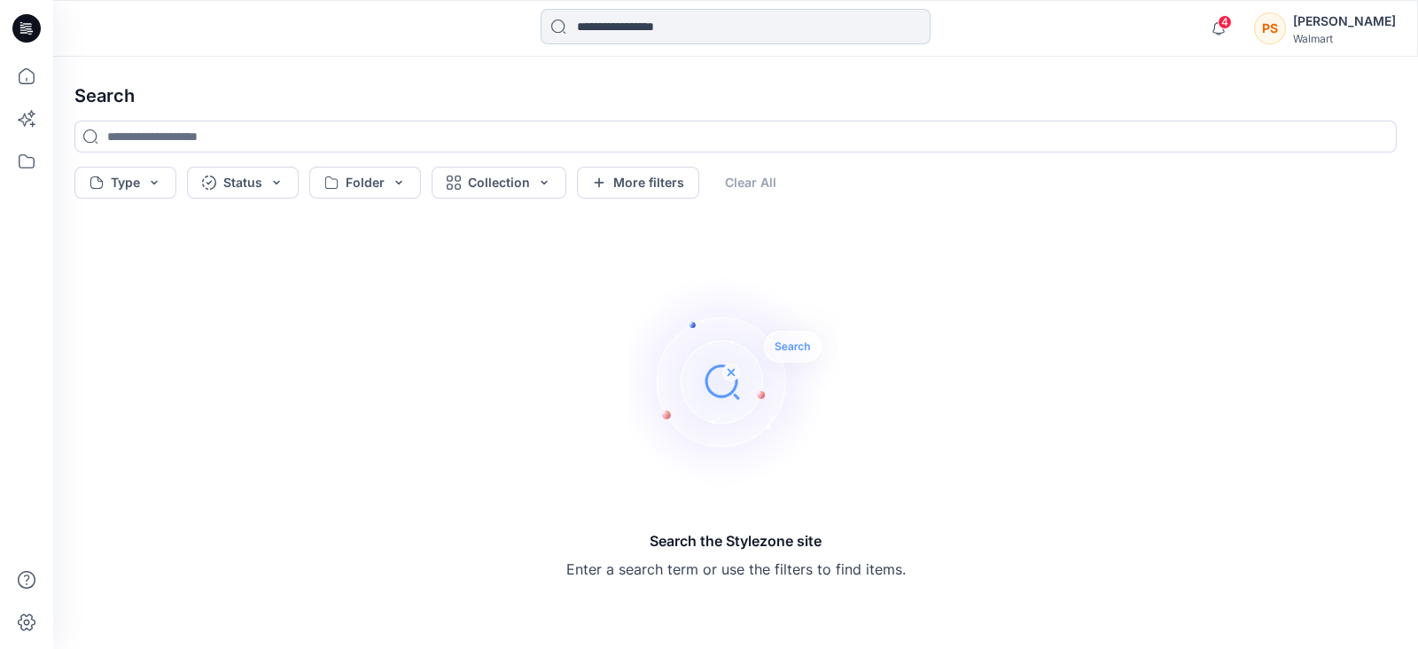
click at [756, 12] on input at bounding box center [736, 26] width 390 height 35
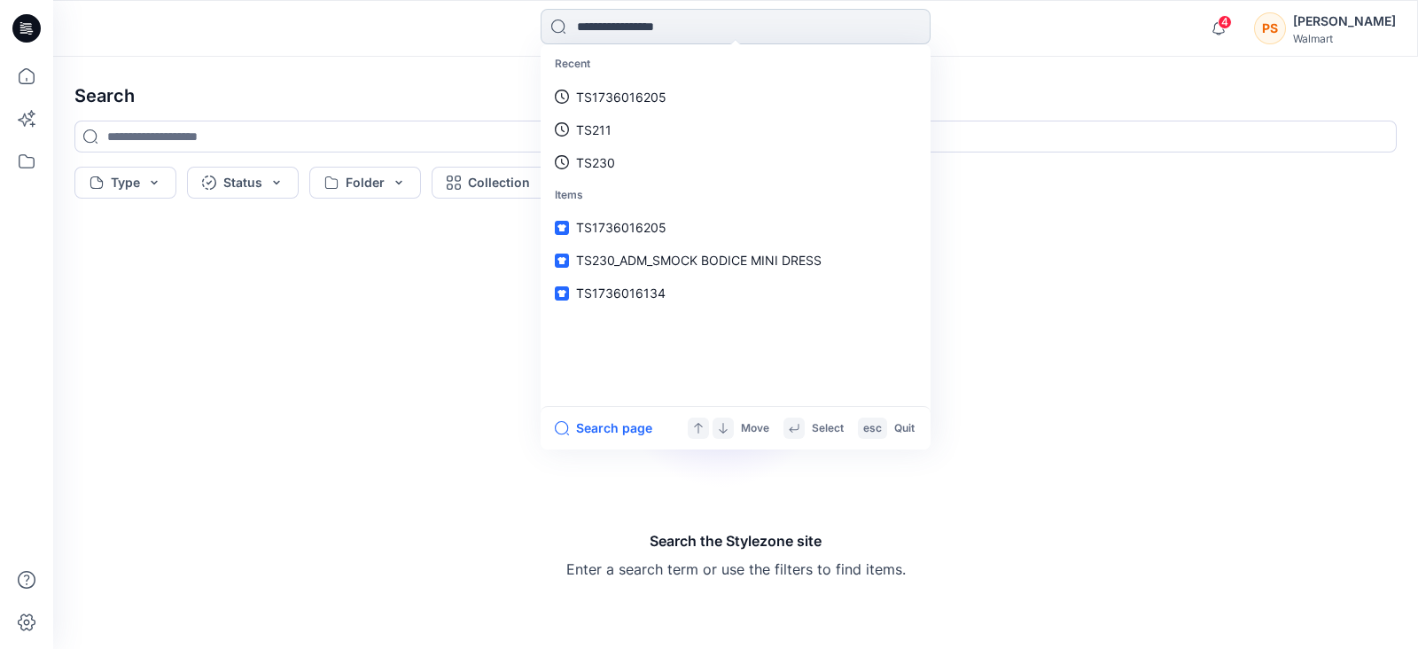
paste input "**********"
type input "**********"
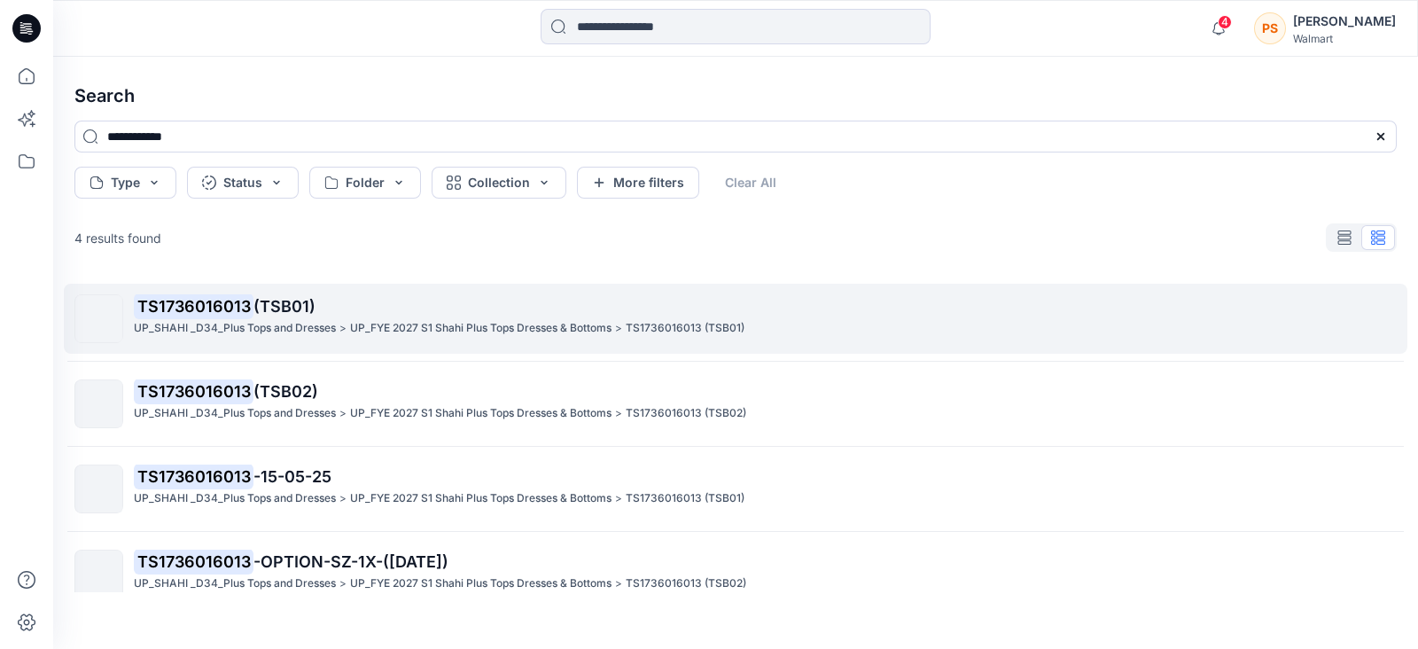
click at [315, 310] on span "(TSB01)" at bounding box center [284, 306] width 62 height 19
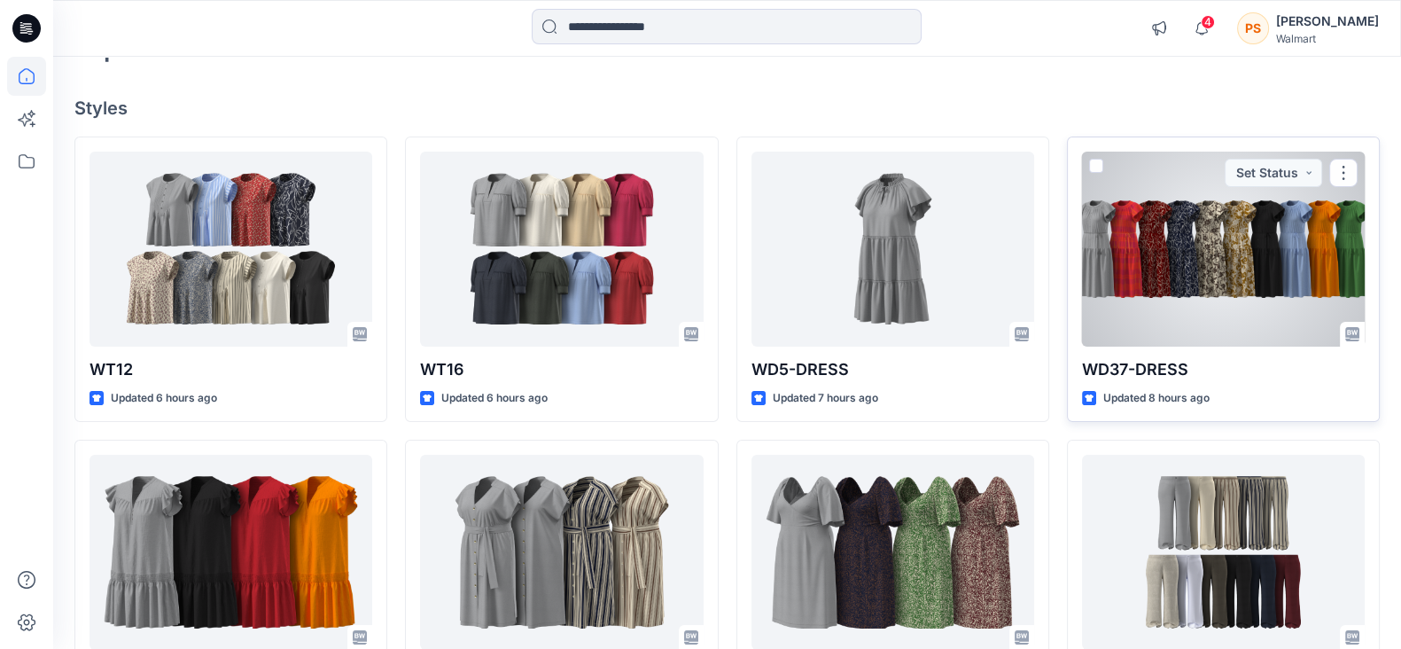
scroll to position [221, 0]
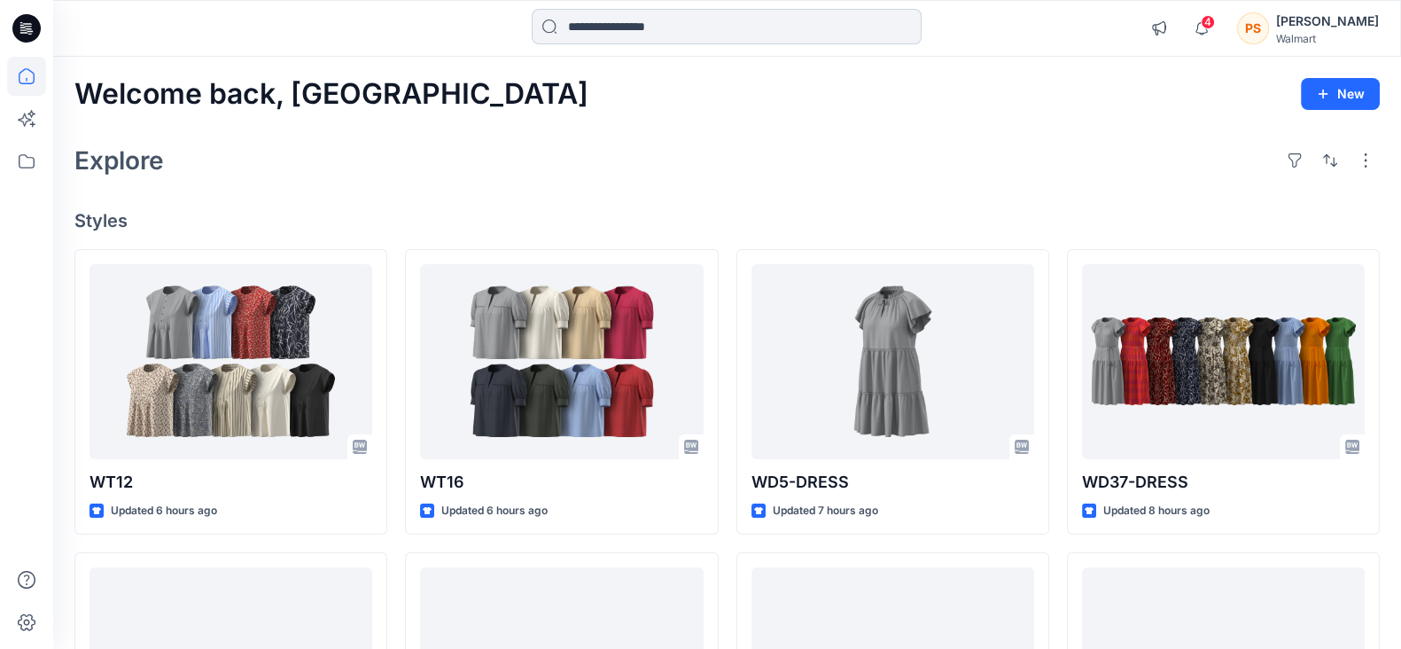
click at [650, 35] on input at bounding box center [727, 26] width 390 height 35
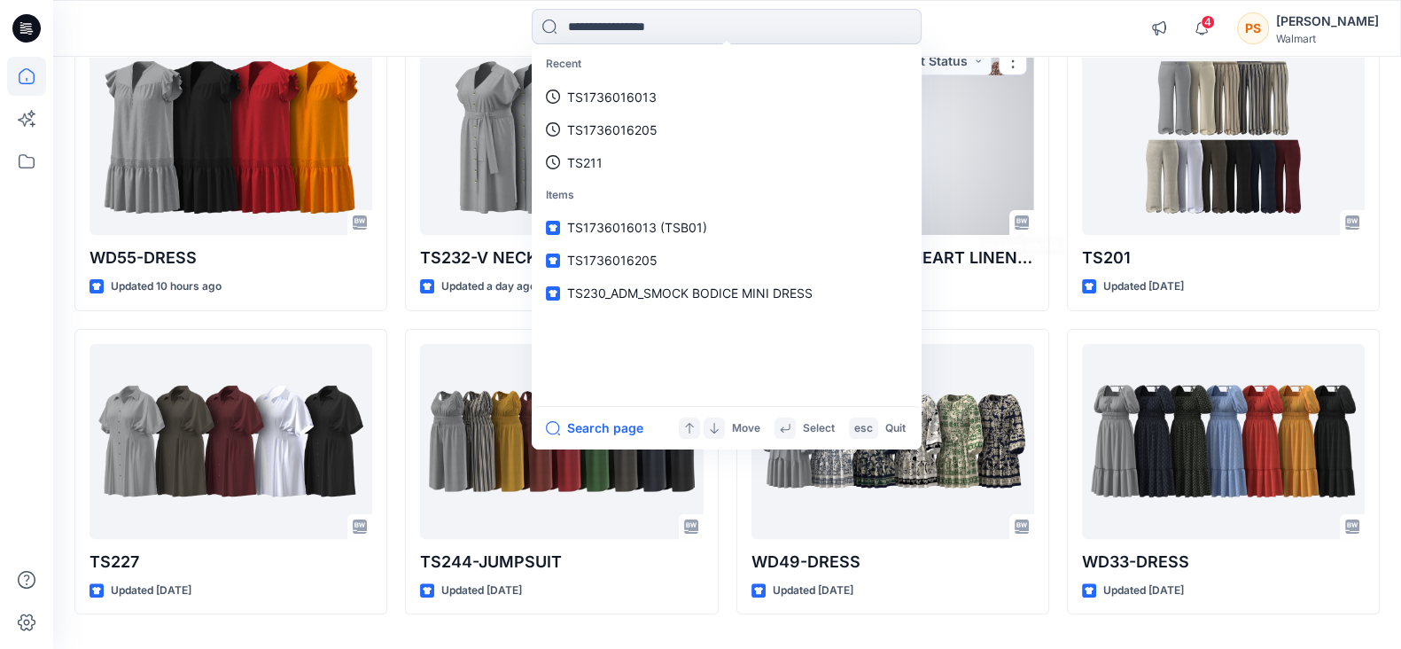
scroll to position [577, 0]
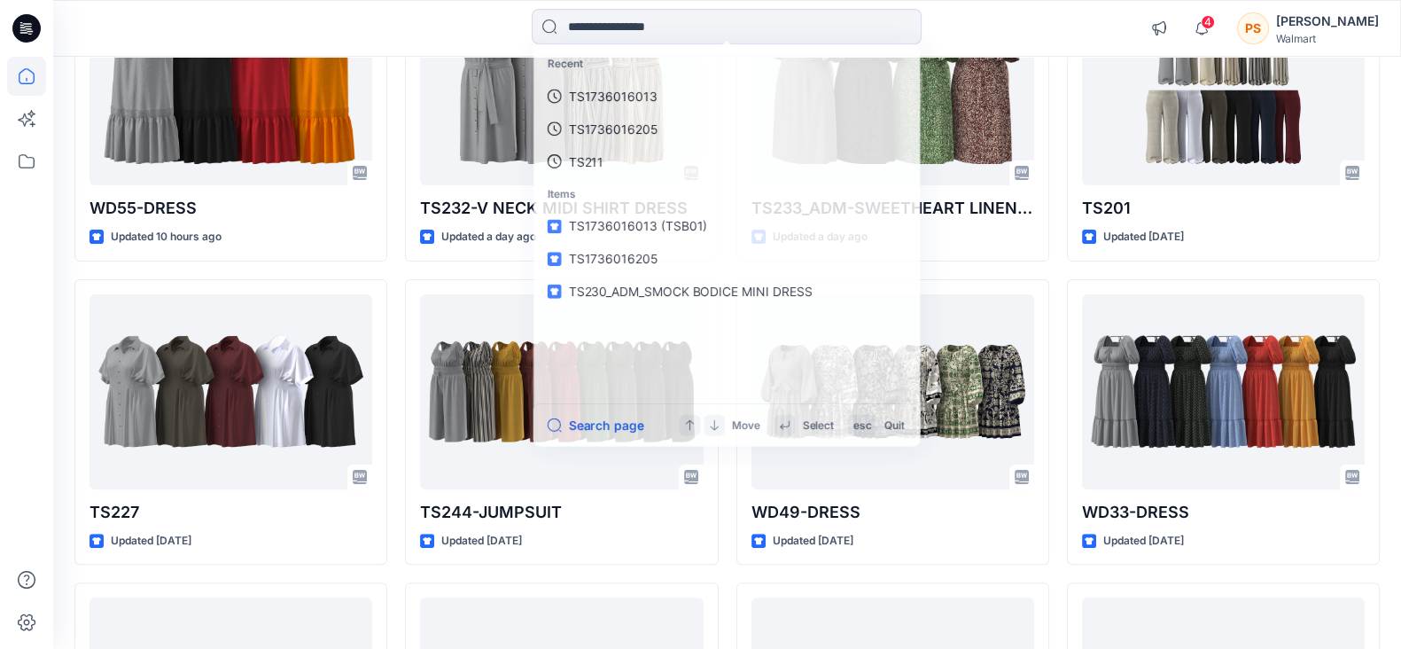
click at [1047, 273] on div "WD5-DRESS Updated 7 hours ago TS233_ADM-SWEETHEART LINEN DRESS- (22-06-25) 1X U…" at bounding box center [892, 573] width 313 height 1803
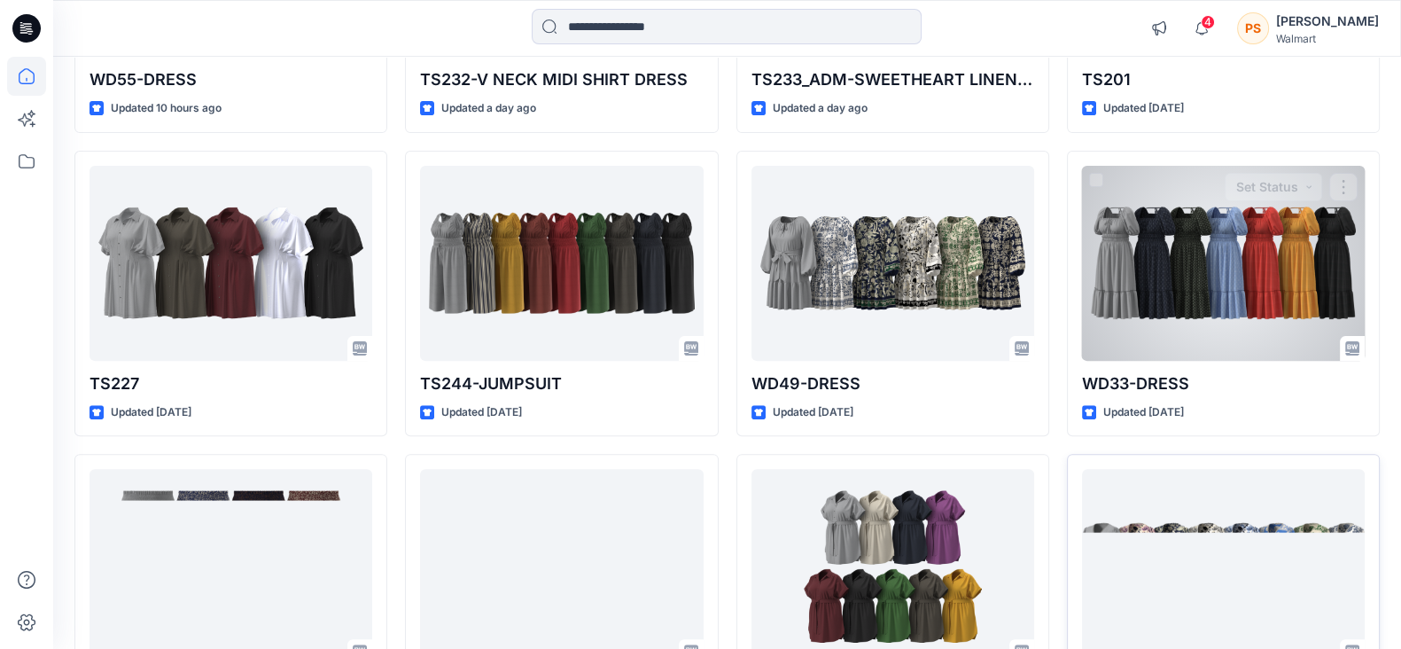
scroll to position [1020, 0]
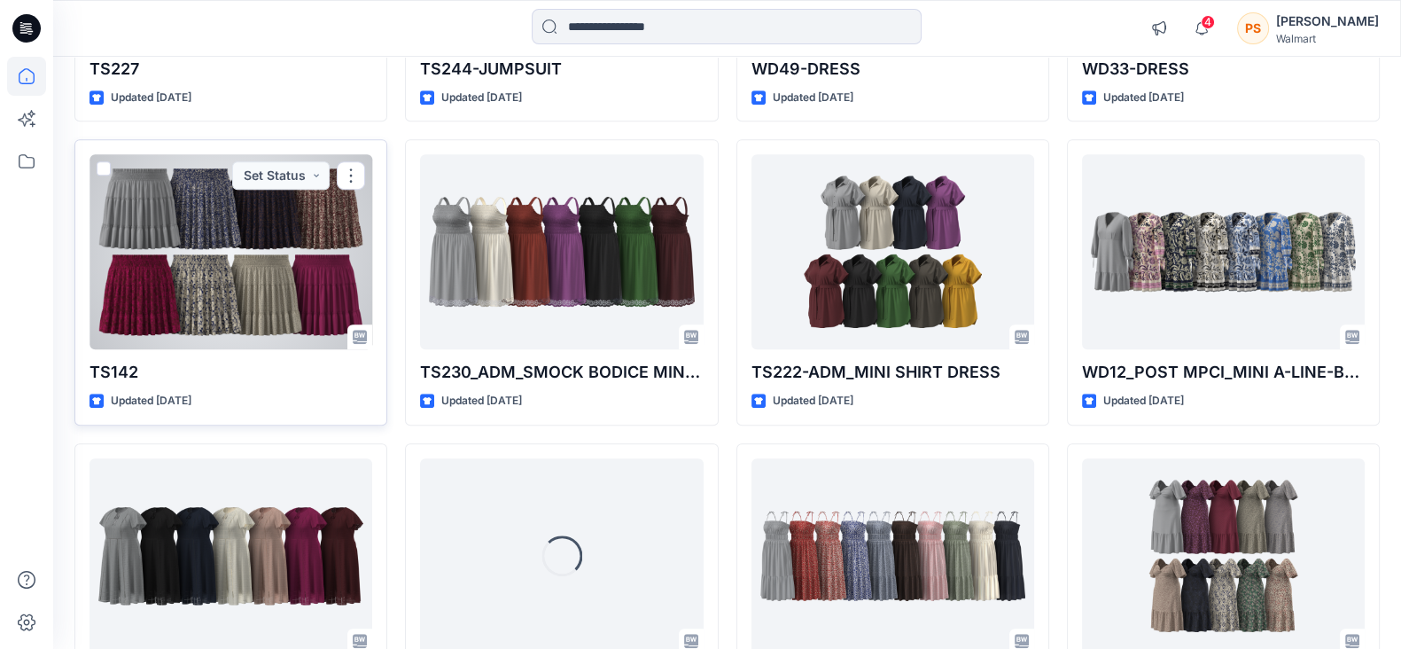
click at [302, 232] on div at bounding box center [231, 251] width 283 height 195
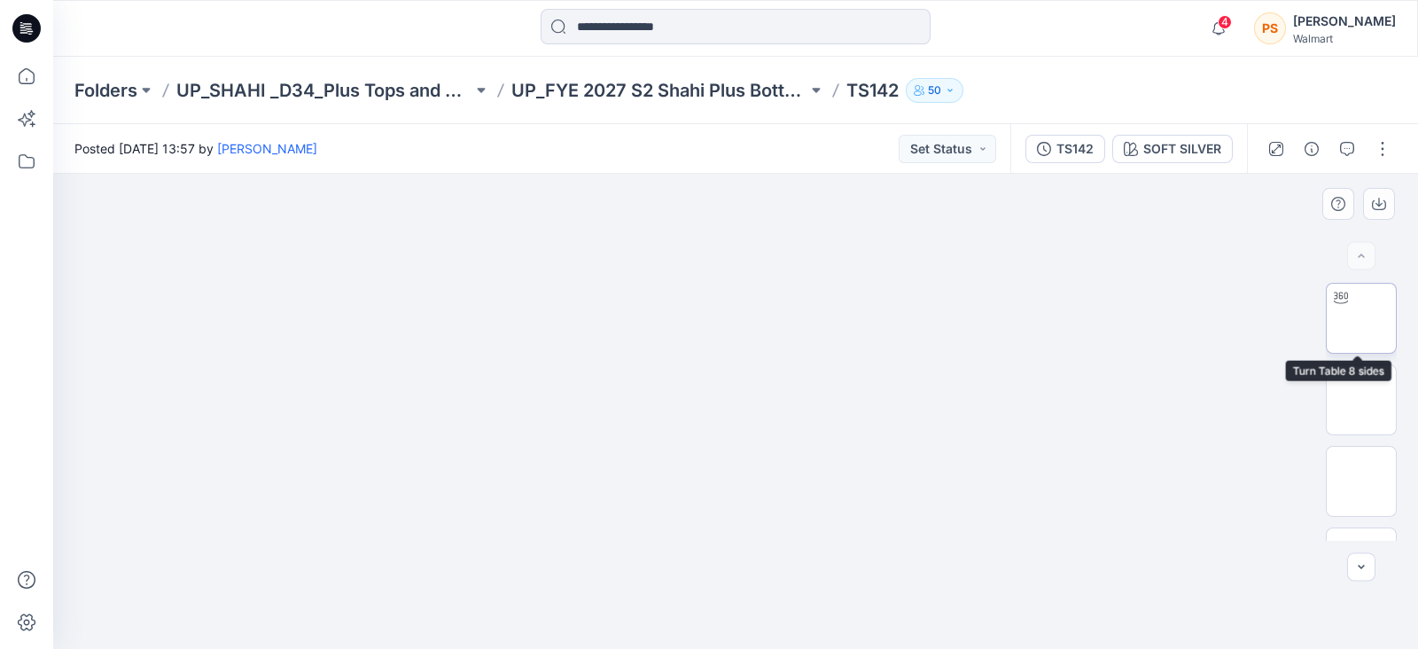
click at [1162, 318] on img at bounding box center [1361, 318] width 0 height 0
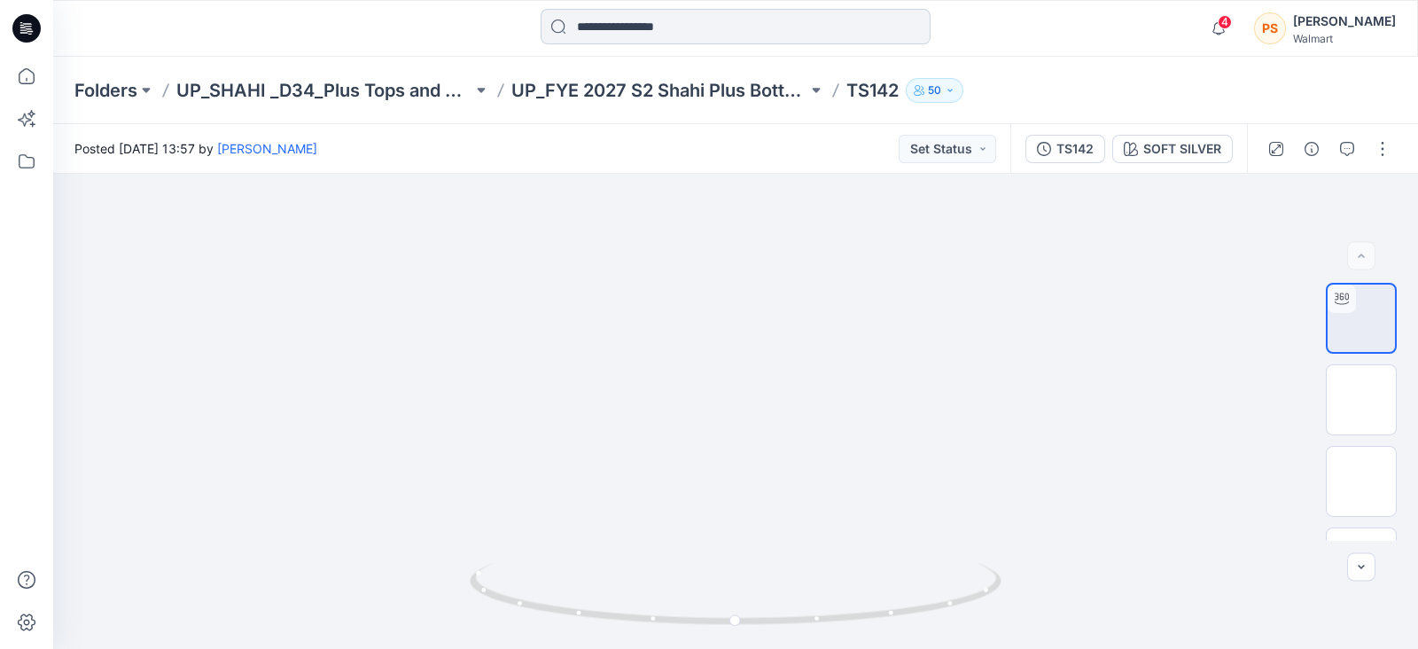
click at [708, 20] on input at bounding box center [736, 26] width 390 height 35
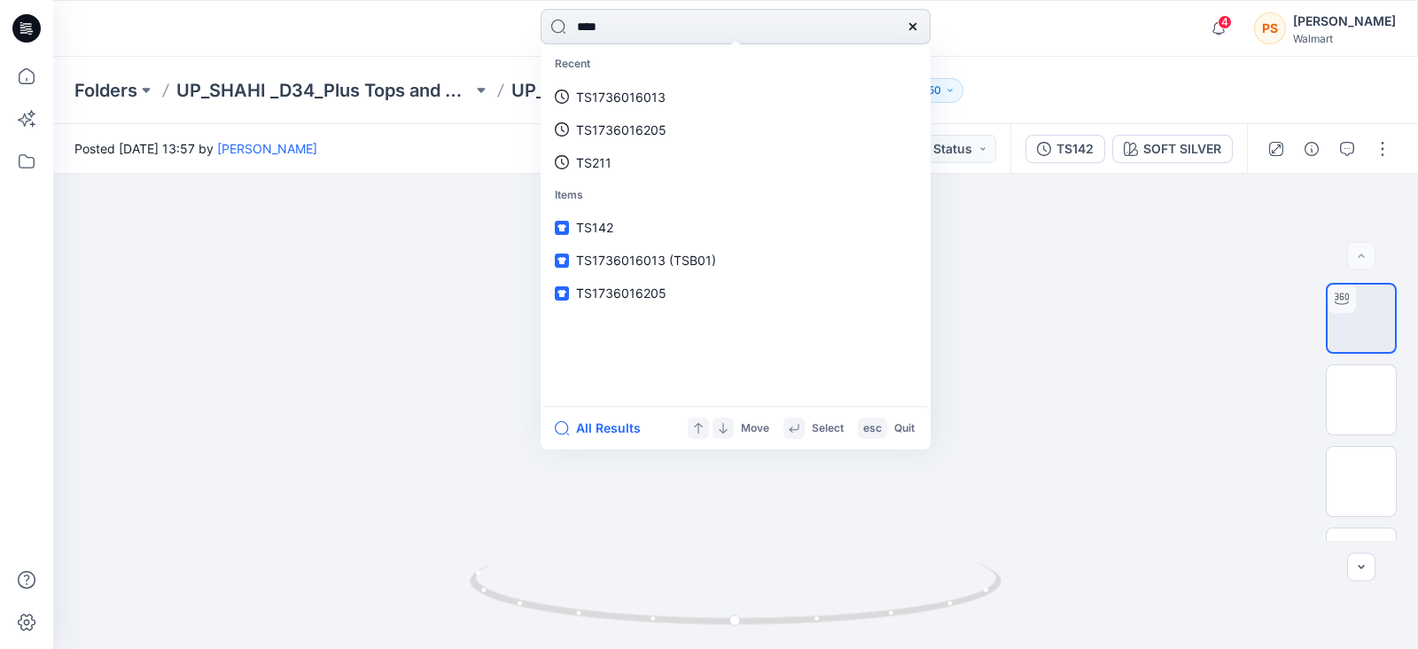
type input "*****"
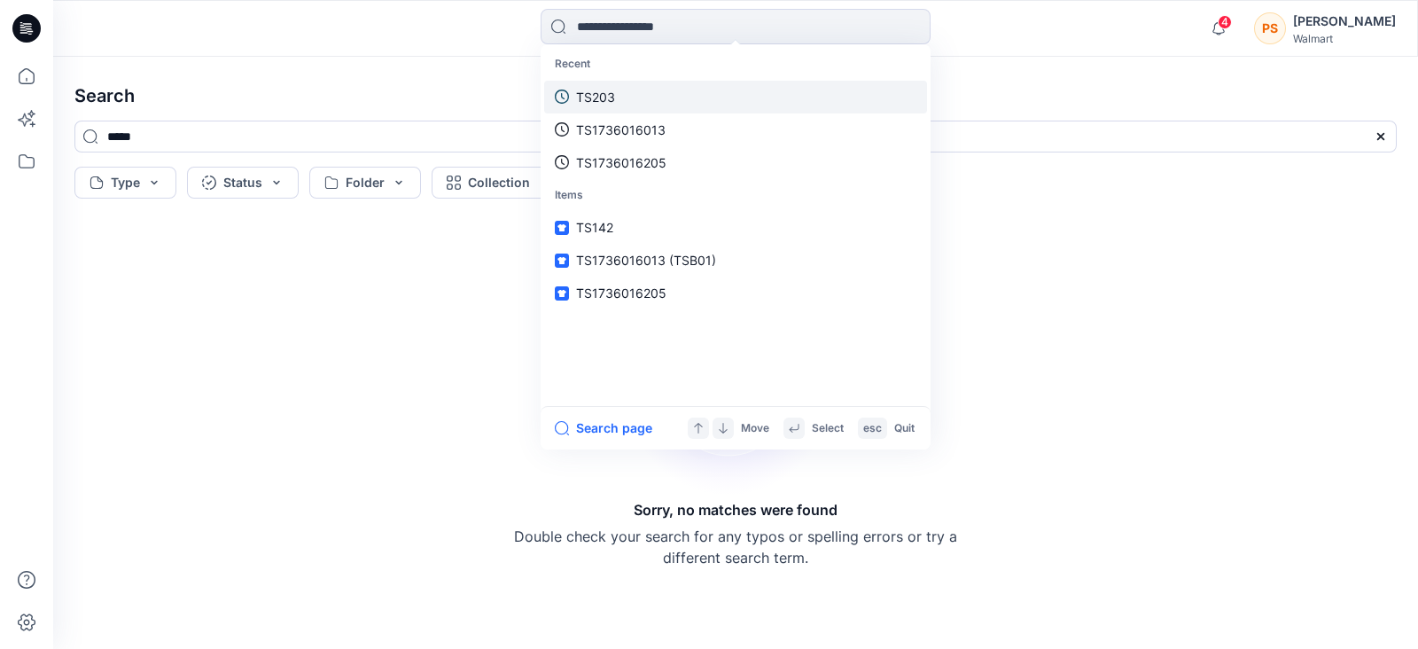
drag, startPoint x: 609, startPoint y: 85, endPoint x: 627, endPoint y: 87, distance: 17.8
click at [610, 86] on link "TS203" at bounding box center [735, 97] width 383 height 33
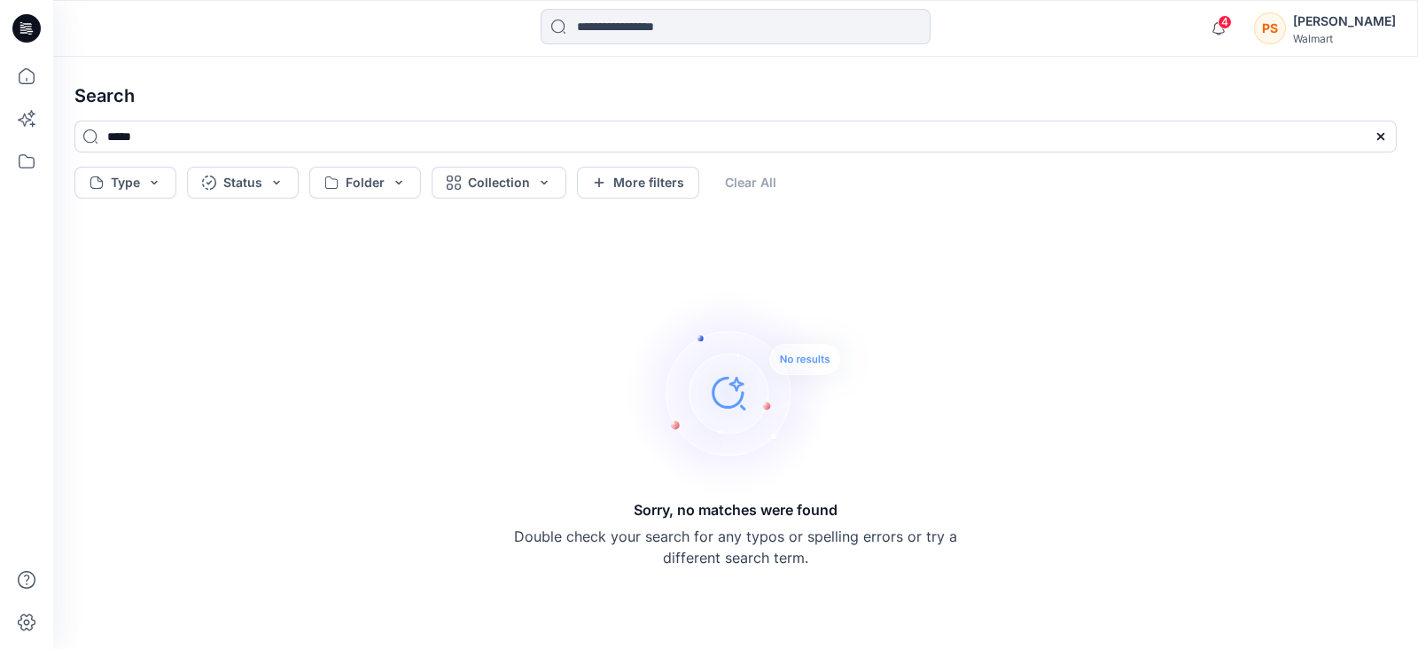
click at [16, 15] on icon at bounding box center [26, 28] width 28 height 57
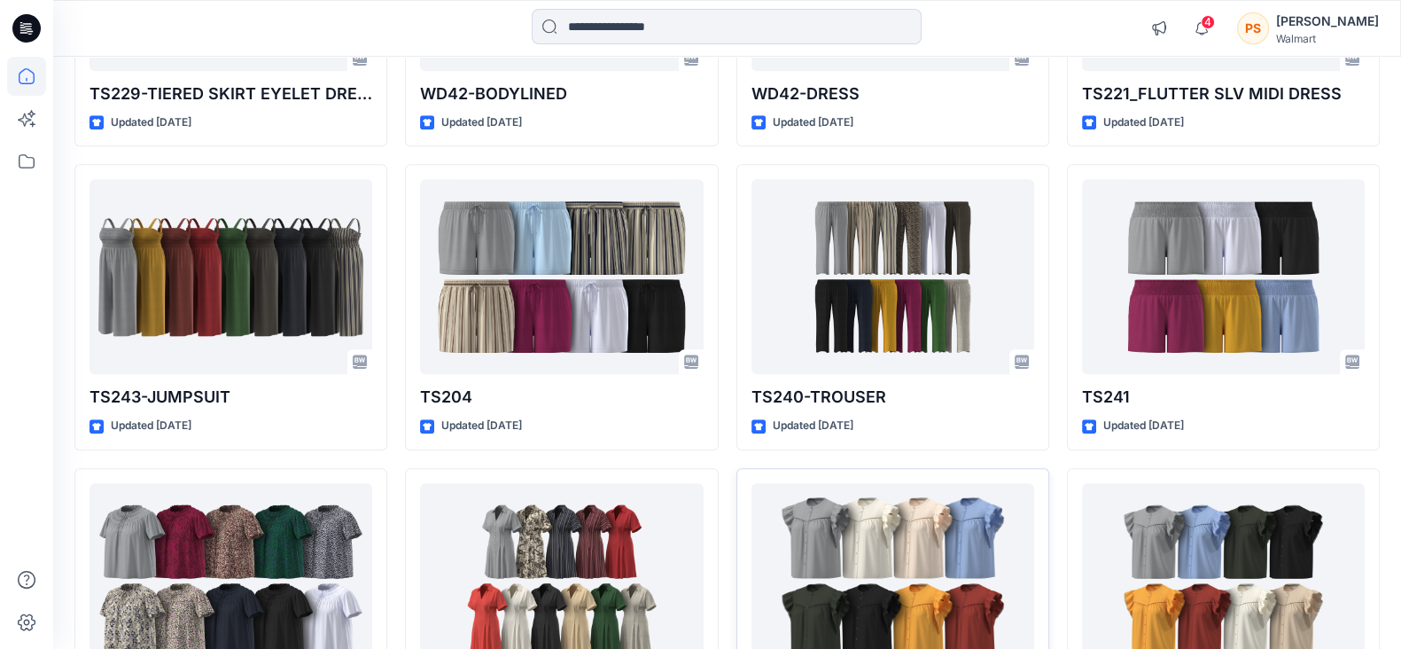
scroll to position [1598, 0]
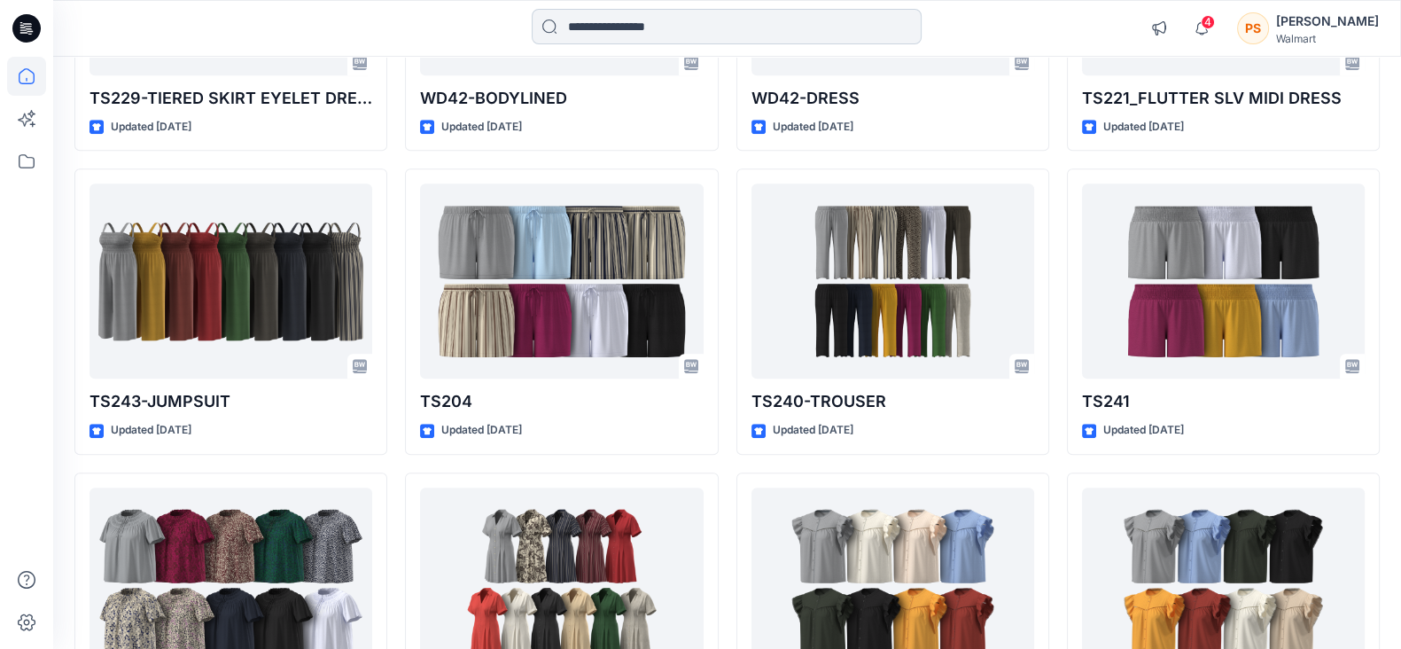
click at [703, 19] on input at bounding box center [727, 26] width 390 height 35
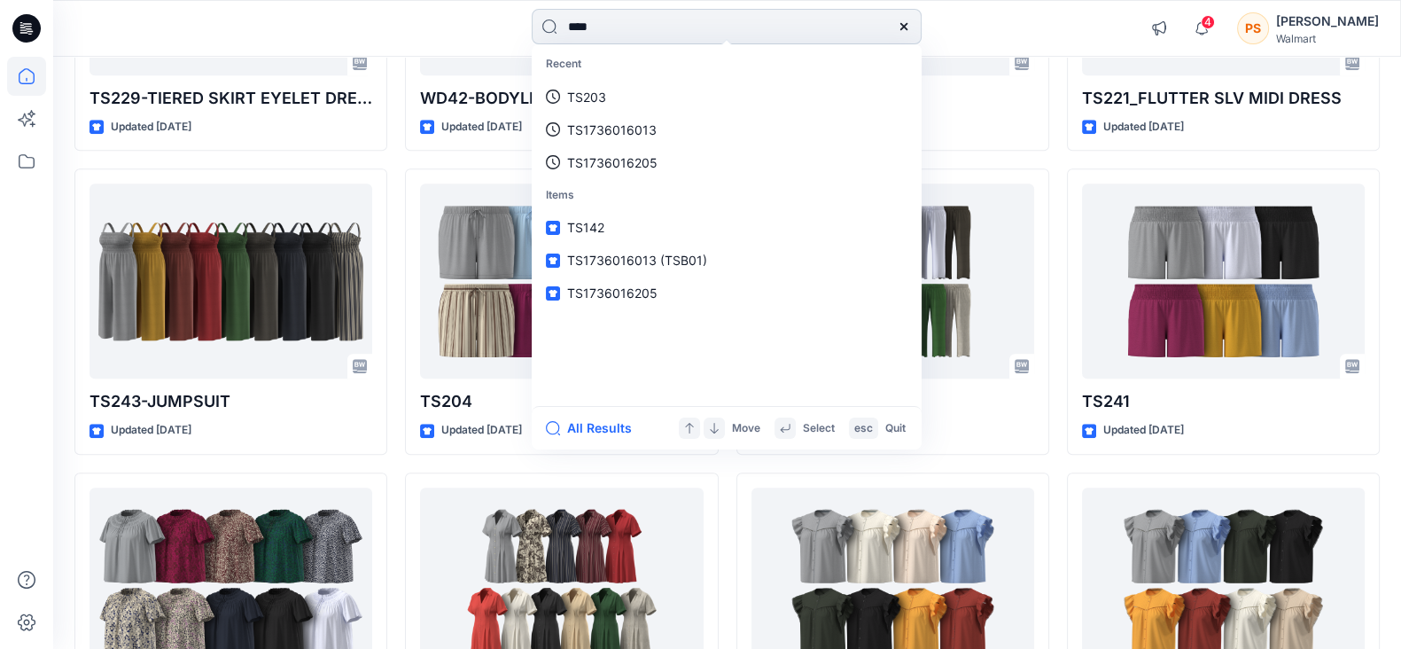
type input "*****"
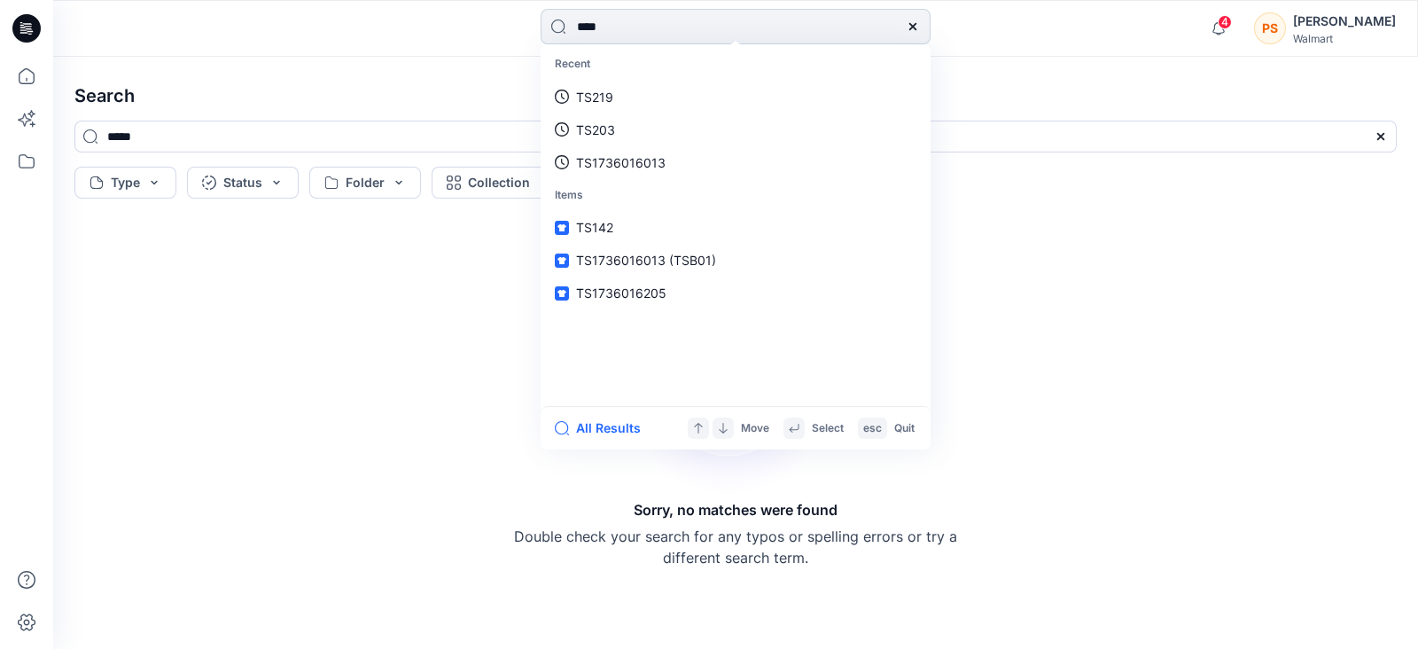
type input "*****"
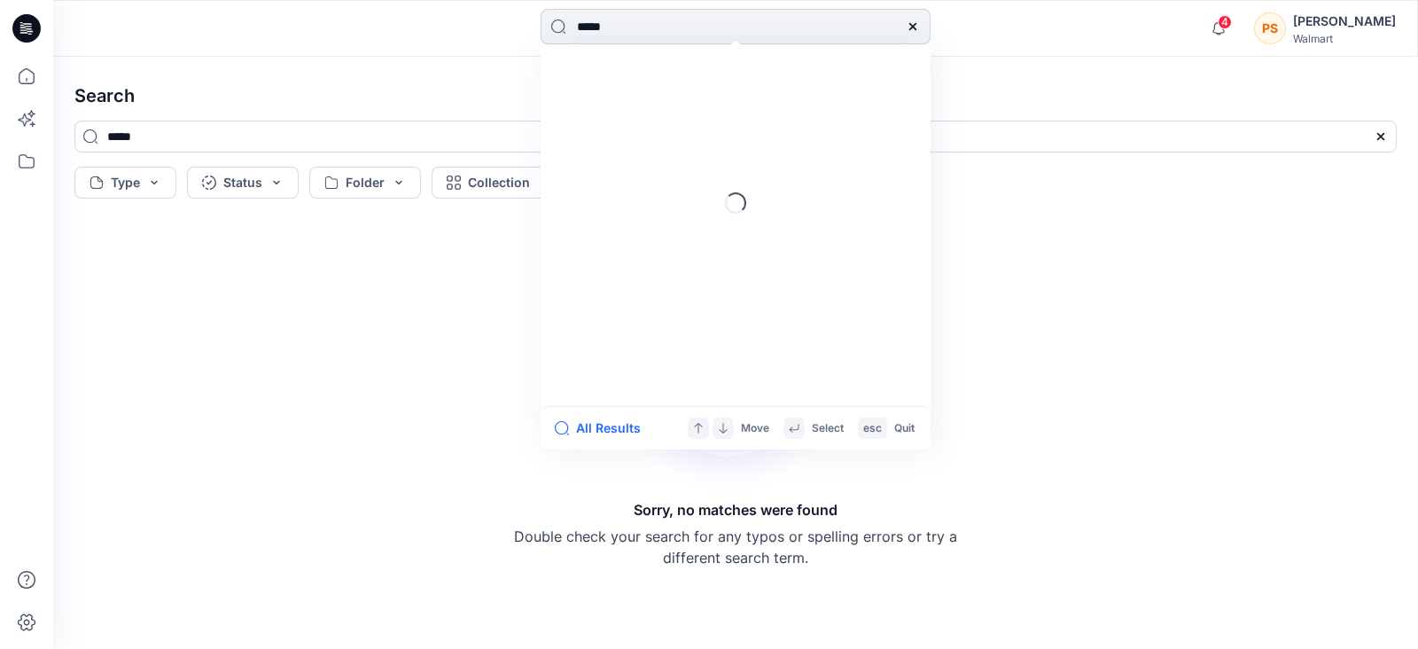
type input "*****"
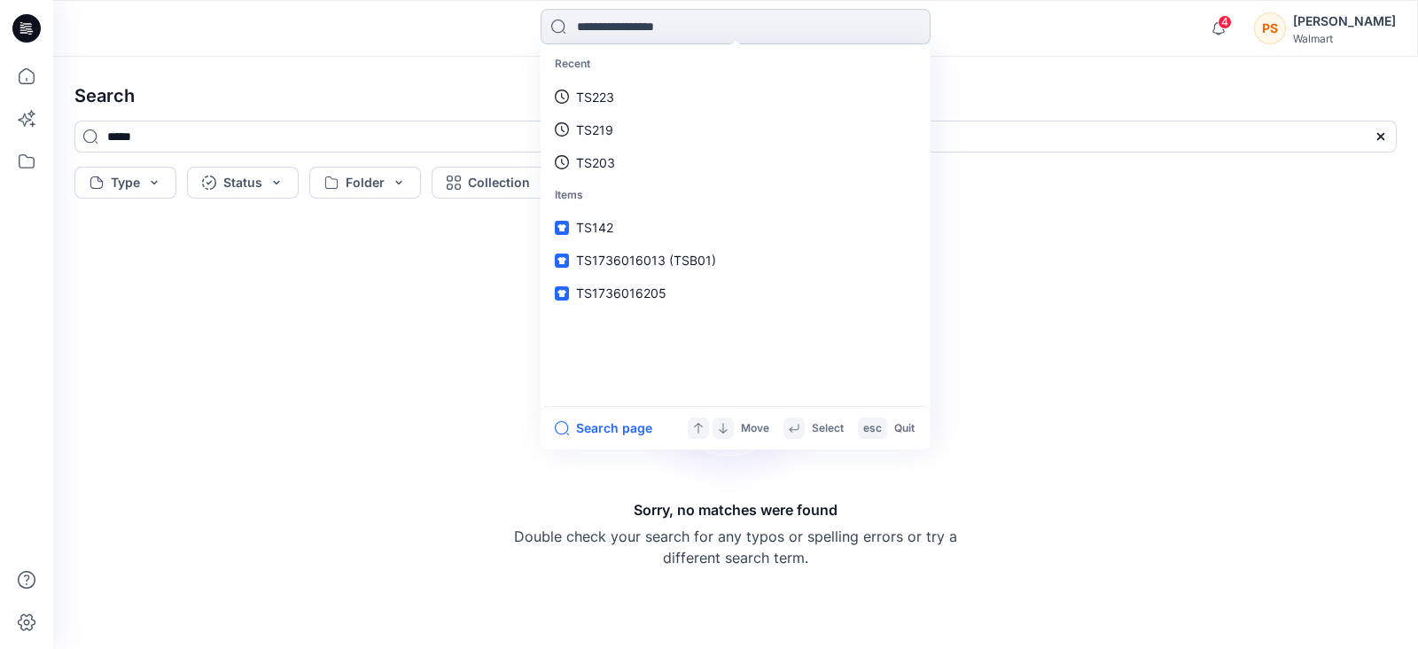
click at [629, 39] on input at bounding box center [736, 26] width 390 height 35
type input "*****"
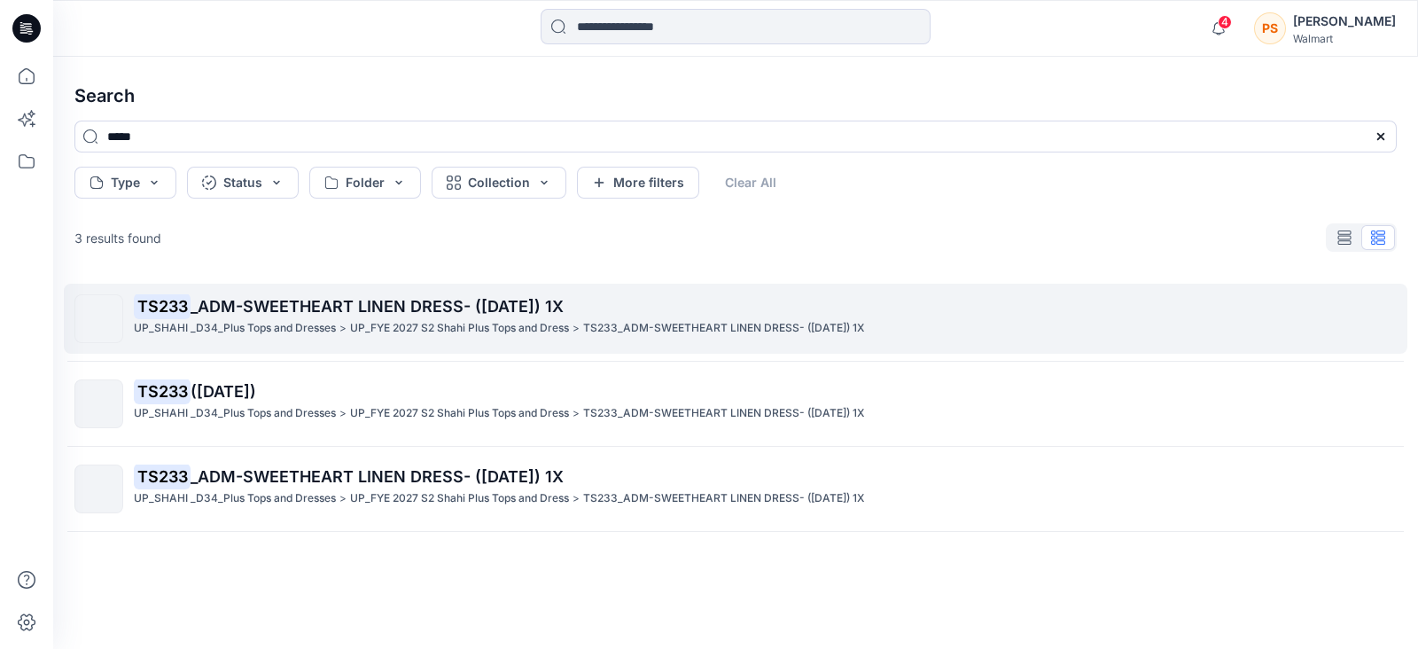
click at [436, 289] on link "TS233 _ADM-SWEETHEART LINEN DRESS- (22-06-25) 1X UP_SHAHI _D34_Plus Tops and Dr…" at bounding box center [735, 319] width 1343 height 70
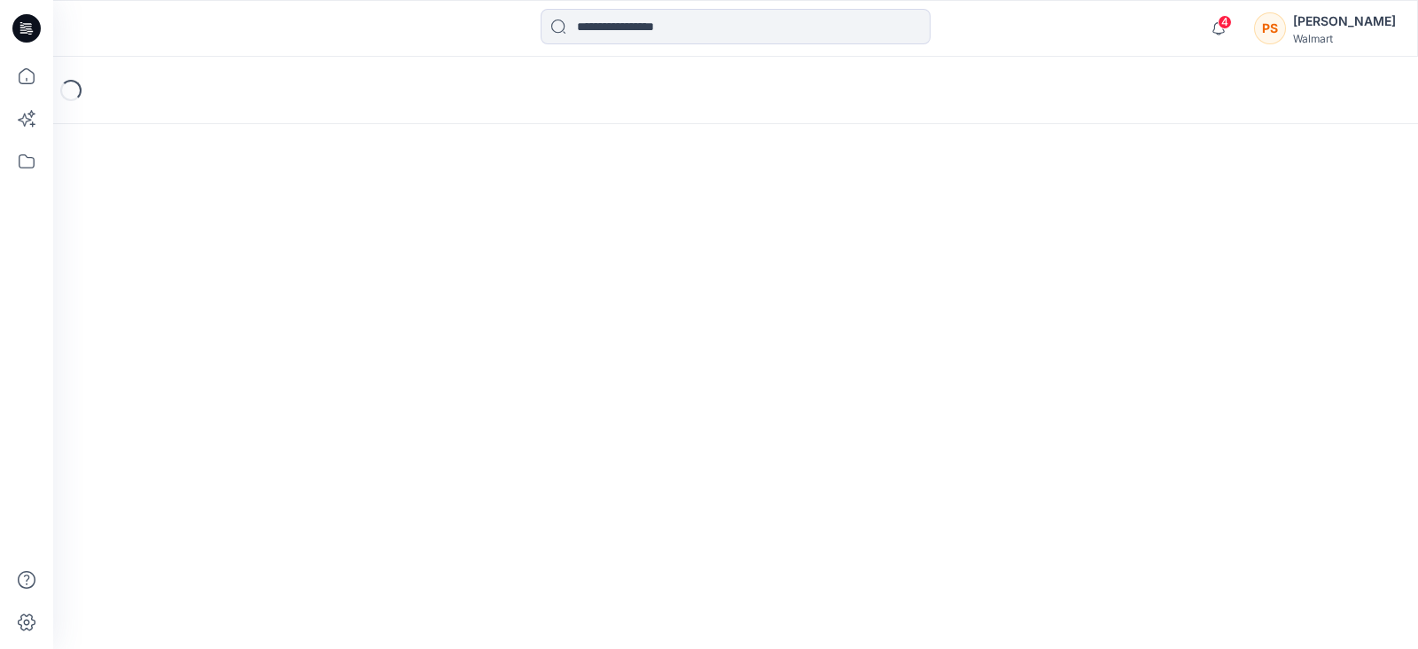
click at [436, 289] on div "Loading..." at bounding box center [735, 353] width 1365 height 592
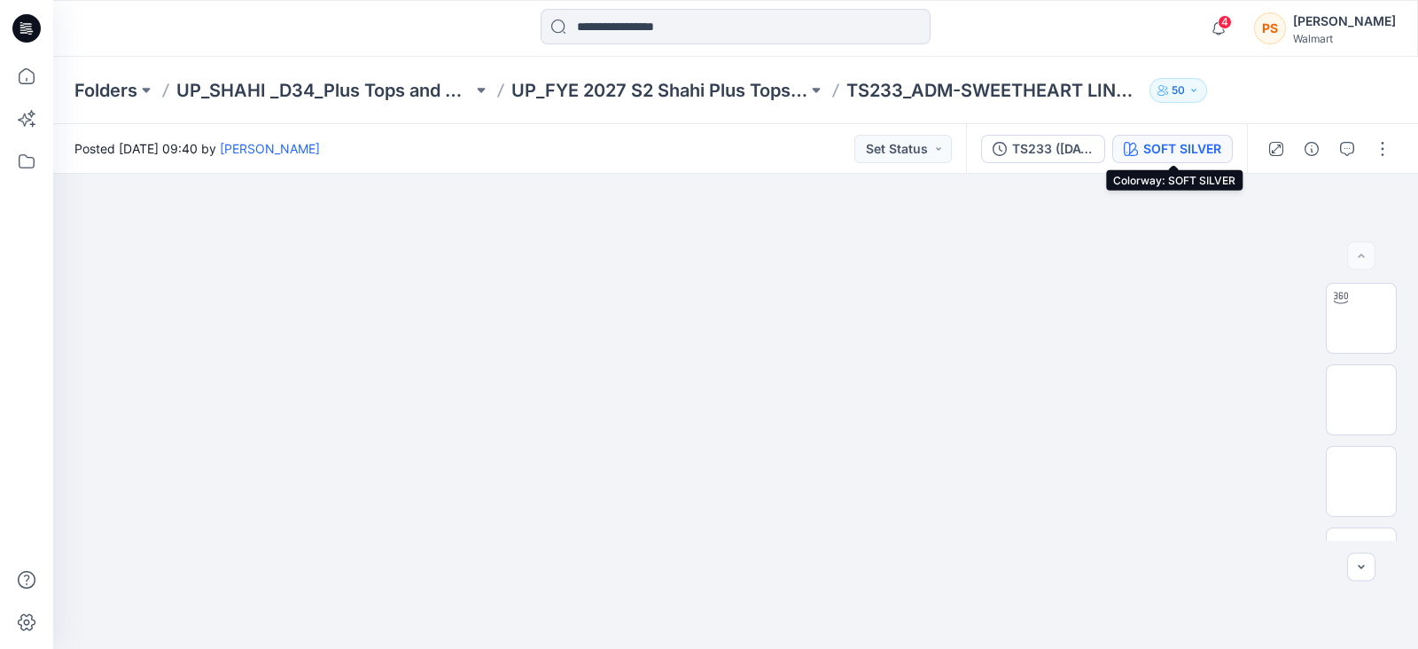
click at [1162, 144] on div "SOFT SILVER" at bounding box center [1182, 148] width 78 height 19
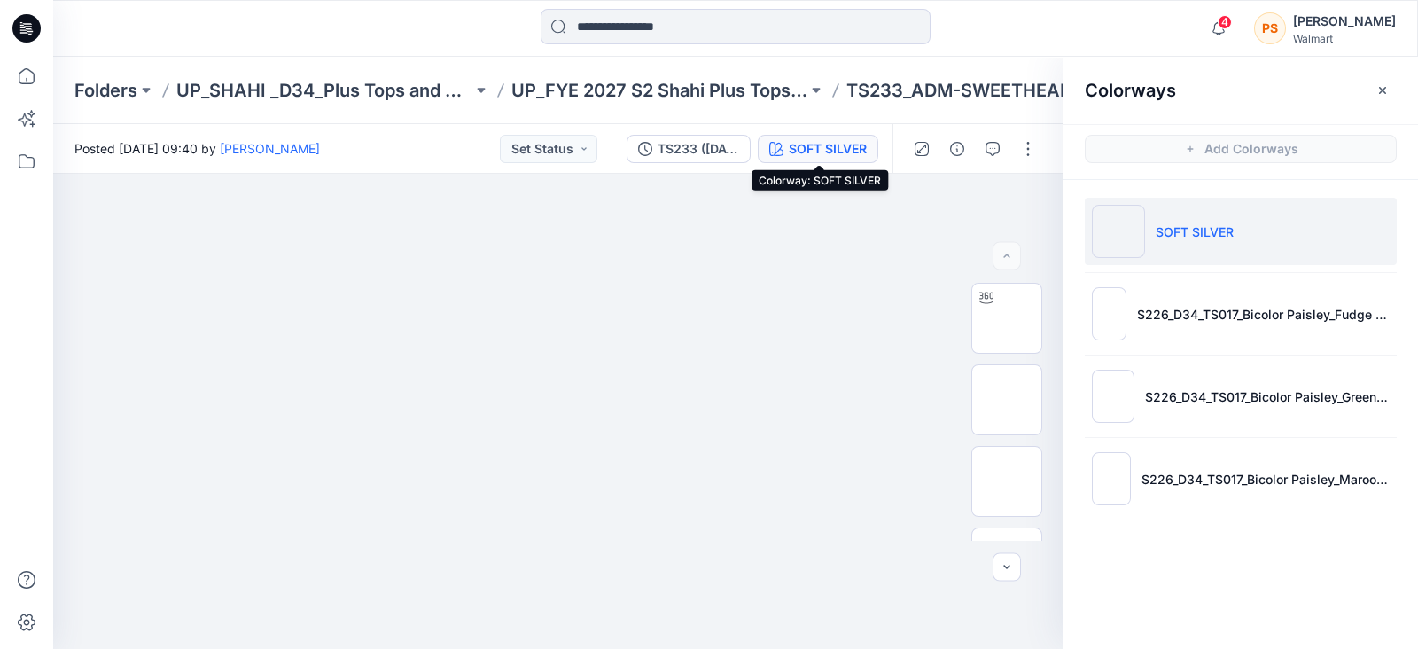
click at [1159, 224] on p "SOFT SILVER" at bounding box center [1195, 231] width 78 height 19
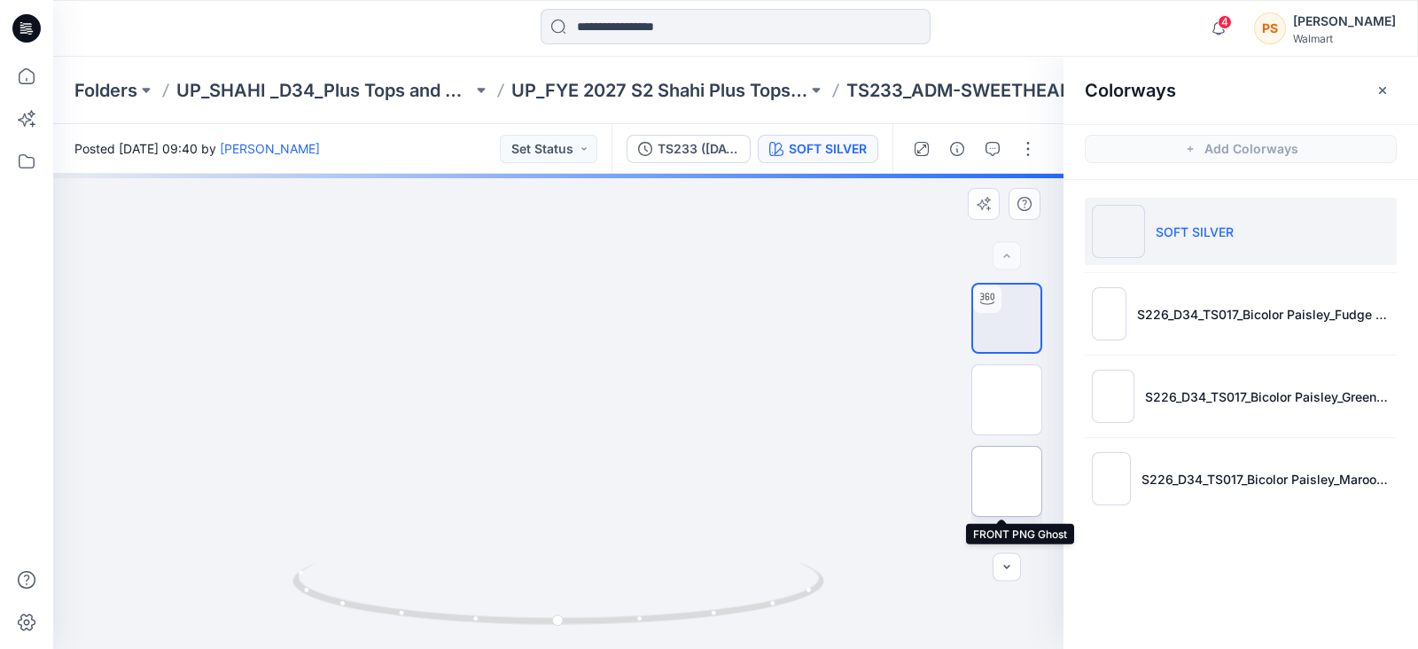
click at [1007, 481] on img at bounding box center [1007, 481] width 0 height 0
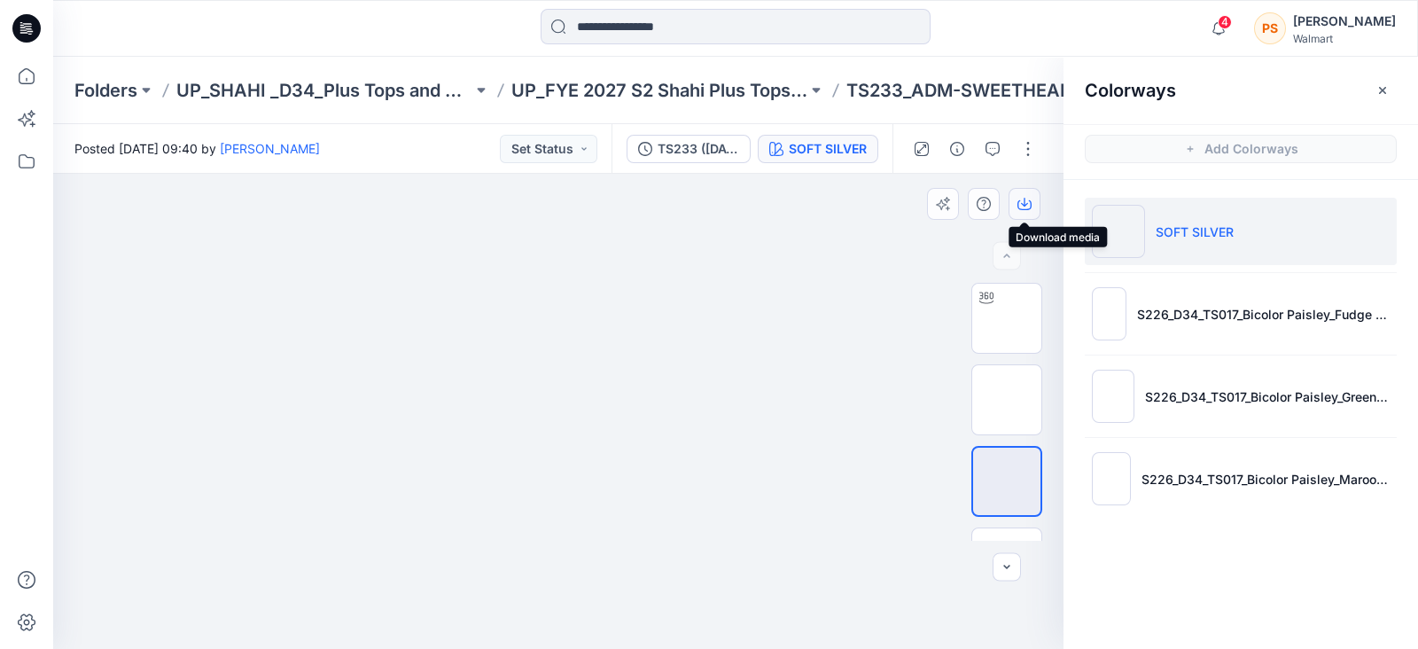
click at [1025, 210] on icon "button" at bounding box center [1024, 204] width 14 height 14
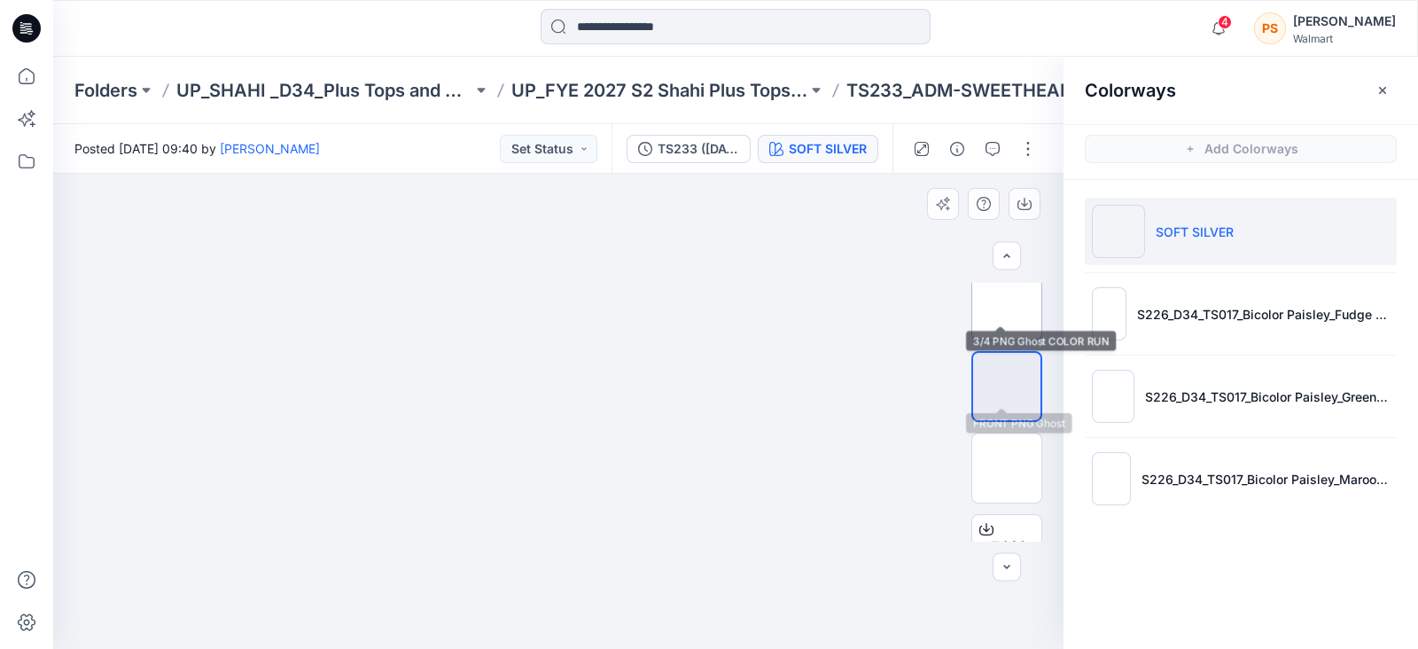
scroll to position [110, 0]
click at [858, 333] on div at bounding box center [558, 411] width 1010 height 475
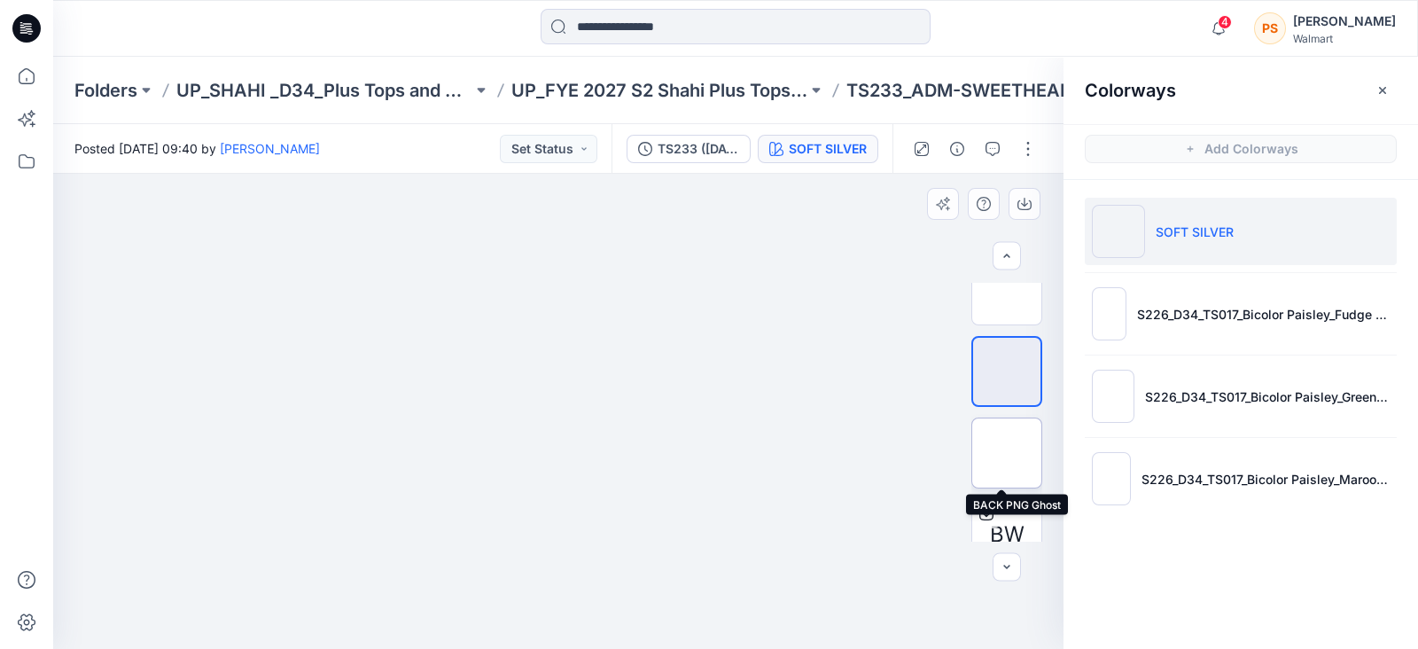
click at [1007, 453] on img at bounding box center [1007, 453] width 0 height 0
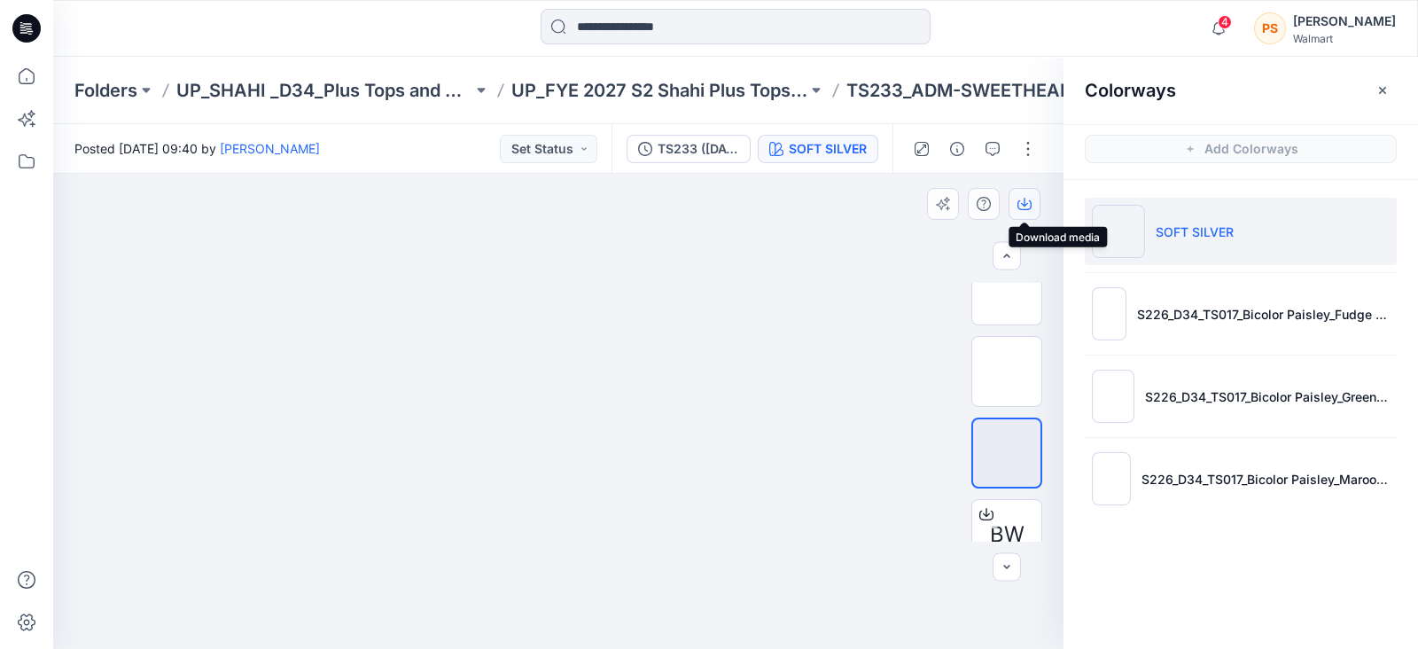
click at [1031, 198] on button "button" at bounding box center [1024, 204] width 32 height 32
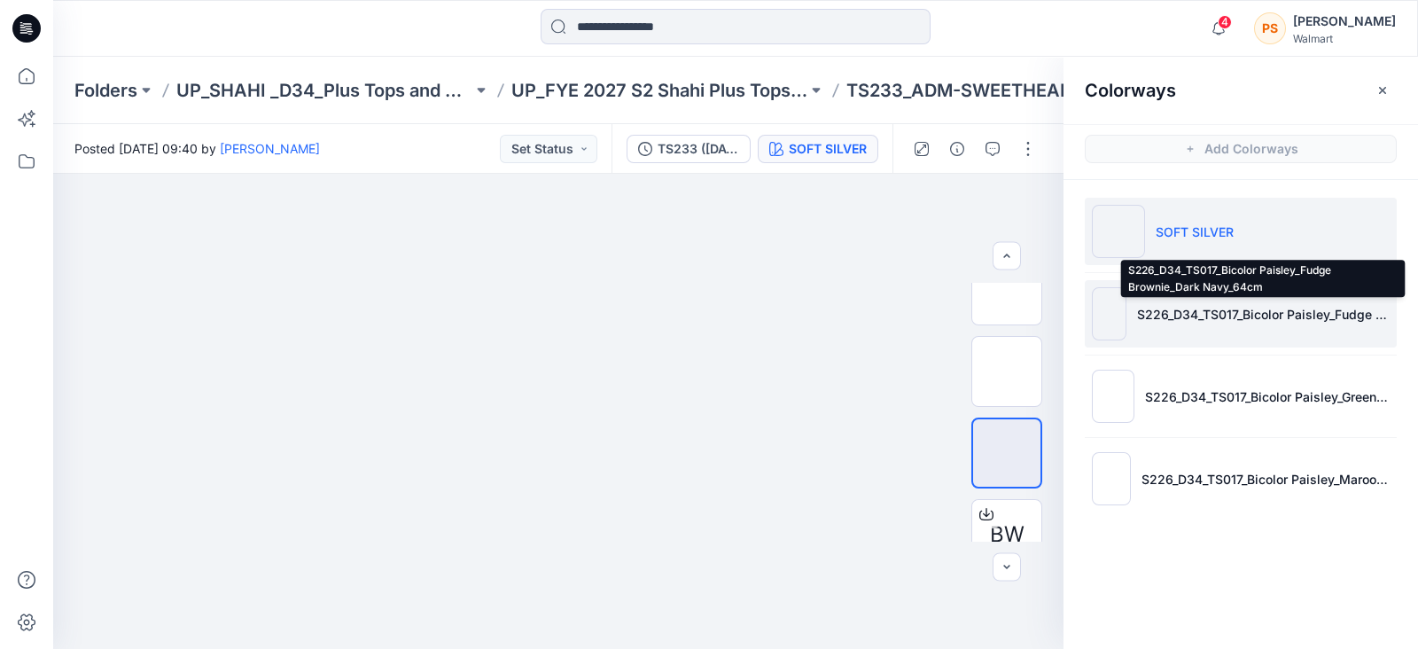
click at [1162, 317] on p "S226_D34_TS017_Bicolor Paisley_Fudge Brownie_Dark Navy_64cm" at bounding box center [1263, 314] width 253 height 19
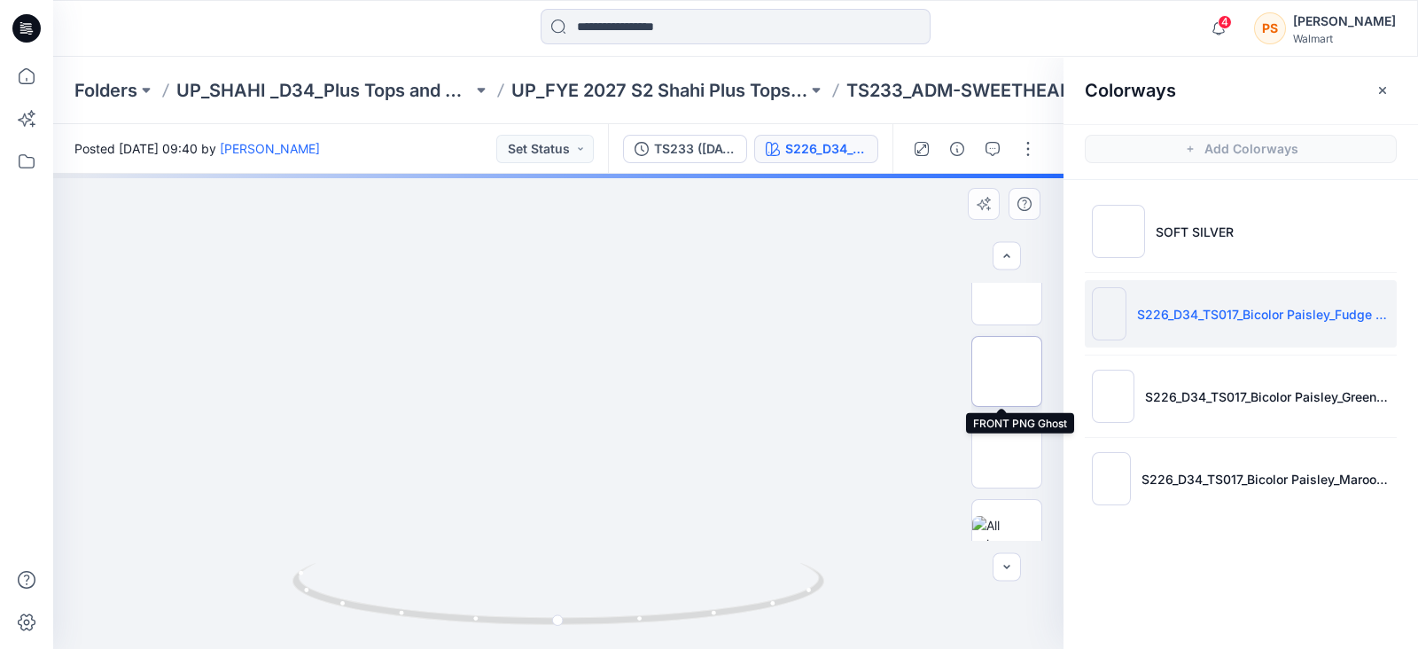
click at [1007, 371] on img at bounding box center [1007, 371] width 0 height 0
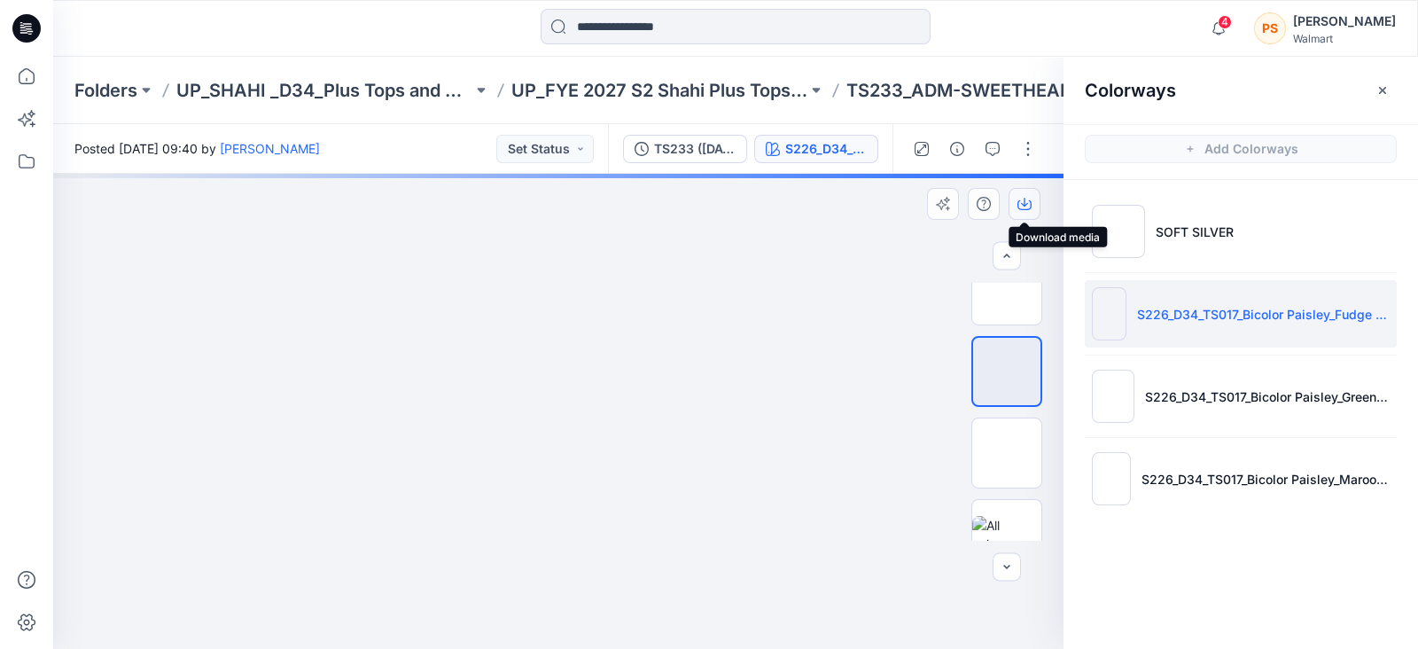
click at [1025, 207] on icon "button" at bounding box center [1024, 204] width 14 height 14
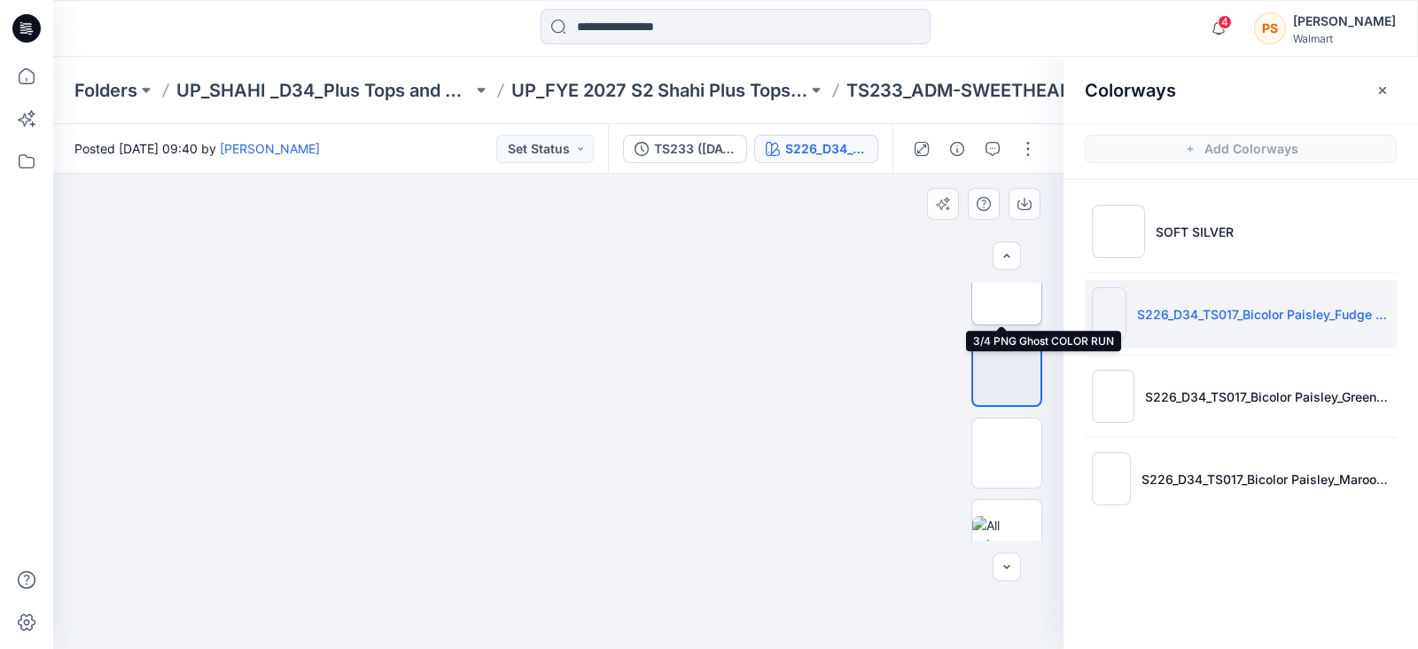
click at [1007, 290] on img at bounding box center [1007, 290] width 0 height 0
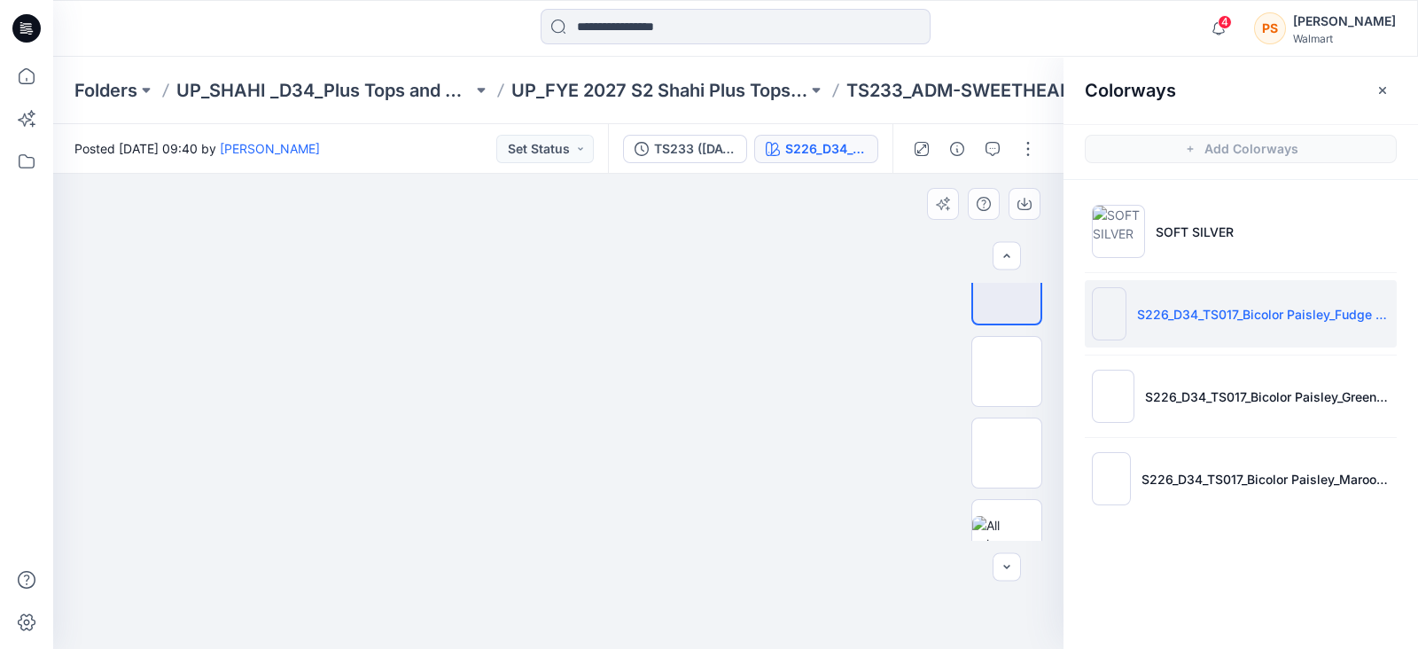
click at [852, 220] on div at bounding box center [558, 411] width 1010 height 475
click at [1029, 199] on icon "button" at bounding box center [1024, 204] width 14 height 14
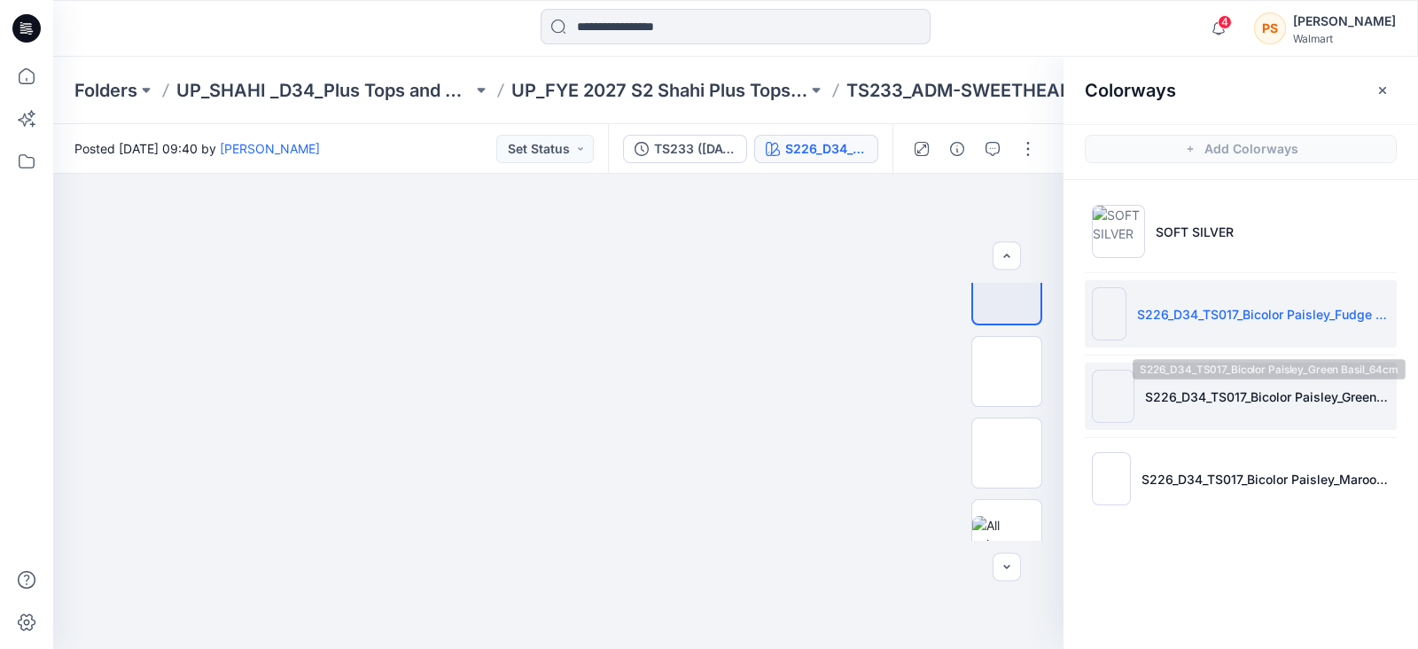
click at [1162, 393] on p "S226_D34_TS017_Bicolor Paisley_Green Basil_64cm" at bounding box center [1267, 396] width 245 height 19
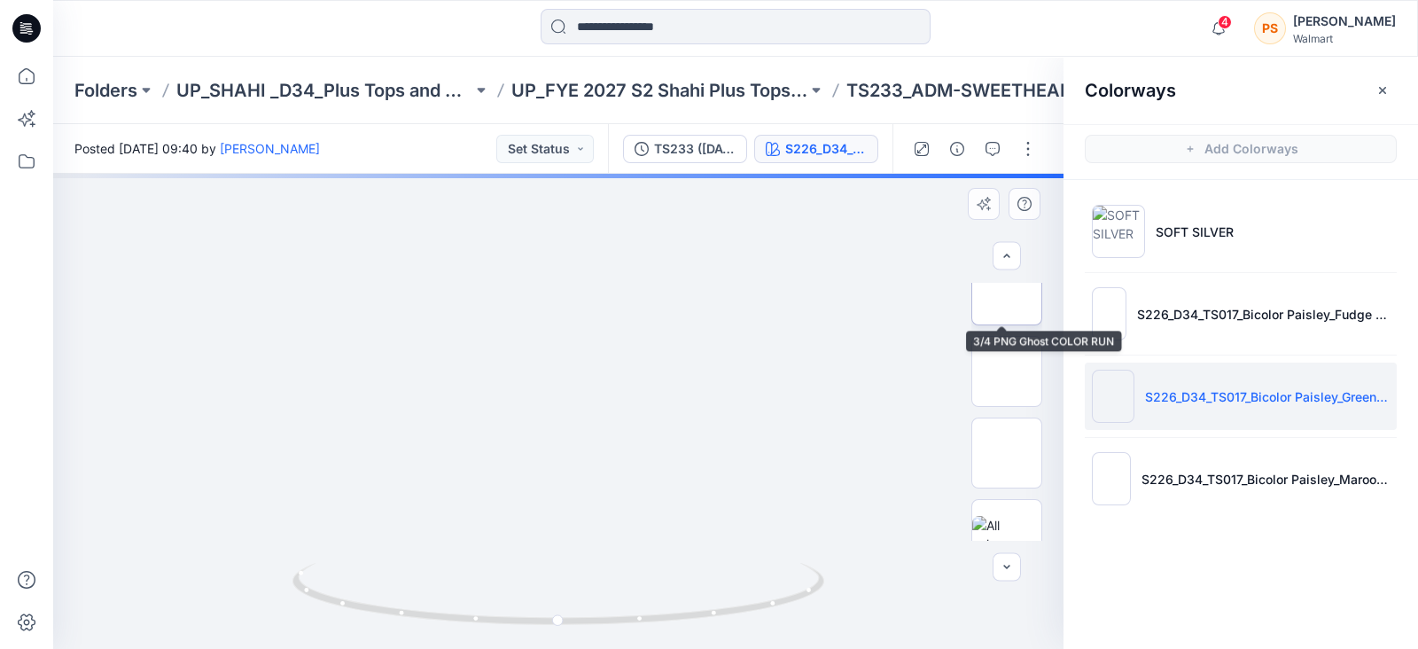
click at [1007, 290] on img at bounding box center [1007, 290] width 0 height 0
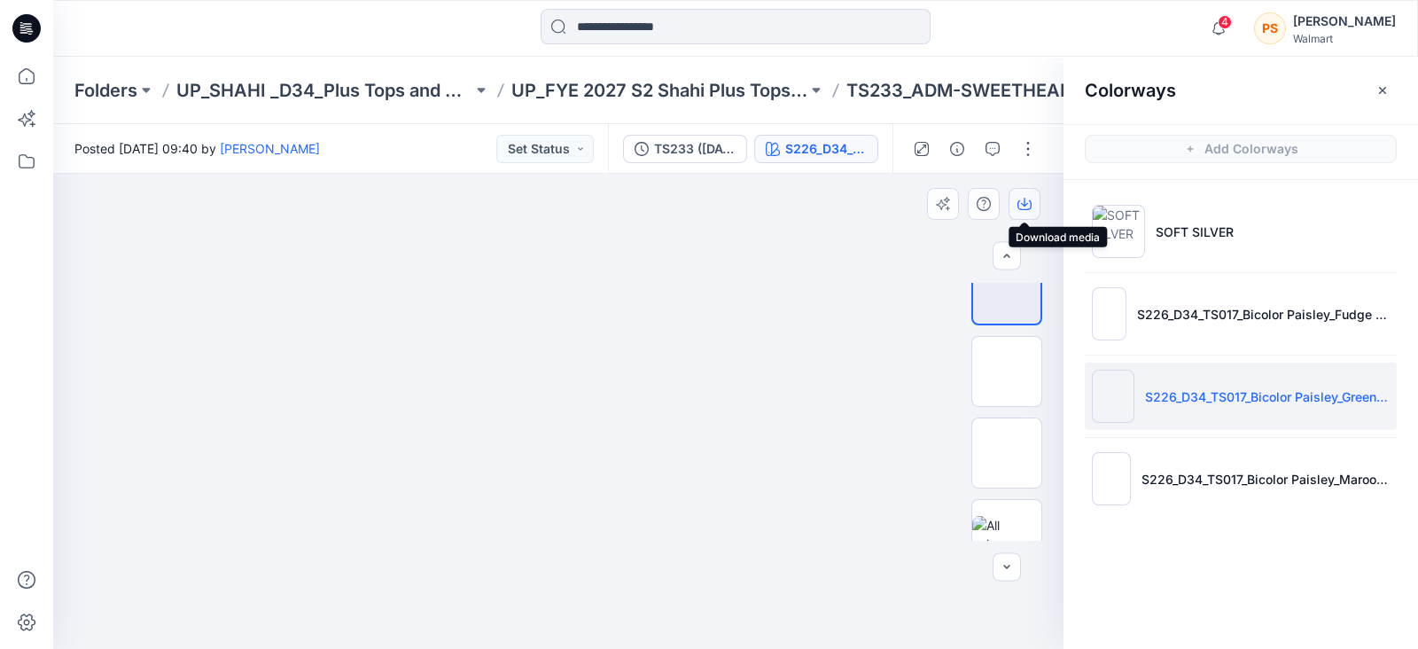
click at [1031, 203] on icon "button" at bounding box center [1024, 205] width 14 height 10
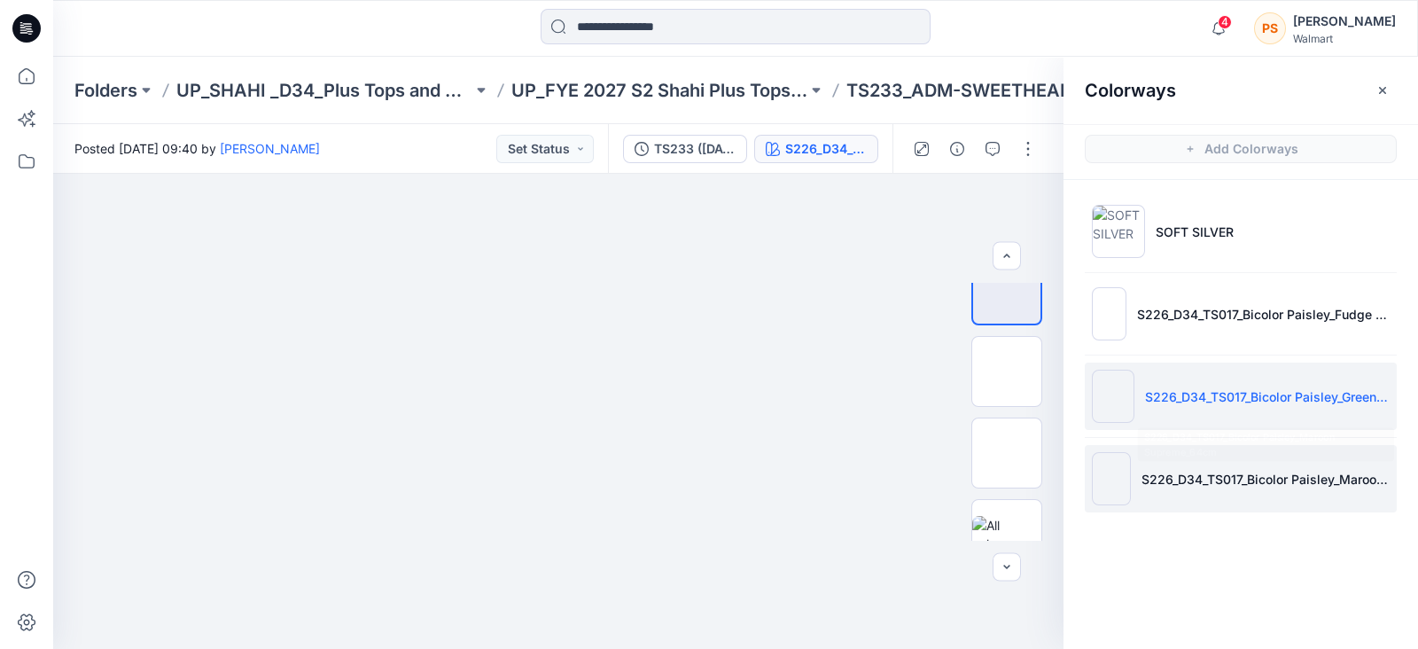
click at [1162, 480] on p "S226_D34_TS017_Bicolor Paisley_Maroon Supreme_64cm" at bounding box center [1265, 479] width 248 height 19
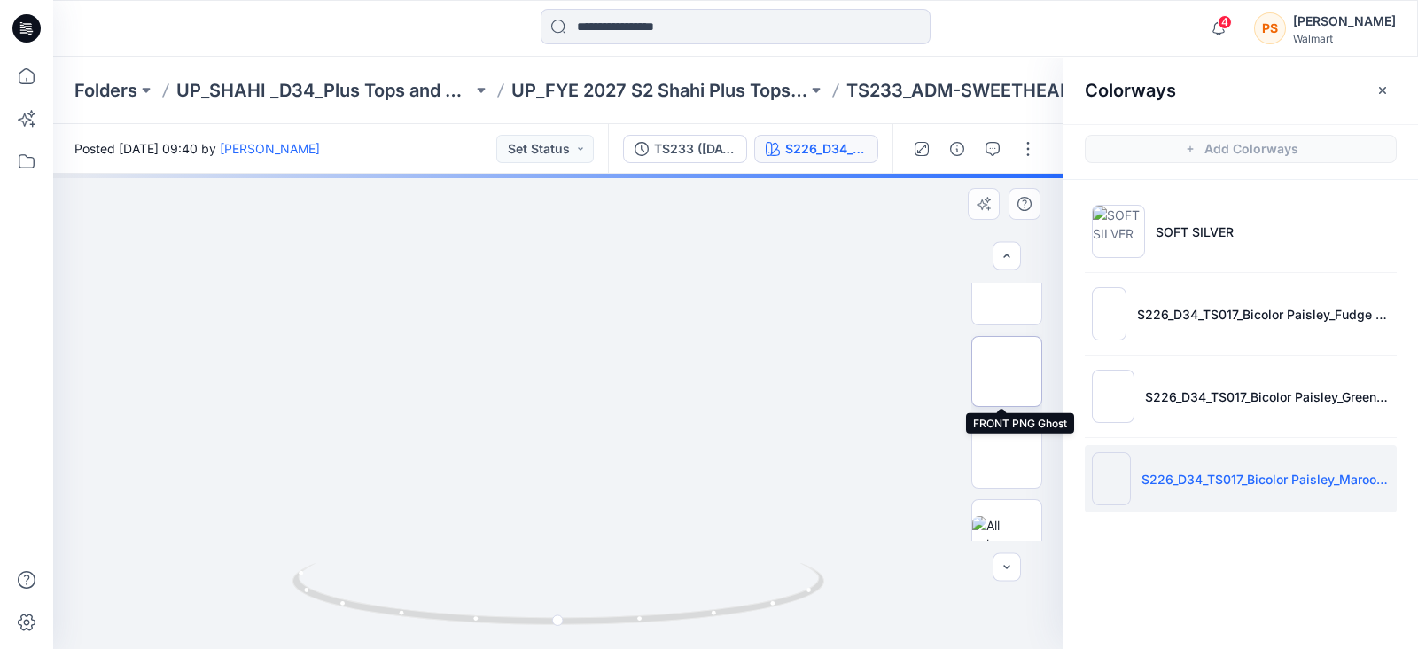
click at [1007, 371] on img at bounding box center [1007, 371] width 0 height 0
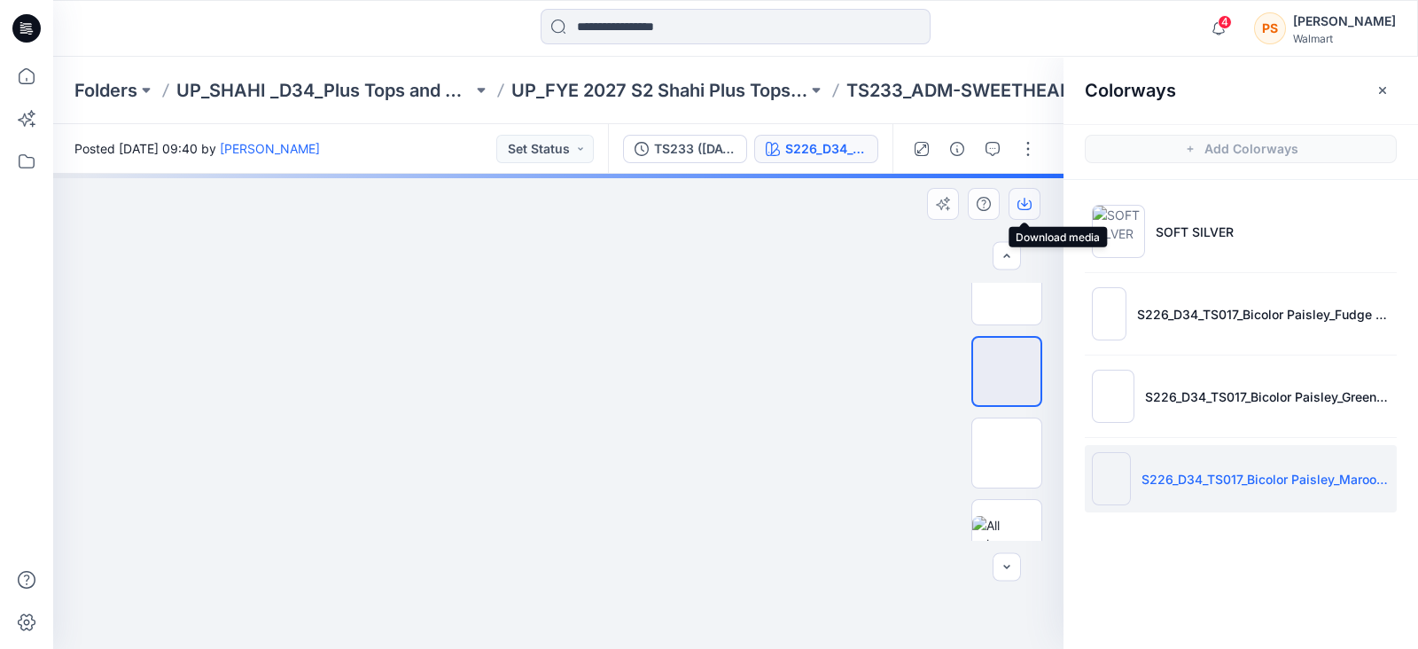
click at [1028, 206] on icon "button" at bounding box center [1024, 204] width 14 height 14
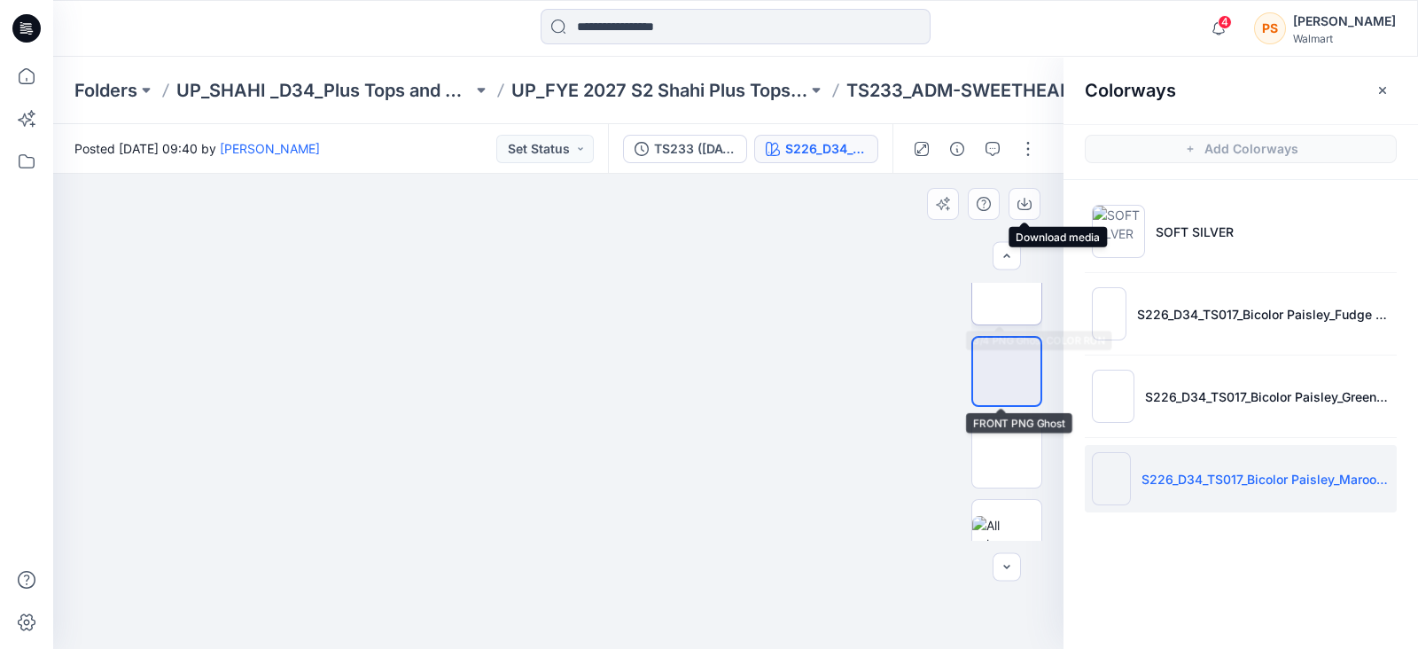
click at [1007, 290] on img at bounding box center [1007, 290] width 0 height 0
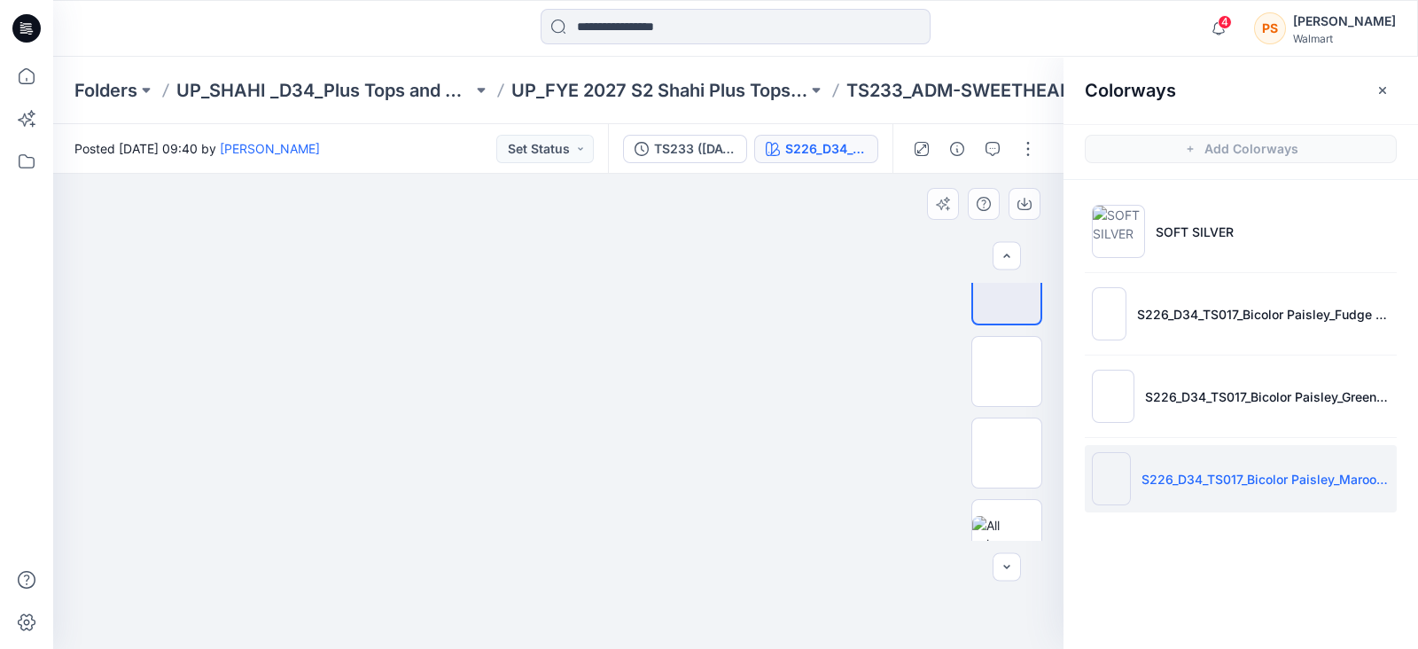
click at [858, 195] on div at bounding box center [558, 411] width 1010 height 475
click at [1031, 209] on icon "button" at bounding box center [1024, 204] width 14 height 14
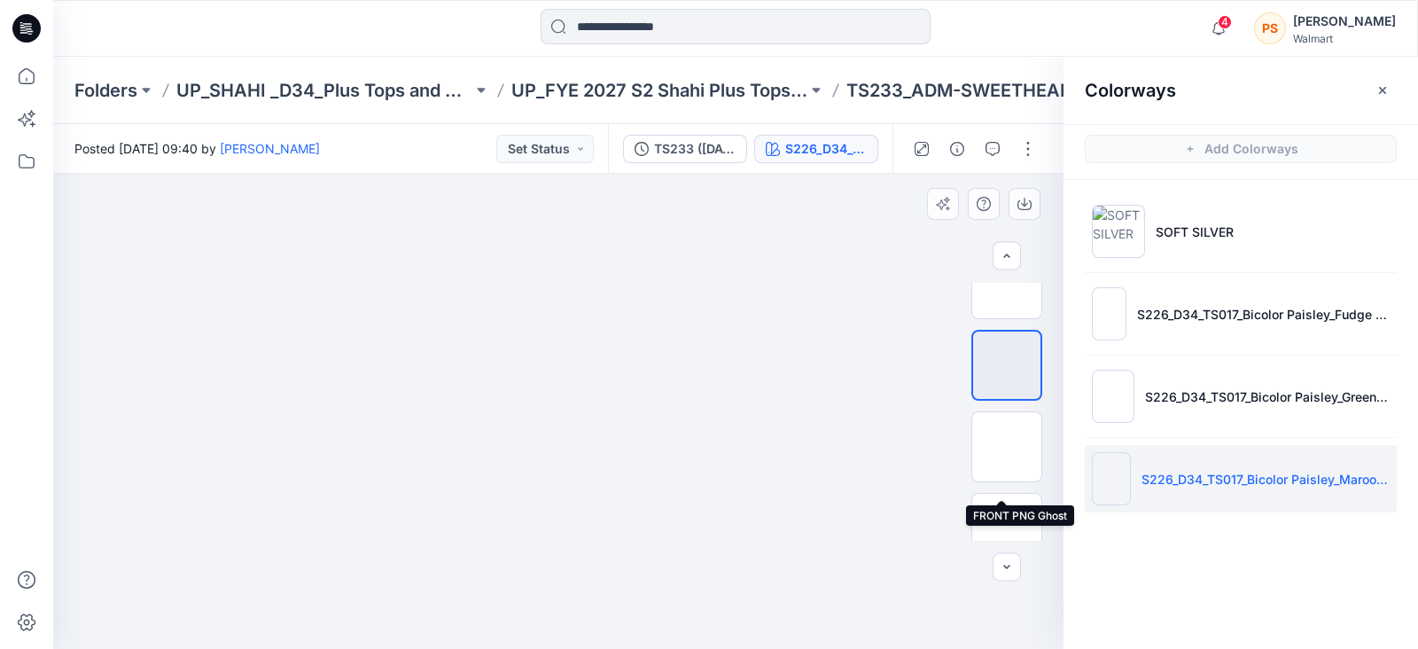
scroll to position [0, 0]
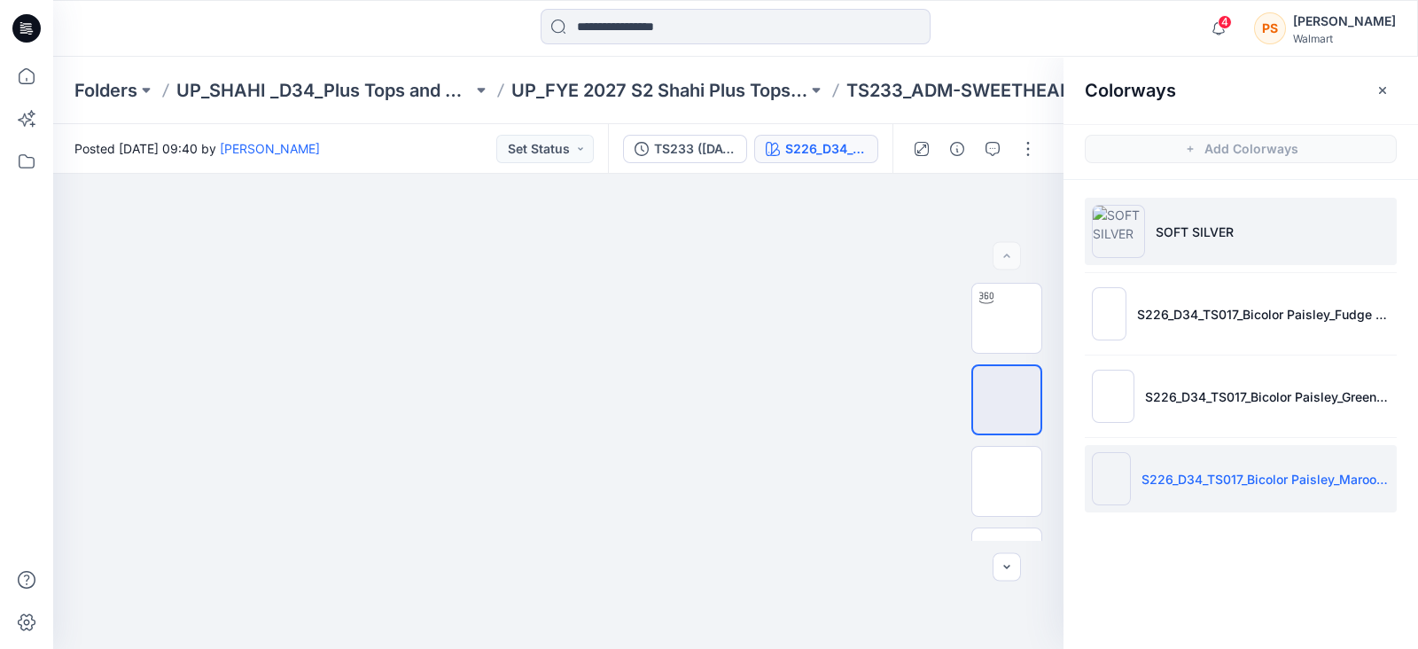
click at [1162, 222] on p "SOFT SILVER" at bounding box center [1195, 231] width 78 height 19
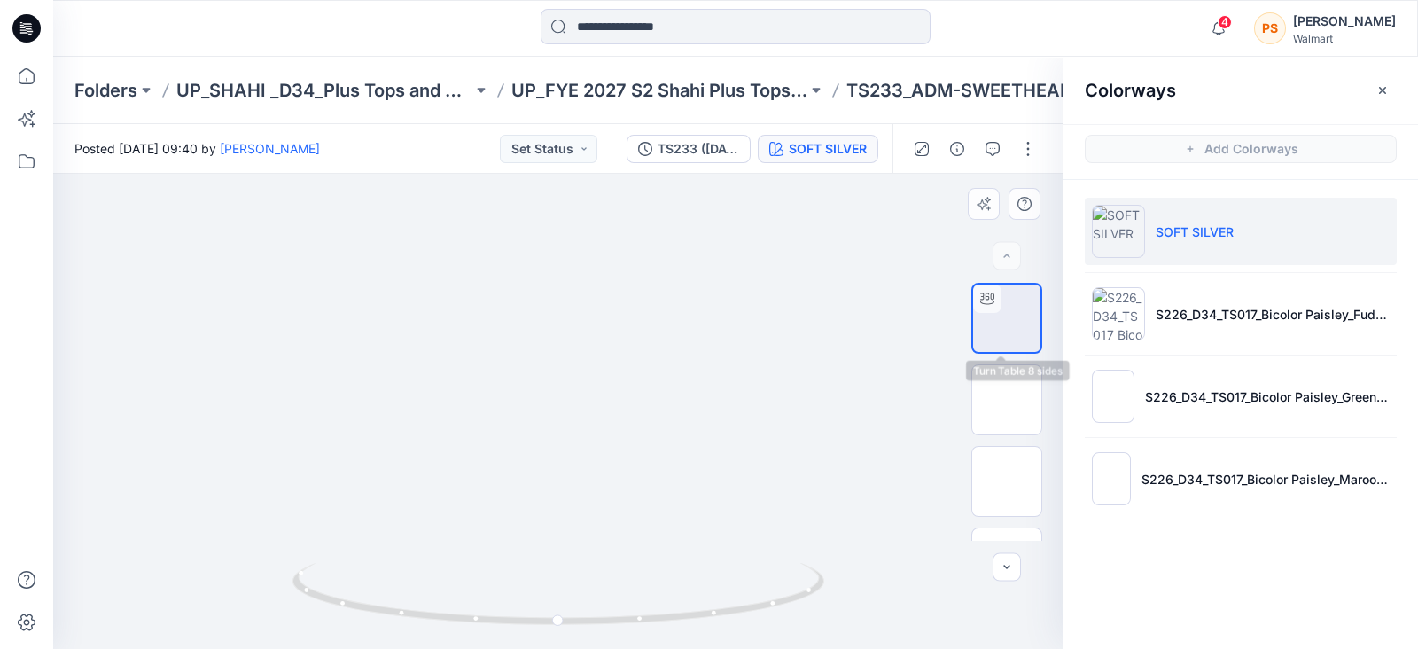
click at [1007, 318] on img at bounding box center [1007, 318] width 0 height 0
